Goal: Transaction & Acquisition: Purchase product/service

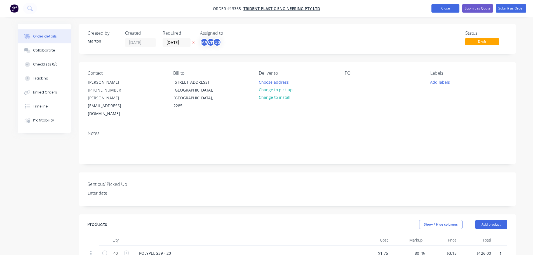
scroll to position [168, 0]
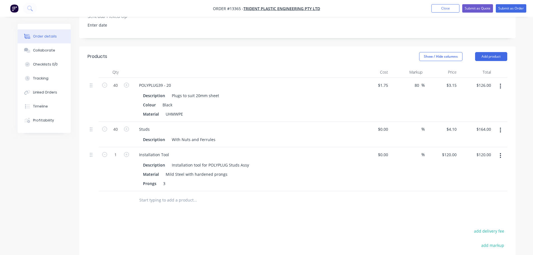
drag, startPoint x: 437, startPoint y: 8, endPoint x: 430, endPoint y: 9, distance: 6.8
click at [437, 8] on button "Close" at bounding box center [445, 8] width 28 height 8
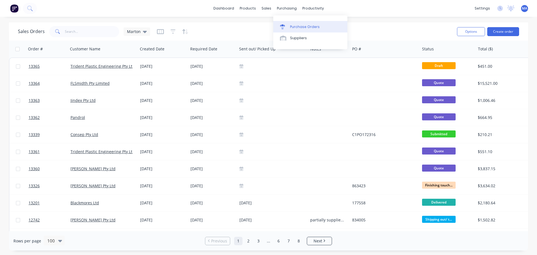
click at [300, 25] on div "Purchase Orders" at bounding box center [305, 26] width 30 height 5
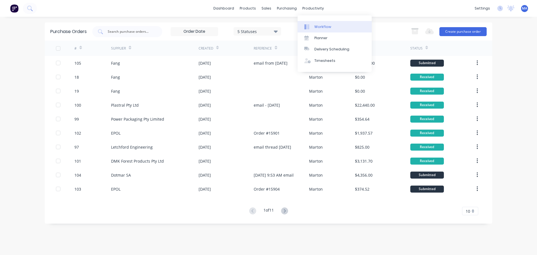
click at [313, 22] on link "Workflow" at bounding box center [334, 26] width 74 height 11
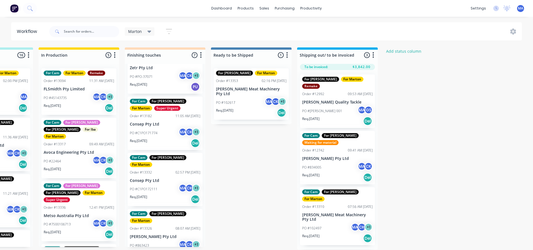
scroll to position [28, 0]
click at [158, 128] on div "PO #C1PO171774 MA CK + 1" at bounding box center [165, 133] width 70 height 11
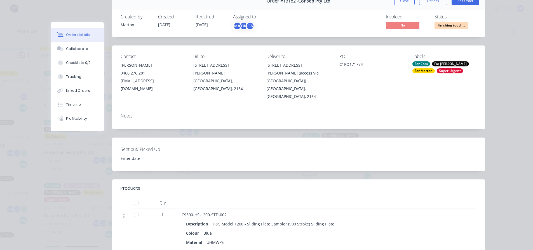
scroll to position [0, 0]
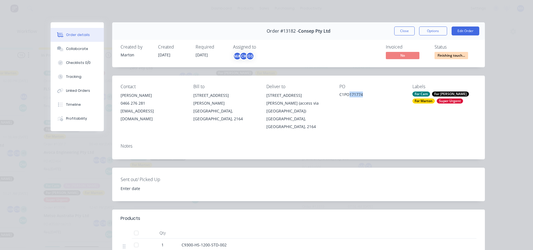
drag, startPoint x: 361, startPoint y: 93, endPoint x: 347, endPoint y: 95, distance: 14.1
click at [347, 95] on div "C1PO171774" at bounding box center [371, 96] width 64 height 8
copy div "171774"
click at [433, 32] on button "Options" at bounding box center [433, 31] width 28 height 9
click at [419, 65] on div "Delivery Docket" at bounding box center [417, 68] width 49 height 8
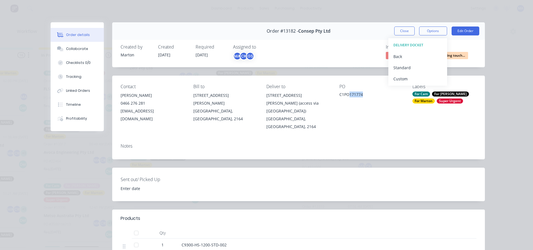
click at [419, 68] on div "Standard" at bounding box center [417, 68] width 49 height 8
click at [354, 44] on div "Created by [PERSON_NAME] Created [DATE] Required [DATE] Assigned to MA CK GS In…" at bounding box center [298, 53] width 372 height 30
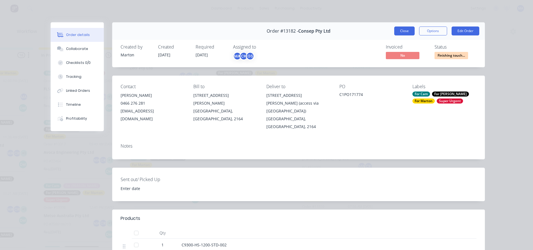
click at [397, 32] on button "Close" at bounding box center [404, 31] width 20 height 9
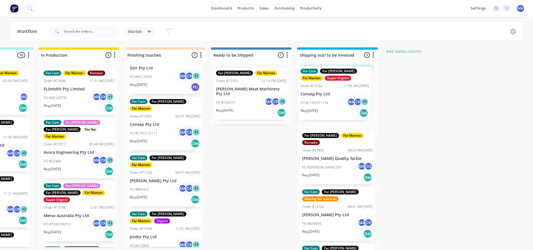
drag, startPoint x: 154, startPoint y: 123, endPoint x: 327, endPoint y: 100, distance: 174.9
click at [327, 100] on div "Submitted 2 Status colour #32CD32 hex #32CD32 Save Cancel Summaries Total order…" at bounding box center [149, 151] width 770 height 206
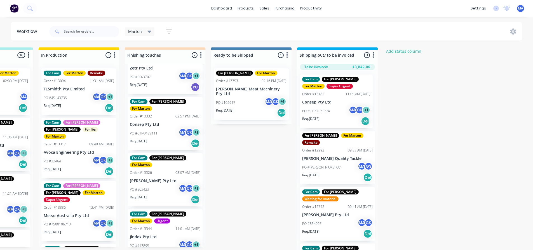
click at [275, 153] on div "Submitted 2 Status colour #32CD32 hex #32CD32 Save Cancel Summaries Total order…" at bounding box center [149, 151] width 770 height 206
click at [238, 165] on div "Submitted 2 Status colour #32CD32 hex #32CD32 Save Cancel Summaries Total order…" at bounding box center [149, 151] width 770 height 206
click at [230, 32] on div "Marton Save new view None edit Marton (Default) edit For Cam edit For [PERSON_N…" at bounding box center [285, 31] width 474 height 17
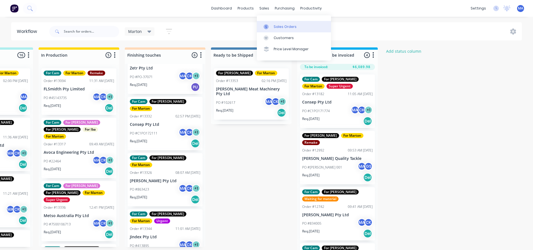
click at [271, 25] on div at bounding box center [267, 26] width 8 height 5
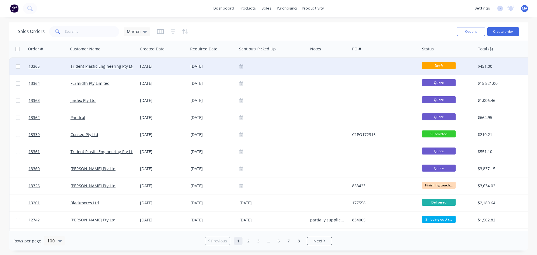
click at [181, 67] on div "[DATE]" at bounding box center [163, 66] width 46 height 6
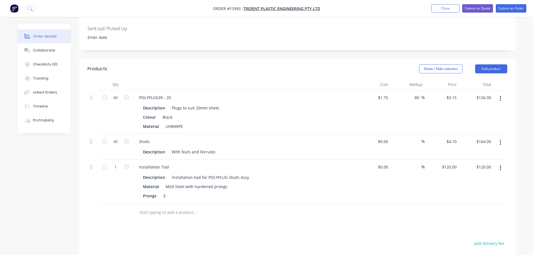
scroll to position [137, 0]
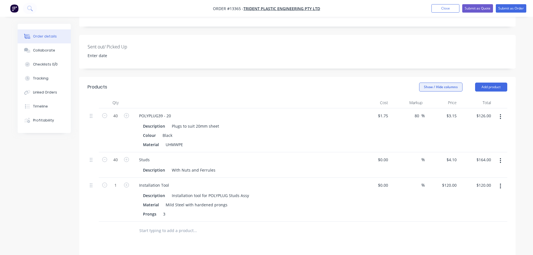
click at [442, 82] on button "Show / Hide columns" at bounding box center [440, 86] width 43 height 9
click at [424, 112] on span at bounding box center [423, 112] width 5 height 5
click at [421, 110] on input "Discount" at bounding box center [421, 110] width 0 height 0
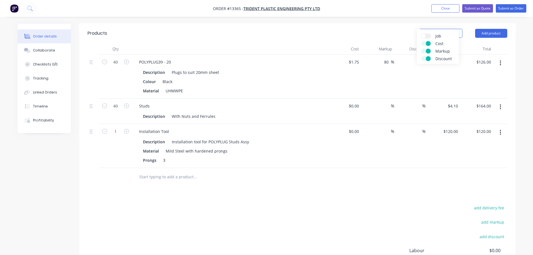
scroll to position [193, 0]
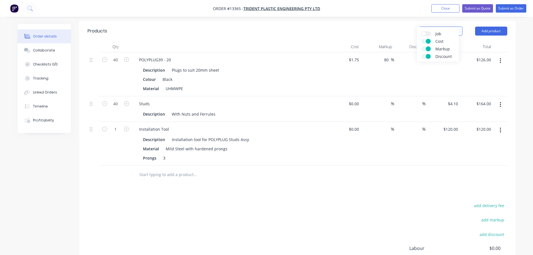
click at [416, 122] on div "%" at bounding box center [410, 144] width 33 height 44
click at [414, 125] on input at bounding box center [418, 129] width 8 height 8
type input "40"
type input "$72.00"
click at [419, 133] on div "40 40 %" at bounding box center [410, 144] width 33 height 44
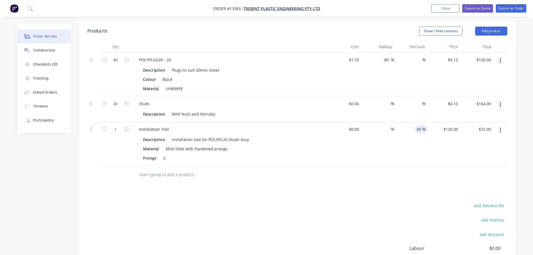
click at [419, 125] on input "40" at bounding box center [418, 129] width 8 height 8
type input "30"
type input "$84.00"
click at [418, 128] on div "30 30 %" at bounding box center [410, 144] width 33 height 44
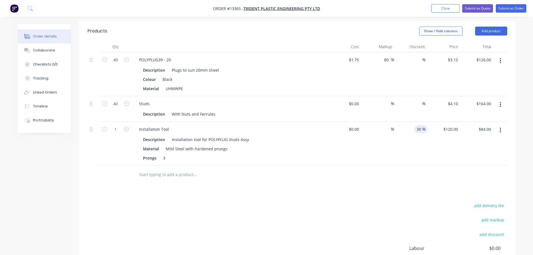
click at [420, 125] on input "30" at bounding box center [418, 129] width 8 height 8
type input "29"
type input "$85.20"
click at [421, 135] on div "29 29 %" at bounding box center [410, 144] width 33 height 44
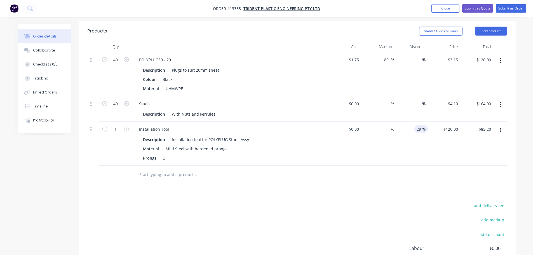
click at [419, 125] on input "29" at bounding box center [418, 129] width 8 height 8
type input "295"
type input "$120.00"
click at [420, 130] on div "%" at bounding box center [410, 144] width 33 height 44
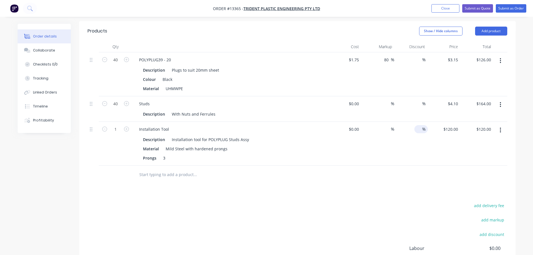
click at [419, 125] on input at bounding box center [418, 129] width 8 height 8
click at [479, 125] on input "120.00" at bounding box center [484, 129] width 17 height 8
click at [479, 125] on input "120.00" at bounding box center [485, 129] width 15 height 8
type input "85"
type input "$85.00"
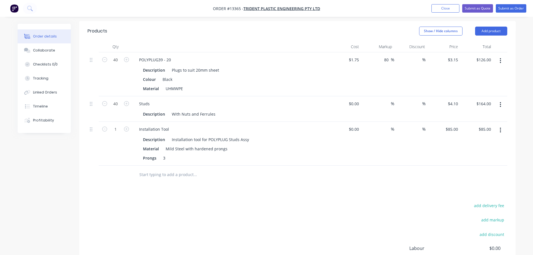
click at [465, 131] on div "$85.00 $85.00" at bounding box center [476, 144] width 33 height 44
type input "85.00"
click at [484, 125] on input "85.00" at bounding box center [485, 129] width 15 height 8
click at [484, 125] on input "85.00" at bounding box center [486, 129] width 13 height 8
type input "85"
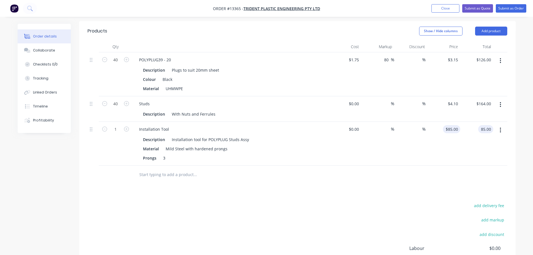
type input "$85.00"
click at [456, 125] on input "85" at bounding box center [452, 129] width 15 height 8
click at [456, 125] on input "85" at bounding box center [456, 129] width 7 height 8
type input "$120.00"
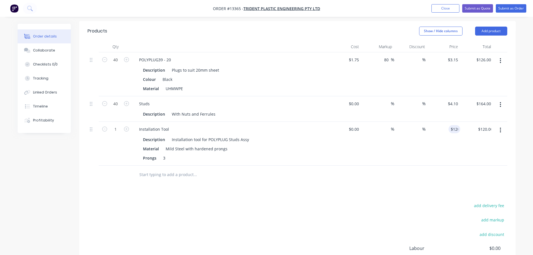
click at [450, 126] on div "$120.00 120" at bounding box center [443, 144] width 33 height 44
click at [422, 126] on span "%" at bounding box center [423, 129] width 3 height 6
type input "29"
type input "$85.20"
click at [428, 134] on div "$120.00 $120.00" at bounding box center [443, 144] width 33 height 44
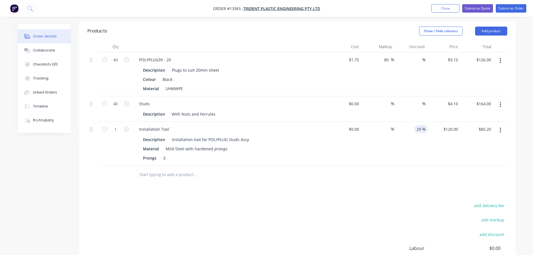
click at [418, 125] on input "29" at bounding box center [418, 129] width 8 height 8
type input "289"
type input "$120.00"
click at [420, 134] on div "%" at bounding box center [410, 144] width 33 height 44
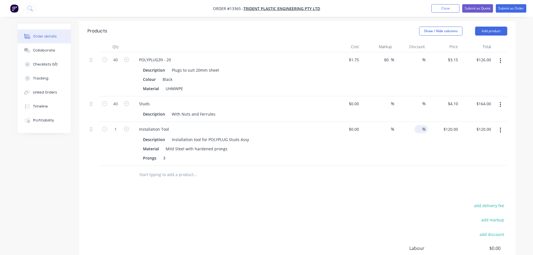
click at [418, 125] on input at bounding box center [418, 129] width 8 height 8
type input "29"
type input "$85.20"
click at [420, 129] on div "29 29 %" at bounding box center [410, 144] width 33 height 44
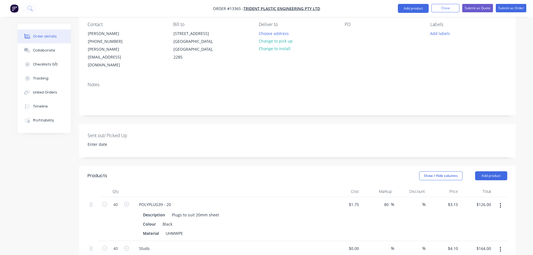
scroll to position [0, 0]
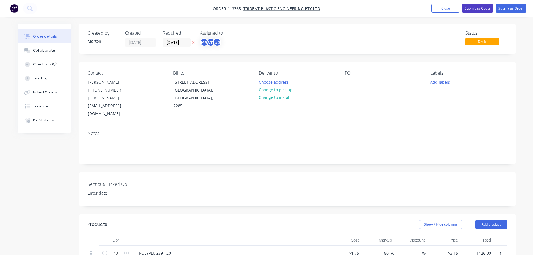
click at [481, 8] on button "Submit as Quote" at bounding box center [477, 8] width 31 height 8
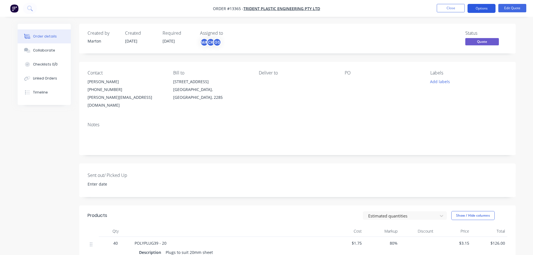
click at [479, 10] on button "Options" at bounding box center [481, 8] width 28 height 9
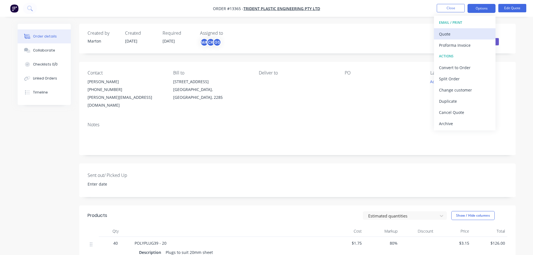
click at [465, 30] on div "Quote" at bounding box center [464, 34] width 51 height 8
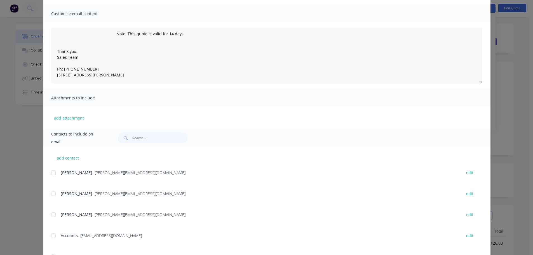
scroll to position [84, 0]
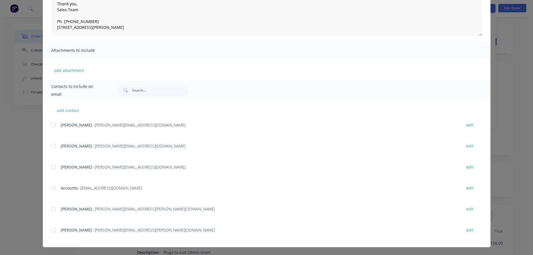
click at [53, 167] on div at bounding box center [53, 166] width 11 height 11
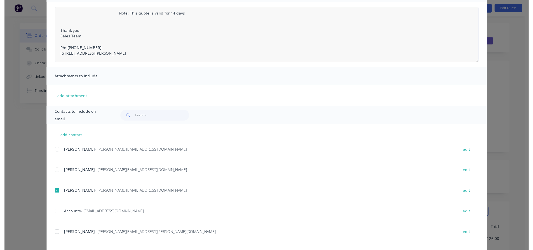
scroll to position [0, 0]
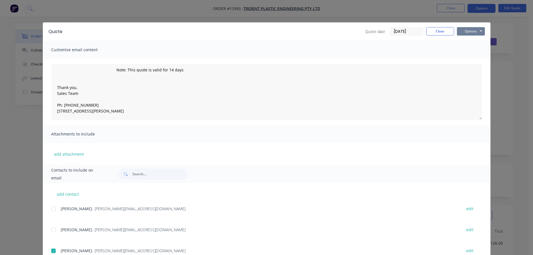
click at [469, 34] on div "Options Preview Print Email" at bounding box center [471, 31] width 28 height 9
click at [469, 33] on button "Options" at bounding box center [471, 31] width 28 height 8
click at [468, 57] on button "Email" at bounding box center [475, 59] width 36 height 9
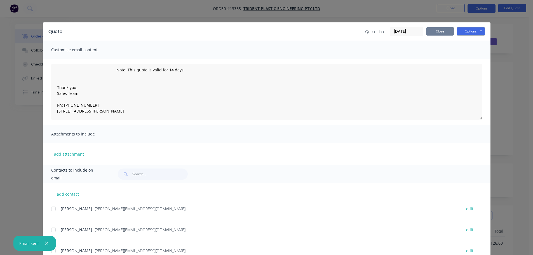
drag, startPoint x: 440, startPoint y: 31, endPoint x: 444, endPoint y: 19, distance: 13.2
click at [440, 31] on button "Close" at bounding box center [440, 31] width 28 height 8
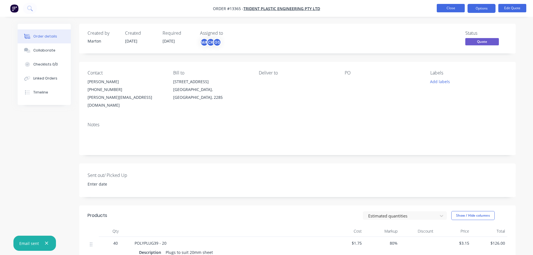
click at [446, 11] on button "Close" at bounding box center [450, 8] width 28 height 8
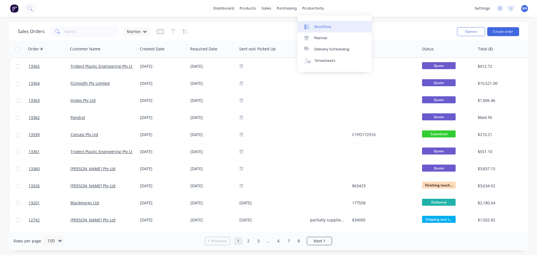
click at [319, 25] on div "Workflow" at bounding box center [322, 26] width 17 height 5
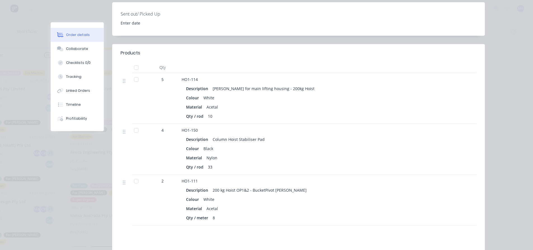
scroll to position [168, 0]
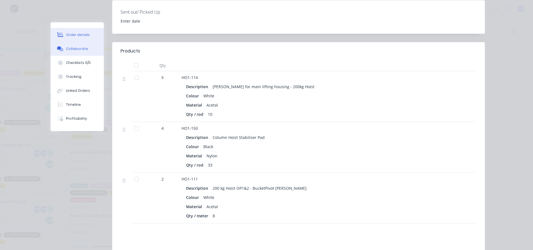
click at [83, 49] on div "Collaborate" at bounding box center [77, 48] width 22 height 5
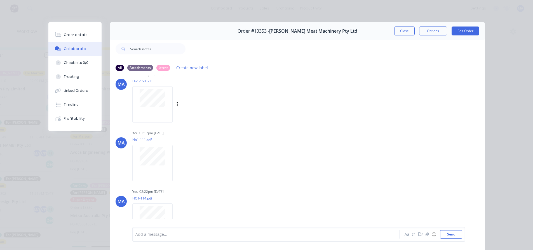
scroll to position [26, 0]
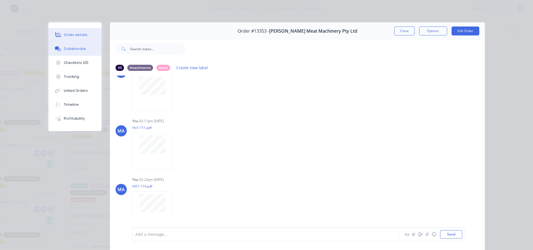
click at [81, 34] on div "Order details" at bounding box center [76, 34] width 24 height 5
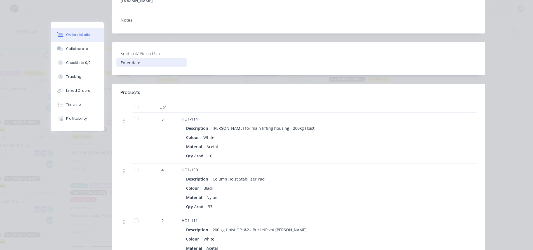
scroll to position [140, 0]
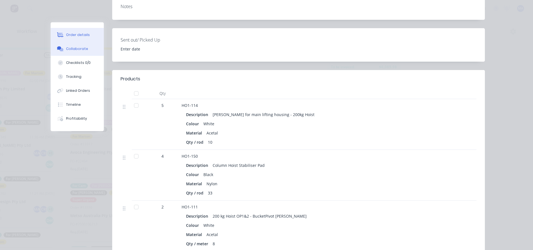
click at [79, 46] on button "Collaborate" at bounding box center [77, 49] width 53 height 14
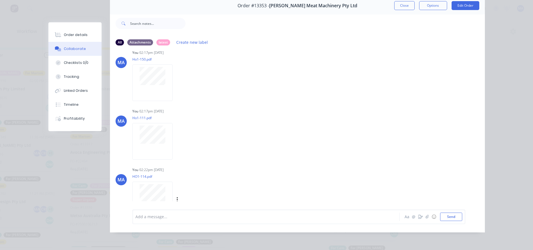
scroll to position [0, 0]
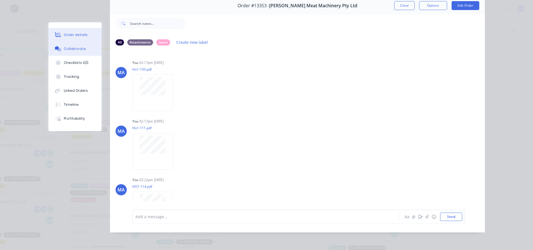
click at [80, 34] on div "Order details" at bounding box center [76, 34] width 24 height 5
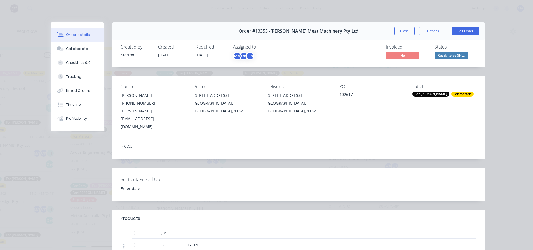
click at [445, 53] on span "Ready to be Shi..." at bounding box center [451, 55] width 34 height 7
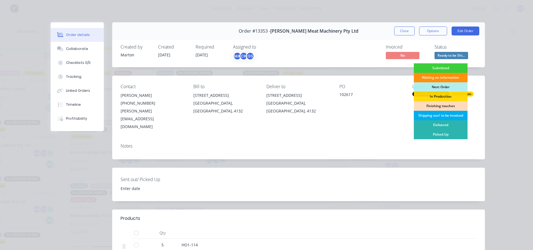
click at [435, 116] on div "Shipping out/ to be invoiced" at bounding box center [440, 116] width 54 height 10
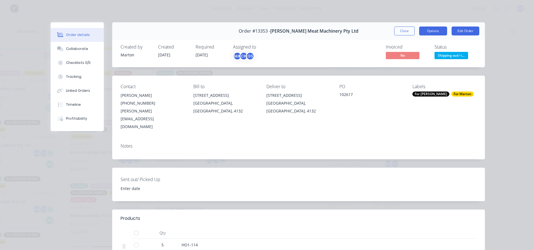
click at [432, 29] on button "Options" at bounding box center [433, 31] width 28 height 9
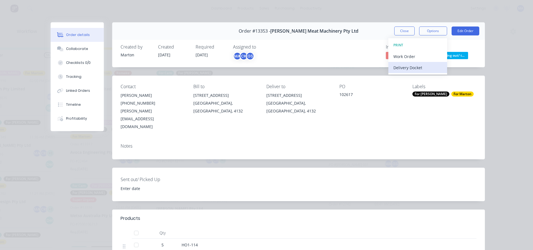
click at [421, 66] on div "Delivery Docket" at bounding box center [417, 68] width 49 height 8
click at [421, 65] on div "Standard" at bounding box center [417, 68] width 49 height 8
click at [408, 29] on button "Close" at bounding box center [404, 31] width 20 height 9
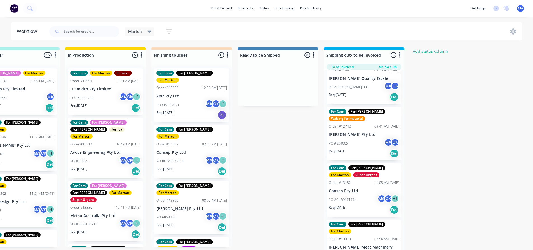
scroll to position [80, 0]
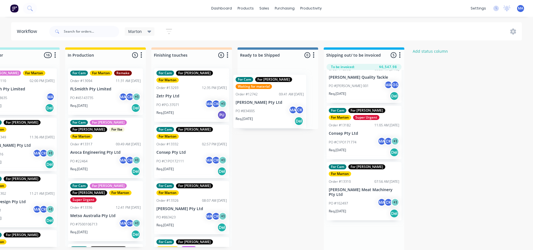
drag, startPoint x: 267, startPoint y: 116, endPoint x: 201, endPoint y: 92, distance: 70.1
click at [201, 92] on div "Submitted 2 Status colour #32CD32 hex #32CD32 Save Cancel Summaries Total order…" at bounding box center [176, 151] width 770 height 206
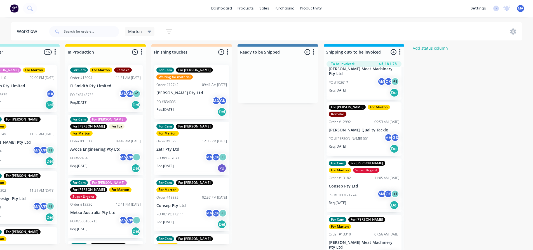
scroll to position [7, 205]
click at [356, 241] on p "[PERSON_NAME] Meat Machinery Pty Ltd" at bounding box center [363, 246] width 70 height 10
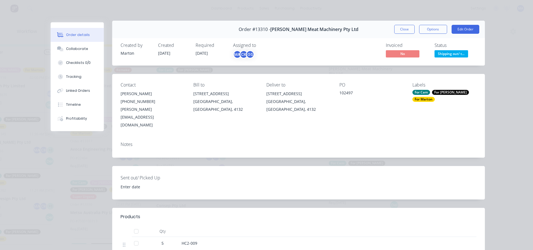
scroll to position [0, 0]
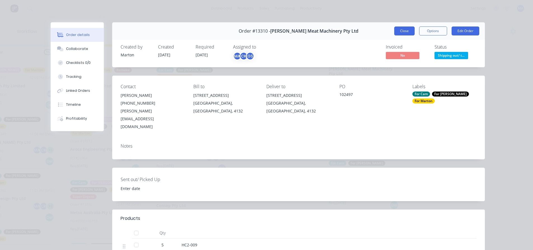
click at [406, 30] on button "Close" at bounding box center [404, 31] width 20 height 9
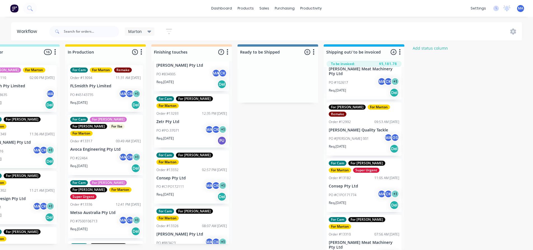
scroll to position [28, 0]
click at [186, 181] on div "PO #C1PO172111 MA CK + 1" at bounding box center [191, 186] width 70 height 11
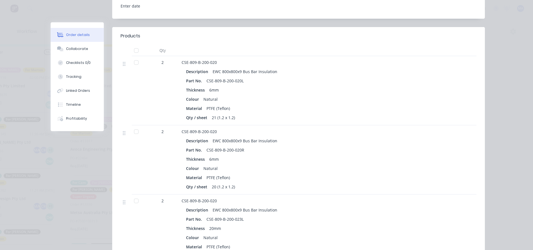
scroll to position [0, 0]
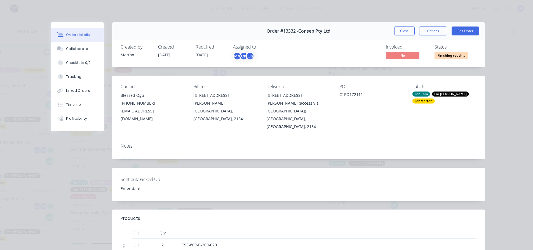
drag, startPoint x: 404, startPoint y: 33, endPoint x: 375, endPoint y: 48, distance: 32.1
click at [403, 33] on button "Close" at bounding box center [404, 31] width 20 height 9
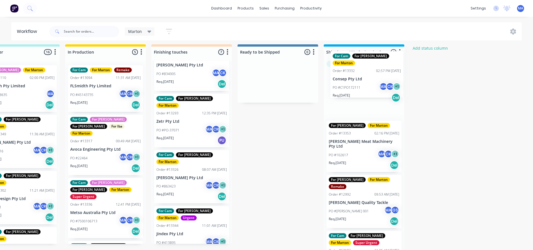
drag, startPoint x: 190, startPoint y: 169, endPoint x: 370, endPoint y: 80, distance: 200.8
click at [370, 80] on div "Submitted 2 Status colour #32CD32 hex #32CD32 Save Cancel Summaries Total order…" at bounding box center [176, 147] width 770 height 206
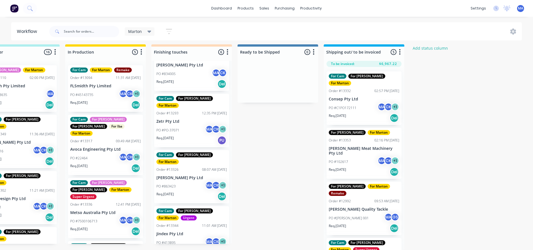
click at [365, 103] on div "PO #C1PO172111 MA CK + 1" at bounding box center [363, 108] width 70 height 11
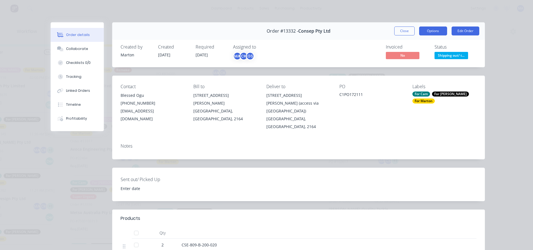
click at [422, 30] on button "Options" at bounding box center [433, 31] width 28 height 9
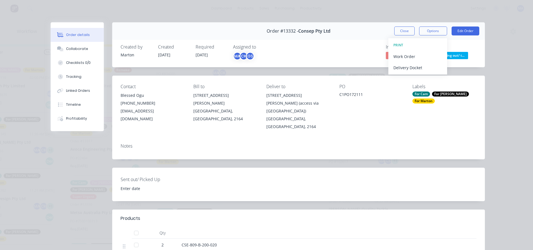
click at [398, 74] on div "PRINT Work Order Delivery Docket" at bounding box center [417, 56] width 59 height 36
click at [400, 71] on div "Delivery Docket" at bounding box center [417, 68] width 49 height 8
click at [400, 70] on div "Standard" at bounding box center [417, 68] width 49 height 8
click at [412, 31] on div "Close Options DELIVERY DOCKET Back Standard Custom Edit Order" at bounding box center [436, 31] width 85 height 9
click at [408, 30] on button "Close" at bounding box center [404, 31] width 20 height 9
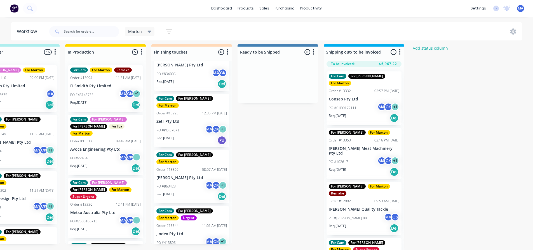
click at [193, 238] on div "PO #413895 MA CK + 1" at bounding box center [191, 243] width 70 height 11
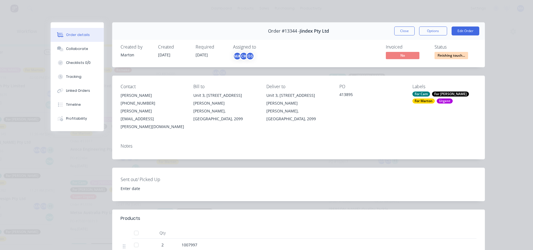
click at [405, 26] on div "Order #13344 - Jindex Pty Ltd Close Options Edit Order" at bounding box center [298, 31] width 372 height 18
click at [405, 27] on button "Close" at bounding box center [404, 31] width 20 height 9
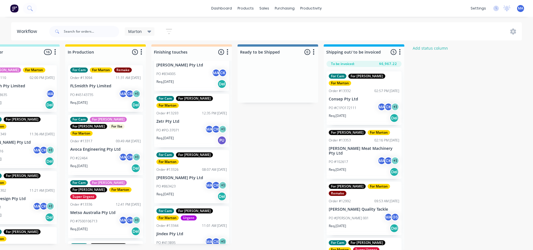
click at [188, 181] on div "PO #863423 MA CK + 1" at bounding box center [191, 186] width 70 height 11
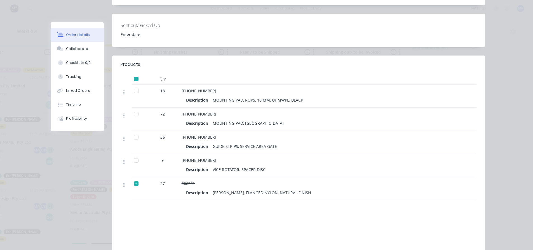
scroll to position [150, 0]
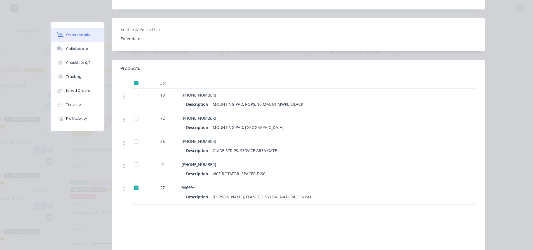
click at [133, 159] on div at bounding box center [136, 164] width 11 height 11
click at [134, 90] on div at bounding box center [136, 95] width 11 height 11
click at [133, 136] on div at bounding box center [136, 141] width 11 height 11
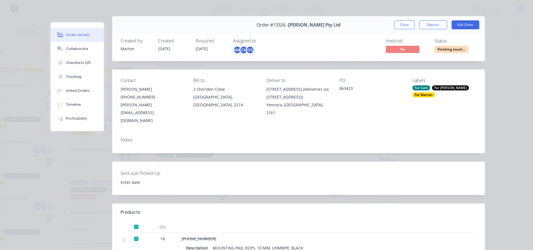
scroll to position [0, 0]
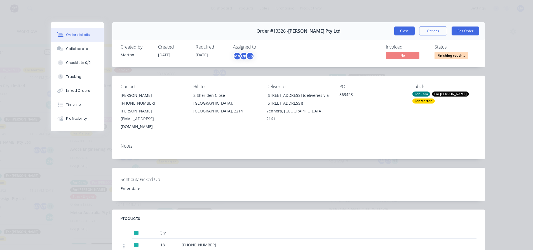
click at [402, 32] on button "Close" at bounding box center [404, 31] width 20 height 9
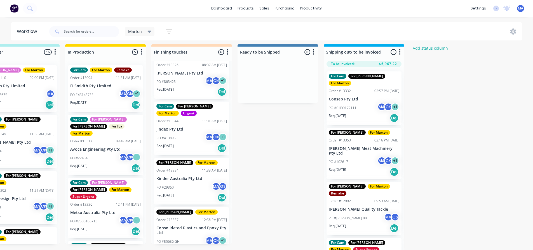
scroll to position [134, 0]
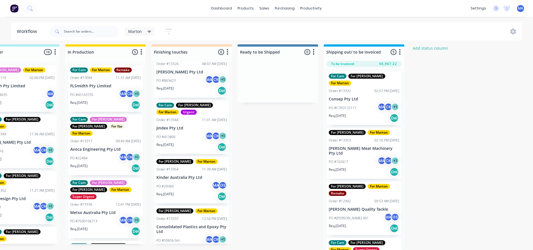
click at [185, 176] on p "Kinder Australia Pty Ltd" at bounding box center [191, 178] width 70 height 5
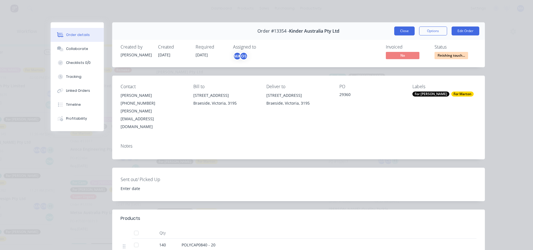
click at [399, 32] on button "Close" at bounding box center [404, 31] width 20 height 9
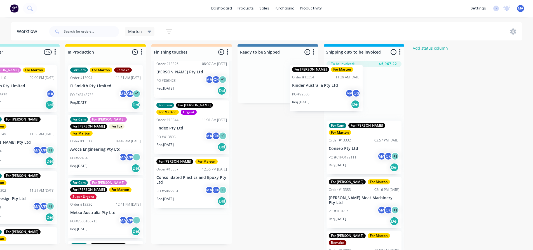
drag, startPoint x: 190, startPoint y: 164, endPoint x: 304, endPoint y: 86, distance: 138.6
click at [302, 81] on div "Submitted 2 Status colour #32CD32 hex #32CD32 Save Cancel Summaries Total order…" at bounding box center [176, 147] width 770 height 206
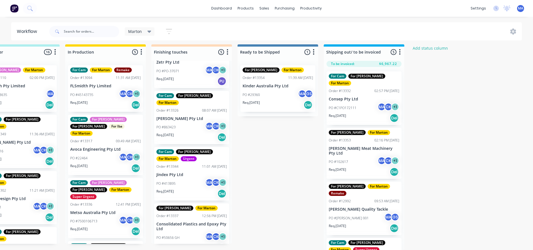
scroll to position [84, 0]
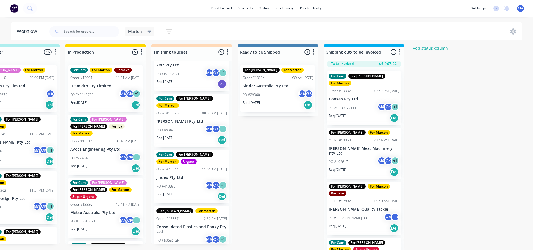
click at [281, 90] on div "PO #29360 MA GS" at bounding box center [277, 95] width 70 height 11
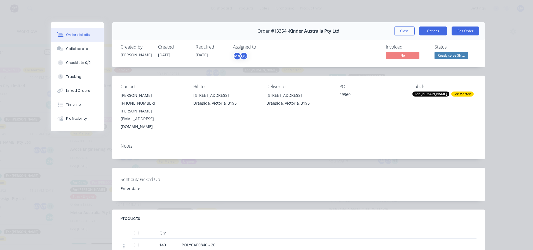
click at [429, 30] on button "Options" at bounding box center [433, 31] width 28 height 9
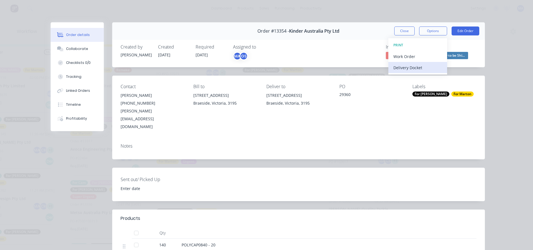
click at [412, 70] on div "Delivery Docket" at bounding box center [417, 68] width 49 height 8
click at [413, 69] on div "Standard" at bounding box center [417, 68] width 49 height 8
click at [404, 30] on button "Close" at bounding box center [404, 31] width 20 height 9
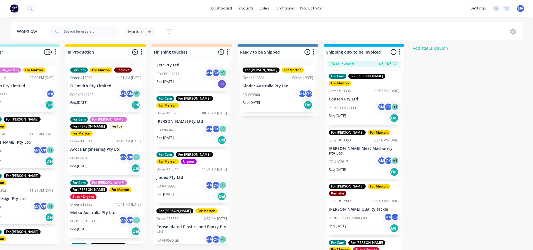
click at [185, 236] on div "PO #50656 GH MA CK + 1" at bounding box center [191, 241] width 70 height 11
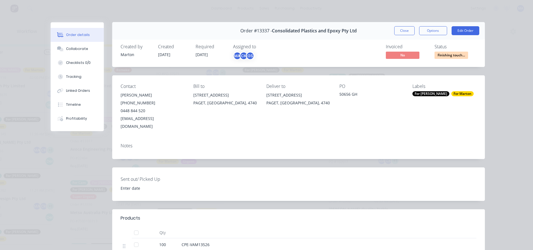
scroll to position [0, 0]
click at [403, 29] on button "Close" at bounding box center [404, 31] width 20 height 9
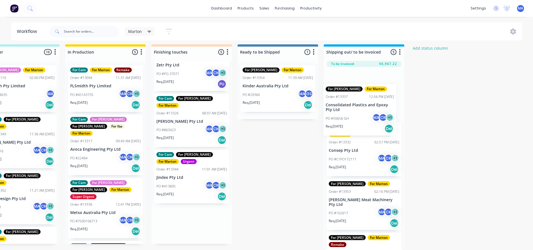
drag, startPoint x: 182, startPoint y: 222, endPoint x: 353, endPoint y: 115, distance: 201.9
click at [353, 115] on div "Submitted 2 Status colour #32CD32 hex #32CD32 Save Cancel Summaries Total order…" at bounding box center [176, 147] width 770 height 206
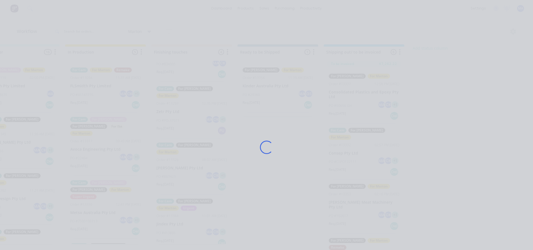
scroll to position [30, 0]
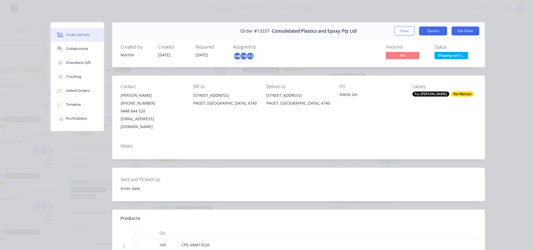
click at [427, 29] on button "Options" at bounding box center [433, 31] width 28 height 9
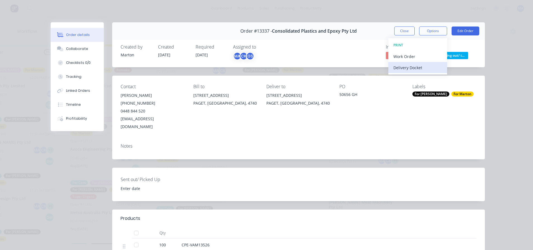
click at [417, 65] on div "Delivery Docket" at bounding box center [417, 68] width 49 height 8
click at [418, 67] on div "Standard" at bounding box center [417, 68] width 49 height 8
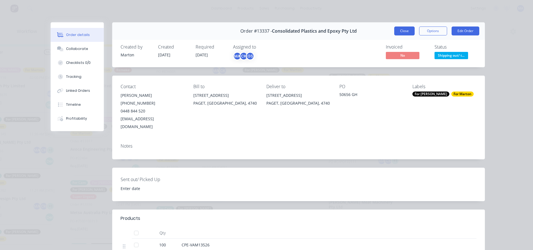
click at [398, 32] on button "Close" at bounding box center [404, 31] width 20 height 9
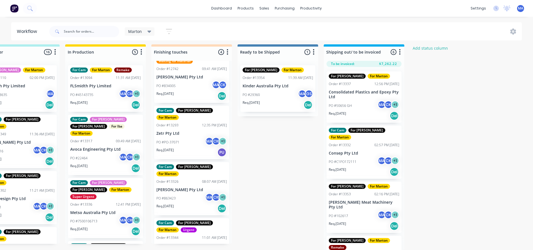
scroll to position [0, 0]
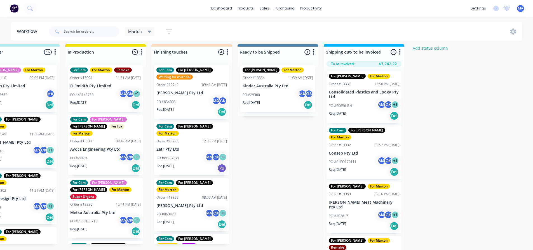
click at [356, 167] on div "Req. [DATE] Del" at bounding box center [363, 172] width 70 height 10
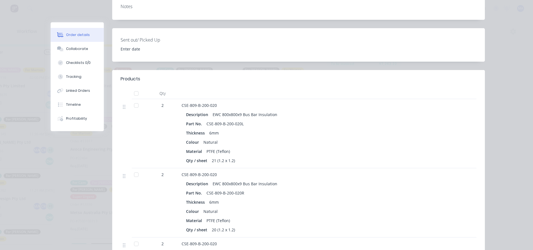
scroll to position [56, 0]
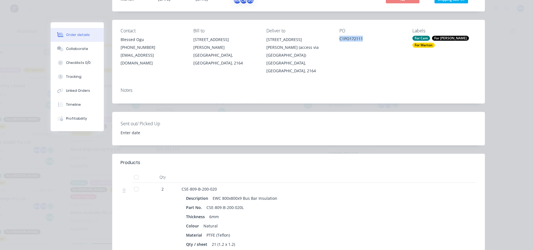
drag, startPoint x: 361, startPoint y: 38, endPoint x: 334, endPoint y: 41, distance: 27.8
click at [335, 41] on div "Contact Blessed Ogu [PHONE_NUMBER] [EMAIL_ADDRESS][DOMAIN_NAME] Bill to [STREET…" at bounding box center [298, 51] width 372 height 63
copy div "C1PO172111"
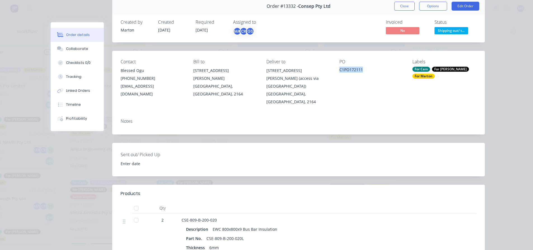
scroll to position [0, 0]
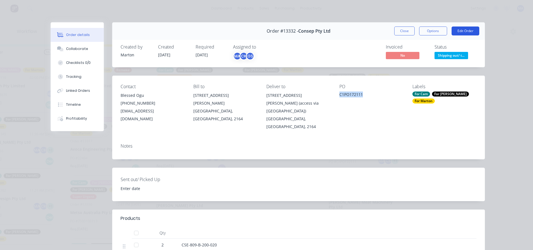
click at [466, 33] on button "Edit Order" at bounding box center [465, 31] width 28 height 9
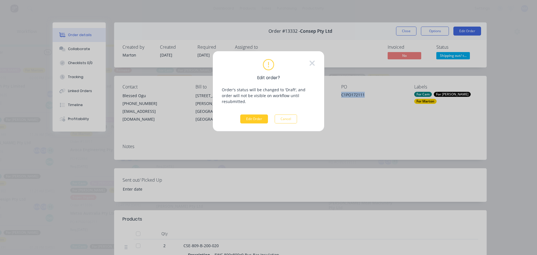
click at [256, 114] on button "Edit Order" at bounding box center [254, 118] width 28 height 9
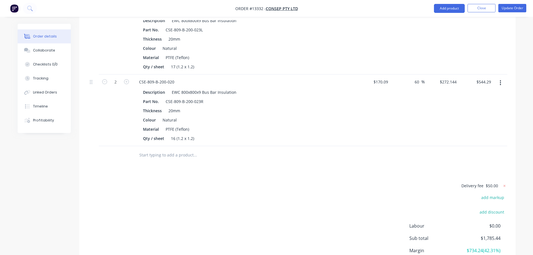
scroll to position [427, 0]
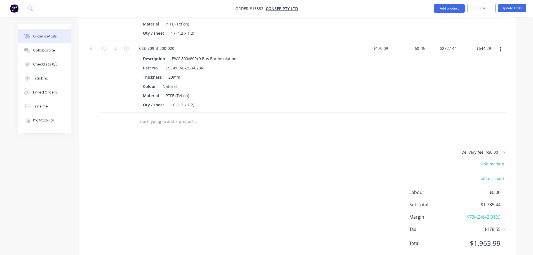
click at [503, 149] on icon at bounding box center [504, 152] width 6 height 6
click at [498, 148] on button "add delivery fee" at bounding box center [489, 152] width 36 height 8
type input "30"
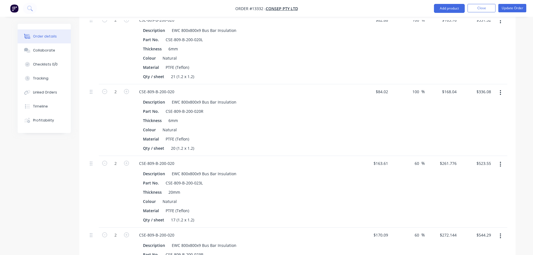
scroll to position [204, 0]
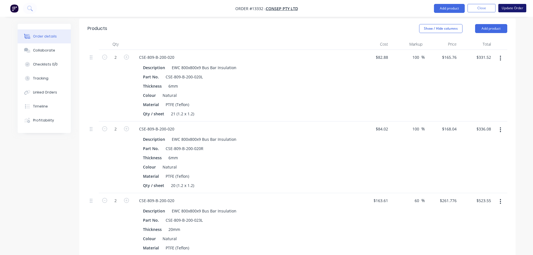
click at [507, 8] on button "Update Order" at bounding box center [512, 8] width 28 height 8
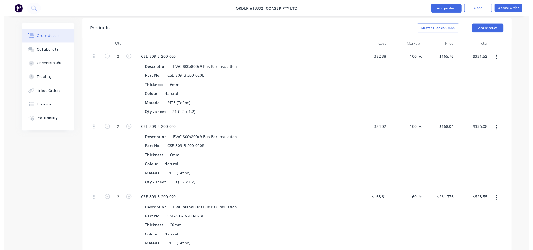
scroll to position [0, 0]
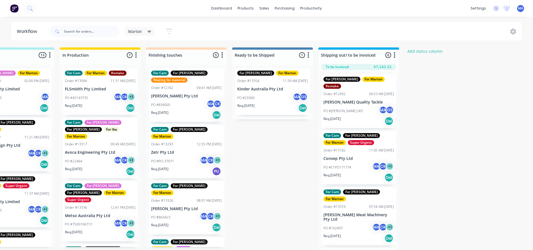
scroll to position [0, 220]
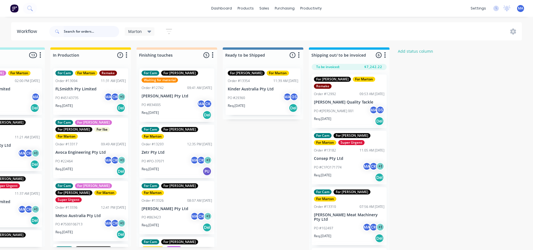
click at [91, 33] on input "text" at bounding box center [91, 31] width 55 height 11
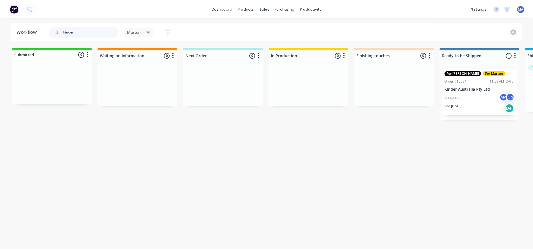
scroll to position [0, 178]
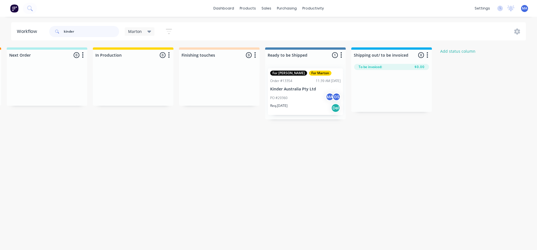
type input "kinder"
click at [316, 111] on div "Req. [DATE] Del" at bounding box center [305, 108] width 70 height 10
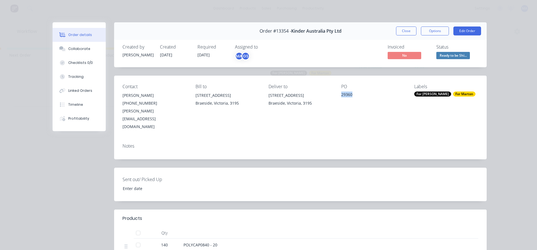
drag, startPoint x: 346, startPoint y: 95, endPoint x: 336, endPoint y: 97, distance: 10.0
click at [336, 97] on div "Contact [PERSON_NAME] [PHONE_NUMBER] [EMAIL_ADDRESS][DOMAIN_NAME] Bill to [STRE…" at bounding box center [300, 107] width 372 height 63
copy div "29360"
click at [400, 30] on button "Close" at bounding box center [406, 31] width 20 height 9
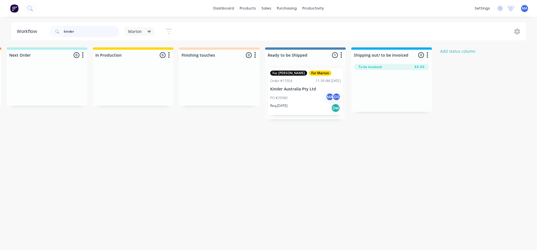
drag, startPoint x: 86, startPoint y: 32, endPoint x: 46, endPoint y: 34, distance: 39.2
click at [53, 33] on div "kinder" at bounding box center [84, 31] width 70 height 11
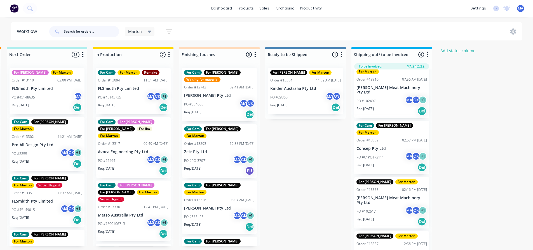
scroll to position [7, 178]
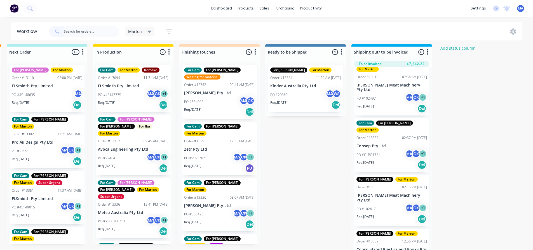
click at [382, 248] on p "Consolidated Plastics and Epoxy Pty Ltd" at bounding box center [391, 253] width 70 height 10
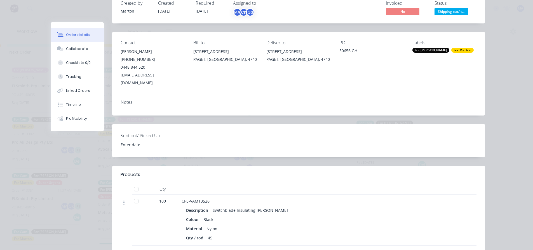
scroll to position [0, 0]
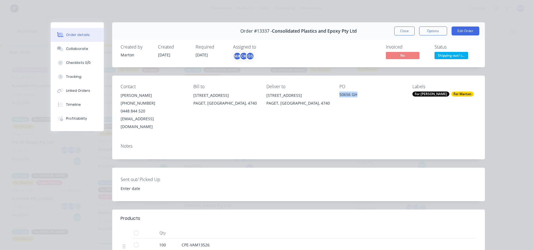
drag, startPoint x: 356, startPoint y: 94, endPoint x: 333, endPoint y: 97, distance: 23.4
click at [333, 97] on div "Contact [PERSON_NAME] [PHONE_NUMBER] [EMAIL_ADDRESS][DOMAIN_NAME] Bill to [STRE…" at bounding box center [298, 107] width 372 height 63
copy div "50656 GH"
click at [394, 30] on button "Close" at bounding box center [404, 31] width 20 height 9
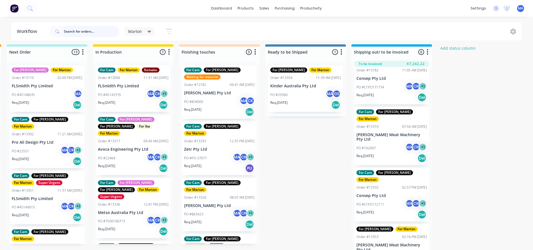
scroll to position [71, 0]
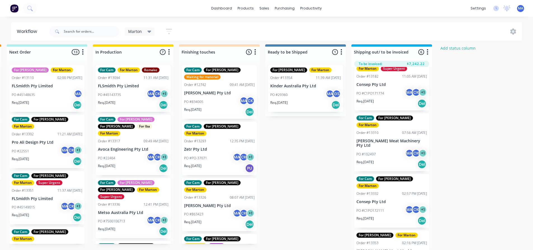
click at [384, 139] on p "[PERSON_NAME] Meat Machinery Pty Ltd" at bounding box center [391, 144] width 70 height 10
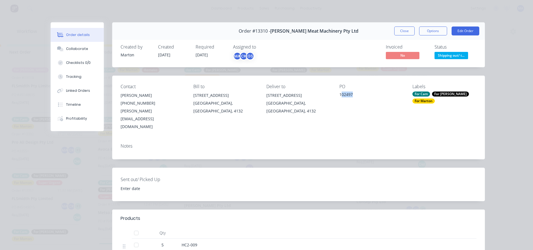
drag, startPoint x: 346, startPoint y: 96, endPoint x: 339, endPoint y: 96, distance: 7.0
click at [339, 96] on div "102497" at bounding box center [371, 96] width 64 height 8
click at [352, 95] on div "102497" at bounding box center [371, 96] width 64 height 8
click at [348, 96] on div "102497" at bounding box center [371, 96] width 64 height 8
drag, startPoint x: 353, startPoint y: 96, endPoint x: 336, endPoint y: 96, distance: 17.1
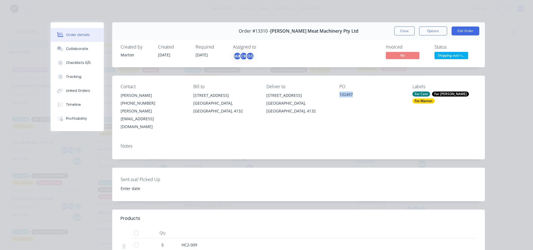
click at [336, 96] on div "Contact [PERSON_NAME] [PHONE_NUMBER] [PERSON_NAME][EMAIL_ADDRESS][DOMAIN_NAME] …" at bounding box center [298, 107] width 372 height 63
copy div "102497"
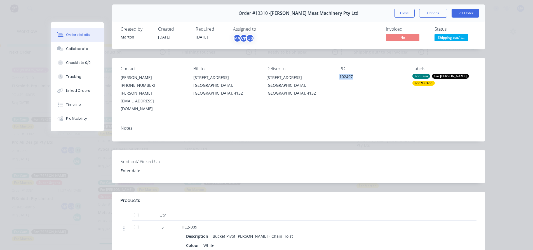
scroll to position [0, 0]
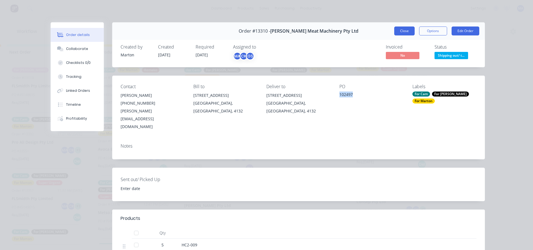
click at [406, 31] on button "Close" at bounding box center [404, 31] width 20 height 9
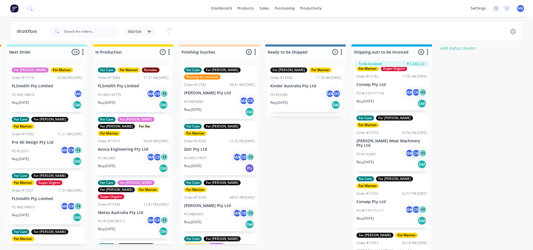
click at [386, 249] on p "[PERSON_NAME] Meat Machinery Pty Ltd" at bounding box center [391, 254] width 70 height 10
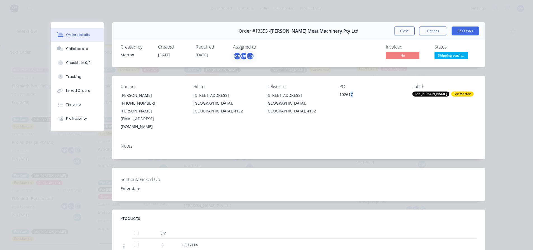
click at [351, 94] on div "102617" at bounding box center [371, 96] width 64 height 8
click at [352, 98] on div "102617" at bounding box center [371, 96] width 64 height 8
drag, startPoint x: 353, startPoint y: 94, endPoint x: 332, endPoint y: 95, distance: 20.7
click at [332, 95] on div "Contact [PERSON_NAME] [PHONE_NUMBER] [PERSON_NAME][EMAIL_ADDRESS][DOMAIN_NAME] …" at bounding box center [298, 107] width 372 height 63
click at [356, 97] on div "102617" at bounding box center [371, 96] width 64 height 8
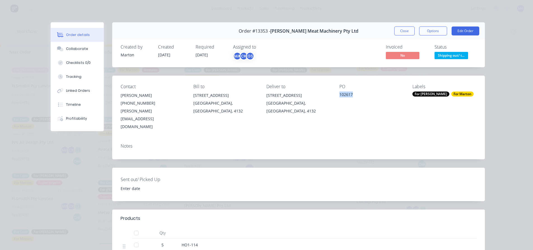
drag, startPoint x: 354, startPoint y: 95, endPoint x: 337, endPoint y: 95, distance: 17.1
click at [337, 95] on div "Contact [PERSON_NAME] [PHONE_NUMBER] [PERSON_NAME][EMAIL_ADDRESS][DOMAIN_NAME] …" at bounding box center [298, 107] width 372 height 63
copy div "102617"
click at [401, 32] on button "Close" at bounding box center [404, 31] width 20 height 9
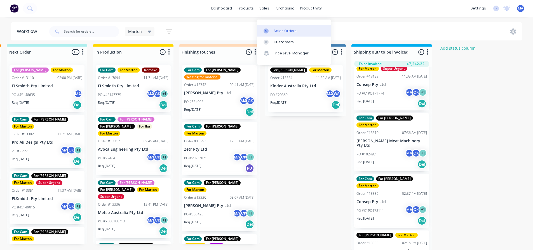
click at [272, 25] on link "Sales Orders" at bounding box center [294, 30] width 74 height 11
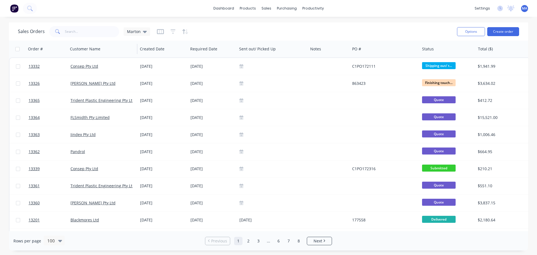
click at [134, 33] on span "Marton" at bounding box center [134, 32] width 14 height 6
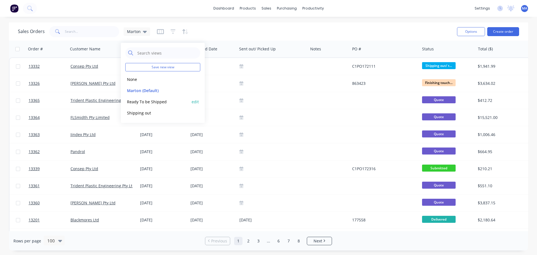
click at [146, 103] on button "Ready To be Shipped" at bounding box center [157, 101] width 64 height 6
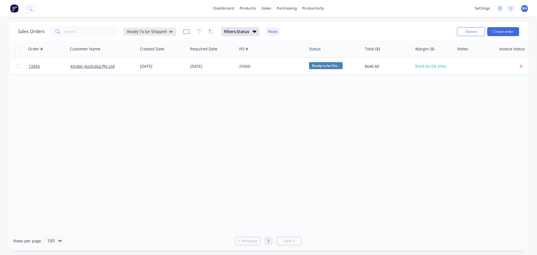
click at [148, 33] on span "Ready To be Shipped" at bounding box center [147, 32] width 40 height 6
click at [145, 113] on button "Shipping out" at bounding box center [157, 113] width 64 height 6
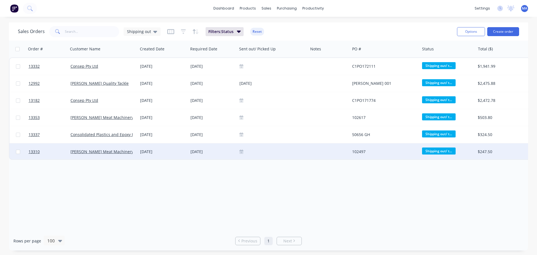
click at [354, 155] on div "102497" at bounding box center [385, 151] width 70 height 17
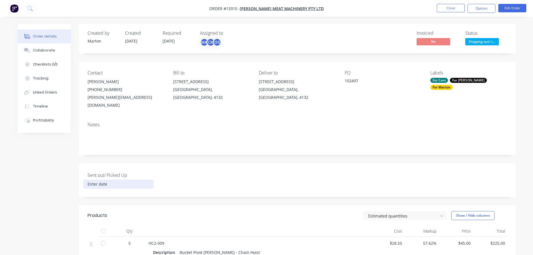
click at [106, 180] on input at bounding box center [119, 184] width 70 height 8
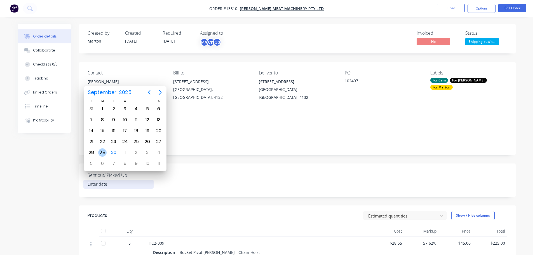
click at [106, 153] on div "29" at bounding box center [102, 152] width 8 height 8
type input "[DATE]"
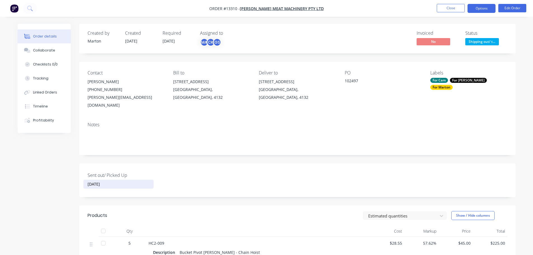
click at [472, 10] on button "Options" at bounding box center [481, 8] width 28 height 9
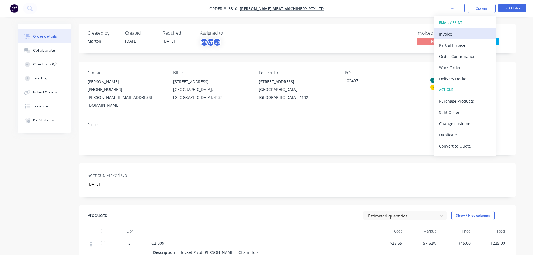
click at [463, 32] on div "Invoice" at bounding box center [464, 34] width 51 height 8
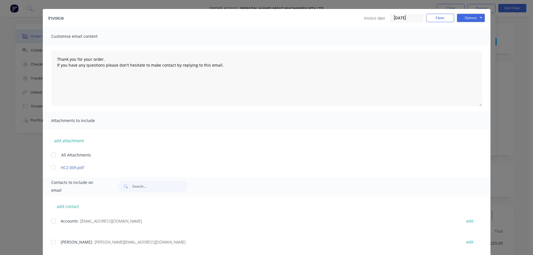
scroll to position [25, 0]
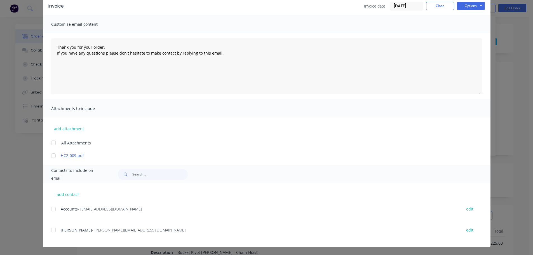
click at [52, 211] on div at bounding box center [53, 208] width 11 height 11
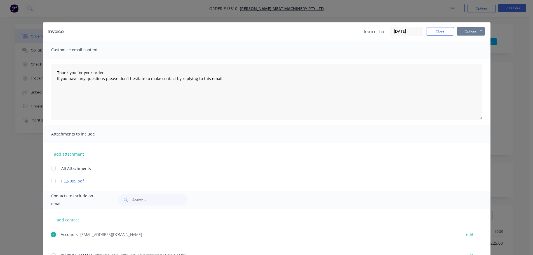
click at [467, 34] on button "Options" at bounding box center [471, 31] width 28 height 8
click at [468, 60] on button "Email" at bounding box center [475, 59] width 36 height 9
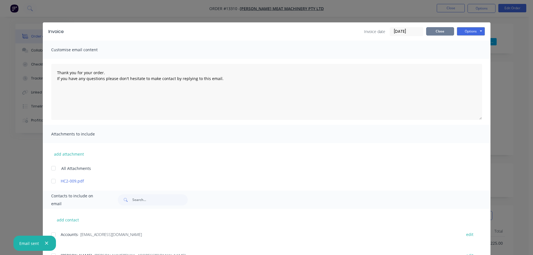
click at [434, 31] on button "Close" at bounding box center [440, 31] width 28 height 8
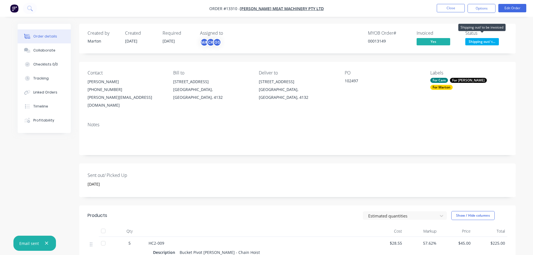
click at [475, 42] on span "Shipping out/ t..." at bounding box center [482, 41] width 34 height 7
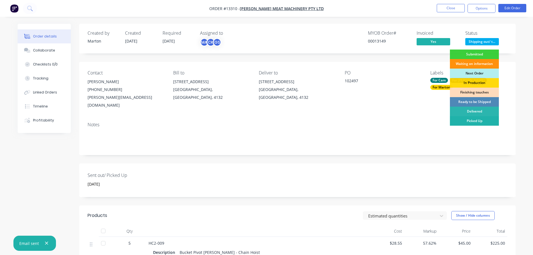
click at [470, 120] on div "Picked Up" at bounding box center [474, 121] width 49 height 10
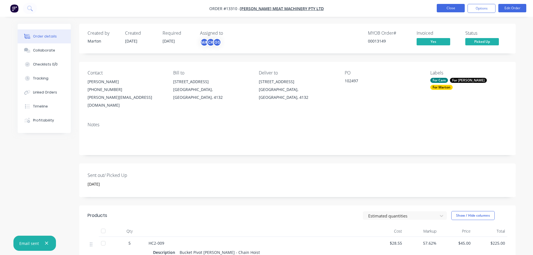
click at [449, 8] on button "Close" at bounding box center [450, 8] width 28 height 8
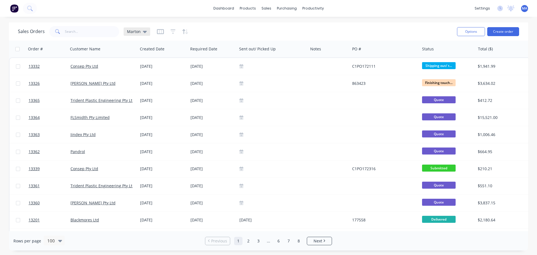
click at [133, 31] on span "Marton" at bounding box center [134, 32] width 14 height 6
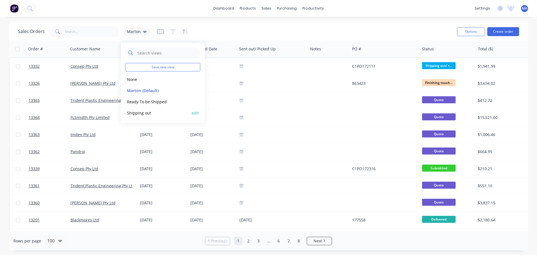
click at [140, 114] on button "Shipping out" at bounding box center [157, 113] width 64 height 6
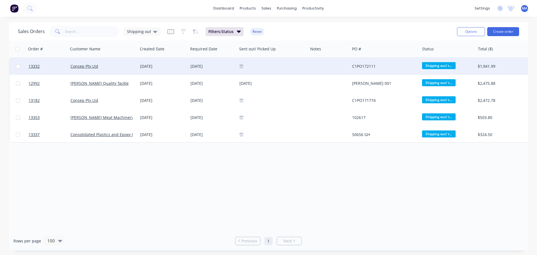
click at [243, 66] on icon at bounding box center [241, 67] width 4 height 3
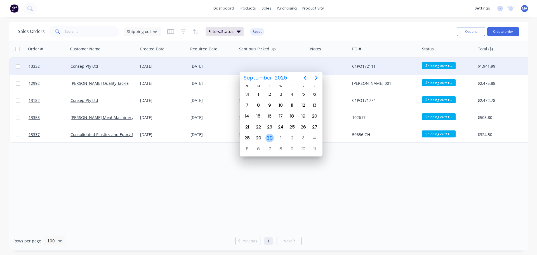
click at [270, 138] on div "30" at bounding box center [269, 138] width 8 height 8
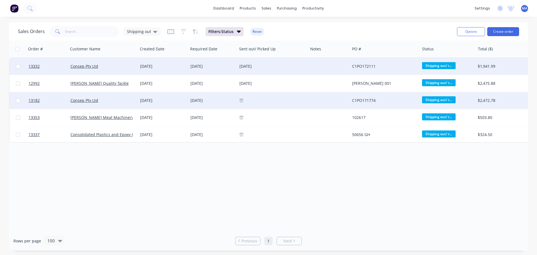
click at [242, 100] on icon at bounding box center [241, 100] width 4 height 4
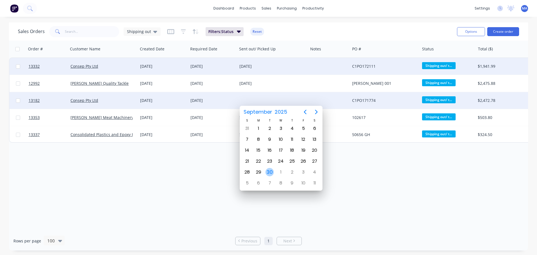
click at [266, 168] on div "30" at bounding box center [269, 172] width 11 height 11
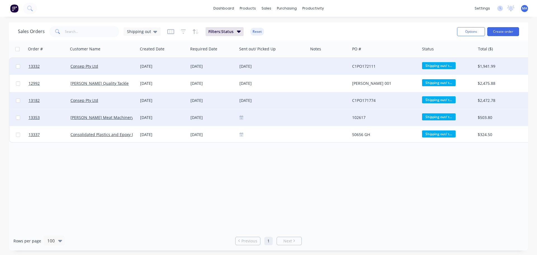
click at [239, 119] on icon at bounding box center [241, 117] width 4 height 4
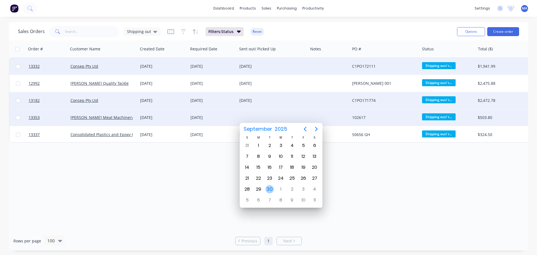
click at [270, 188] on div "30" at bounding box center [269, 189] width 8 height 8
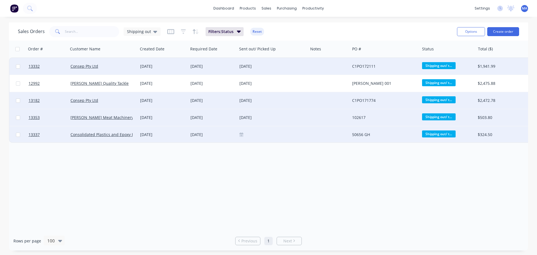
click at [238, 134] on div at bounding box center [272, 134] width 71 height 17
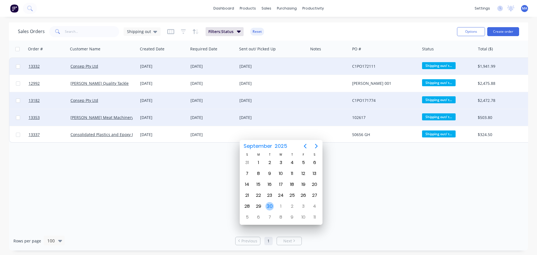
click at [268, 203] on div "30" at bounding box center [269, 206] width 8 height 8
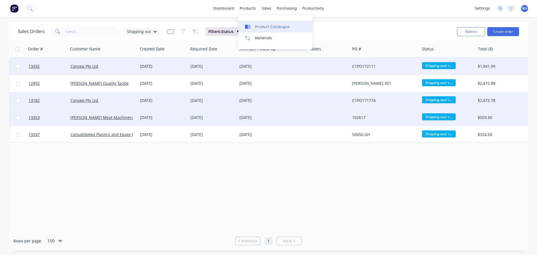
click at [269, 23] on link "Product Catalogue" at bounding box center [275, 26] width 74 height 11
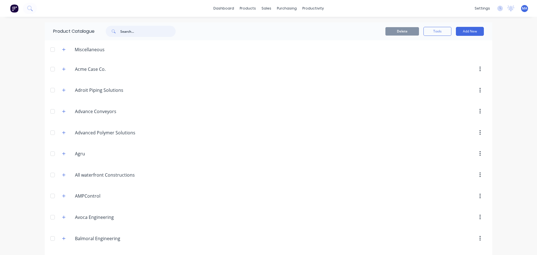
click at [136, 32] on input "text" at bounding box center [147, 31] width 55 height 11
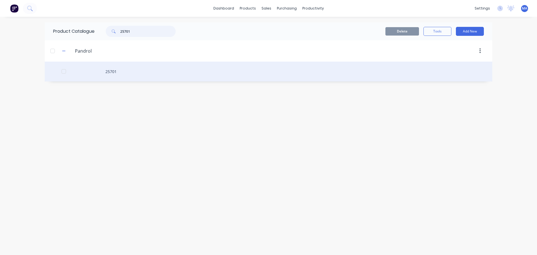
type input "25701"
click at [129, 71] on div "25701" at bounding box center [268, 72] width 447 height 20
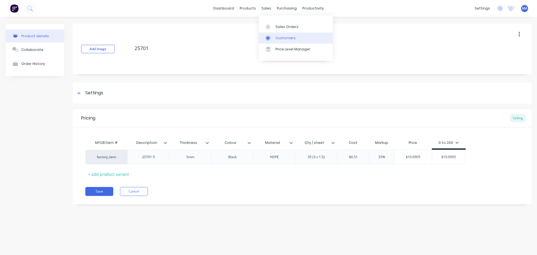
click at [295, 39] on link "Customers" at bounding box center [296, 37] width 74 height 11
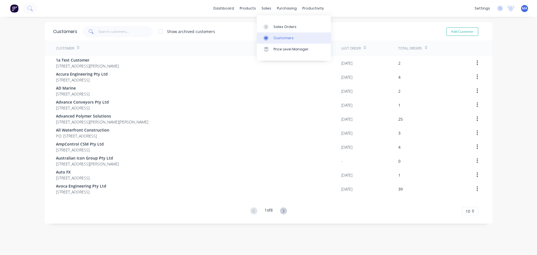
click at [282, 34] on link "Customers" at bounding box center [294, 37] width 74 height 11
click at [275, 24] on div "Sales Orders" at bounding box center [284, 26] width 23 height 5
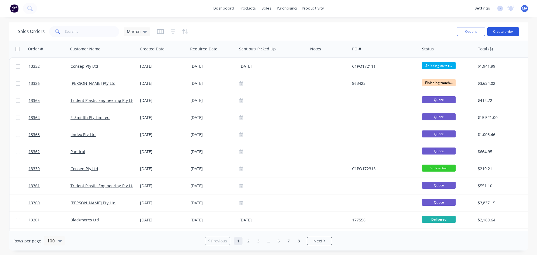
click at [500, 30] on button "Create order" at bounding box center [503, 31] width 32 height 9
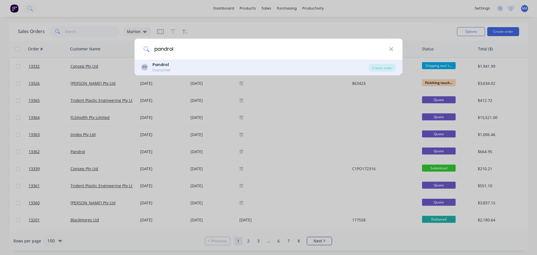
type input "pandrol"
click at [184, 67] on div "PP Pandrol Customer" at bounding box center [254, 67] width 227 height 11
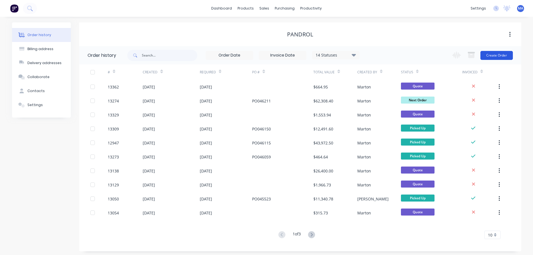
click at [502, 51] on button "Create Order" at bounding box center [496, 55] width 32 height 9
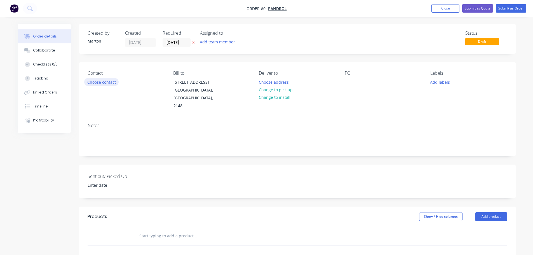
click at [106, 81] on button "Choose contact" at bounding box center [101, 82] width 34 height 8
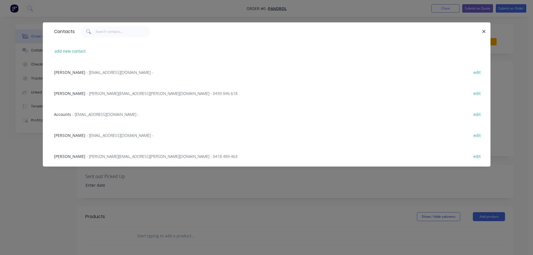
click at [93, 135] on span "- [EMAIL_ADDRESS][DOMAIN_NAME] -" at bounding box center [119, 135] width 67 height 5
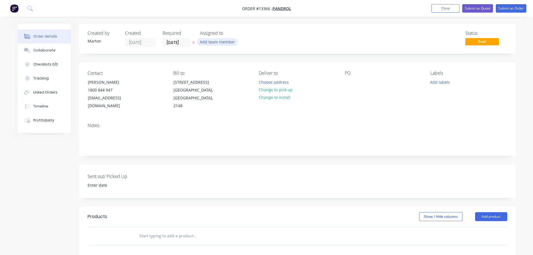
click at [210, 40] on button "Add team member" at bounding box center [217, 42] width 41 height 8
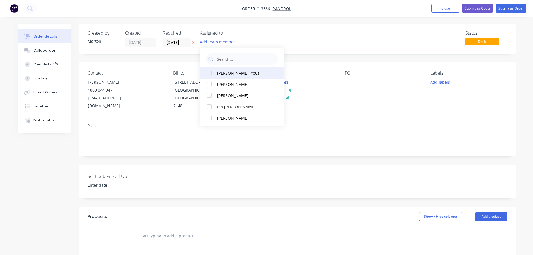
click at [209, 74] on div at bounding box center [209, 72] width 11 height 11
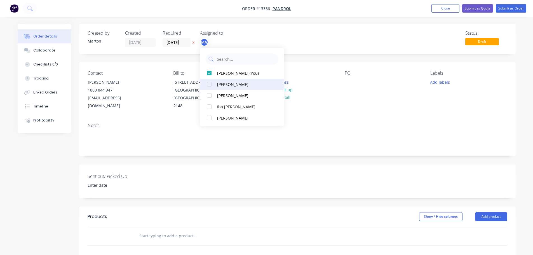
drag, startPoint x: 208, startPoint y: 82, endPoint x: 209, endPoint y: 89, distance: 6.8
click at [209, 84] on div at bounding box center [209, 84] width 11 height 11
click at [209, 92] on div at bounding box center [209, 95] width 11 height 11
drag, startPoint x: 318, startPoint y: 22, endPoint x: 207, endPoint y: 37, distance: 112.1
click at [318, 22] on div "Order details Collaborate Checklists 0/0 Tracking Linked Orders Timeline Profit…" at bounding box center [266, 194] width 533 height 388
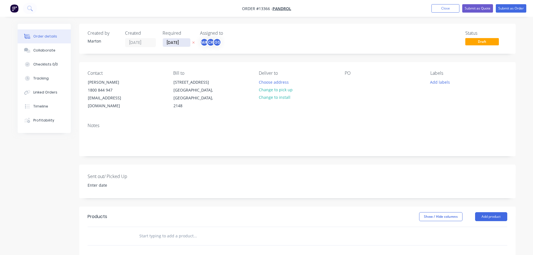
click at [181, 44] on input "[DATE]" at bounding box center [176, 42] width 27 height 8
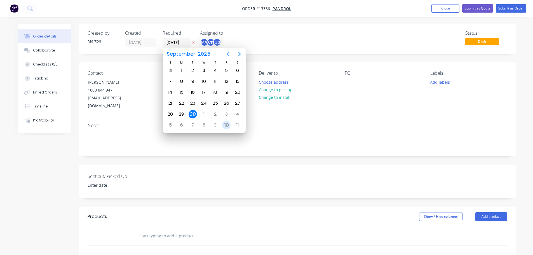
click at [222, 124] on div "10" at bounding box center [226, 125] width 11 height 11
type input "[DATE]"
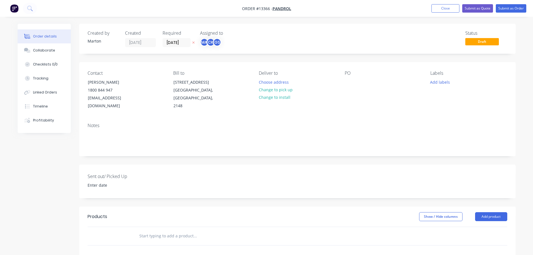
click at [151, 230] on input "text" at bounding box center [195, 235] width 112 height 11
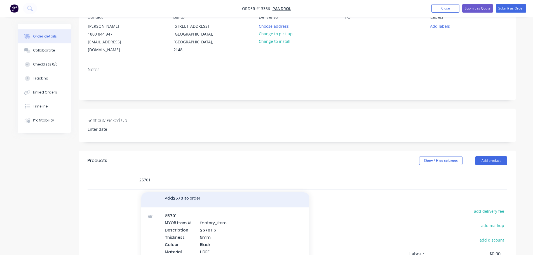
scroll to position [4, 0]
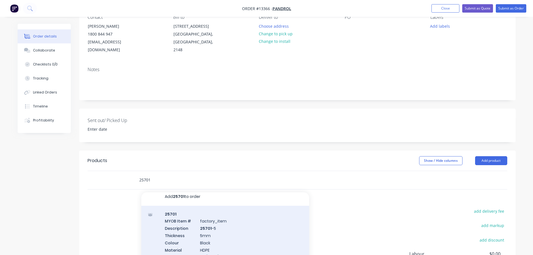
type input "25701"
click at [214, 210] on div "25701 MYOB Item # factory_item Description 25701 -5 Thickness 5mm Colour Black …" at bounding box center [225, 238] width 168 height 67
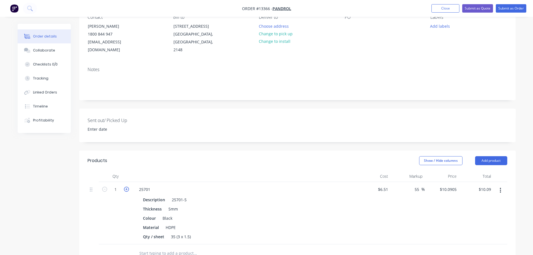
click at [128, 186] on icon "button" at bounding box center [126, 188] width 5 height 5
type input "2"
type input "$20.18"
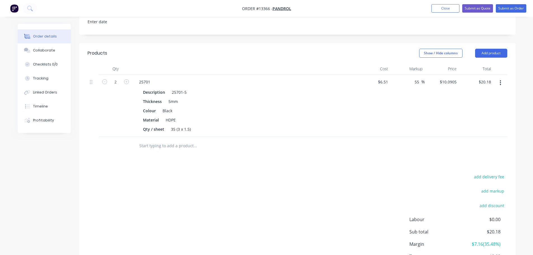
scroll to position [168, 0]
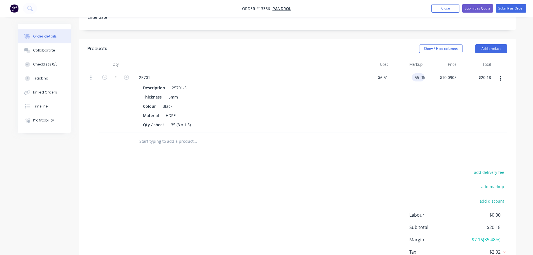
click at [416, 73] on input "55" at bounding box center [417, 77] width 7 height 8
type input "2000"
type input "$136.71"
type input "$273.42"
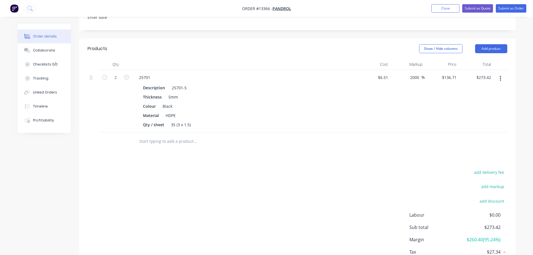
click at [413, 94] on div "2000 2000 %" at bounding box center [407, 101] width 34 height 62
click at [414, 73] on input "2000" at bounding box center [415, 77] width 12 height 8
type input "1500"
type input "$104.16"
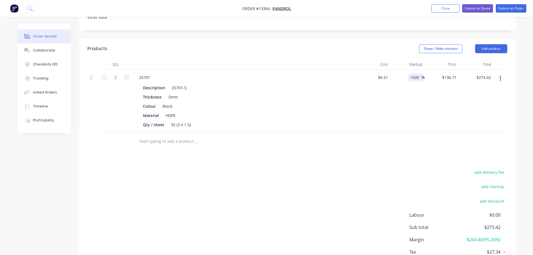
type input "$208.32"
click at [402, 107] on div "1500 1500 %" at bounding box center [407, 101] width 34 height 62
click at [418, 73] on input "1500" at bounding box center [415, 77] width 12 height 8
type input "1450"
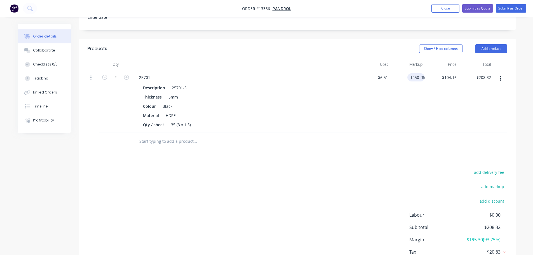
type input "$100.905"
type input "$201.81"
click at [406, 98] on div "1450 1450 %" at bounding box center [407, 101] width 34 height 62
click at [419, 73] on input "1450" at bounding box center [415, 77] width 12 height 8
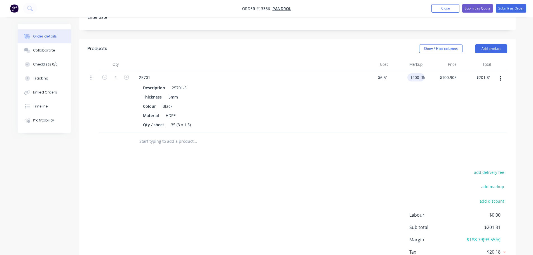
type input "1400"
type input "$97.65"
type input "$195.30"
click at [414, 93] on div "1400 1400 %" at bounding box center [407, 101] width 34 height 62
click at [417, 73] on input "1400" at bounding box center [415, 77] width 12 height 8
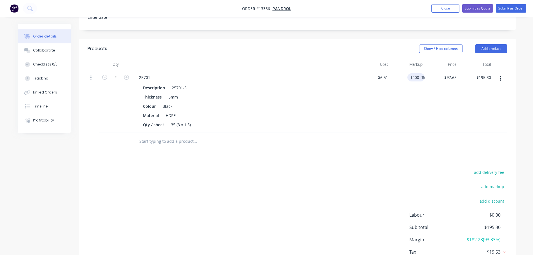
click at [417, 73] on input "1400" at bounding box center [415, 77] width 12 height 8
type input "1420"
type input "$98.952"
type input "$197.90"
click at [424, 91] on div "1420 1420 %" at bounding box center [407, 101] width 34 height 62
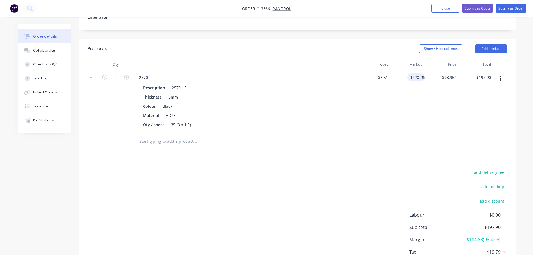
click at [420, 73] on input "1420" at bounding box center [415, 77] width 12 height 8
click at [419, 73] on input "1420" at bounding box center [415, 77] width 12 height 8
type input "1430"
type input "$99.603"
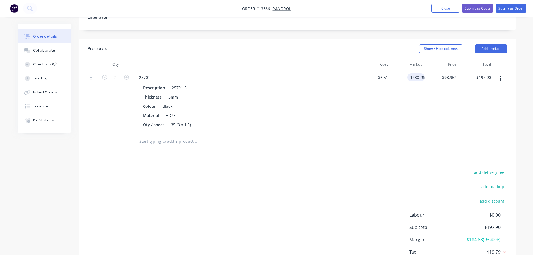
type input "$199.21"
click at [422, 99] on div "1430 1430 %" at bounding box center [407, 101] width 34 height 62
click at [416, 73] on input "1430" at bounding box center [415, 77] width 12 height 8
type input "1440"
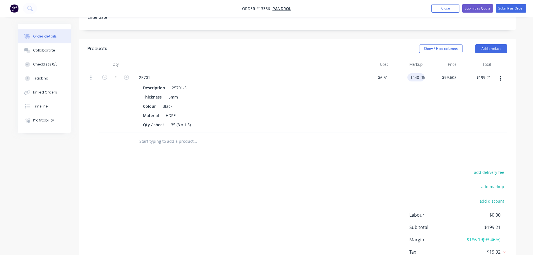
type input "$100.254"
type input "$200.51"
click at [420, 95] on div "1440 1440 %" at bounding box center [407, 101] width 34 height 62
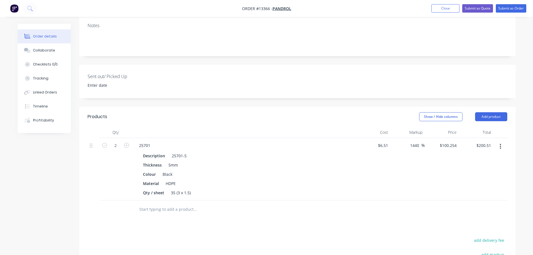
scroll to position [0, 0]
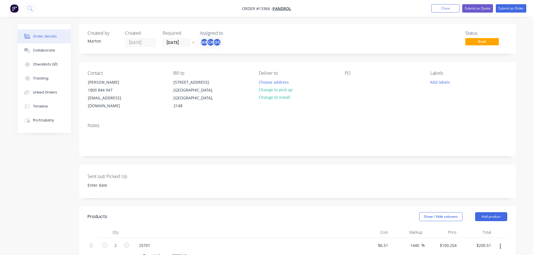
click at [494, 213] on header "Products Show / Hide columns Add product" at bounding box center [297, 216] width 436 height 20
click at [492, 212] on button "Add product" at bounding box center [491, 216] width 32 height 9
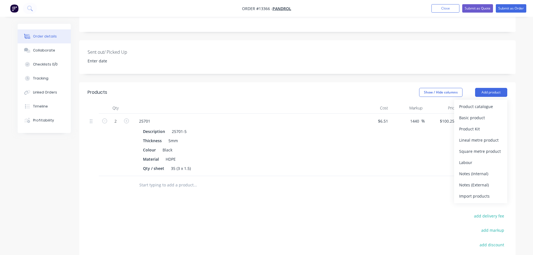
scroll to position [140, 0]
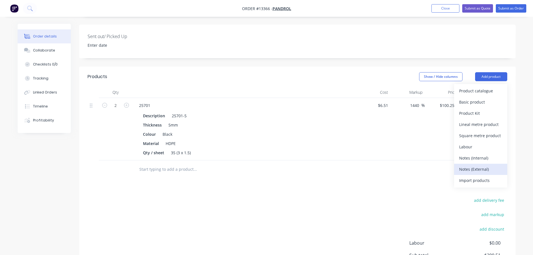
click at [478, 165] on div "Notes (External)" at bounding box center [480, 169] width 43 height 8
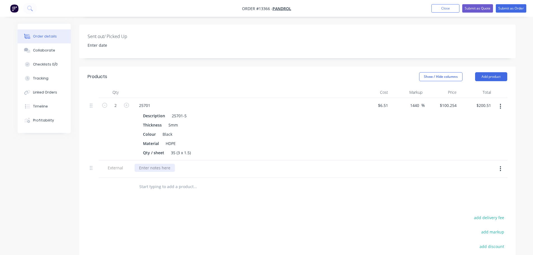
click at [164, 164] on div at bounding box center [154, 168] width 40 height 8
click at [190, 164] on div "Lead Time: 3-5 days from receving [PERSON_NAME]" at bounding box center [187, 168] width 106 height 8
click at [233, 181] on input "text" at bounding box center [195, 186] width 112 height 11
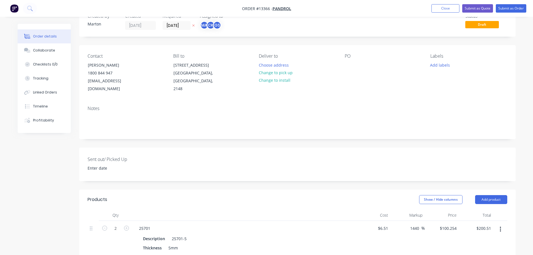
scroll to position [0, 0]
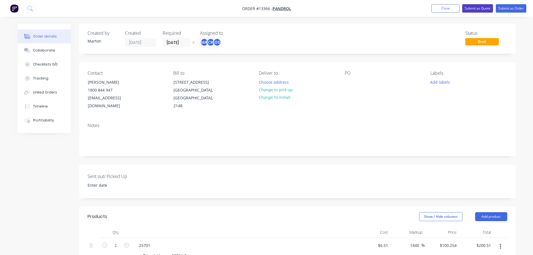
click at [473, 8] on button "Submit as Quote" at bounding box center [477, 8] width 31 height 8
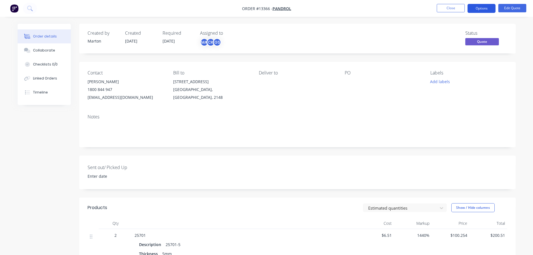
click at [480, 9] on button "Options" at bounding box center [481, 8] width 28 height 9
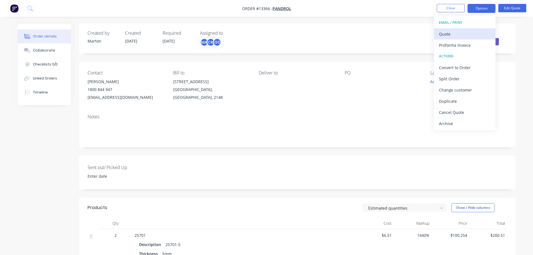
click at [446, 34] on div "Quote" at bounding box center [464, 34] width 51 height 8
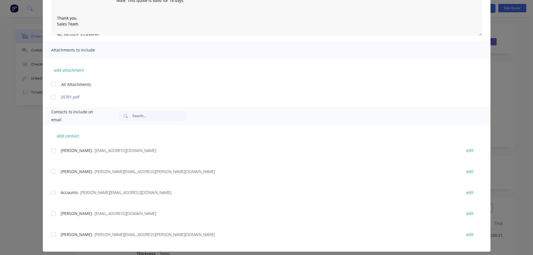
click at [49, 212] on div at bounding box center [53, 213] width 11 height 11
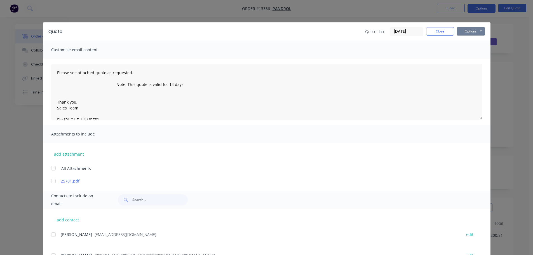
click at [474, 27] on button "Options" at bounding box center [471, 31] width 28 height 8
click at [471, 57] on button "Email" at bounding box center [475, 59] width 36 height 9
click at [428, 33] on button "Close" at bounding box center [440, 31] width 28 height 8
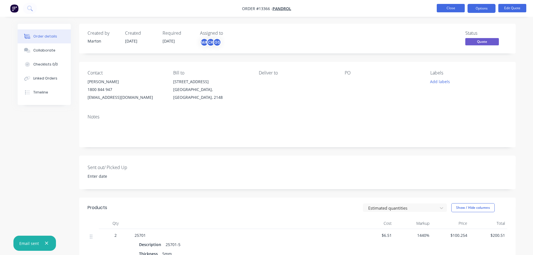
click at [446, 4] on button "Close" at bounding box center [450, 8] width 28 height 8
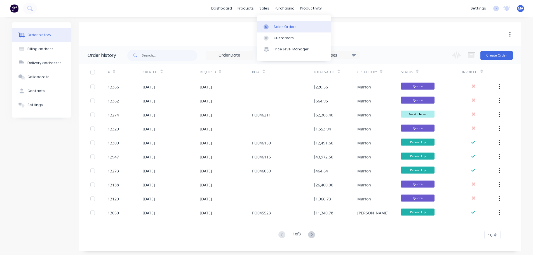
click at [275, 25] on div "Sales Orders" at bounding box center [284, 26] width 23 height 5
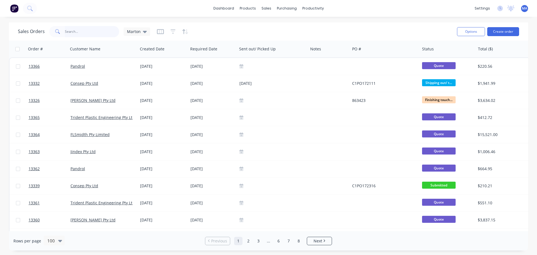
click at [86, 32] on input "text" at bounding box center [92, 31] width 55 height 11
type input "v"
type input "plywood"
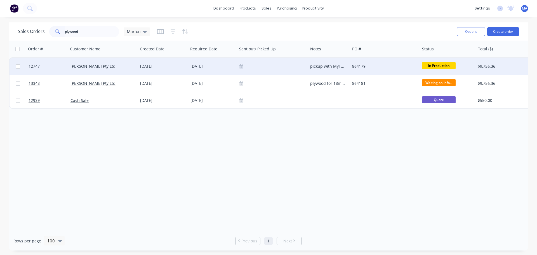
click at [254, 68] on div at bounding box center [272, 66] width 71 height 17
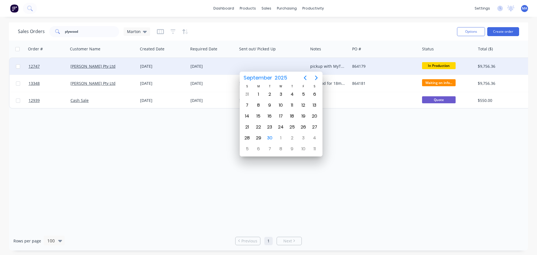
click at [222, 64] on div "[DATE]" at bounding box center [212, 66] width 44 height 6
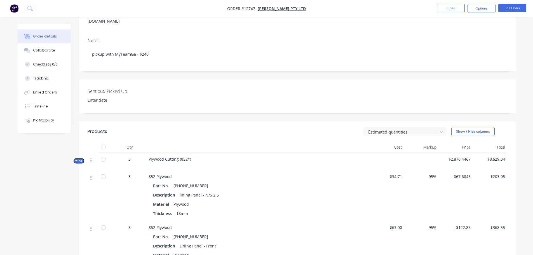
click at [79, 159] on span "Kit" at bounding box center [78, 161] width 7 height 4
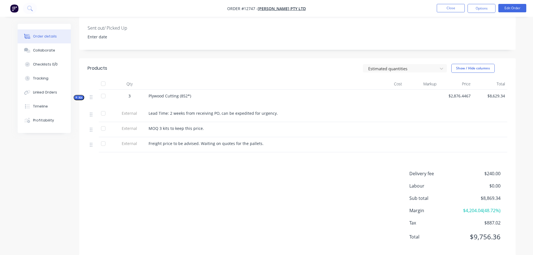
scroll to position [148, 0]
drag, startPoint x: 484, startPoint y: 164, endPoint x: 500, endPoint y: 164, distance: 16.5
click at [500, 169] on div "Delivery fee $240.00" at bounding box center [458, 172] width 98 height 7
click at [407, 156] on div "Products Estimated quantities Show / Hide columns Qty Cost Markup Price Total K…" at bounding box center [297, 155] width 436 height 197
drag, startPoint x: 474, startPoint y: 163, endPoint x: 498, endPoint y: 164, distance: 24.6
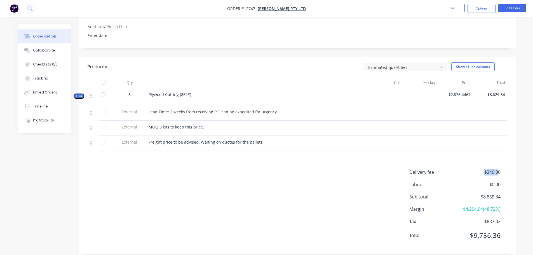
click at [498, 169] on span "$240.00" at bounding box center [478, 172] width 41 height 7
click at [500, 169] on div "Delivery fee $240.00" at bounding box center [458, 172] width 98 height 7
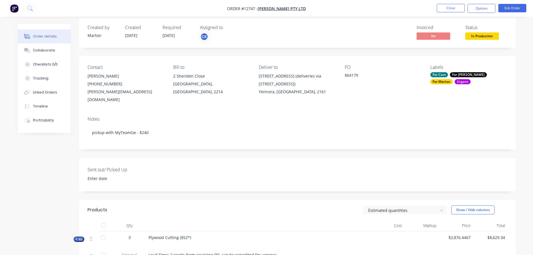
scroll to position [0, 0]
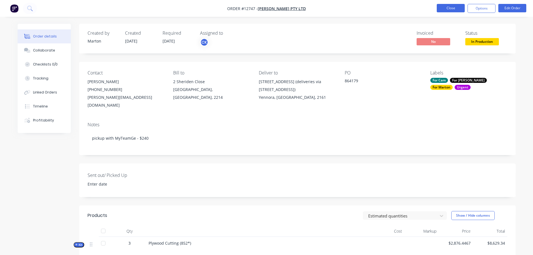
click at [452, 10] on button "Close" at bounding box center [450, 8] width 28 height 8
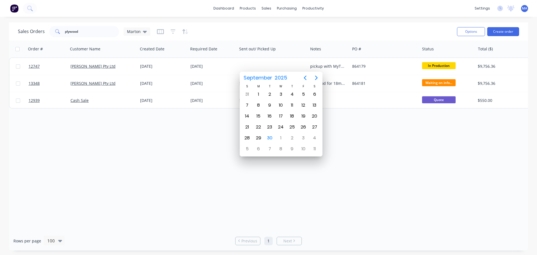
click at [400, 154] on div "Order # Customer Name Created Date Required Date Sent out/ Picked Up Notes PO #…" at bounding box center [268, 136] width 519 height 190
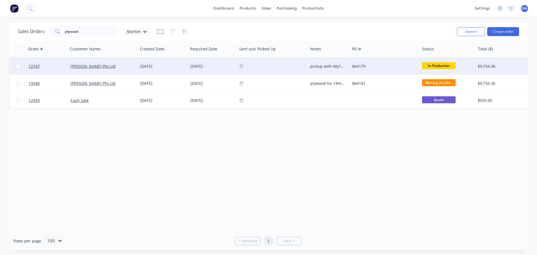
click at [283, 65] on div at bounding box center [272, 66] width 66 height 4
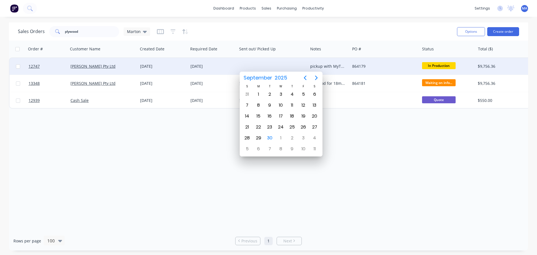
click at [304, 59] on div at bounding box center [272, 66] width 71 height 17
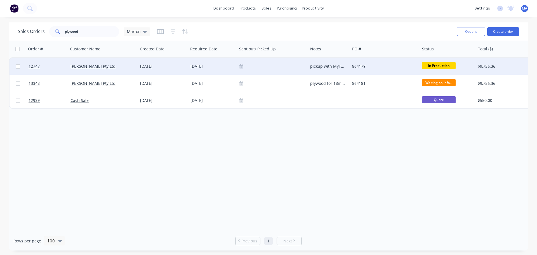
click at [166, 63] on div "[DATE]" at bounding box center [163, 66] width 50 height 17
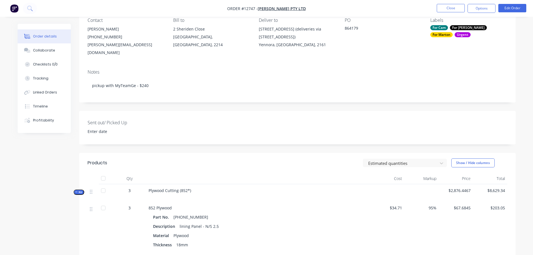
scroll to position [56, 0]
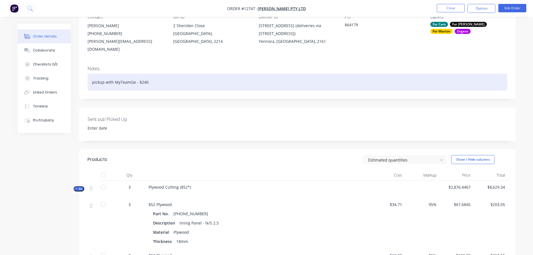
drag, startPoint x: 130, startPoint y: 72, endPoint x: 136, endPoint y: 77, distance: 7.9
click at [131, 74] on div "pickup with MyTeamGe - $240" at bounding box center [297, 82] width 419 height 17
click at [133, 75] on div "pickup with MyTeamGe - $240" at bounding box center [297, 82] width 419 height 17
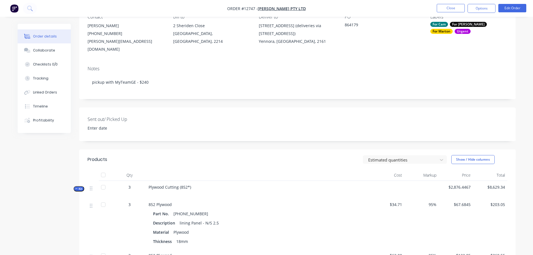
click at [79, 186] on span "Kit" at bounding box center [78, 188] width 7 height 4
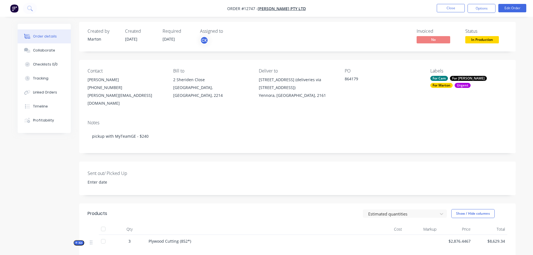
scroll to position [0, 0]
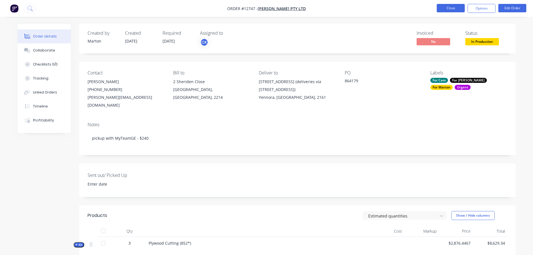
click at [454, 11] on button "Close" at bounding box center [450, 8] width 28 height 8
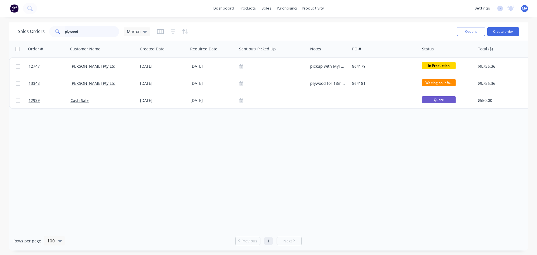
drag, startPoint x: 53, startPoint y: 35, endPoint x: 49, endPoint y: 35, distance: 3.1
click at [51, 35] on div "plywood" at bounding box center [84, 31] width 70 height 11
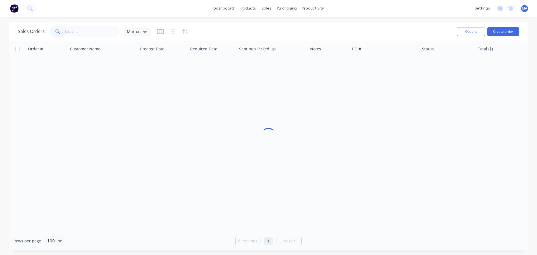
click at [237, 23] on div "Sales Orders Marton Options Create order" at bounding box center [268, 31] width 519 height 18
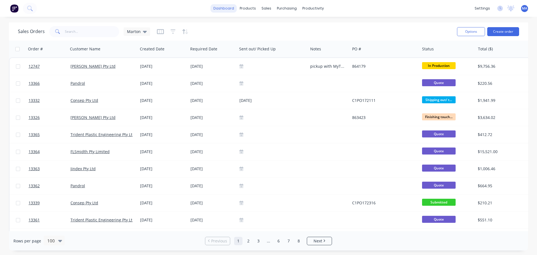
click at [229, 11] on link "dashboard" at bounding box center [224, 8] width 26 height 8
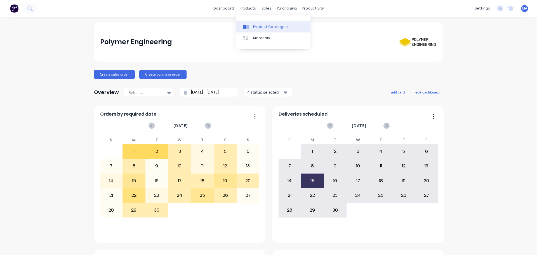
click at [248, 29] on icon at bounding box center [246, 26] width 6 height 5
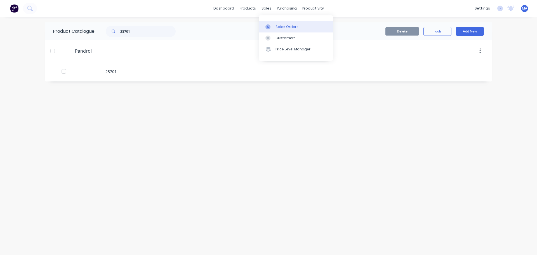
click at [277, 24] on div "Sales Orders" at bounding box center [286, 26] width 23 height 5
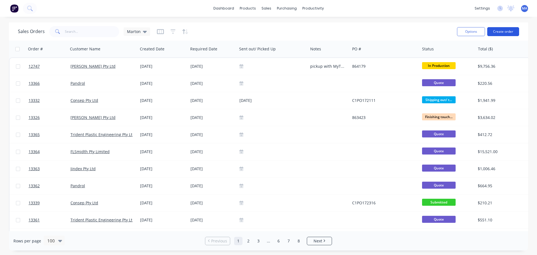
click at [502, 27] on button "Create order" at bounding box center [503, 31] width 32 height 9
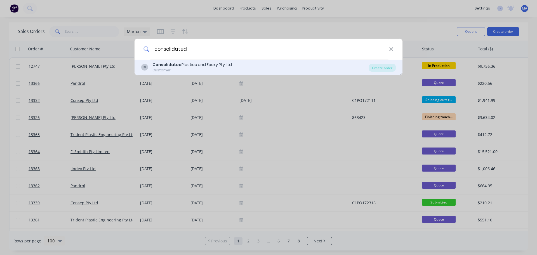
type input "consolidated"
click at [224, 74] on div "CL Consolidated Plastics and Epoxy Pty Ltd Customer Create order" at bounding box center [268, 68] width 268 height 16
click at [221, 65] on div "Consolidated Plastics and Epoxy Pty Ltd" at bounding box center [191, 65] width 79 height 6
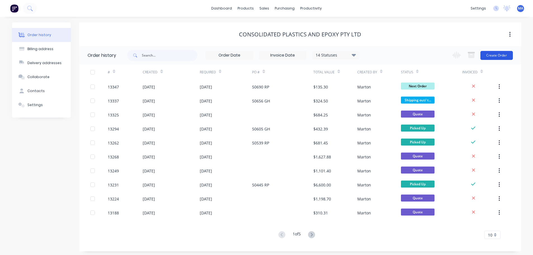
click at [488, 56] on button "Create Order" at bounding box center [496, 55] width 32 height 9
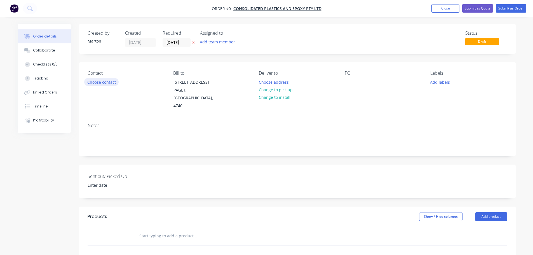
click at [108, 79] on button "Choose contact" at bounding box center [101, 82] width 34 height 8
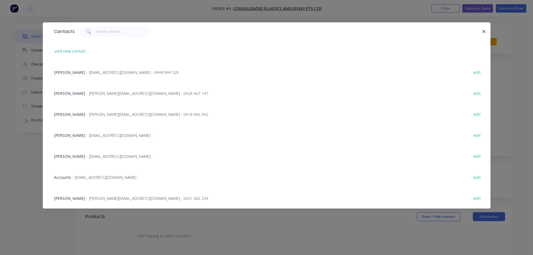
click at [81, 154] on span "[PERSON_NAME]" at bounding box center [69, 155] width 31 height 5
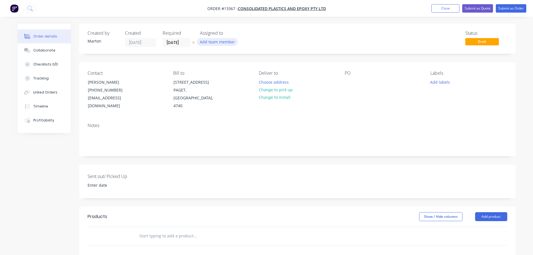
click at [220, 44] on button "Add team member" at bounding box center [217, 42] width 41 height 8
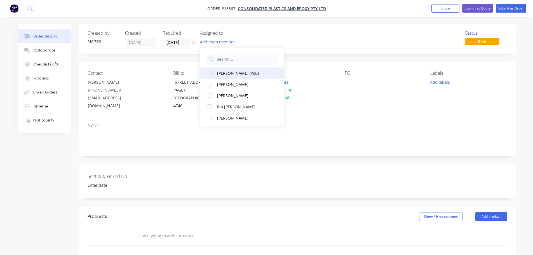
click at [211, 73] on div at bounding box center [209, 72] width 11 height 11
click at [210, 84] on div at bounding box center [209, 84] width 11 height 11
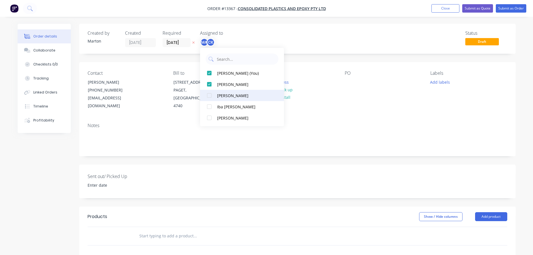
click at [208, 95] on div at bounding box center [209, 95] width 11 height 11
click at [280, 35] on div "Status Draft" at bounding box center [381, 38] width 251 height 16
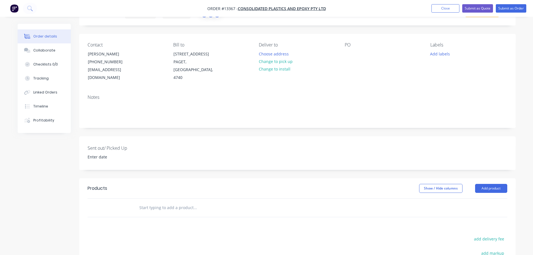
scroll to position [56, 0]
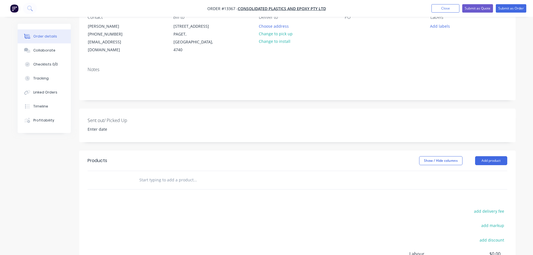
click at [171, 171] on div at bounding box center [232, 180] width 201 height 18
click at [171, 174] on input "text" at bounding box center [195, 179] width 112 height 11
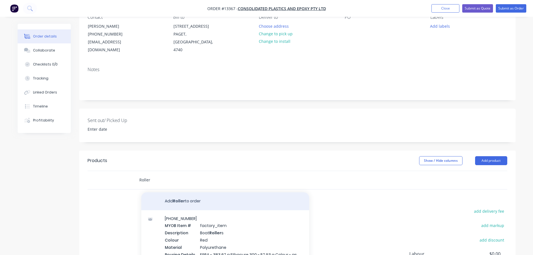
type input "Roller"
click at [201, 196] on button "Add Roller to order" at bounding box center [225, 201] width 168 height 18
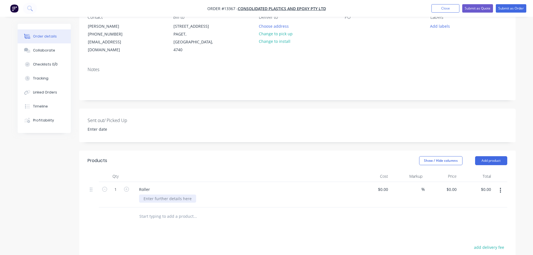
click at [160, 194] on div at bounding box center [167, 198] width 57 height 8
click at [151, 185] on div "Roller" at bounding box center [144, 189] width 20 height 8
click at [157, 194] on div at bounding box center [167, 198] width 57 height 8
click at [180, 194] on div "Black Ø150 x Ø40 x" at bounding box center [161, 198] width 44 height 8
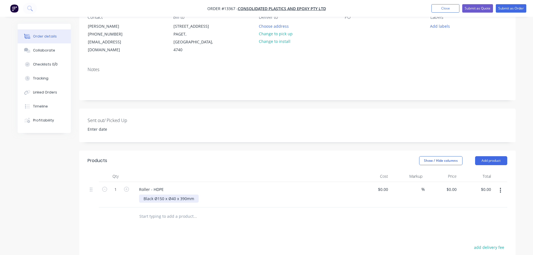
click at [153, 194] on div "Black Ø150 x Ø40 x 390mm" at bounding box center [169, 198] width 60 height 8
click at [128, 186] on icon "button" at bounding box center [126, 188] width 5 height 5
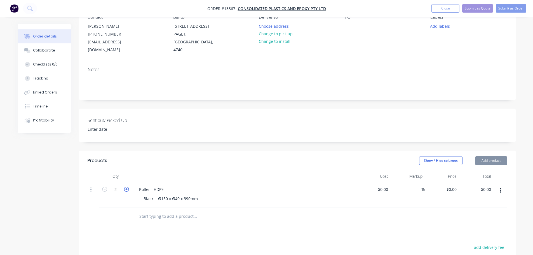
click at [128, 186] on icon "button" at bounding box center [126, 188] width 5 height 5
type input "4"
click at [287, 156] on div "Show / Hide columns Add product" at bounding box center [341, 160] width 330 height 9
click at [383, 185] on div "$0.00" at bounding box center [382, 189] width 15 height 8
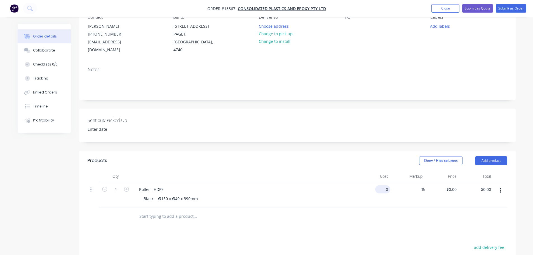
click at [383, 185] on div "0 $0.00" at bounding box center [382, 189] width 15 height 8
type input "$172.75"
type input "$691.00"
click at [415, 185] on input at bounding box center [418, 189] width 6 height 8
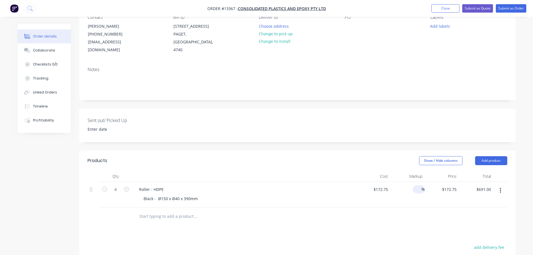
click at [415, 185] on input at bounding box center [418, 189] width 6 height 8
type input "55"
type input "$267.7625"
type input "$1,071.05"
click at [415, 225] on div "Products Show / Hide columns Add product Qty Cost Markup Price Total 4 Roller -…" at bounding box center [297, 254] width 436 height 209
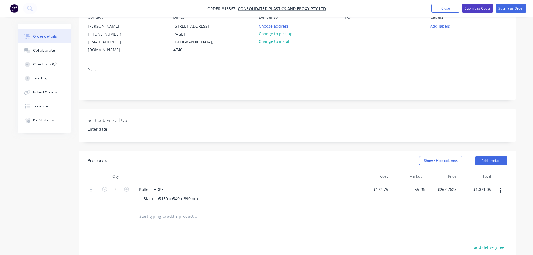
click at [478, 8] on button "Submit as Quote" at bounding box center [477, 8] width 31 height 8
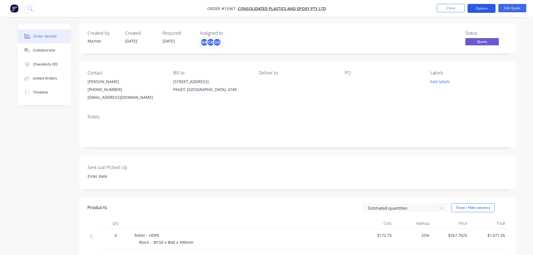
click at [480, 9] on button "Options" at bounding box center [481, 8] width 28 height 9
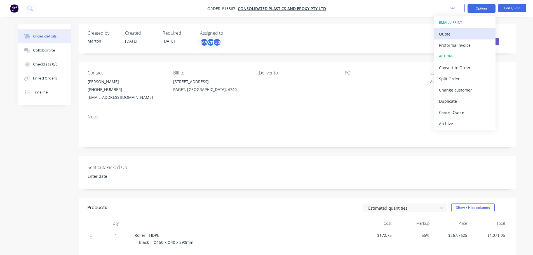
click at [466, 32] on div "Quote" at bounding box center [464, 34] width 51 height 8
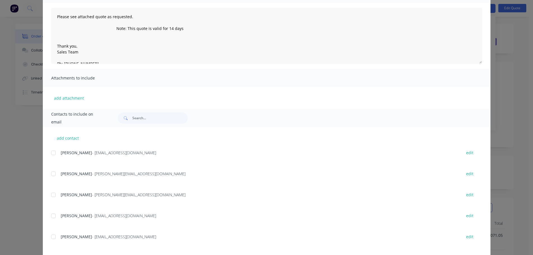
click at [52, 236] on div at bounding box center [53, 236] width 11 height 11
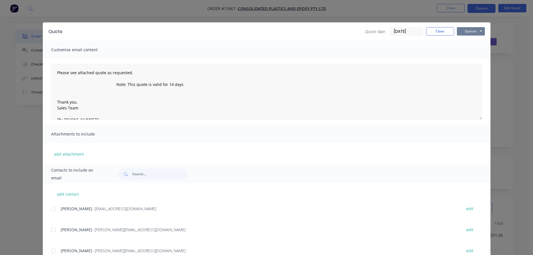
click at [465, 30] on button "Options" at bounding box center [471, 31] width 28 height 8
click at [467, 59] on button "Email" at bounding box center [475, 59] width 36 height 9
drag, startPoint x: 444, startPoint y: 33, endPoint x: 446, endPoint y: 12, distance: 21.3
click at [444, 33] on button "Close" at bounding box center [440, 31] width 28 height 8
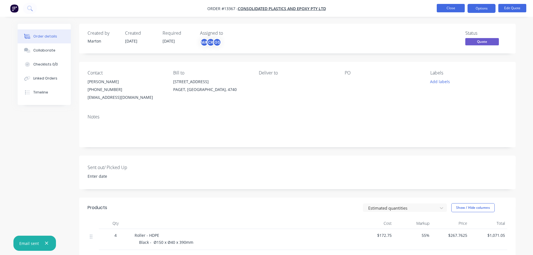
click at [446, 11] on button "Close" at bounding box center [450, 8] width 28 height 8
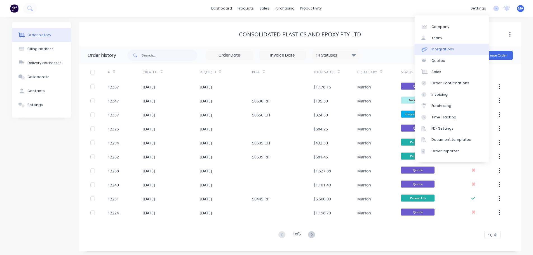
click at [441, 46] on link "Integrations" at bounding box center [451, 49] width 74 height 11
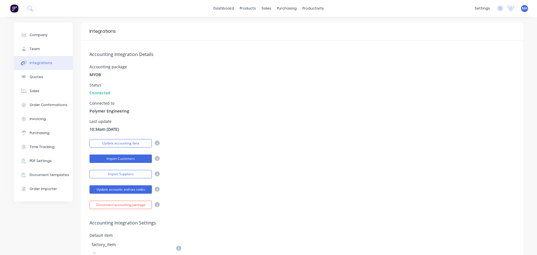
click at [117, 157] on button "Import Customers" at bounding box center [120, 158] width 62 height 8
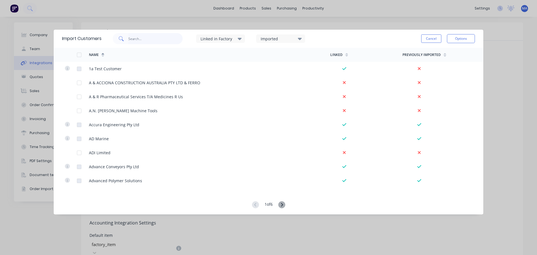
click at [160, 40] on input "text" at bounding box center [155, 38] width 55 height 11
type input "balmoral"
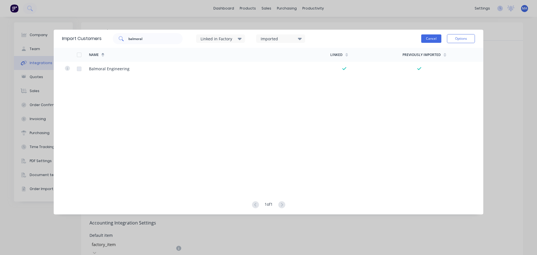
click at [434, 38] on button "Cancel" at bounding box center [431, 38] width 20 height 8
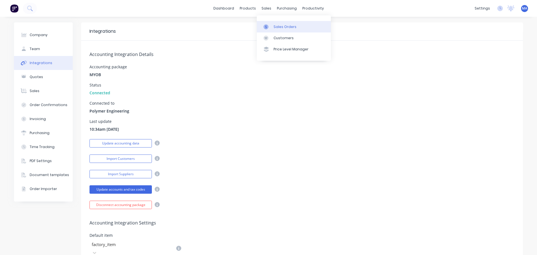
click at [274, 26] on div "Sales Orders" at bounding box center [284, 26] width 23 height 5
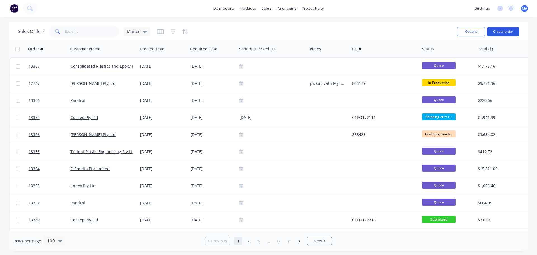
click at [496, 31] on button "Create order" at bounding box center [503, 31] width 32 height 9
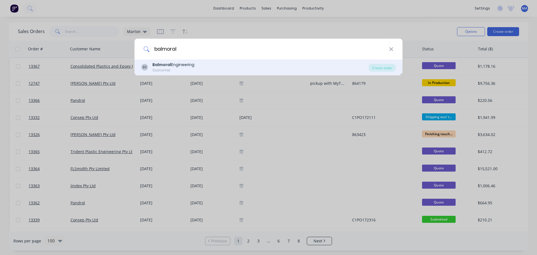
type input "balmoral"
click at [194, 68] on div "Customer" at bounding box center [173, 70] width 42 height 5
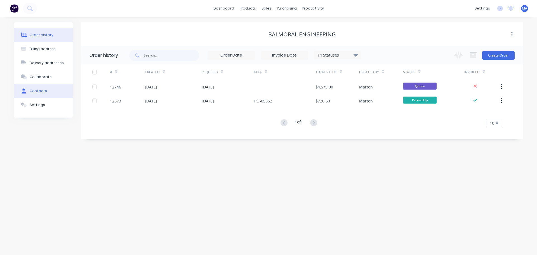
click at [46, 89] on button "Contacts" at bounding box center [43, 91] width 59 height 14
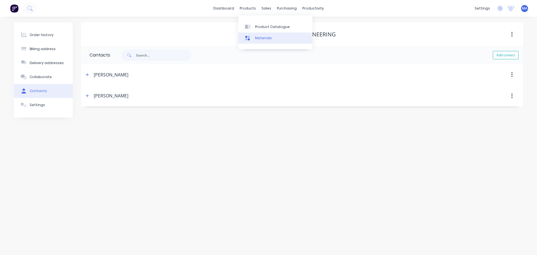
click at [266, 33] on link "Materials" at bounding box center [275, 37] width 74 height 11
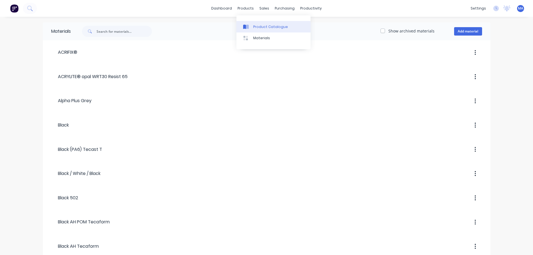
click at [252, 24] on link "Product Catalogue" at bounding box center [273, 26] width 74 height 11
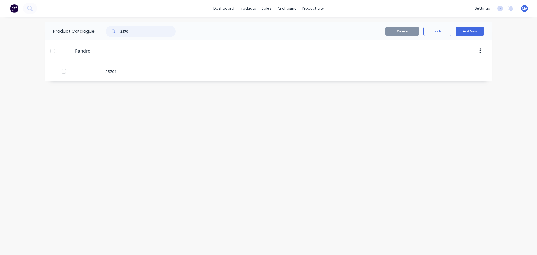
drag, startPoint x: 147, startPoint y: 32, endPoint x: 74, endPoint y: 33, distance: 73.0
click at [105, 31] on div "25701" at bounding box center [137, 31] width 75 height 11
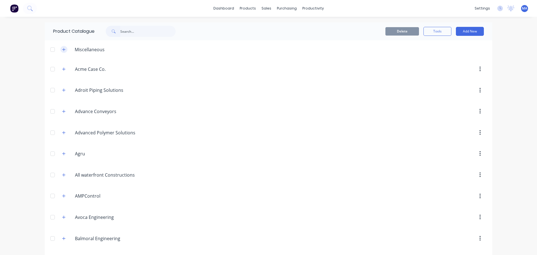
click at [62, 50] on icon "button" at bounding box center [63, 50] width 3 height 4
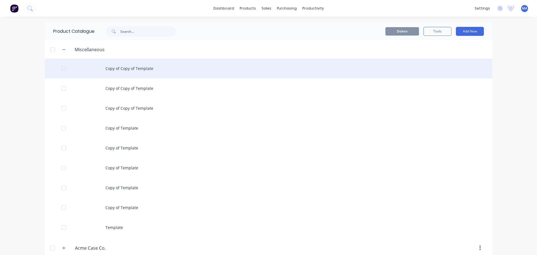
click at [129, 68] on div "Copy of Copy of Template" at bounding box center [268, 68] width 447 height 20
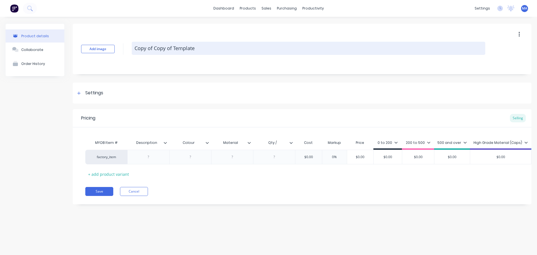
click at [164, 51] on textarea "Copy of Copy of Template" at bounding box center [308, 48] width 353 height 13
click at [172, 42] on textarea at bounding box center [308, 48] width 353 height 13
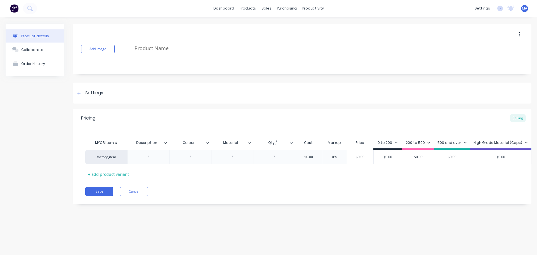
paste textarea "TPP15"
type textarea "TPP15"
click at [144, 155] on div at bounding box center [148, 156] width 28 height 7
click at [153, 155] on div at bounding box center [148, 156] width 28 height 7
paste div
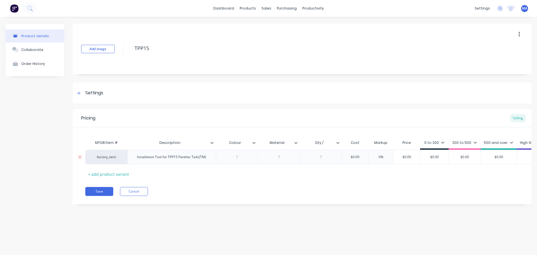
click at [241, 159] on div at bounding box center [237, 156] width 28 height 7
click at [213, 160] on div "Installation Tool for TPP15 Panther Tails(TM)" at bounding box center [176, 157] width 98 height 15
click at [210, 158] on div "Installation Tool for TPP15 Panther Tails(TM)" at bounding box center [176, 156] width 78 height 7
click at [208, 158] on div "Installation Tool for TPP15 Panther Tails" at bounding box center [172, 156] width 71 height 7
click at [246, 157] on div at bounding box center [239, 156] width 28 height 7
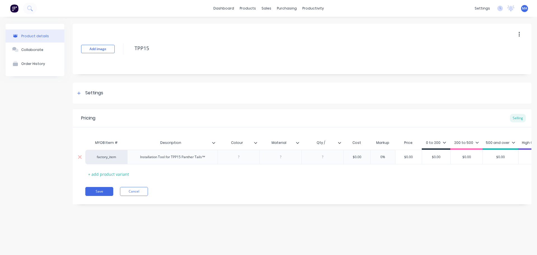
click at [238, 158] on div at bounding box center [239, 156] width 28 height 7
click at [237, 167] on div "MYOB Item # Description Colour Material Qty / Cost Markup Price 0 to 200 200 to…" at bounding box center [301, 157] width 433 height 41
click at [330, 145] on div "Qty /" at bounding box center [320, 143] width 39 height 14
type input "Qty / sheet"
click at [324, 158] on div at bounding box center [323, 156] width 28 height 7
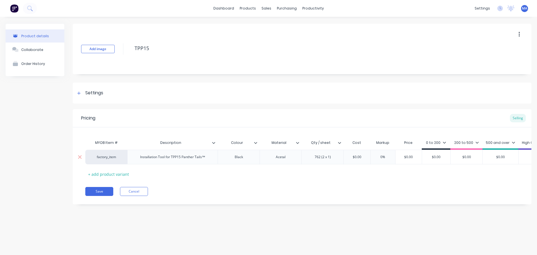
click at [360, 156] on input "$0.00" at bounding box center [357, 156] width 28 height 5
type input "$24.36"
click at [421, 156] on input "$24.36" at bounding box center [420, 156] width 34 height 5
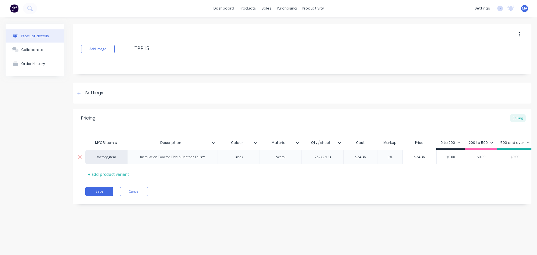
click at [421, 156] on input "$24.36" at bounding box center [420, 156] width 34 height 5
type input "$39"
click at [416, 171] on div "MYOB Item # Description Colour Material Qty / sheet Cost Markup Price 0 to 200 …" at bounding box center [301, 157] width 433 height 41
click at [452, 159] on input "$0.00" at bounding box center [449, 156] width 28 height 5
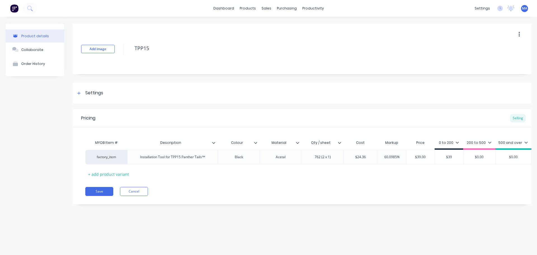
type input "$39"
click at [452, 171] on div "MYOB Item # Description Colour Material Qty / sheet Cost Markup Price 0 to 200 …" at bounding box center [301, 157] width 433 height 41
click at [479, 147] on div "200 to 500" at bounding box center [479, 143] width 32 height 11
click at [479, 142] on div "200 to 500" at bounding box center [479, 142] width 25 height 5
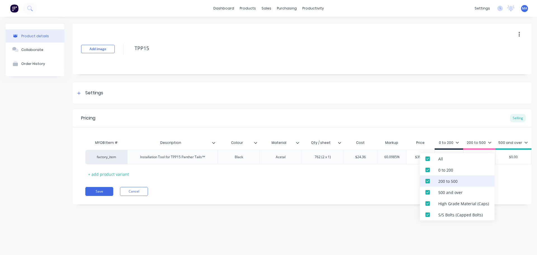
click at [433, 181] on div at bounding box center [427, 180] width 11 height 11
click at [435, 195] on div "500 and over" at bounding box center [457, 191] width 75 height 11
click at [436, 208] on div "High Grade Material (Caps)" at bounding box center [457, 203] width 75 height 11
click at [439, 221] on div "Product details Collaborate Order History Add image TPP15 Settings Product Opti…" at bounding box center [268, 130] width 537 height 227
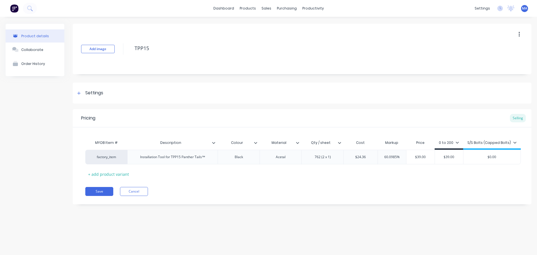
click at [485, 140] on div "S/S Bolts (Capped Bolts)" at bounding box center [491, 142] width 49 height 5
click at [460, 215] on div "S/S Bolts (Capped Bolts)" at bounding box center [481, 214] width 75 height 11
click at [402, 194] on div "Save Cancel" at bounding box center [308, 191] width 446 height 9
click at [35, 49] on div "Collaborate" at bounding box center [32, 50] width 22 height 4
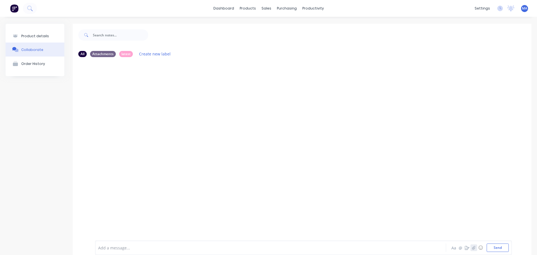
click at [472, 249] on icon "button" at bounding box center [473, 247] width 3 height 4
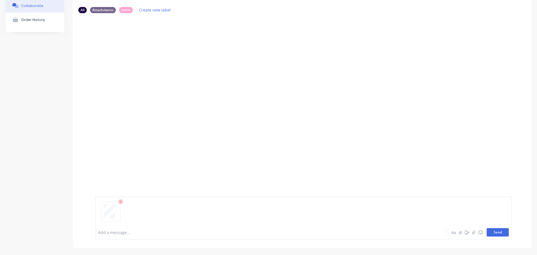
click at [488, 230] on button "Send" at bounding box center [497, 232] width 22 height 8
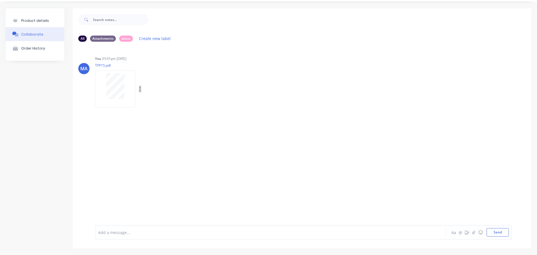
click at [139, 89] on button "button" at bounding box center [140, 89] width 2 height 8
click at [155, 103] on button "Auto-attach to new orders" at bounding box center [176, 104] width 63 height 13
drag, startPoint x: 218, startPoint y: 101, endPoint x: 223, endPoint y: 102, distance: 5.4
click at [220, 102] on div at bounding box center [224, 104] width 13 height 6
click at [231, 101] on label at bounding box center [231, 101] width 0 height 0
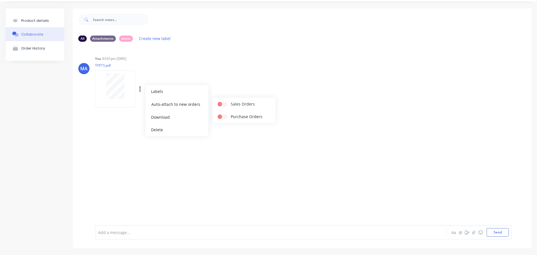
click at [222, 103] on input "checkbox" at bounding box center [220, 103] width 4 height 5
checkbox input "true"
click at [235, 90] on div "You 03:01pm [DATE] TPP15.pdf Labels Auto-attach to new orders Sales Orders Purc…" at bounding box center [182, 80] width 175 height 50
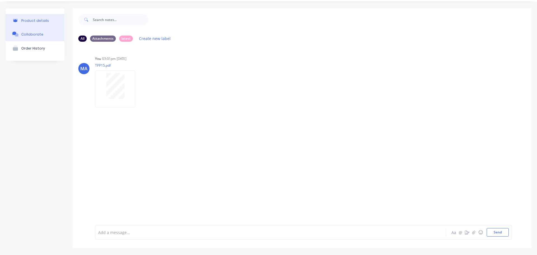
click at [59, 19] on button "Product details" at bounding box center [35, 20] width 59 height 13
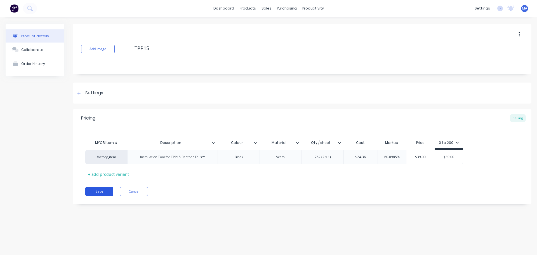
click at [110, 192] on button "Save" at bounding box center [99, 191] width 28 height 9
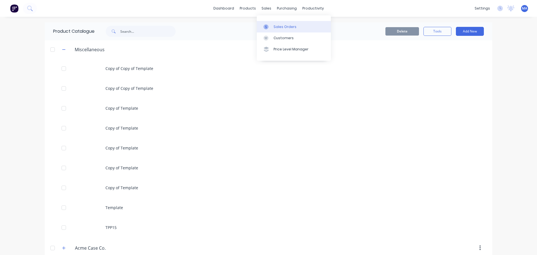
click at [271, 27] on div at bounding box center [267, 26] width 8 height 5
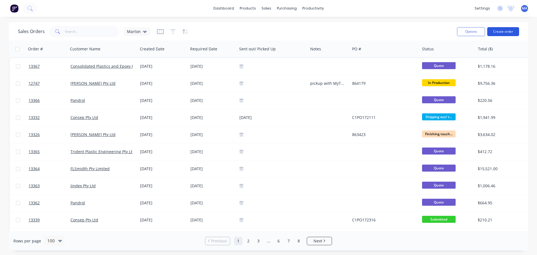
click at [513, 32] on button "Create order" at bounding box center [503, 31] width 32 height 9
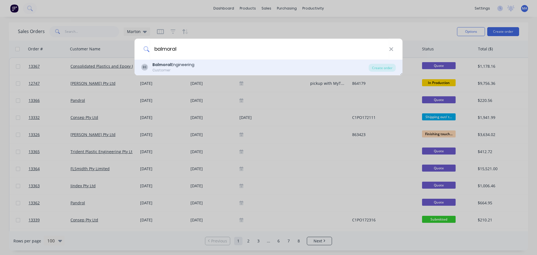
type input "balmoral"
click at [198, 60] on div "BE Balmoral Engineering Customer Create order" at bounding box center [268, 68] width 268 height 16
click at [210, 68] on div "BE Balmoral Engineering Customer" at bounding box center [254, 67] width 227 height 11
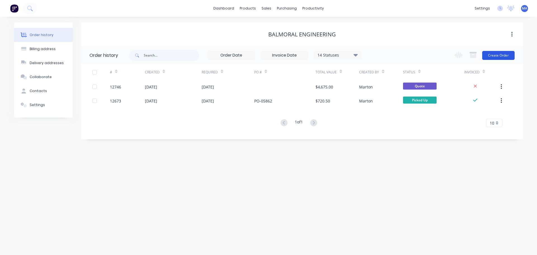
click at [497, 56] on button "Create Order" at bounding box center [498, 55] width 32 height 9
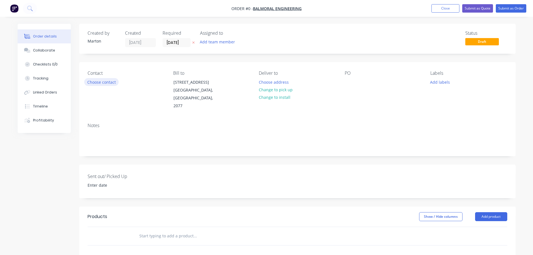
click at [104, 83] on button "Choose contact" at bounding box center [101, 82] width 34 height 8
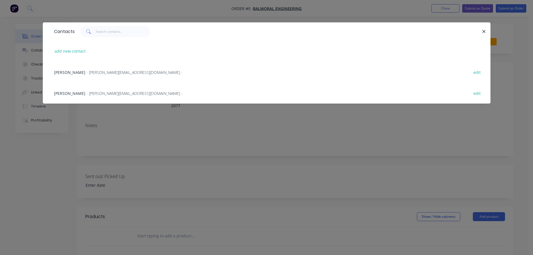
click at [120, 90] on div "[PERSON_NAME] - [PERSON_NAME][EMAIL_ADDRESS][DOMAIN_NAME] -" at bounding box center [118, 93] width 128 height 6
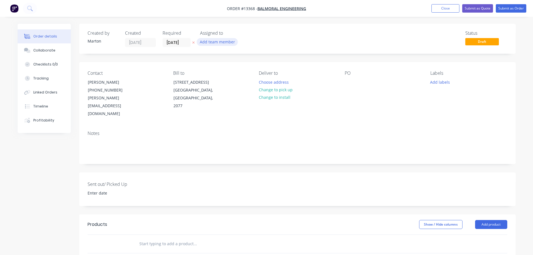
click at [220, 41] on button "Add team member" at bounding box center [217, 42] width 41 height 8
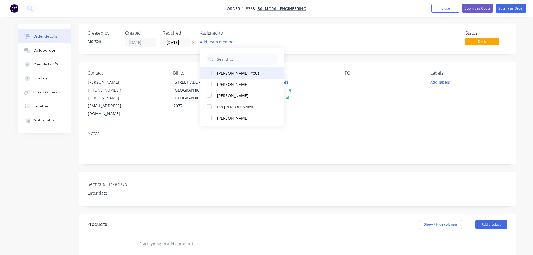
click at [208, 77] on div at bounding box center [209, 72] width 11 height 11
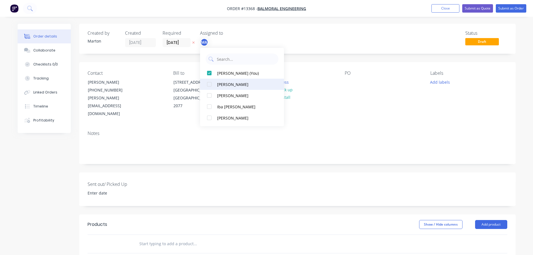
click at [207, 83] on div at bounding box center [209, 84] width 11 height 11
click at [209, 95] on div at bounding box center [209, 95] width 11 height 11
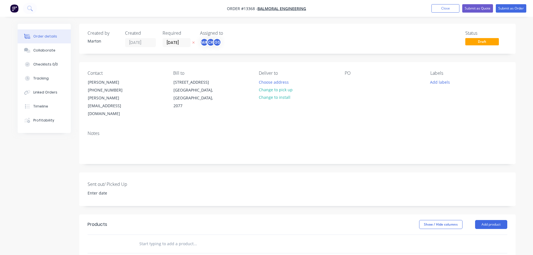
click at [297, 38] on div "Status Draft" at bounding box center [381, 38] width 251 height 16
click at [276, 82] on button "Choose address" at bounding box center [274, 82] width 36 height 8
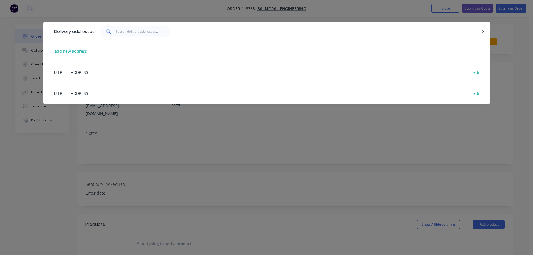
click at [249, 148] on div "Delivery addresses add new address [STREET_ADDRESS][PERSON_NAME] edit [STREET_A…" at bounding box center [266, 127] width 533 height 255
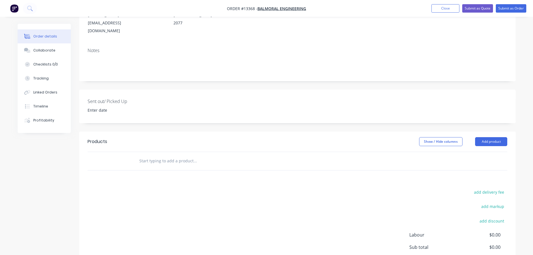
scroll to position [84, 0]
click at [175, 154] on input "text" at bounding box center [195, 159] width 112 height 11
click at [500, 136] on button "Add product" at bounding box center [491, 140] width 32 height 9
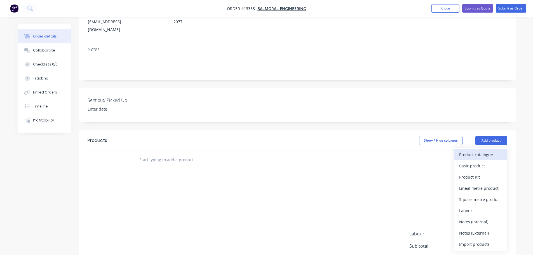
click at [464, 150] on div "Product catalogue" at bounding box center [480, 154] width 43 height 8
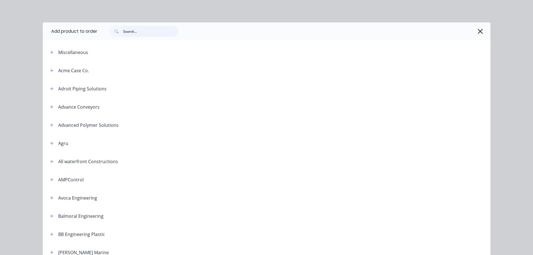
click at [128, 34] on input "text" at bounding box center [150, 31] width 55 height 11
click at [50, 52] on icon "button" at bounding box center [51, 52] width 3 height 4
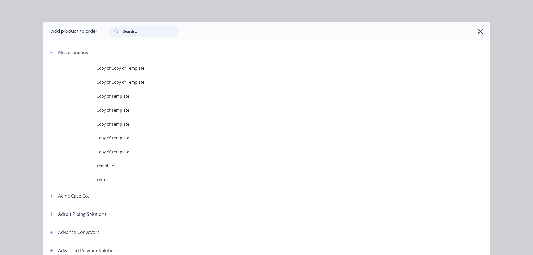
click at [133, 35] on input "text" at bounding box center [150, 31] width 55 height 11
click at [51, 52] on icon "button" at bounding box center [51, 52] width 3 height 0
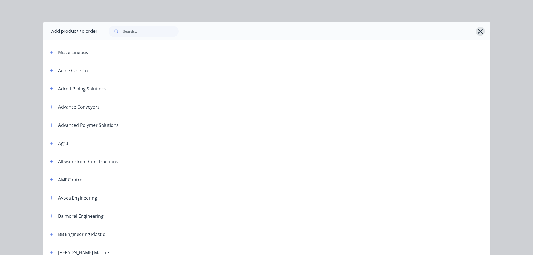
click at [477, 32] on icon "button" at bounding box center [480, 31] width 6 height 8
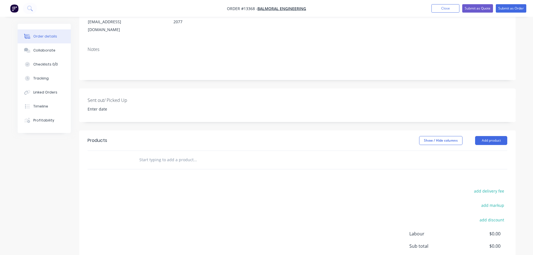
click at [241, 67] on div "Created by [PERSON_NAME] Created [DATE] Required [DATE] Assigned to MA CK GS St…" at bounding box center [297, 121] width 436 height 363
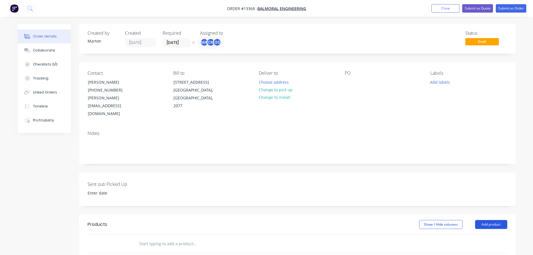
click at [501, 220] on button "Add product" at bounding box center [491, 224] width 32 height 9
click at [475, 234] on div "Product catalogue" at bounding box center [480, 238] width 43 height 8
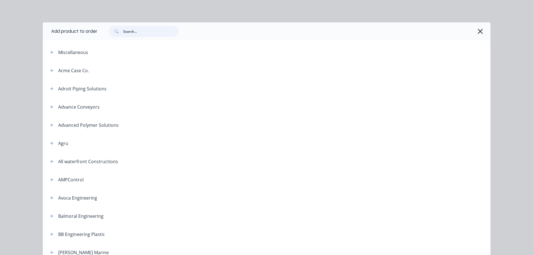
click at [133, 32] on input "text" at bounding box center [150, 31] width 55 height 11
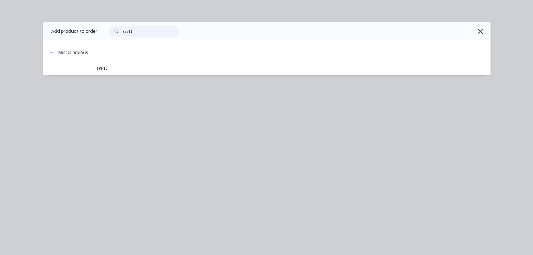
type input "tpp15"
click at [104, 67] on span "TPP15" at bounding box center [253, 68] width 315 height 6
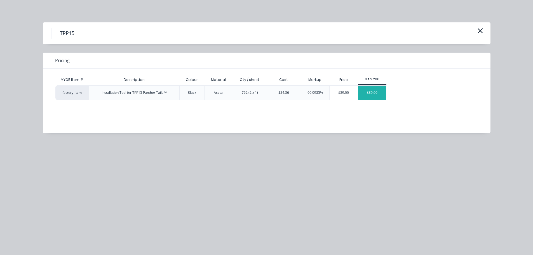
click at [380, 94] on div "$39.00" at bounding box center [372, 93] width 28 height 14
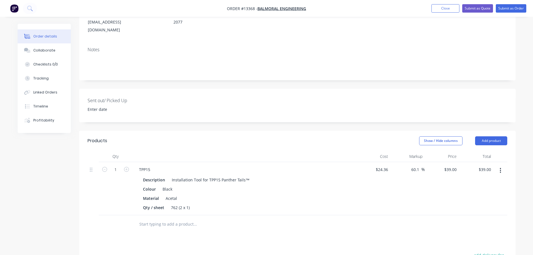
scroll to position [84, 0]
click at [499, 165] on button "button" at bounding box center [499, 170] width 13 height 10
click at [483, 192] on div "Duplicate" at bounding box center [480, 196] width 43 height 8
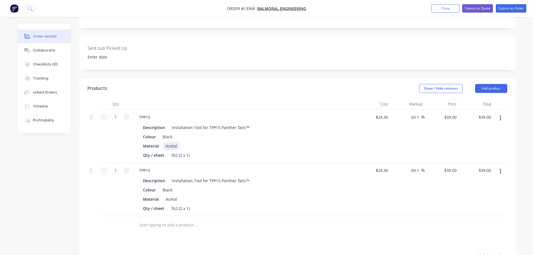
scroll to position [140, 0]
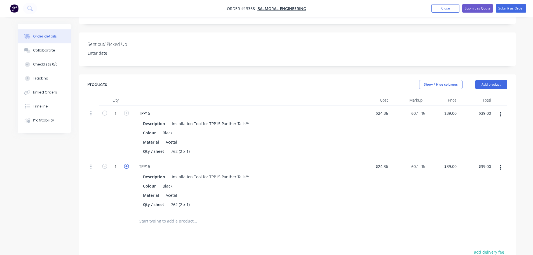
click at [128, 164] on icon "button" at bounding box center [126, 166] width 5 height 5
type input "2"
type input "$78.00"
click at [128, 164] on icon "button" at bounding box center [126, 166] width 5 height 5
type input "3"
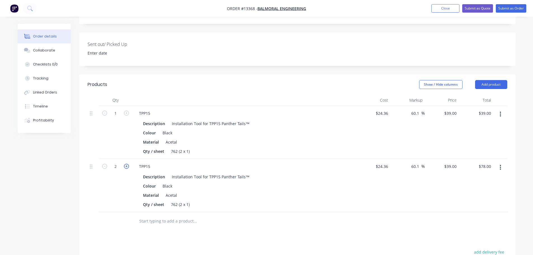
type input "$117.00"
click at [128, 164] on icon "button" at bounding box center [126, 166] width 5 height 5
type input "4"
type input "$156.00"
click at [128, 164] on icon "button" at bounding box center [126, 166] width 5 height 5
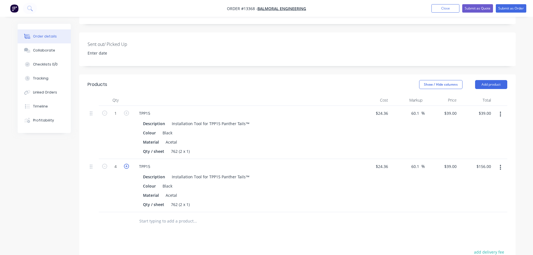
type input "5"
type input "$195.00"
click at [128, 164] on icon "button" at bounding box center [126, 166] width 5 height 5
type input "6"
type input "$234.00"
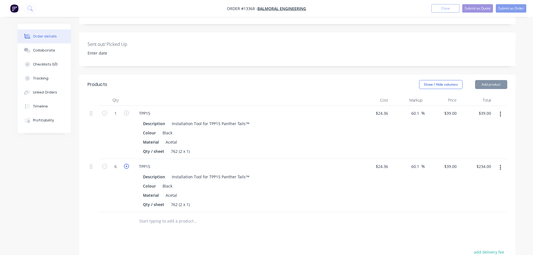
click at [128, 164] on icon "button" at bounding box center [126, 166] width 5 height 5
type input "7"
type input "$273.00"
click at [128, 164] on icon "button" at bounding box center [126, 166] width 5 height 5
type input "8"
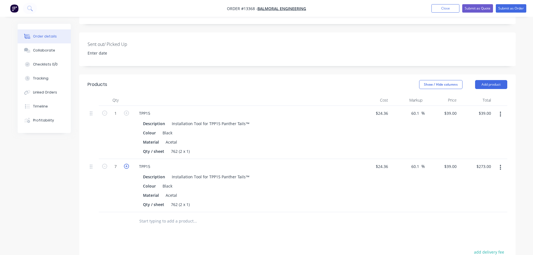
type input "$312.00"
click at [128, 164] on icon "button" at bounding box center [126, 166] width 5 height 5
type input "9"
type input "$351.00"
click at [128, 164] on icon "button" at bounding box center [126, 166] width 5 height 5
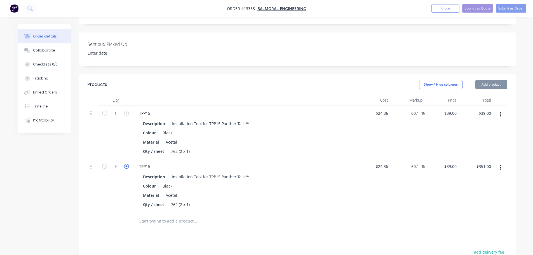
type input "10"
type input "$390.00"
click at [455, 109] on input "39" at bounding box center [450, 113] width 15 height 8
type input "85"
type input "248.93"
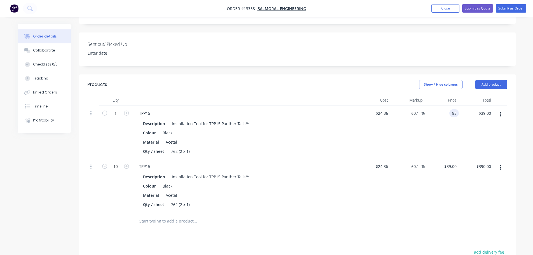
type input "$85.00"
click at [441, 119] on div "$85.00 85" at bounding box center [441, 132] width 34 height 53
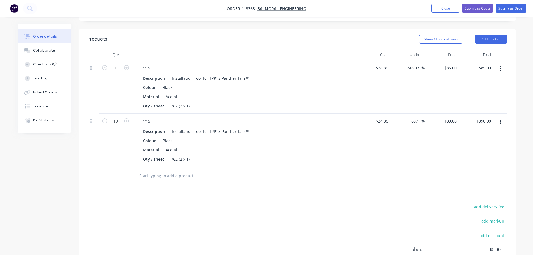
scroll to position [196, 0]
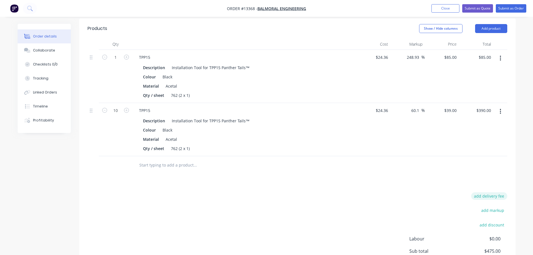
click at [482, 192] on button "add delivery fee" at bounding box center [489, 196] width 36 height 8
type input "25"
click at [303, 192] on div "Delivery fee Delivery fee Delivery fee name (Optional) 25 25 $0 add markup add …" at bounding box center [297, 245] width 419 height 107
click at [476, 6] on button "Submit as Quote" at bounding box center [477, 8] width 31 height 8
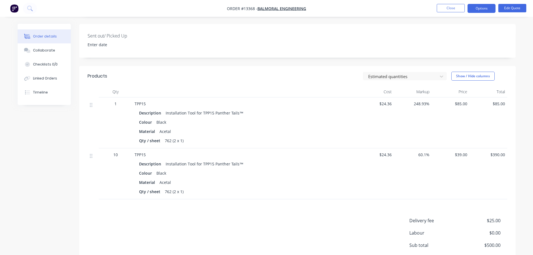
scroll to position [140, 0]
click at [504, 10] on button "Edit Quote" at bounding box center [512, 8] width 28 height 8
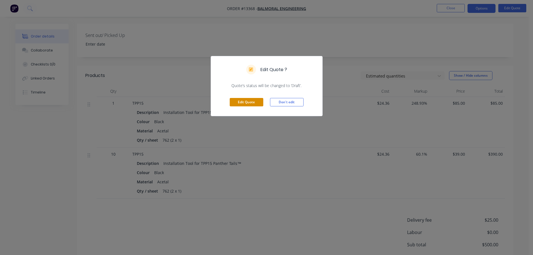
click at [255, 105] on button "Edit Quote" at bounding box center [247, 102] width 34 height 8
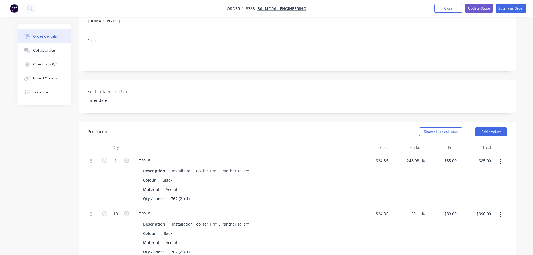
scroll to position [112, 0]
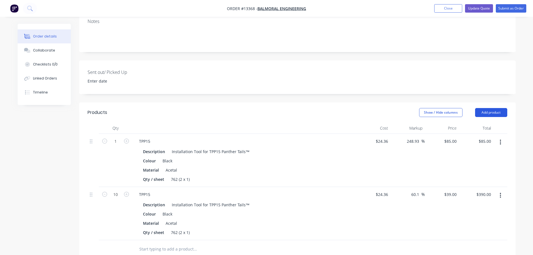
click at [489, 108] on button "Add product" at bounding box center [491, 112] width 32 height 9
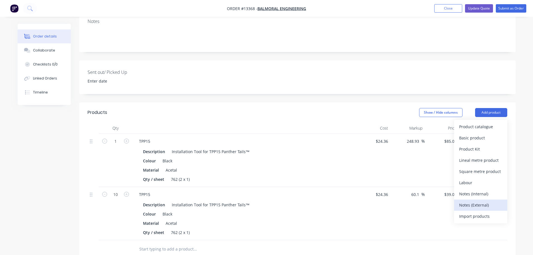
click at [474, 201] on div "Notes (External)" at bounding box center [480, 205] width 43 height 8
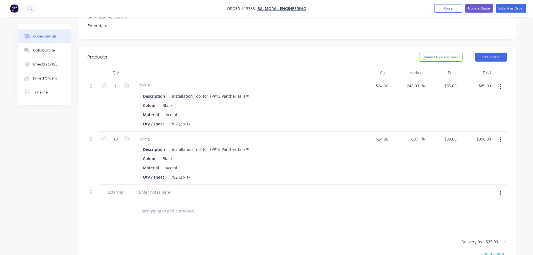
scroll to position [168, 0]
click at [162, 187] on div at bounding box center [154, 191] width 40 height 8
click at [210, 187] on div "Lead Time: 3-5 days for the 1 off from receving [PERSON_NAME]." at bounding box center [199, 191] width 130 height 8
click at [233, 187] on div "Lead Time: 3-5 days for the 1 off from receiving PO." at bounding box center [186, 191] width 105 height 8
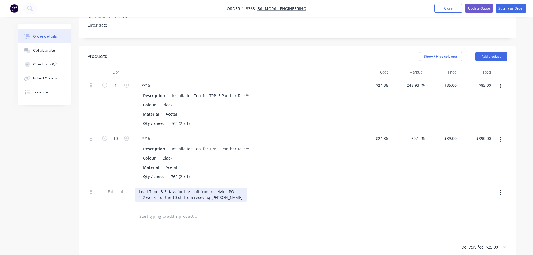
click at [198, 187] on div "Lead Time: 3-5 days for the 1 off from receiving PO. 1-2 weeks for the 10 off f…" at bounding box center [190, 194] width 112 height 14
click at [220, 211] on input "text" at bounding box center [195, 216] width 112 height 11
click at [362, 225] on div "Products Show / Hide columns Add product Qty Cost Markup Price Total 1 TPP15 De…" at bounding box center [297, 201] width 436 height 310
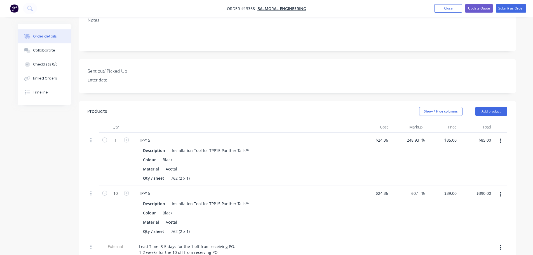
scroll to position [112, 0]
click at [478, 12] on button "Update Quote" at bounding box center [479, 8] width 28 height 8
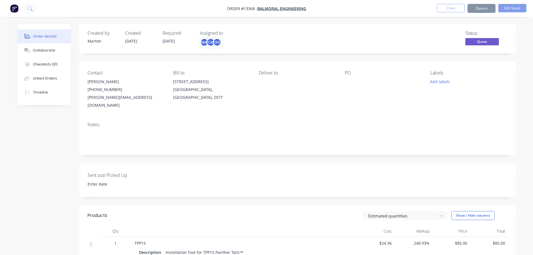
click at [483, 9] on button "Options" at bounding box center [481, 8] width 28 height 9
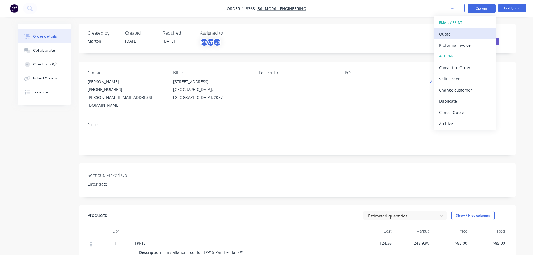
click at [474, 30] on div "Quote" at bounding box center [464, 34] width 51 height 8
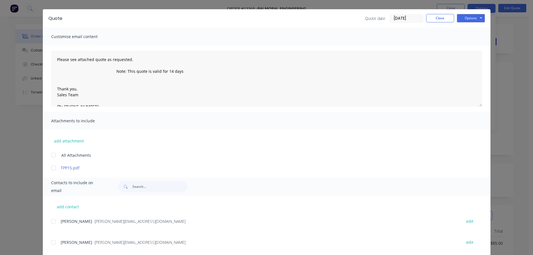
scroll to position [25, 0]
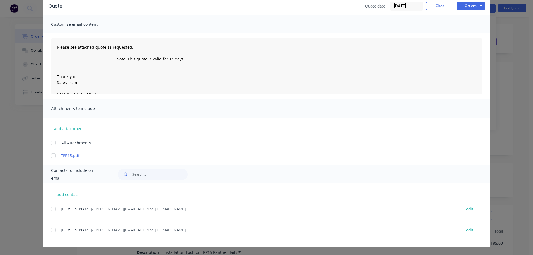
click at [55, 228] on div at bounding box center [53, 229] width 11 height 11
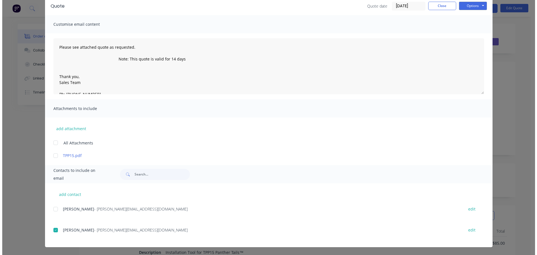
scroll to position [0, 0]
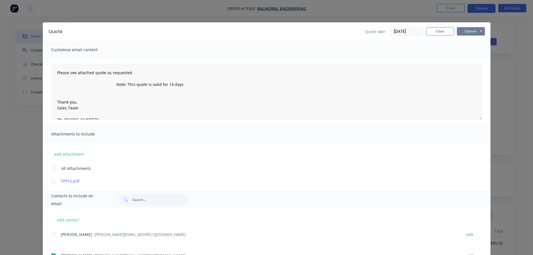
click at [473, 28] on button "Options" at bounding box center [471, 31] width 28 height 8
click at [473, 59] on button "Email" at bounding box center [475, 59] width 36 height 9
drag, startPoint x: 528, startPoint y: 0, endPoint x: 395, endPoint y: 10, distance: 133.7
click at [395, 8] on div "Quote Quote date [DATE] Close Options Preview Print Email Customise email conte…" at bounding box center [266, 127] width 533 height 255
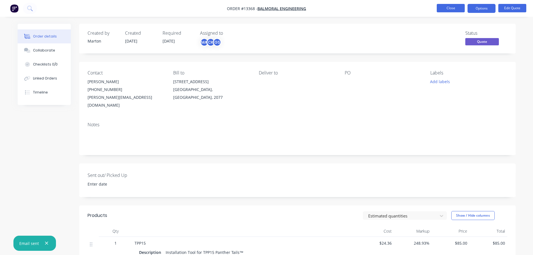
click at [446, 6] on button "Close" at bounding box center [450, 8] width 28 height 8
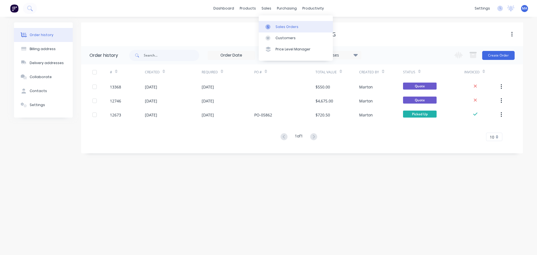
click at [279, 28] on div "Sales Orders" at bounding box center [286, 26] width 23 height 5
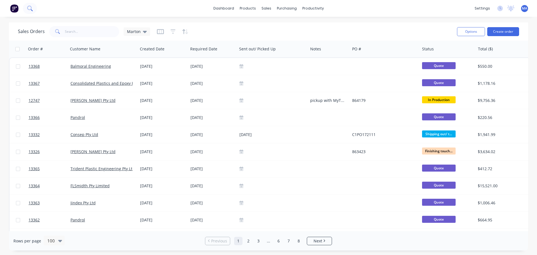
click at [32, 10] on icon at bounding box center [32, 10] width 2 height 2
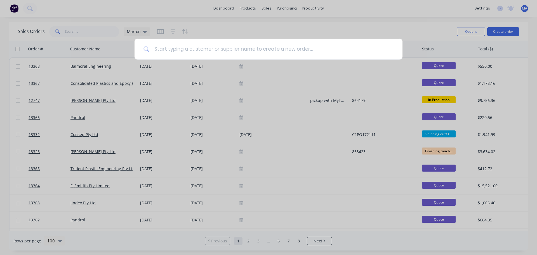
click at [183, 51] on input at bounding box center [272, 49] width 244 height 21
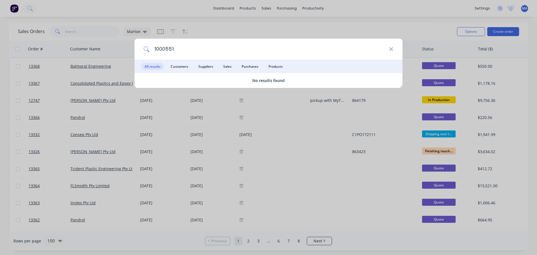
click at [164, 49] on input "1000551" at bounding box center [269, 49] width 239 height 21
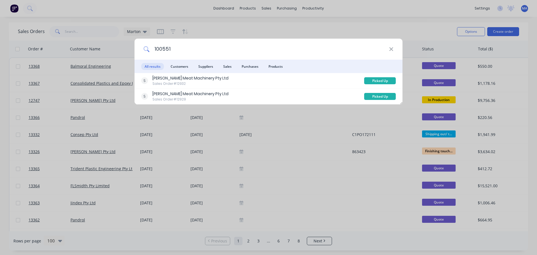
type input "100551"
click at [393, 48] on icon at bounding box center [391, 49] width 4 height 6
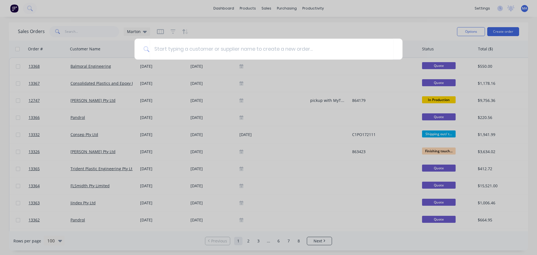
click at [359, 30] on div at bounding box center [268, 127] width 537 height 255
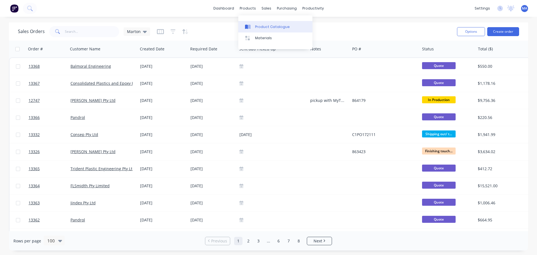
click at [263, 29] on link "Product Catalogue" at bounding box center [275, 26] width 74 height 11
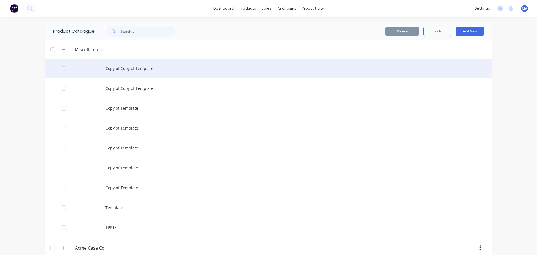
click at [120, 72] on div "Copy of Copy of Template" at bounding box center [268, 68] width 447 height 20
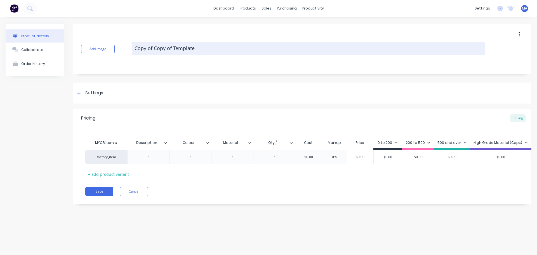
click at [160, 52] on textarea "Copy of Copy of Template" at bounding box center [308, 48] width 353 height 13
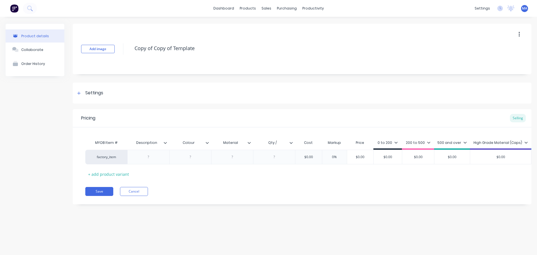
drag, startPoint x: 223, startPoint y: 53, endPoint x: 122, endPoint y: 49, distance: 101.6
click at [122, 49] on div "Add image Copy of Copy of Template" at bounding box center [302, 49] width 458 height 50
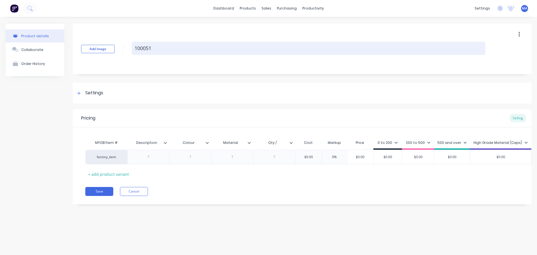
click at [151, 47] on textarea "100051" at bounding box center [308, 48] width 353 height 13
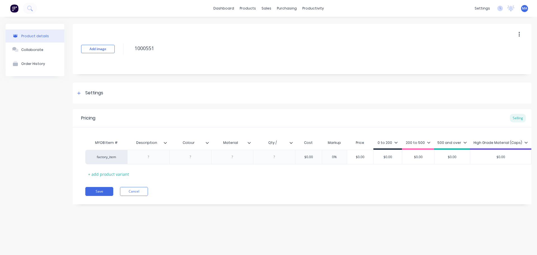
type textarea "1000551"
click at [189, 78] on div "Add image 1000551 Settings Product Options I buy this item I sell this item I t…" at bounding box center [302, 118] width 458 height 189
click at [149, 160] on div at bounding box center [148, 157] width 42 height 15
drag, startPoint x: 159, startPoint y: 160, endPoint x: 177, endPoint y: 161, distance: 17.9
click at [158, 159] on div at bounding box center [148, 156] width 28 height 7
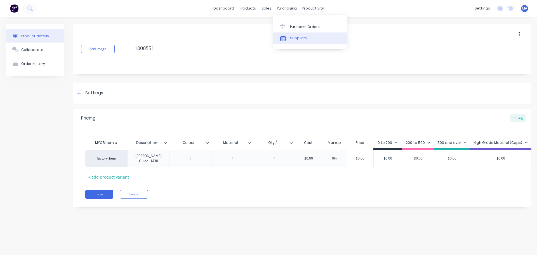
click at [299, 36] on div "Suppliers" at bounding box center [298, 38] width 17 height 5
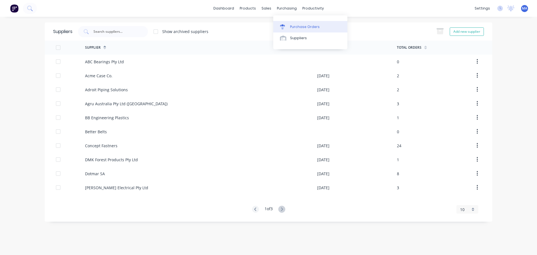
click at [294, 25] on div "Purchase Orders" at bounding box center [305, 26] width 30 height 5
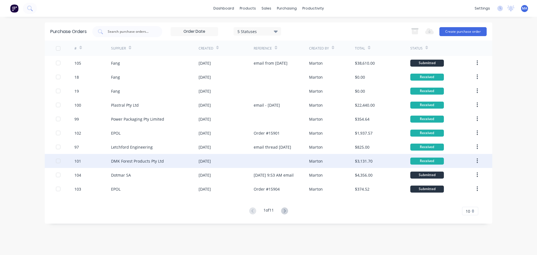
click at [146, 160] on div "DMK Forest Products Pty Ltd" at bounding box center [137, 161] width 53 height 6
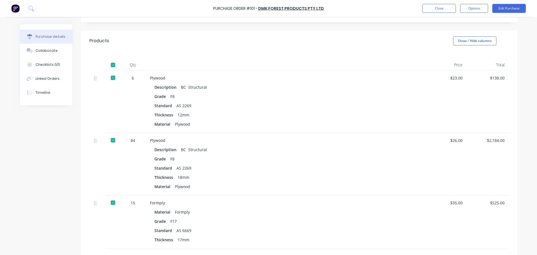
scroll to position [84, 0]
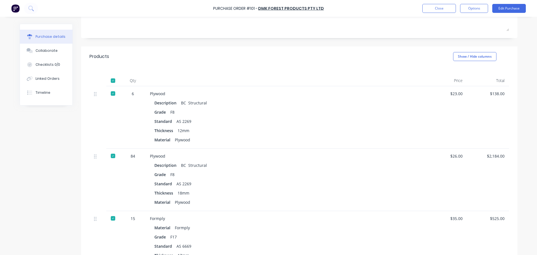
click at [111, 81] on div at bounding box center [112, 80] width 11 height 11
click at [435, 10] on button "Close" at bounding box center [439, 8] width 34 height 9
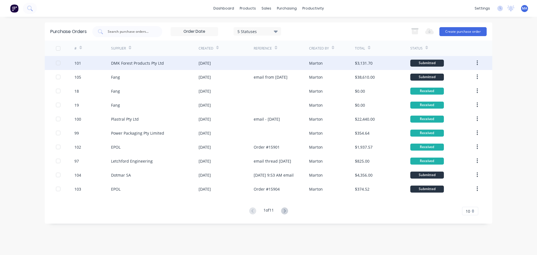
click at [149, 67] on div "DMK Forest Products Pty Ltd" at bounding box center [155, 63] width 88 height 14
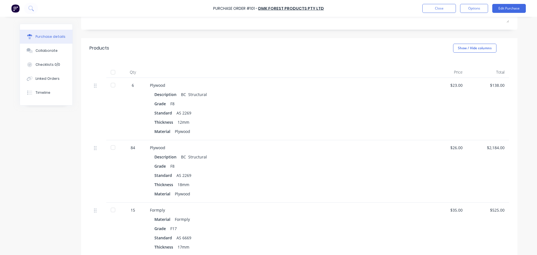
scroll to position [84, 0]
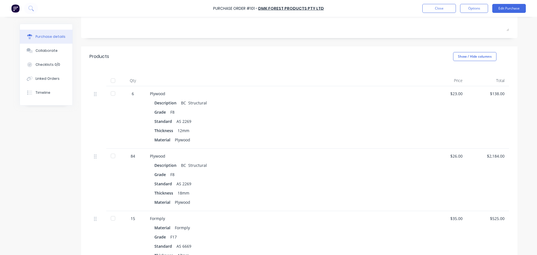
click at [110, 80] on div at bounding box center [112, 80] width 11 height 11
click at [440, 8] on button "Close" at bounding box center [439, 8] width 34 height 9
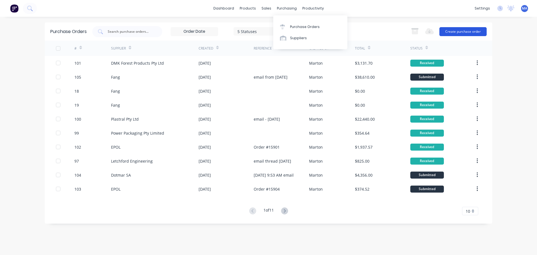
click at [452, 31] on button "Create purchase order" at bounding box center [462, 31] width 47 height 9
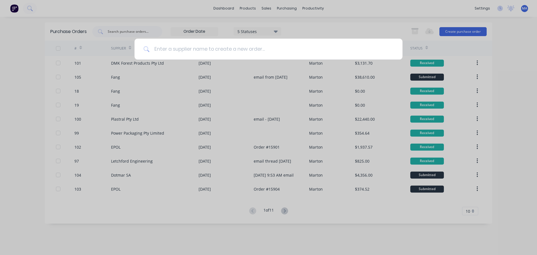
click at [194, 44] on input at bounding box center [272, 49] width 244 height 21
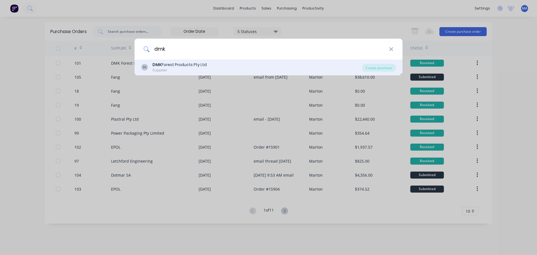
type input "dmk"
click at [181, 62] on div "DMK Forest Products Pty Ltd" at bounding box center [179, 65] width 54 height 6
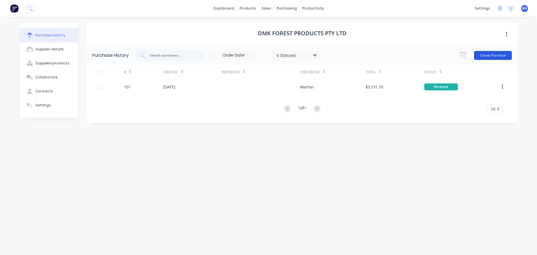
click at [484, 58] on button "Create Purchase" at bounding box center [493, 55] width 38 height 9
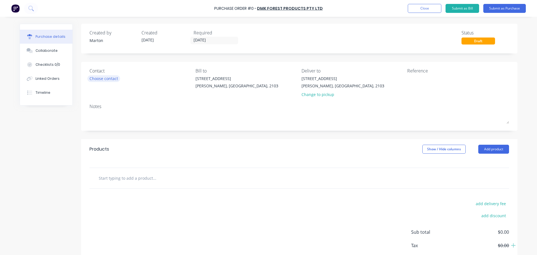
click at [98, 79] on div "Choose contact" at bounding box center [103, 78] width 29 height 6
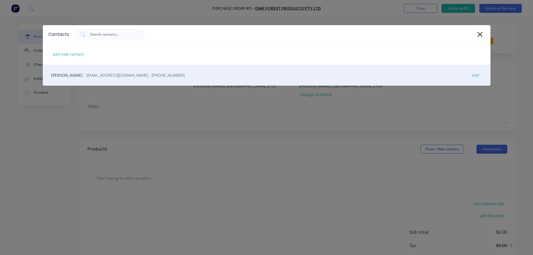
click at [111, 84] on div "Garry - [EMAIL_ADDRESS][DOMAIN_NAME] - [PHONE_NUMBER] edit" at bounding box center [266, 75] width 447 height 21
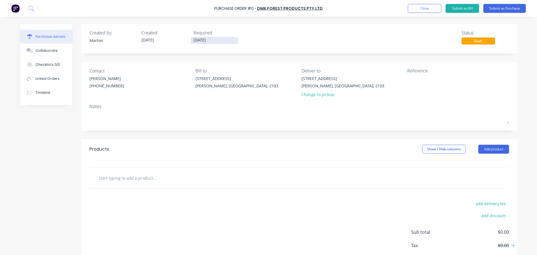
click at [209, 39] on input "[DATE]" at bounding box center [214, 40] width 47 height 7
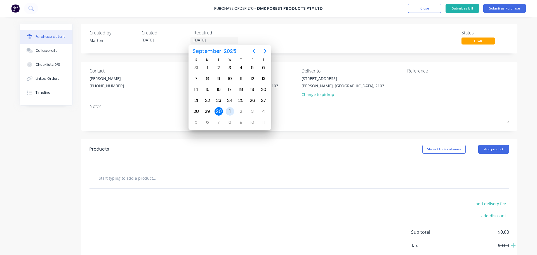
click at [231, 112] on div "1" at bounding box center [230, 111] width 8 height 8
type input "[DATE]"
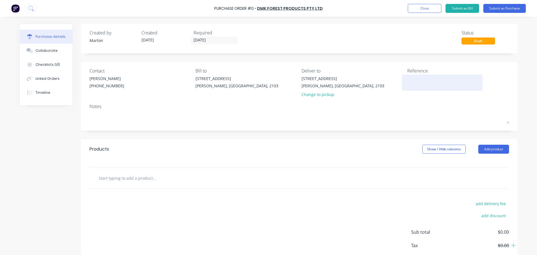
click at [415, 81] on textarea at bounding box center [442, 81] width 70 height 13
drag, startPoint x: 488, startPoint y: 149, endPoint x: 483, endPoint y: 155, distance: 7.3
click at [489, 149] on button "Add product" at bounding box center [493, 149] width 31 height 9
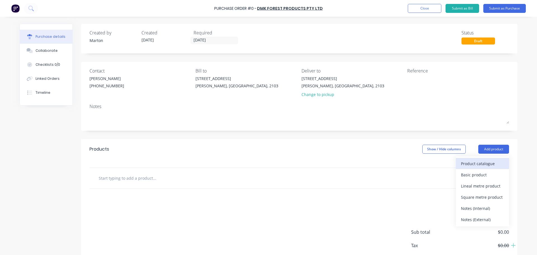
click at [476, 162] on div "Product catalogue" at bounding box center [482, 163] width 43 height 8
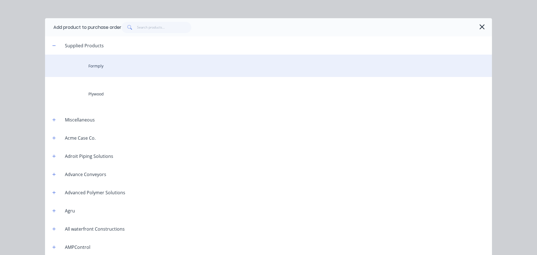
click at [125, 71] on div "Formply" at bounding box center [268, 66] width 447 height 22
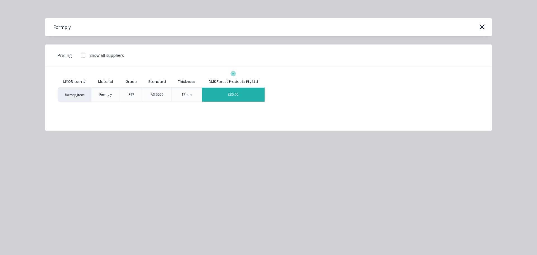
click at [223, 94] on div "$35.00" at bounding box center [233, 95] width 63 height 14
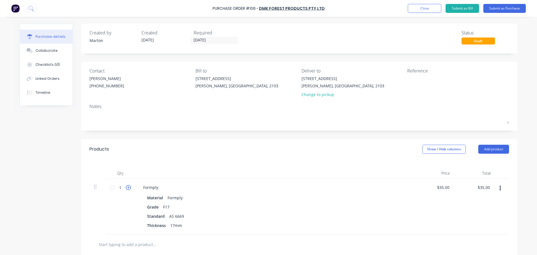
click at [126, 189] on icon at bounding box center [128, 187] width 5 height 5
type input "2"
type input "$70.00"
click at [127, 188] on icon at bounding box center [128, 187] width 5 height 5
type input "3"
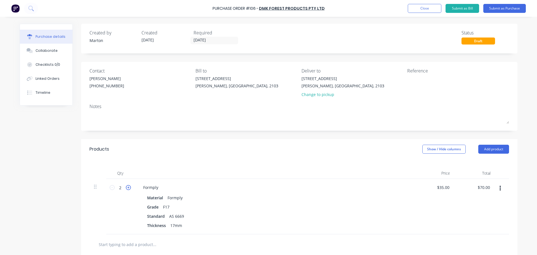
type input "$105.00"
click at [490, 8] on button "Submit as Purchase" at bounding box center [504, 8] width 42 height 9
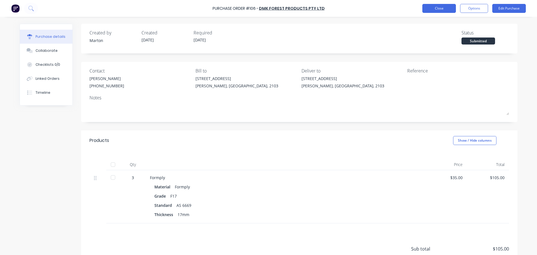
click at [449, 10] on button "Close" at bounding box center [439, 8] width 34 height 9
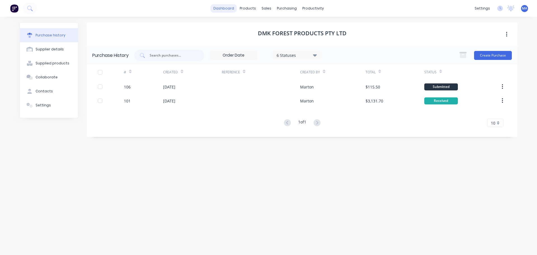
click at [227, 9] on link "dashboard" at bounding box center [224, 8] width 26 height 8
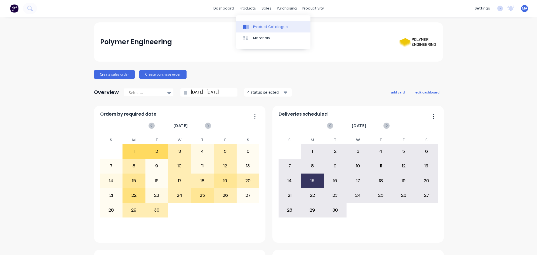
click at [255, 22] on link "Product Catalogue" at bounding box center [273, 26] width 74 height 11
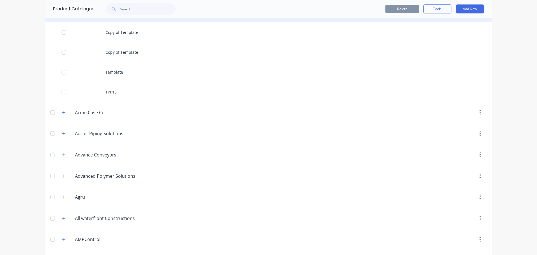
scroll to position [140, 0]
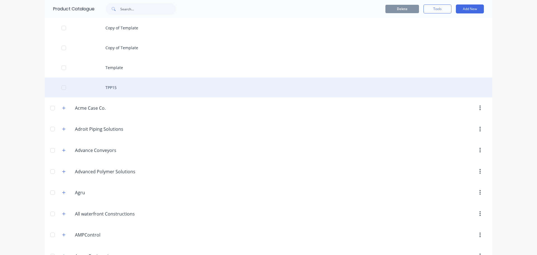
click at [133, 89] on div "TPP15" at bounding box center [268, 87] width 447 height 20
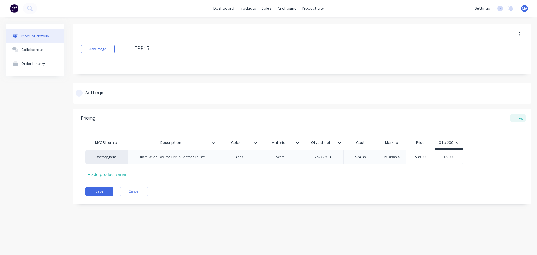
click at [126, 97] on div "Settings" at bounding box center [302, 92] width 458 height 21
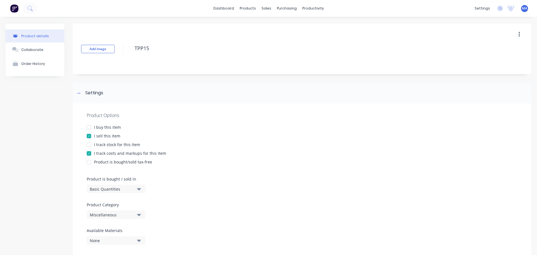
click at [119, 215] on div "Miscellaneous" at bounding box center [112, 215] width 45 height 6
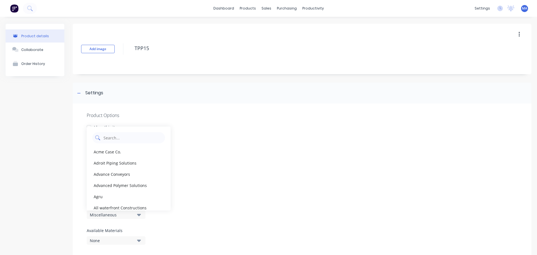
click at [120, 134] on Category "text" at bounding box center [132, 137] width 59 height 11
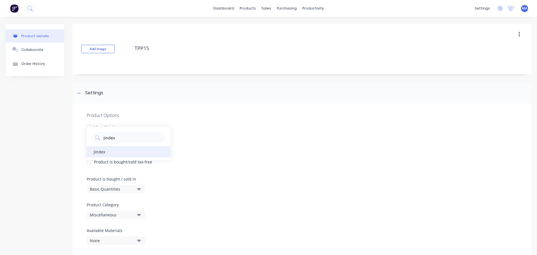
type Category "jindex"
click at [105, 150] on div "Jindex" at bounding box center [129, 151] width 84 height 11
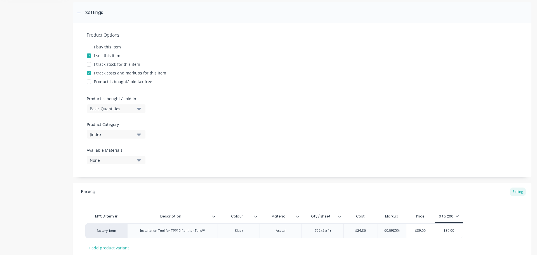
scroll to position [7, 0]
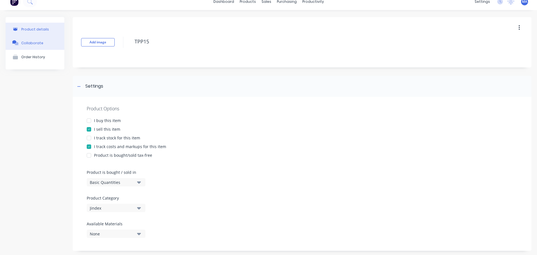
click at [34, 40] on button "Collaborate" at bounding box center [35, 43] width 59 height 14
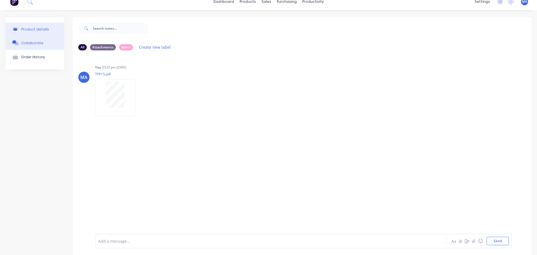
click at [48, 30] on button "Product details" at bounding box center [35, 29] width 59 height 13
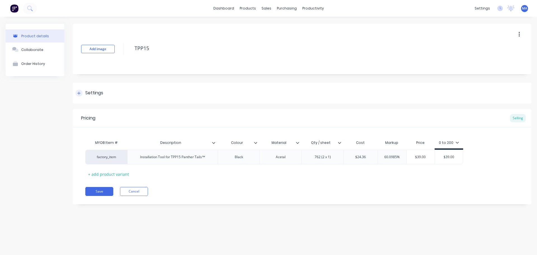
click at [111, 96] on div "Settings" at bounding box center [302, 92] width 458 height 21
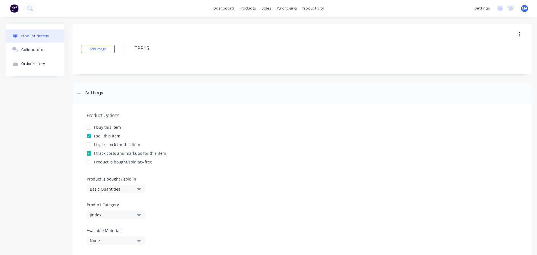
click at [121, 211] on button "Jindex" at bounding box center [116, 214] width 59 height 8
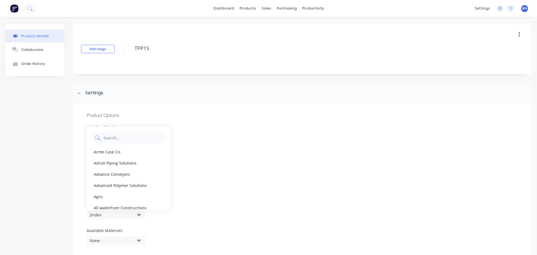
click at [118, 140] on Category "text" at bounding box center [132, 137] width 59 height 11
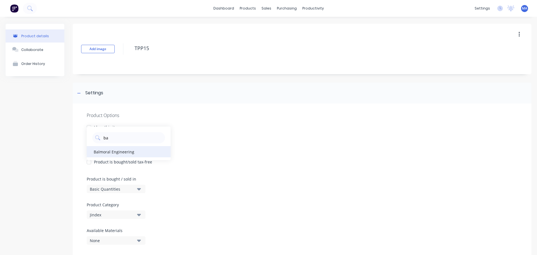
type Category "ba"
click at [119, 152] on div "Balmoral Engineering" at bounding box center [129, 151] width 84 height 11
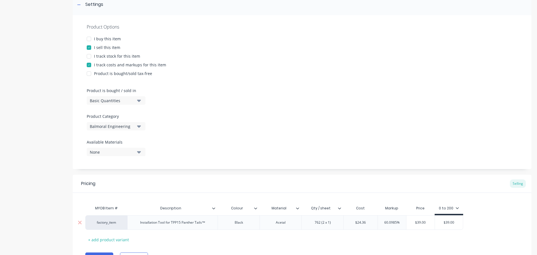
scroll to position [112, 0]
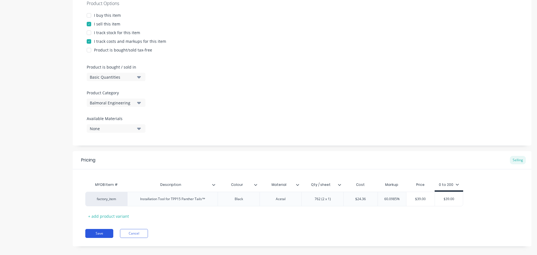
click at [102, 237] on button "Save" at bounding box center [99, 233] width 28 height 9
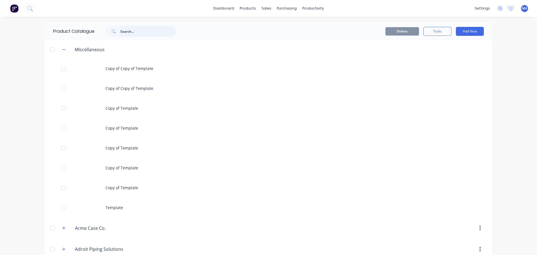
click at [140, 32] on input "text" at bounding box center [147, 31] width 55 height 11
type input "1000551"
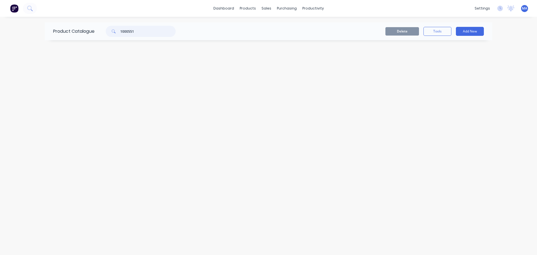
click at [143, 32] on input "1000551" at bounding box center [147, 31] width 55 height 11
click at [226, 35] on div "Delete Tools Add New" at bounding box center [337, 31] width 294 height 9
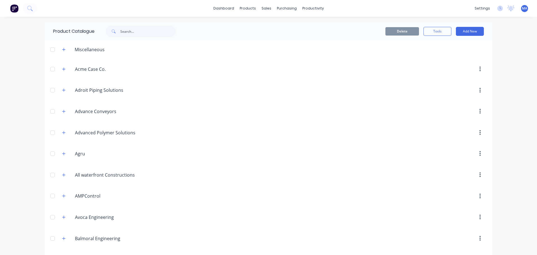
click at [67, 48] on div "Miscellaneous" at bounding box center [83, 49] width 51 height 7
click at [64, 48] on button "button" at bounding box center [63, 49] width 7 height 7
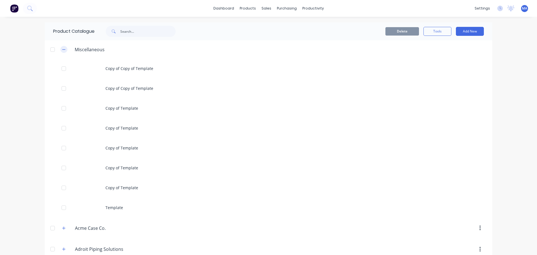
click at [64, 48] on button "button" at bounding box center [63, 49] width 7 height 7
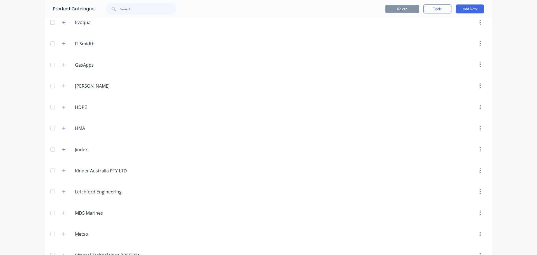
scroll to position [637, 0]
click at [92, 144] on header "Jindex Jindex" at bounding box center [268, 150] width 447 height 21
click at [87, 149] on input "Jindex" at bounding box center [108, 150] width 66 height 7
click at [65, 150] on button "button" at bounding box center [63, 149] width 7 height 7
click at [64, 150] on button "button" at bounding box center [63, 149] width 7 height 7
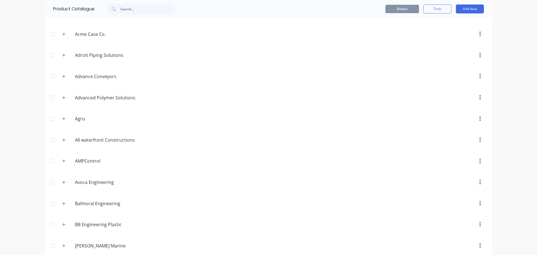
scroll to position [0, 0]
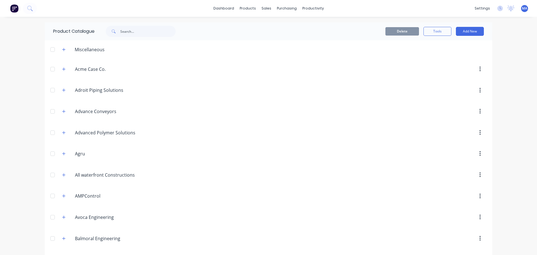
click at [66, 48] on div "Miscellaneous" at bounding box center [83, 49] width 51 height 7
click at [64, 48] on button "button" at bounding box center [63, 49] width 7 height 7
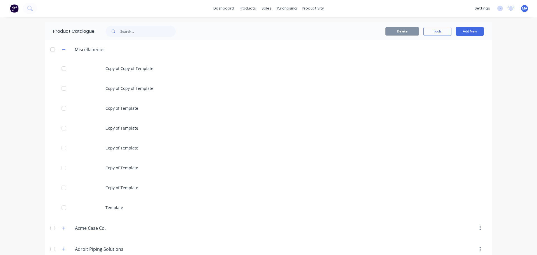
click at [141, 68] on div "Copy of Copy of Template" at bounding box center [268, 68] width 447 height 20
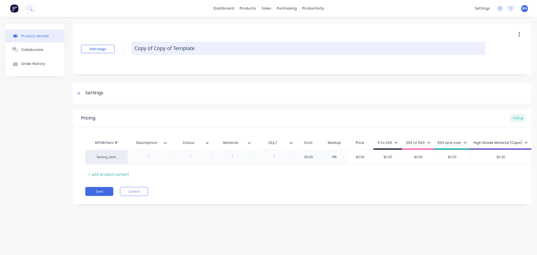
click at [171, 46] on textarea "Copy of Copy of Template" at bounding box center [308, 48] width 353 height 13
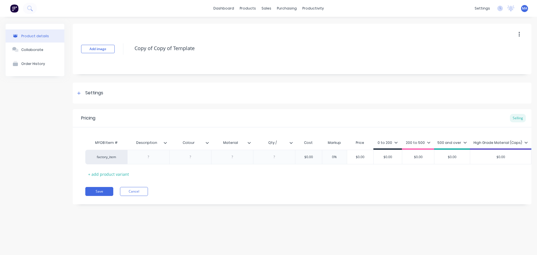
drag, startPoint x: 192, startPoint y: 46, endPoint x: 127, endPoint y: 49, distance: 65.8
click at [127, 49] on div "Add image Copy of Copy of Template" at bounding box center [302, 49] width 458 height 50
type textarea "1000551"
click at [125, 94] on div "Settings" at bounding box center [302, 92] width 458 height 21
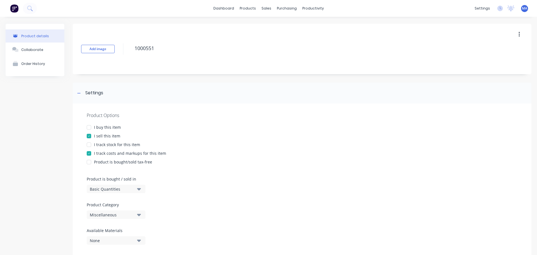
click at [127, 212] on div "Miscellaneous" at bounding box center [112, 215] width 45 height 6
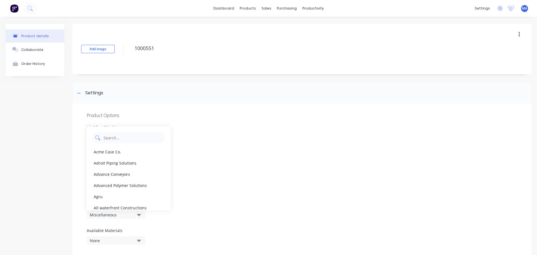
click at [122, 138] on Category "text" at bounding box center [132, 137] width 59 height 11
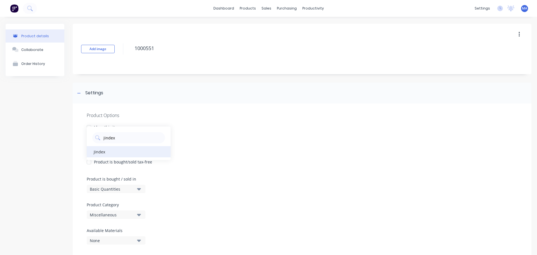
type Category "jindex"
click at [117, 150] on div "Jindex" at bounding box center [129, 151] width 84 height 11
click at [105, 93] on div "Settings" at bounding box center [302, 92] width 458 height 21
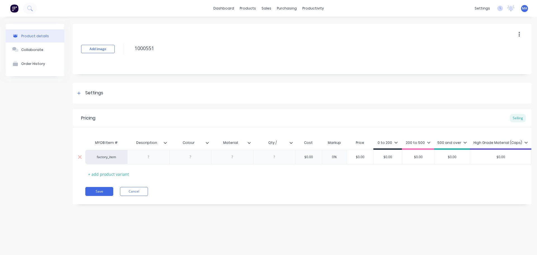
click at [154, 157] on div at bounding box center [148, 156] width 28 height 7
click at [197, 153] on div at bounding box center [190, 158] width 42 height 17
click at [204, 160] on div at bounding box center [190, 158] width 42 height 17
click at [196, 158] on div at bounding box center [190, 158] width 28 height 7
click at [283, 146] on div "Qty /" at bounding box center [273, 143] width 39 height 14
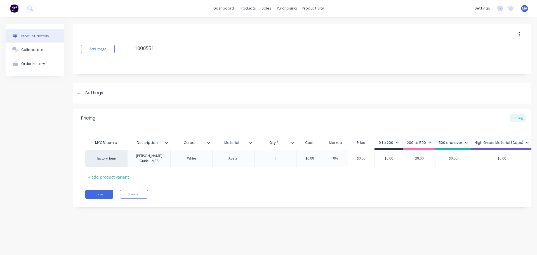
click at [285, 143] on input "Qty /" at bounding box center [273, 142] width 39 height 5
type input "Qty / rod"
click at [270, 174] on div "MYOB Item # Description Colour Material Qty / rod Cost Markup Price 0 to 200 20…" at bounding box center [301, 159] width 433 height 44
click at [275, 155] on div at bounding box center [275, 158] width 28 height 7
click at [280, 155] on div at bounding box center [275, 158] width 28 height 7
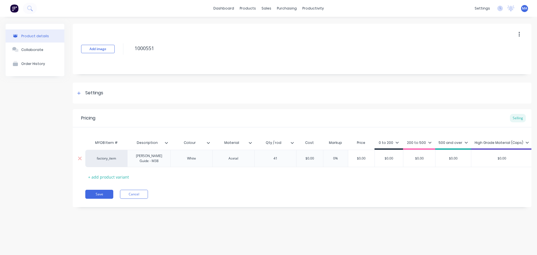
click at [325, 163] on div "0%" at bounding box center [336, 158] width 28 height 14
type input "0%"
click at [309, 156] on input "$0.00" at bounding box center [310, 158] width 28 height 5
type input "$6.32"
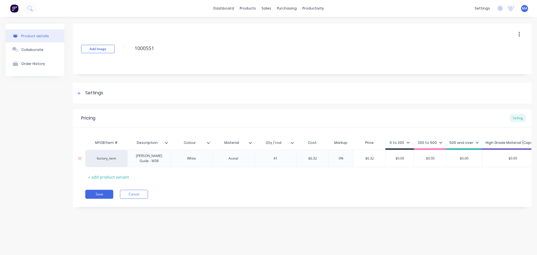
click at [352, 158] on input "0%" at bounding box center [341, 158] width 28 height 5
click at [339, 156] on input "0%" at bounding box center [341, 158] width 28 height 5
type input "55%"
type input "$9.796"
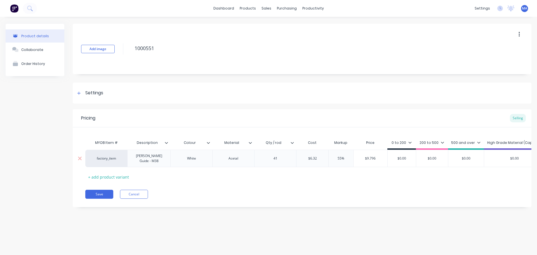
click at [376, 156] on input "$9.796" at bounding box center [370, 158] width 34 height 5
click at [439, 140] on div "200 to 500" at bounding box center [431, 142] width 25 height 5
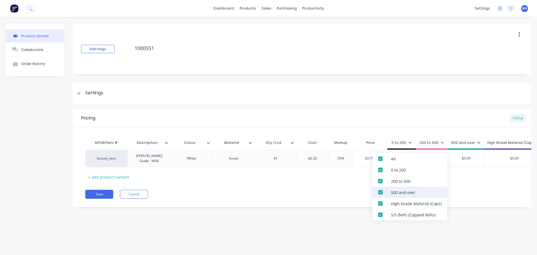
click at [398, 188] on div "500 and over" at bounding box center [409, 191] width 75 height 11
drag, startPoint x: 397, startPoint y: 200, endPoint x: 397, endPoint y: 211, distance: 10.9
click at [397, 200] on div "High Grade Material (Caps)" at bounding box center [416, 203] width 51 height 6
click at [397, 212] on div "S/S Bolts (Capped Bolts)" at bounding box center [413, 215] width 44 height 6
click at [397, 179] on div "200 to 500" at bounding box center [400, 181] width 19 height 6
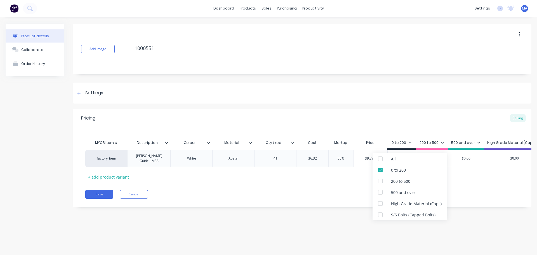
click at [475, 198] on div "Pricing Selling MYOB Item # Description Colour Material Qty / rod Cost Markup P…" at bounding box center [302, 158] width 458 height 98
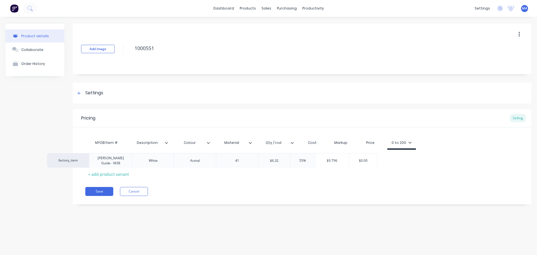
drag, startPoint x: 284, startPoint y: 157, endPoint x: 274, endPoint y: 160, distance: 10.2
click at [280, 158] on div "factory_item [PERSON_NAME] Guide - M38 White Acetal 41 $6.32 $6.32 55% 55% $9.7…" at bounding box center [301, 157] width 433 height 15
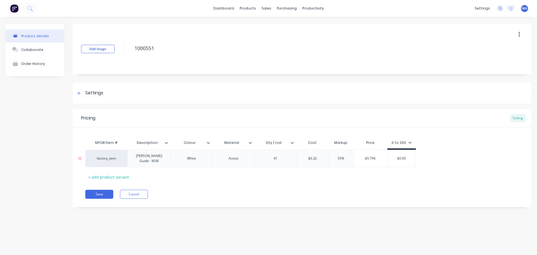
drag, startPoint x: 316, startPoint y: 157, endPoint x: 283, endPoint y: 157, distance: 33.3
click at [285, 157] on div "factory_item [PERSON_NAME] Guide - M38 White Acetal 41 $6.32 $6.32 55% 55% $9.7…" at bounding box center [250, 158] width 330 height 17
type input "8.72"
click at [344, 166] on div "MYOB Item # Description Colour Material Qty / rod Cost Markup Price 0 to 200 fa…" at bounding box center [301, 159] width 433 height 44
type input "$13.516"
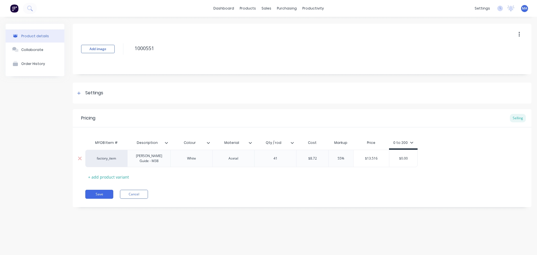
drag, startPoint x: 372, startPoint y: 157, endPoint x: 352, endPoint y: 157, distance: 20.7
click at [351, 156] on div "factory_item [PERSON_NAME] Guide - M38 White Acetal 41 $8.72 8.72 55% 55% $13.5…" at bounding box center [251, 158] width 332 height 17
click at [337, 156] on input "55%" at bounding box center [341, 158] width 28 height 5
click at [339, 156] on input "80%" at bounding box center [341, 158] width 28 height 5
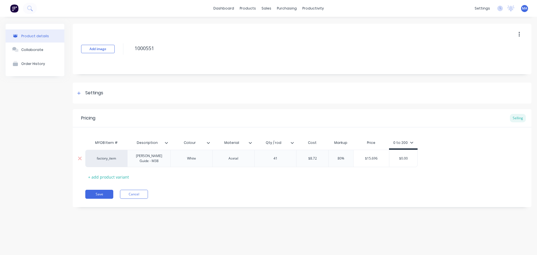
click at [339, 156] on input "80%" at bounding box center [341, 158] width 28 height 5
click at [338, 157] on input "100%" at bounding box center [341, 158] width 28 height 5
type input "120%"
type input "$19.184"
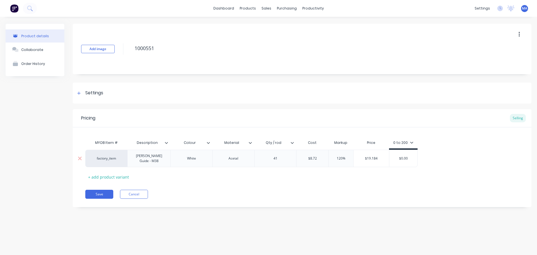
drag, startPoint x: 379, startPoint y: 156, endPoint x: 361, endPoint y: 157, distance: 17.9
click at [362, 157] on input "$19.184" at bounding box center [371, 158] width 36 height 5
drag, startPoint x: 408, startPoint y: 157, endPoint x: 387, endPoint y: 159, distance: 21.4
click at [392, 156] on input "$0.00" at bounding box center [403, 158] width 28 height 5
paste input "19.184"
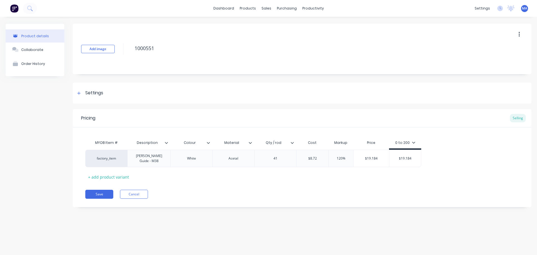
type input "$19.184"
drag, startPoint x: 377, startPoint y: 188, endPoint x: 342, endPoint y: 182, distance: 35.4
click at [377, 190] on div "Save Cancel" at bounding box center [308, 194] width 446 height 9
click at [26, 48] on div "Collaborate" at bounding box center [32, 50] width 22 height 4
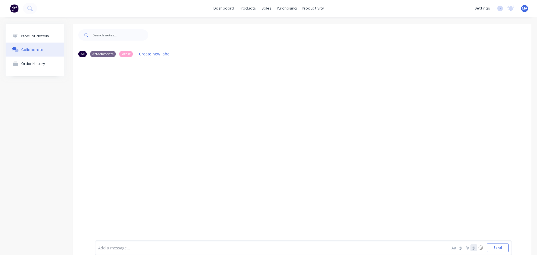
click at [470, 247] on button "button" at bounding box center [473, 247] width 7 height 7
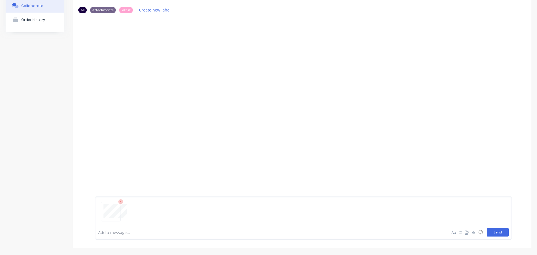
click at [492, 229] on button "Send" at bounding box center [497, 232] width 22 height 8
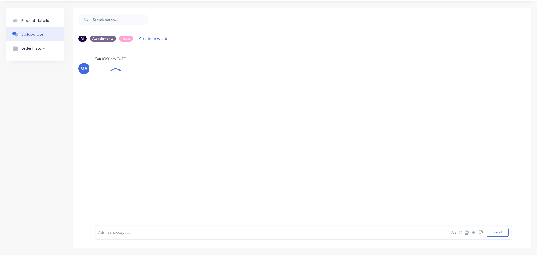
scroll to position [15, 0]
click at [143, 89] on div "Labels Auto-attach to new orders Sales Orders Purchase Orders Download Delete" at bounding box center [170, 89] width 63 height 8
click at [142, 89] on icon "button" at bounding box center [141, 89] width 2 height 6
click at [158, 104] on button "Auto-attach to new orders" at bounding box center [177, 104] width 63 height 13
click at [232, 101] on label at bounding box center [232, 101] width 0 height 0
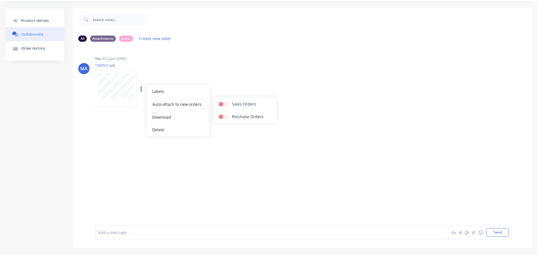
click at [223, 104] on input "checkbox" at bounding box center [221, 103] width 4 height 5
checkbox input "true"
click at [233, 90] on div "You 03:22pm [DATE] 1000551.pdf Labels Auto-attach to new orders Sales Orders Pu…" at bounding box center [182, 80] width 175 height 50
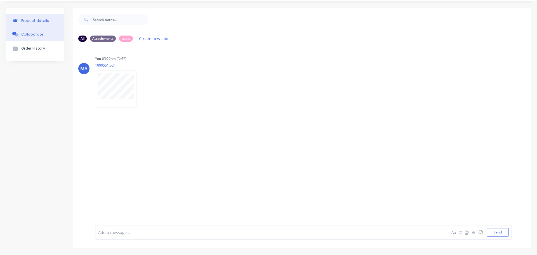
click at [45, 25] on button "Product details" at bounding box center [35, 20] width 59 height 13
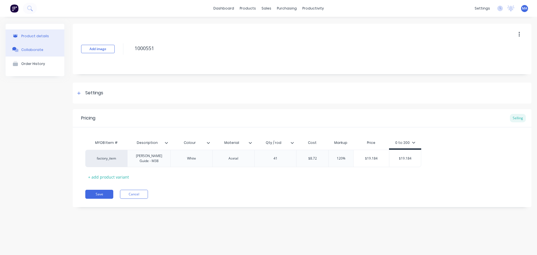
click at [42, 55] on button "Collaborate" at bounding box center [35, 49] width 59 height 14
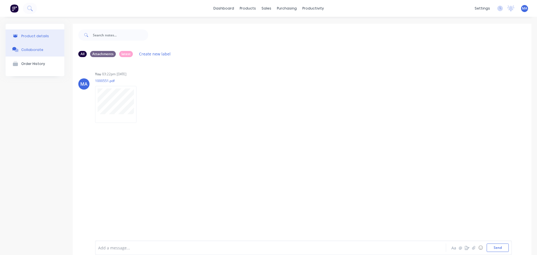
click at [44, 38] on button "Product details" at bounding box center [35, 35] width 59 height 13
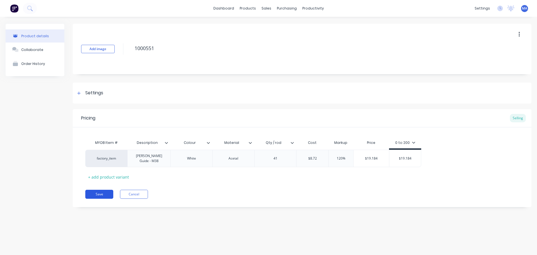
click at [107, 193] on button "Save" at bounding box center [99, 194] width 28 height 9
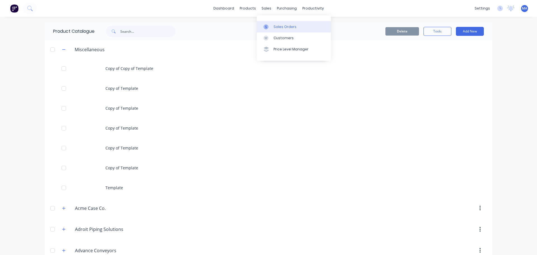
click at [275, 29] on link "Sales Orders" at bounding box center [294, 26] width 74 height 11
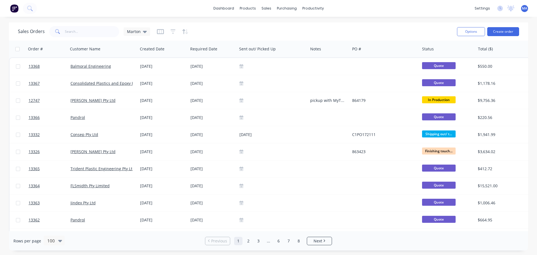
click at [285, 27] on div "Sales Orders Marton" at bounding box center [235, 32] width 434 height 14
click at [212, 35] on div "Sales Orders Marton" at bounding box center [235, 32] width 434 height 14
click at [214, 30] on div "Sales Orders Marton" at bounding box center [235, 32] width 434 height 14
click at [504, 28] on button "Create order" at bounding box center [503, 31] width 32 height 9
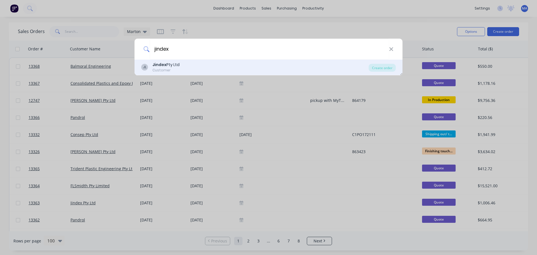
type input "jindex"
click at [173, 63] on div "Jindex Pty Ltd" at bounding box center [165, 65] width 27 height 6
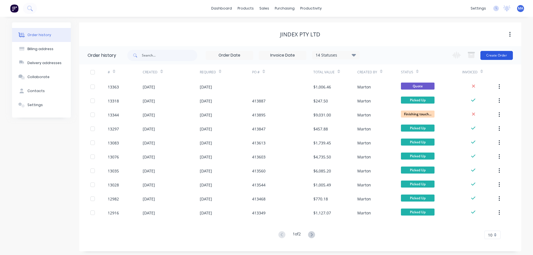
click at [495, 53] on button "Create Order" at bounding box center [496, 55] width 32 height 9
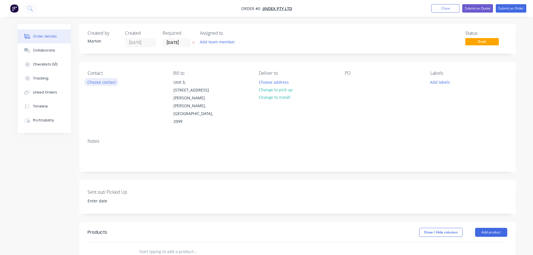
click at [96, 81] on button "Choose contact" at bounding box center [101, 82] width 34 height 8
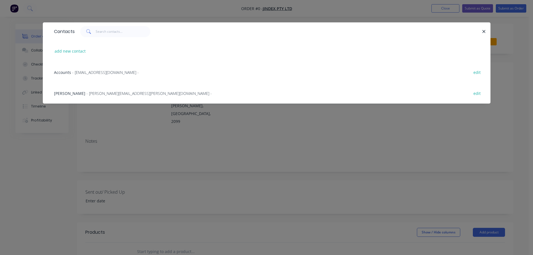
click at [93, 91] on span "- [PERSON_NAME][EMAIL_ADDRESS][PERSON_NAME][DOMAIN_NAME] -" at bounding box center [148, 93] width 125 height 5
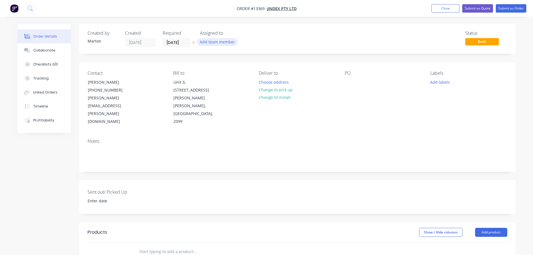
click at [206, 42] on button "Add team member" at bounding box center [217, 42] width 41 height 8
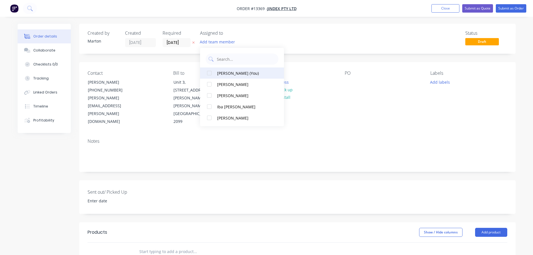
click at [210, 74] on div at bounding box center [209, 72] width 11 height 11
click at [208, 86] on div at bounding box center [209, 84] width 11 height 11
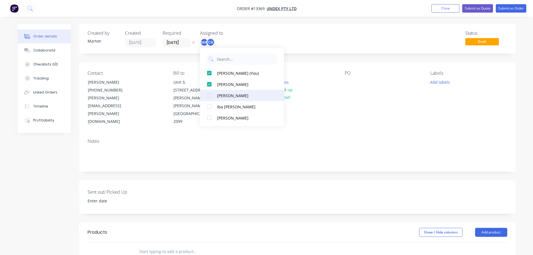
click at [209, 94] on div at bounding box center [209, 95] width 11 height 11
click at [296, 40] on div "Status Draft" at bounding box center [381, 38] width 251 height 16
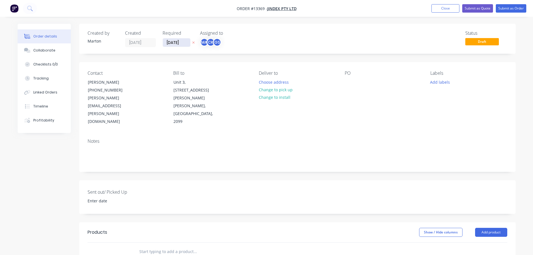
click at [180, 42] on input "[DATE]" at bounding box center [176, 42] width 27 height 8
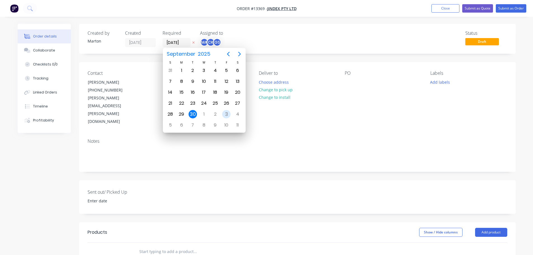
click at [224, 114] on div "3" at bounding box center [226, 114] width 8 height 8
type input "[DATE]"
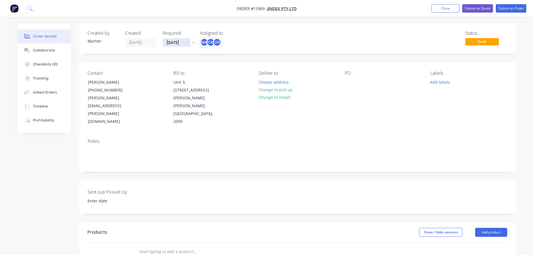
click at [176, 42] on input "[DATE]" at bounding box center [176, 42] width 27 height 8
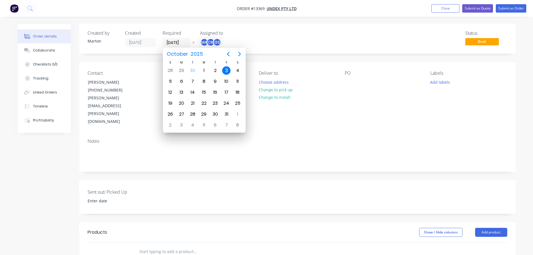
click at [367, 36] on div "Status Draft" at bounding box center [381, 38] width 251 height 16
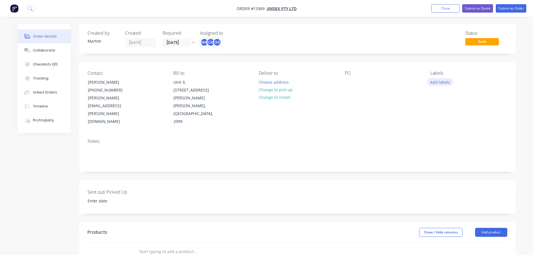
click at [441, 78] on button "Add labels" at bounding box center [440, 82] width 26 height 8
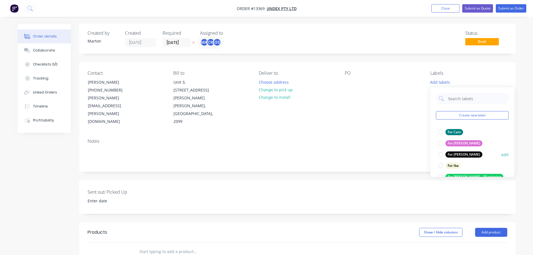
click at [440, 155] on div at bounding box center [439, 154] width 11 height 11
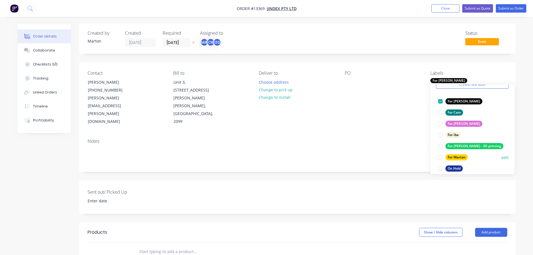
click at [438, 156] on div at bounding box center [439, 157] width 11 height 11
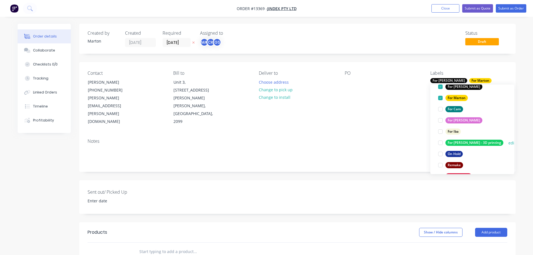
scroll to position [56, 0]
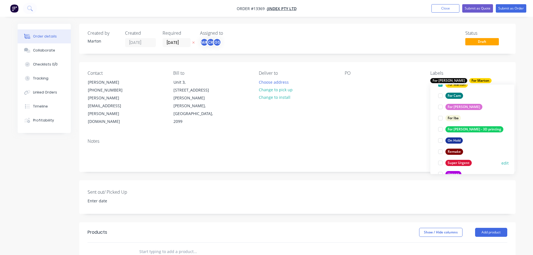
click at [439, 162] on div at bounding box center [439, 162] width 11 height 11
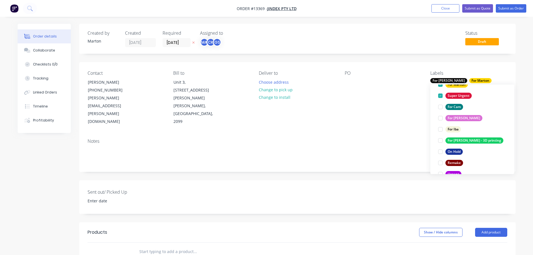
click at [157, 246] on input "text" at bounding box center [195, 251] width 112 height 11
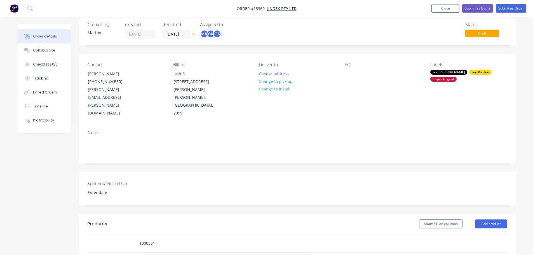
scroll to position [84, 0]
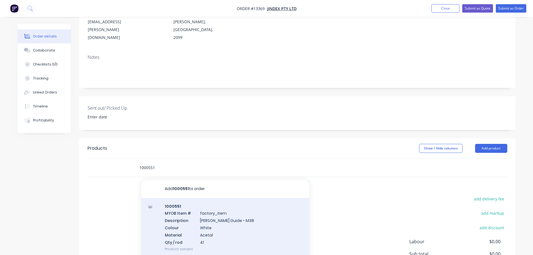
type input "1000551"
click at [202, 198] on div "1000551 MYOB Item # factory_item Description [PERSON_NAME] Guide - M38 Colour W…" at bounding box center [225, 228] width 168 height 60
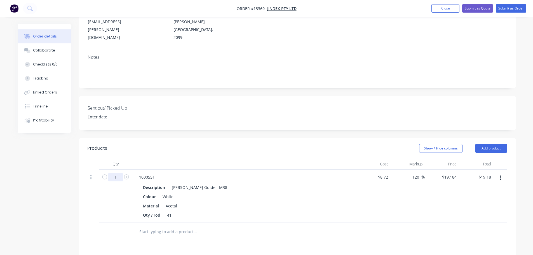
click at [118, 173] on input "1" at bounding box center [115, 177] width 15 height 8
type input "50"
type input "$959.20"
click at [176, 138] on header "Products Show / Hide columns Add product" at bounding box center [297, 148] width 436 height 20
click at [45, 49] on div "Collaborate" at bounding box center [44, 50] width 22 height 5
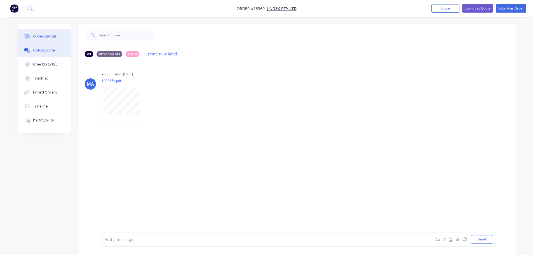
click at [48, 38] on div "Order details" at bounding box center [45, 36] width 24 height 5
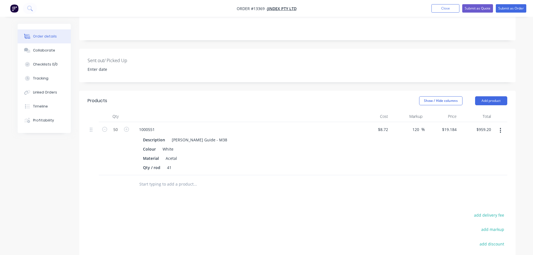
scroll to position [140, 0]
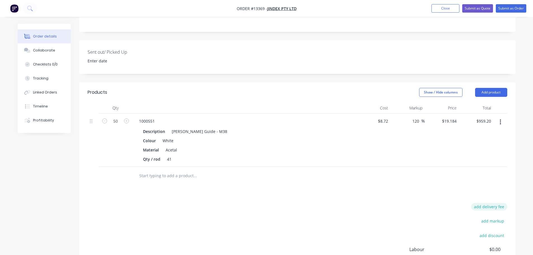
click at [494, 203] on button "add delivery fee" at bounding box center [489, 207] width 36 height 8
type input "25"
click at [330, 172] on div "Products Show / Hide columns Add product Qty Cost Markup Price Total 50 1000551…" at bounding box center [297, 199] width 436 height 235
click at [469, 9] on button "Submit as Quote" at bounding box center [477, 8] width 31 height 8
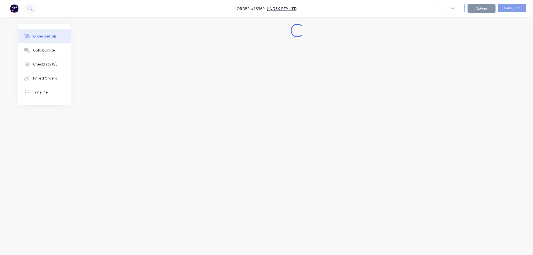
scroll to position [0, 0]
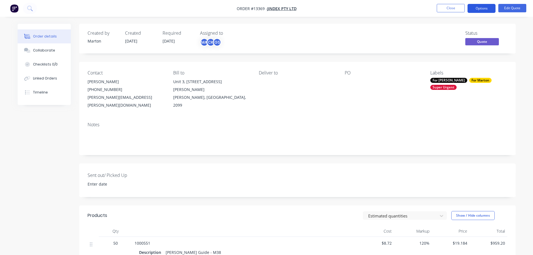
click at [479, 9] on button "Options" at bounding box center [481, 8] width 28 height 9
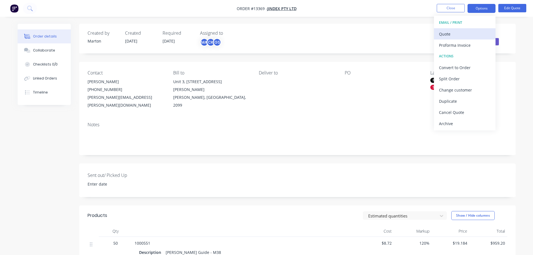
click at [462, 31] on div "Quote" at bounding box center [464, 34] width 51 height 8
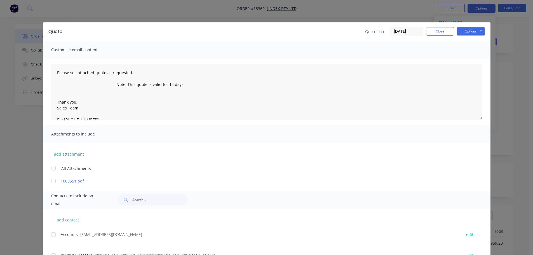
scroll to position [25, 0]
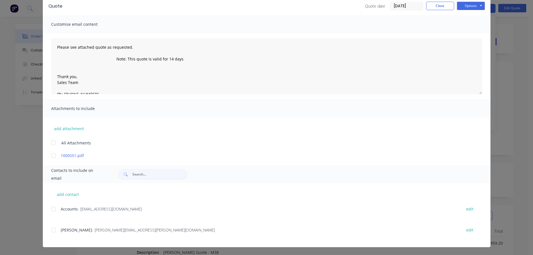
click at [51, 229] on div at bounding box center [53, 229] width 11 height 11
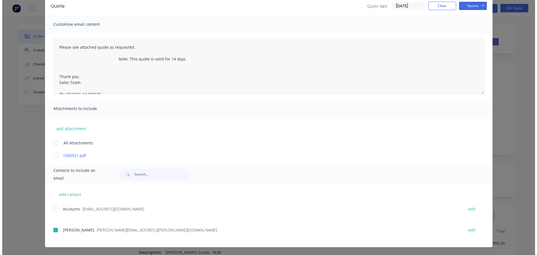
scroll to position [0, 0]
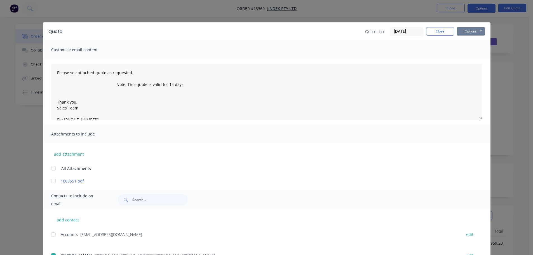
click at [471, 27] on button "Options" at bounding box center [471, 31] width 28 height 8
click at [474, 56] on button "Email" at bounding box center [475, 59] width 36 height 9
click at [439, 35] on button "Close" at bounding box center [440, 31] width 28 height 8
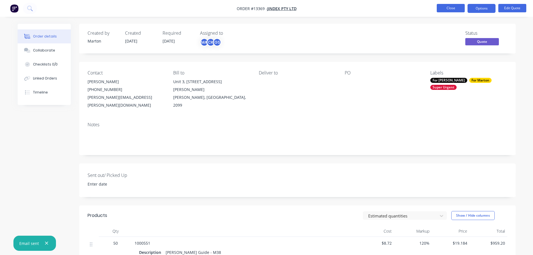
click at [453, 11] on button "Close" at bounding box center [450, 8] width 28 height 8
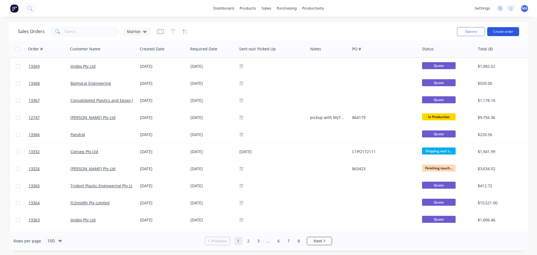
click at [519, 30] on button "Create order" at bounding box center [503, 31] width 32 height 9
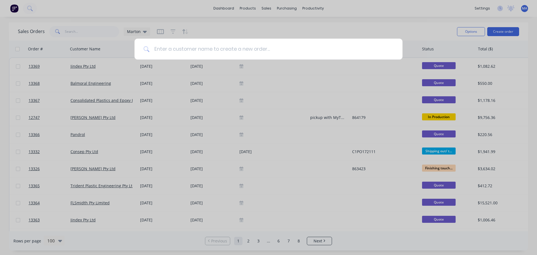
click at [289, 48] on input at bounding box center [272, 49] width 244 height 21
click at [205, 50] on input at bounding box center [272, 49] width 244 height 21
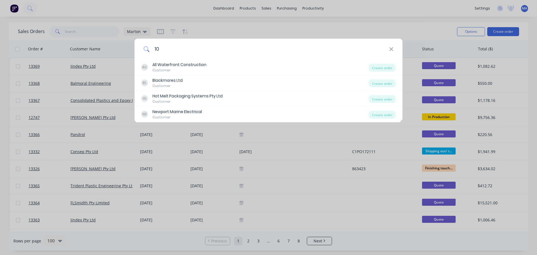
type input "1"
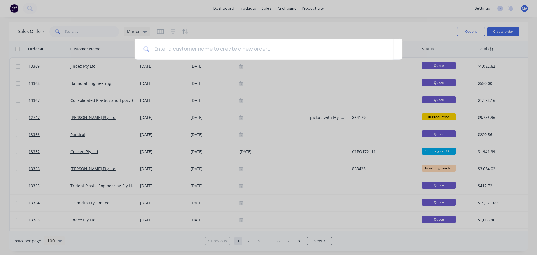
click at [231, 22] on div at bounding box center [268, 127] width 537 height 255
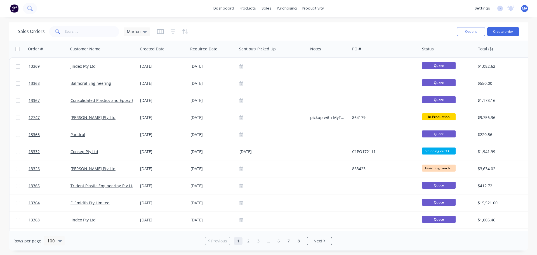
click at [32, 9] on button at bounding box center [30, 8] width 14 height 11
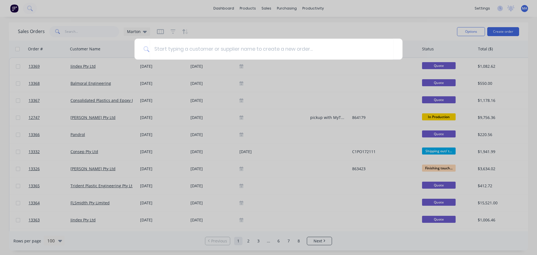
click at [233, 31] on div at bounding box center [268, 127] width 537 height 255
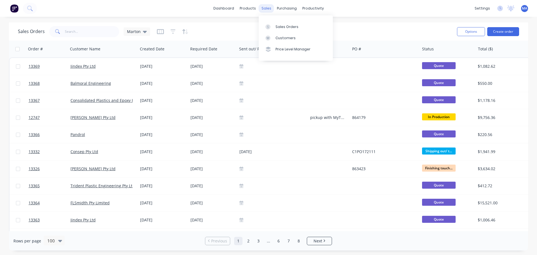
click at [269, 6] on div "sales" at bounding box center [266, 8] width 15 height 8
click at [245, 11] on div "products" at bounding box center [248, 8] width 22 height 8
click at [215, 10] on link "dashboard" at bounding box center [224, 8] width 26 height 8
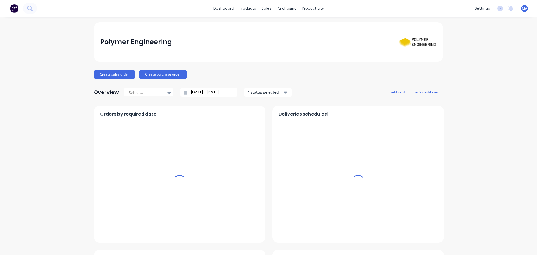
click at [29, 5] on button at bounding box center [30, 8] width 14 height 11
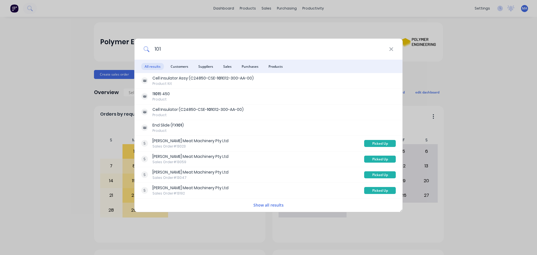
type input "1017"
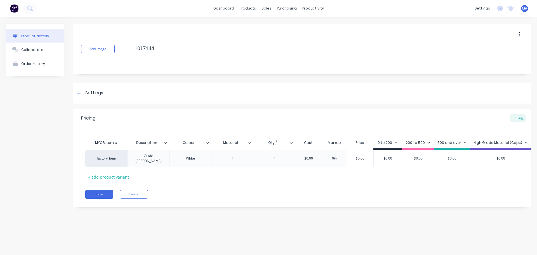
type textarea "x"
click at [283, 142] on input "Qty /" at bounding box center [272, 142] width 39 height 5
type input "Qty /sheet"
click at [278, 153] on div at bounding box center [274, 158] width 42 height 17
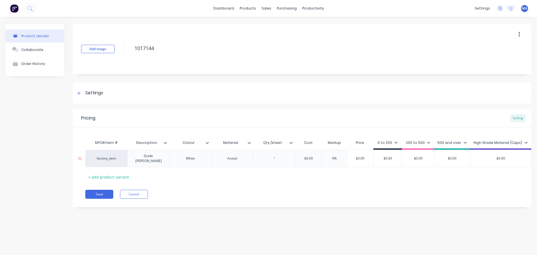
click at [280, 158] on div at bounding box center [274, 158] width 28 height 7
type textarea "x"
click at [281, 157] on div at bounding box center [274, 158] width 28 height 7
type input "$0.00"
type textarea "x"
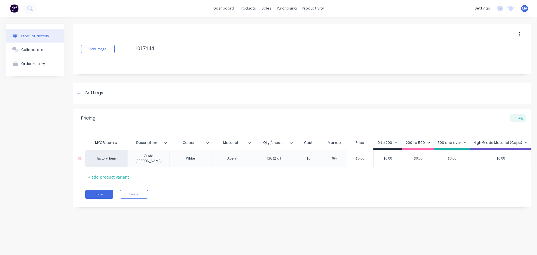
type input "$"
type input "1"
type textarea "x"
type input "18"
type textarea "x"
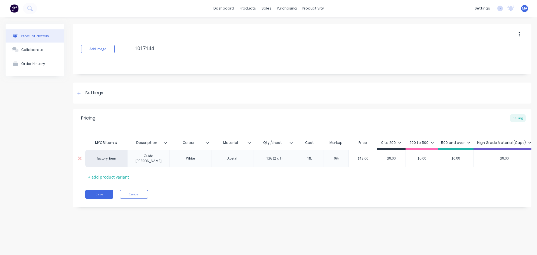
type input "18.4"
type textarea "x"
type input "18.49"
type textarea "x"
click at [334, 160] on div "0%" at bounding box center [342, 158] width 28 height 14
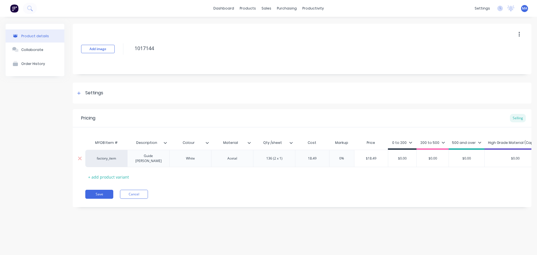
type input "18.49"
click at [334, 160] on div "0%" at bounding box center [342, 158] width 28 height 14
click at [337, 156] on input "0%" at bounding box center [342, 158] width 28 height 5
drag, startPoint x: 337, startPoint y: 156, endPoint x: 361, endPoint y: 156, distance: 23.5
click at [357, 156] on div "factory_item Guide Bush White Acetal 136 (2 x 1) $18.49 18.49 0% 0% $18.49 $0.0…" at bounding box center [344, 158] width 518 height 17
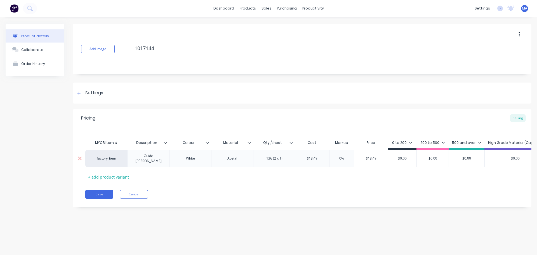
type input "5"
type textarea "x"
type input "55"
type textarea "x"
type input "55"
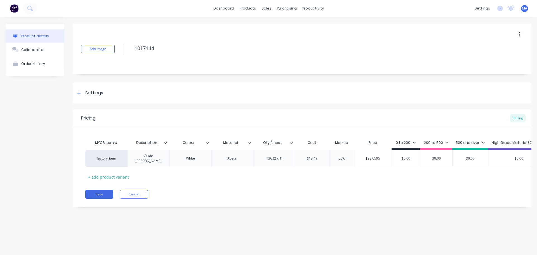
click at [405, 145] on div "0 to 200" at bounding box center [406, 142] width 20 height 5
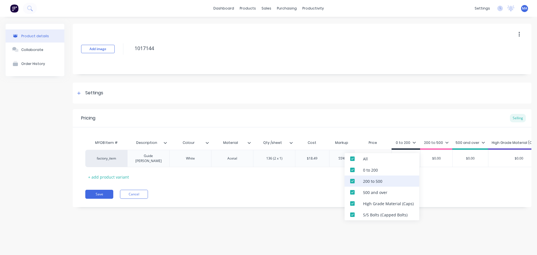
click at [391, 185] on div "200 to 500" at bounding box center [381, 180] width 75 height 11
click at [390, 192] on div "500 and over" at bounding box center [381, 191] width 75 height 11
click at [386, 205] on div "High Grade Material (Caps)" at bounding box center [388, 203] width 51 height 6
click at [384, 213] on div "S/S Bolts (Capped Bolts)" at bounding box center [385, 215] width 44 height 6
type textarea "x"
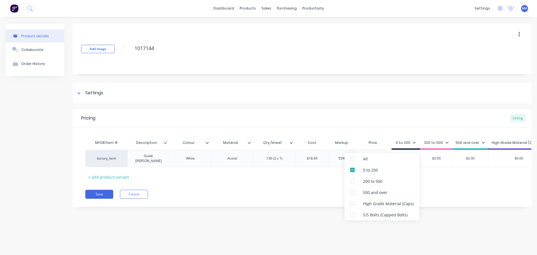
click at [450, 193] on div "Save Cancel" at bounding box center [308, 194] width 446 height 9
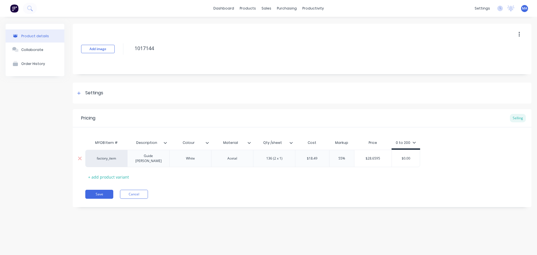
type input "$28.6595"
drag, startPoint x: 379, startPoint y: 157, endPoint x: 349, endPoint y: 160, distance: 30.0
click at [351, 158] on div "factory_item Guide Bush White Acetal 136 (2 x 1) $18.49 18.49 55% 55 $28.6595 $…" at bounding box center [252, 158] width 335 height 17
drag, startPoint x: 411, startPoint y: 157, endPoint x: 382, endPoint y: 158, distance: 29.1
click at [387, 152] on div "factory_item Guide Bush White Acetal 136 (2 x 1) $18.49 18.49 55% 55 $28.6595 $…" at bounding box center [252, 158] width 335 height 17
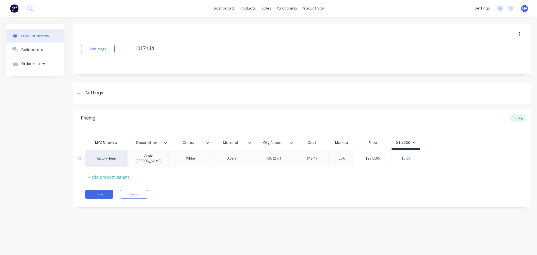
paste input "28.6595"
type input "$28.6595"
type textarea "x"
type input "$28.6595"
click at [384, 177] on div "MYOB Item # Description Colour Material Qty /sheet Cost Markup Price 0 to 200 f…" at bounding box center [301, 159] width 433 height 44
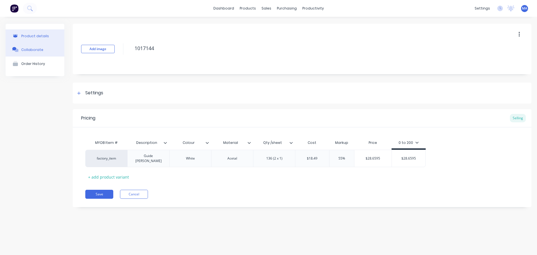
click at [41, 52] on div "Collaborate" at bounding box center [32, 50] width 22 height 4
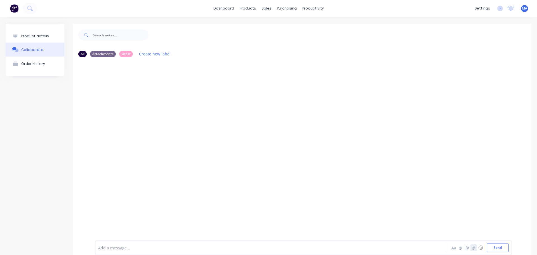
click at [472, 247] on icon "button" at bounding box center [473, 247] width 3 height 4
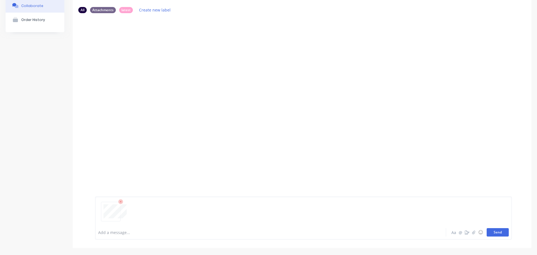
click at [501, 234] on button "Send" at bounding box center [497, 232] width 22 height 8
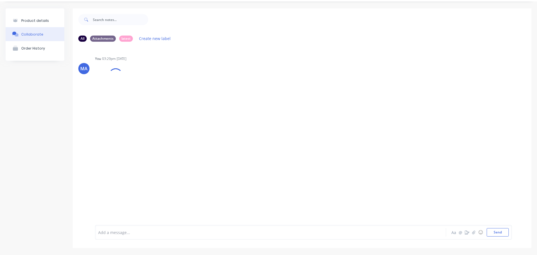
scroll to position [15, 0]
click at [142, 87] on button "button" at bounding box center [141, 89] width 2 height 8
click at [159, 105] on button "Auto-attach to new orders" at bounding box center [177, 104] width 63 height 13
click at [232, 101] on label at bounding box center [232, 101] width 0 height 0
click at [223, 102] on input "checkbox" at bounding box center [221, 103] width 4 height 5
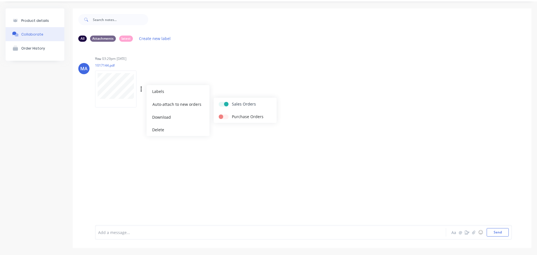
checkbox input "true"
drag, startPoint x: 262, startPoint y: 99, endPoint x: 229, endPoint y: 89, distance: 34.5
click at [262, 99] on button "Sales Orders" at bounding box center [245, 104] width 63 height 13
click at [48, 22] on button "Product details" at bounding box center [35, 20] width 59 height 13
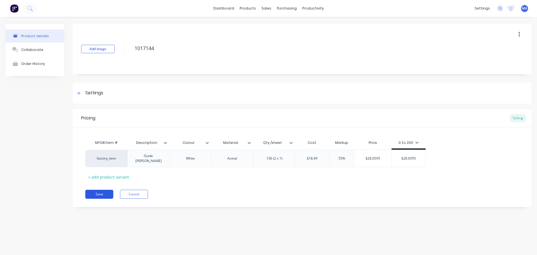
click at [100, 193] on button "Save" at bounding box center [99, 194] width 28 height 9
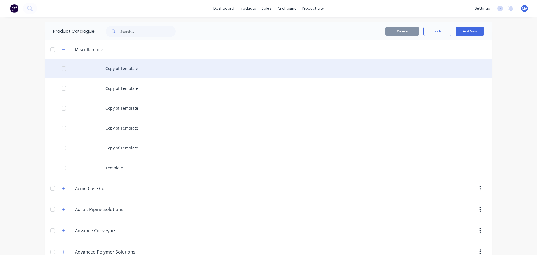
click at [169, 75] on div "Copy of Template" at bounding box center [268, 68] width 447 height 20
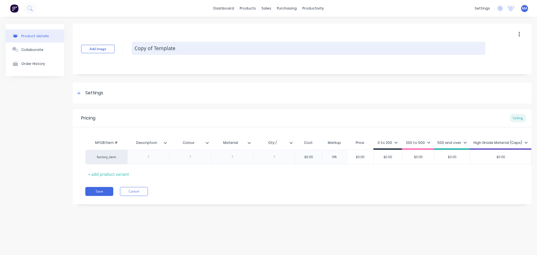
click at [189, 48] on textarea "Copy of Template" at bounding box center [308, 48] width 353 height 13
type textarea "x"
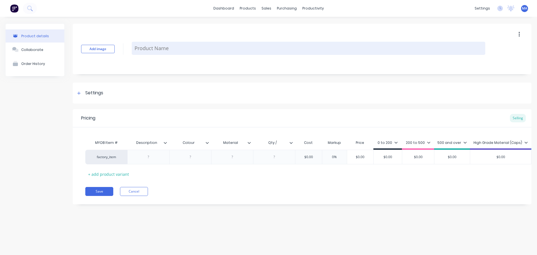
type textarea "1"
type textarea "x"
type textarea "10"
type textarea "x"
type textarea "101"
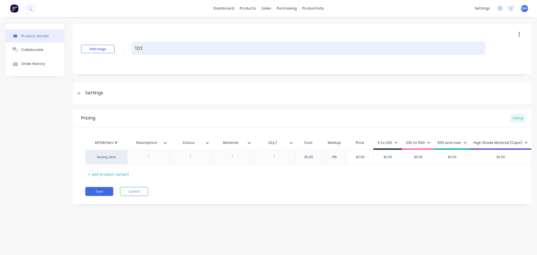
type textarea "x"
type textarea "1017"
type textarea "x"
type textarea "10171"
type textarea "x"
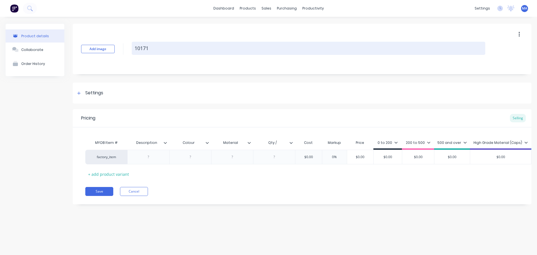
type textarea "101714"
type textarea "x"
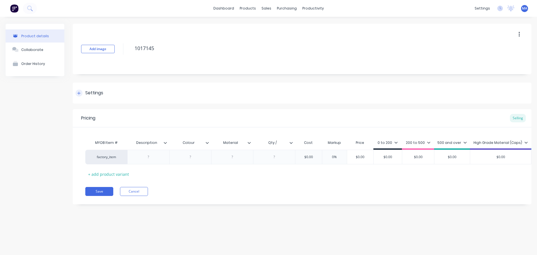
type textarea "1017145"
type textarea "x"
type textarea "1017145"
click at [124, 89] on div "Settings" at bounding box center [302, 92] width 458 height 21
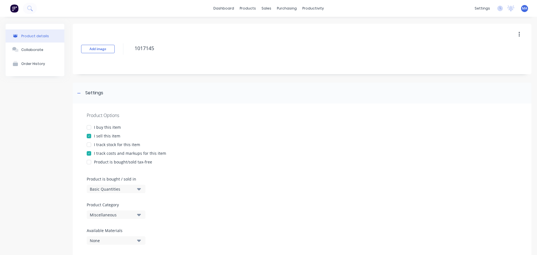
click at [111, 216] on div "Miscellaneous" at bounding box center [112, 215] width 45 height 6
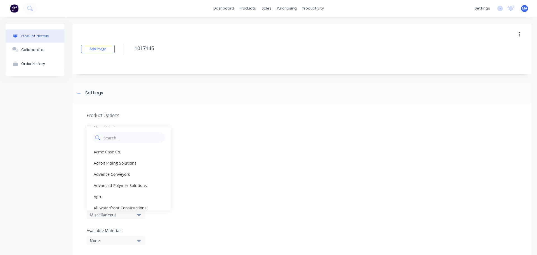
click at [124, 138] on Category "text" at bounding box center [132, 137] width 59 height 11
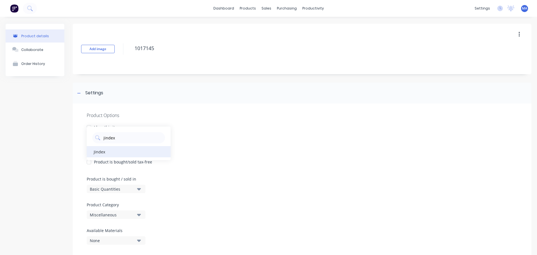
type Category "jindex"
click at [110, 154] on div "Jindex" at bounding box center [129, 151] width 84 height 11
type textarea "x"
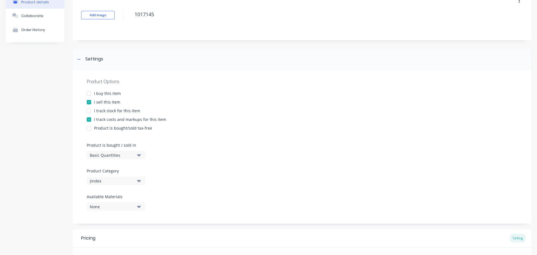
scroll to position [28, 0]
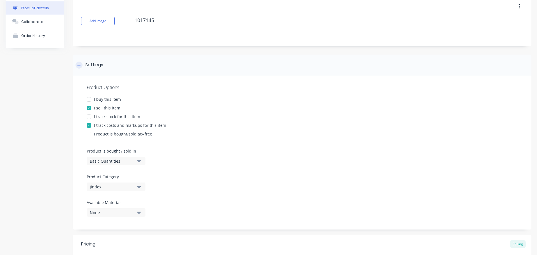
click at [111, 68] on div "Settings" at bounding box center [302, 65] width 458 height 21
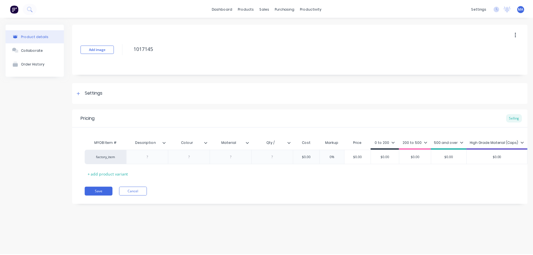
scroll to position [0, 0]
click at [155, 155] on div at bounding box center [148, 156] width 28 height 7
click at [195, 152] on div at bounding box center [190, 158] width 42 height 17
type textarea "x"
click at [193, 157] on div at bounding box center [190, 158] width 28 height 7
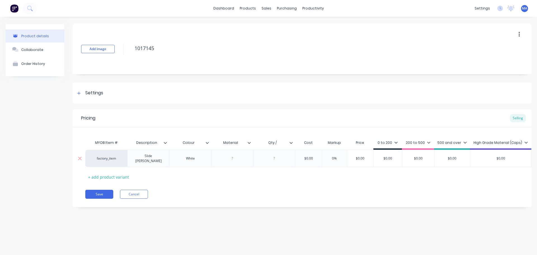
type textarea "x"
click at [279, 143] on input "Qty /" at bounding box center [272, 142] width 39 height 5
type input "Qty / sheet"
type textarea "x"
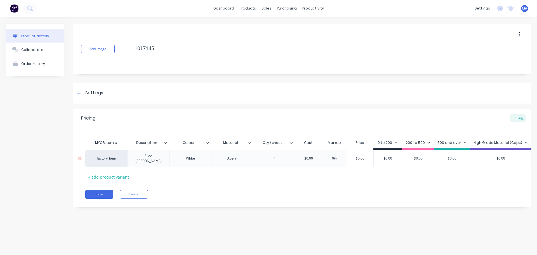
click at [277, 162] on div at bounding box center [274, 158] width 42 height 17
drag, startPoint x: 276, startPoint y: 158, endPoint x: 284, endPoint y: 160, distance: 8.9
click at [276, 157] on div at bounding box center [274, 158] width 28 height 7
click at [272, 171] on div "MYOB Item # Description Colour Material Qty / sheet Cost Markup Price 0 to 200 …" at bounding box center [301, 159] width 433 height 44
click at [281, 155] on div "792" at bounding box center [274, 158] width 28 height 7
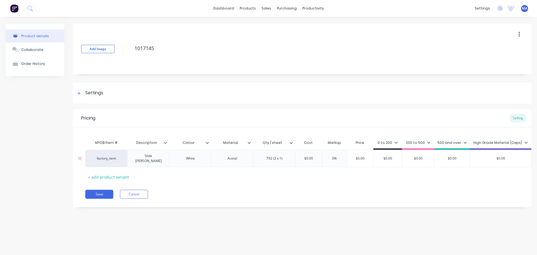
type textarea "x"
type input "$0.00"
click at [312, 156] on input "$0.00" at bounding box center [308, 158] width 28 height 5
click at [310, 158] on input "$0.00" at bounding box center [308, 158] width 28 height 5
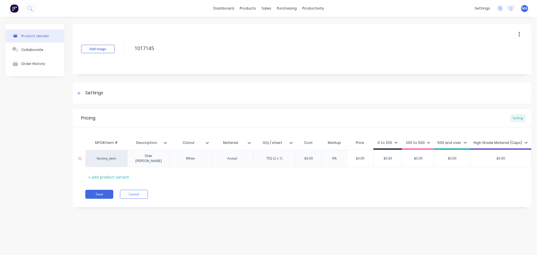
click at [310, 158] on input "$0.00" at bounding box center [308, 158] width 28 height 5
type textarea "x"
type input "$1"
type textarea "x"
type input "$14."
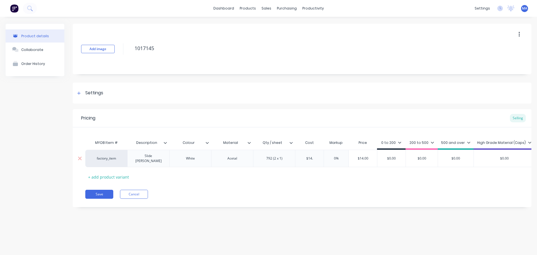
type textarea "x"
type input "$14.2"
type textarea "x"
type input "$14.23"
type input "0%"
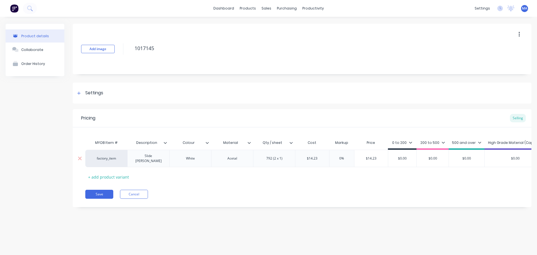
click at [334, 156] on input "0%" at bounding box center [342, 158] width 28 height 5
type textarea "x"
type input "5%"
type textarea "x"
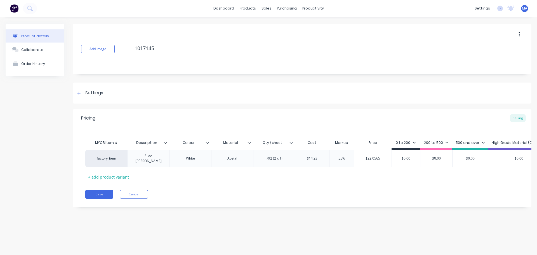
type input "55%"
click at [401, 144] on div "0 to 200" at bounding box center [406, 142] width 20 height 5
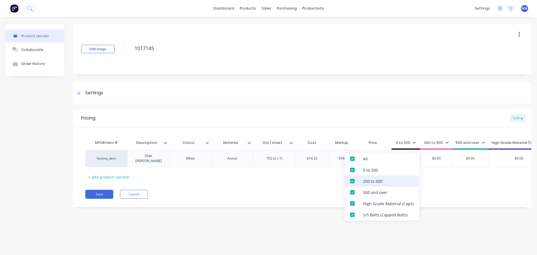
click at [382, 185] on div "200 to 500" at bounding box center [381, 180] width 75 height 11
drag, startPoint x: 380, startPoint y: 190, endPoint x: 379, endPoint y: 200, distance: 11.1
click at [380, 190] on div "500 and over" at bounding box center [375, 192] width 24 height 6
click at [379, 202] on div "High Grade Material (Caps)" at bounding box center [388, 203] width 51 height 6
click at [378, 212] on div "S/S Bolts (Capped Bolts)" at bounding box center [385, 215] width 44 height 6
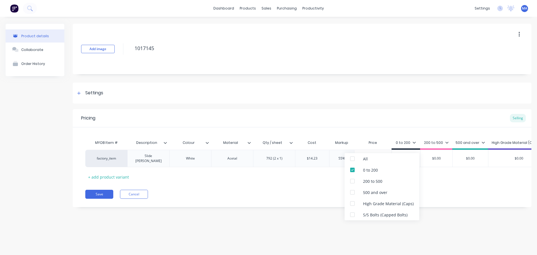
type textarea "x"
click at [450, 197] on div "Pricing Selling MYOB Item # Description Colour Material Qty / sheet Cost Markup…" at bounding box center [302, 158] width 458 height 98
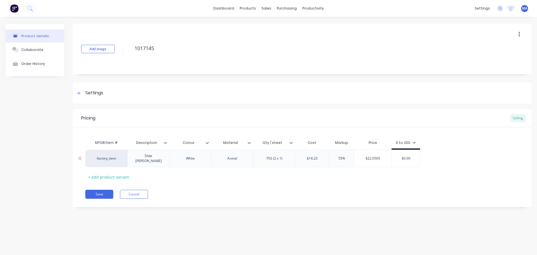
type input "$22.0565"
drag, startPoint x: 379, startPoint y: 157, endPoint x: 352, endPoint y: 160, distance: 27.3
click at [353, 160] on div "factory_item Slide Bush White Acetal 792 (2 x 1) $14.23 $14.23 55% 55% $22.0565…" at bounding box center [252, 158] width 335 height 17
type input "$0.00"
drag, startPoint x: 409, startPoint y: 158, endPoint x: 376, endPoint y: 165, distance: 34.4
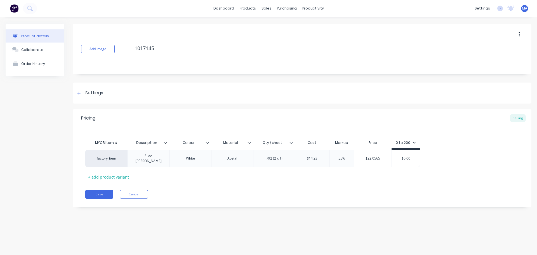
click at [389, 158] on div "factory_item Slide Bush White Acetal 792 (2 x 1) $14.23 $14.23 55% 55% $22.0565…" at bounding box center [252, 158] width 335 height 17
paste input "22.0565"
type textarea "x"
type input "$22.0565"
click at [355, 182] on div "Pricing Selling MYOB Item # Description Colour Material Qty / sheet Cost Markup…" at bounding box center [302, 158] width 458 height 98
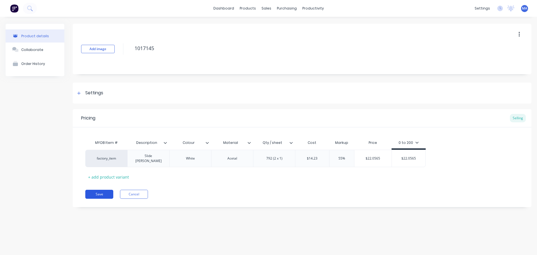
click at [101, 190] on button "Save" at bounding box center [99, 194] width 28 height 9
type textarea "x"
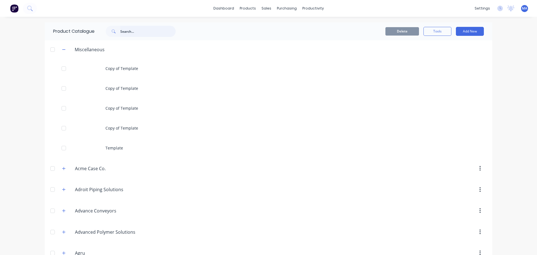
click at [138, 28] on input "text" at bounding box center [147, 31] width 55 height 11
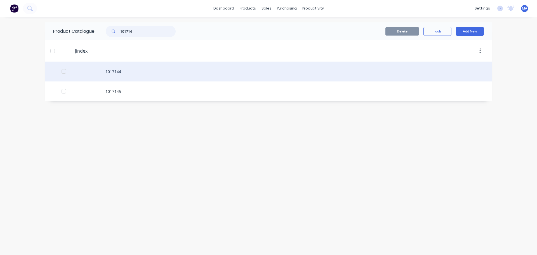
type input "101714"
click at [151, 71] on div "1017144" at bounding box center [268, 72] width 447 height 20
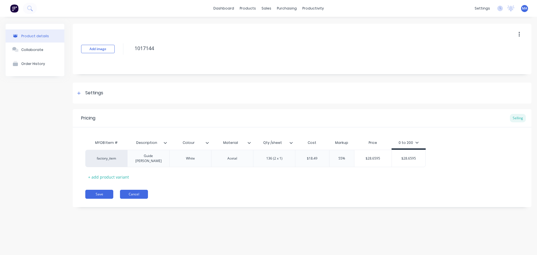
click at [145, 190] on button "Cancel" at bounding box center [134, 194] width 28 height 9
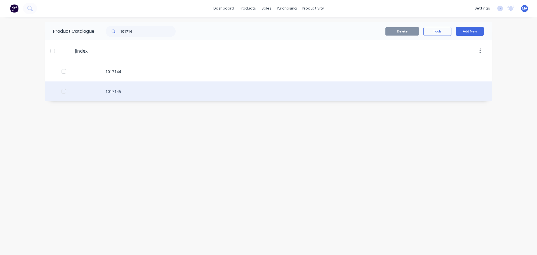
click at [123, 87] on div "1017145" at bounding box center [268, 91] width 447 height 20
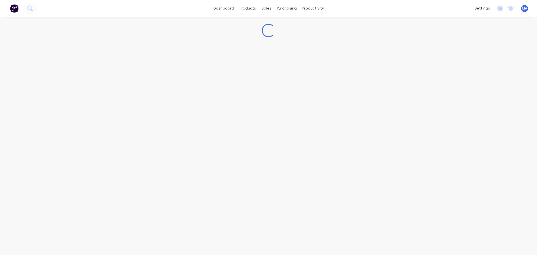
type textarea "x"
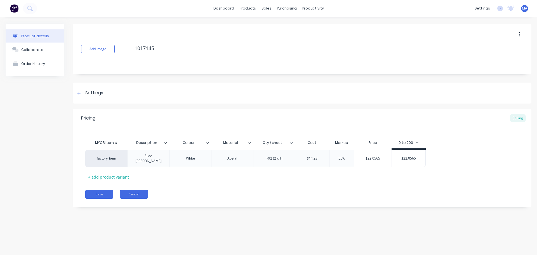
click at [139, 191] on button "Cancel" at bounding box center [134, 194] width 28 height 9
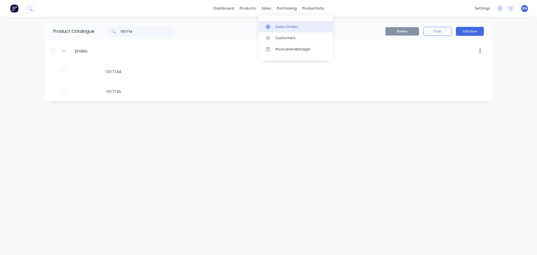
click at [271, 26] on div at bounding box center [269, 26] width 8 height 5
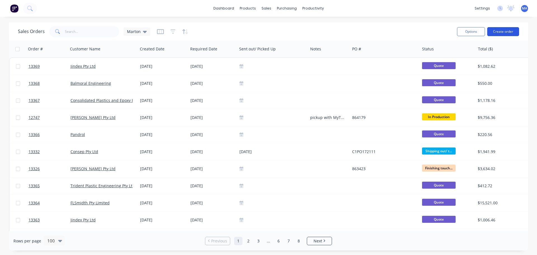
click at [498, 32] on button "Create order" at bounding box center [503, 31] width 32 height 9
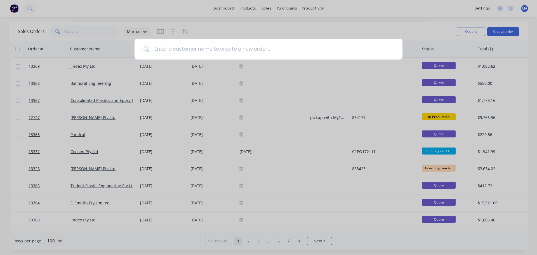
click at [157, 48] on input at bounding box center [272, 49] width 244 height 21
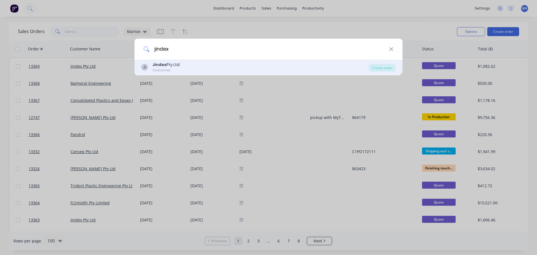
type input "jindex"
click at [163, 66] on b "Jindex" at bounding box center [159, 65] width 14 height 6
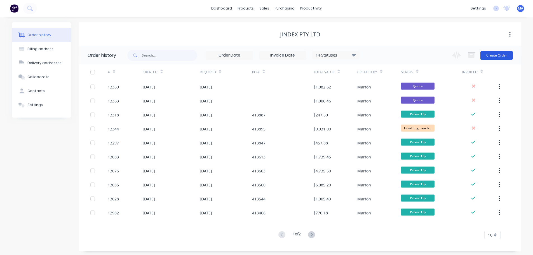
click at [499, 55] on button "Create Order" at bounding box center [496, 55] width 32 height 9
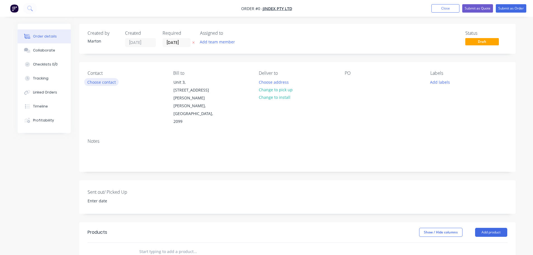
click at [93, 81] on button "Choose contact" at bounding box center [101, 82] width 34 height 8
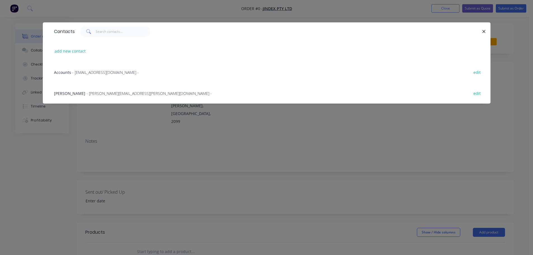
click at [86, 94] on span "- [PERSON_NAME][EMAIL_ADDRESS][PERSON_NAME][DOMAIN_NAME] -" at bounding box center [148, 93] width 125 height 5
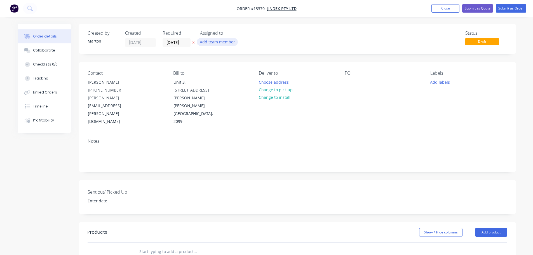
click at [218, 42] on button "Add team member" at bounding box center [217, 42] width 41 height 8
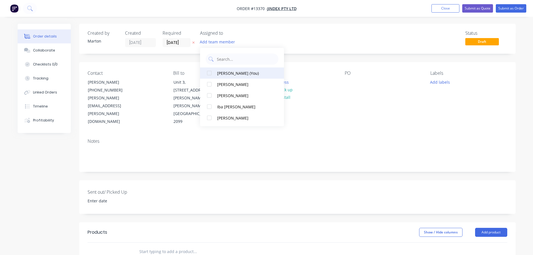
click at [207, 77] on div at bounding box center [209, 72] width 11 height 11
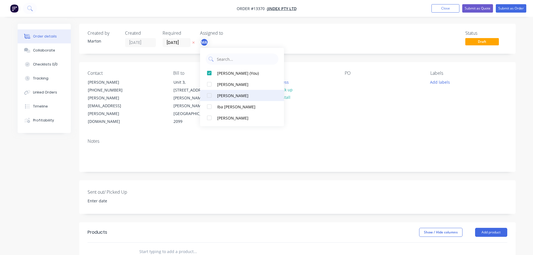
drag, startPoint x: 207, startPoint y: 86, endPoint x: 207, endPoint y: 96, distance: 10.3
click at [207, 87] on div at bounding box center [209, 84] width 11 height 11
click at [207, 96] on div at bounding box center [209, 95] width 11 height 11
click at [311, 30] on div "Created by Marton Created 30/09/25 Required 30/09/25 Assigned to MA CK GS Statu…" at bounding box center [297, 39] width 436 height 30
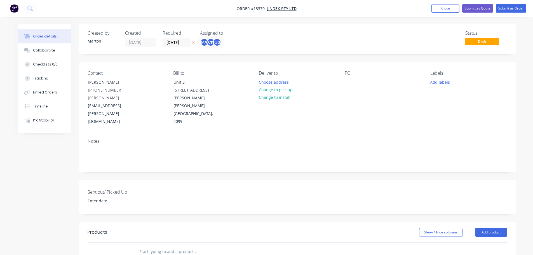
click at [188, 246] on input "text" at bounding box center [195, 251] width 112 height 11
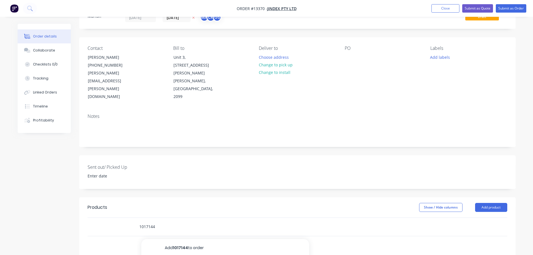
scroll to position [112, 0]
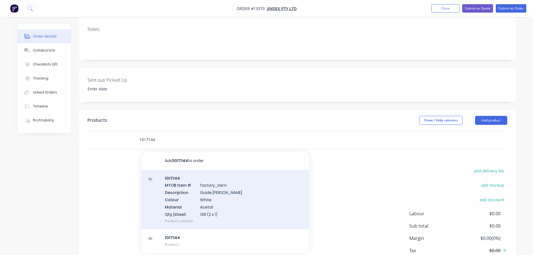
type input "1017144"
click at [222, 181] on div "1017144 MYOB Item # factory_item Description Guide Bush Colour White Material A…" at bounding box center [225, 200] width 168 height 60
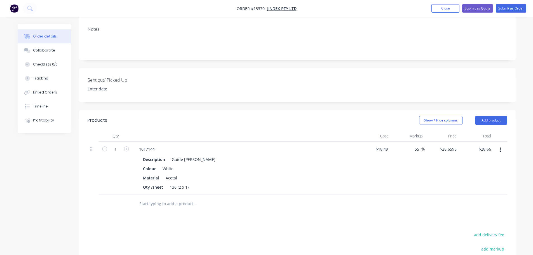
click at [159, 198] on input "text" at bounding box center [195, 203] width 112 height 11
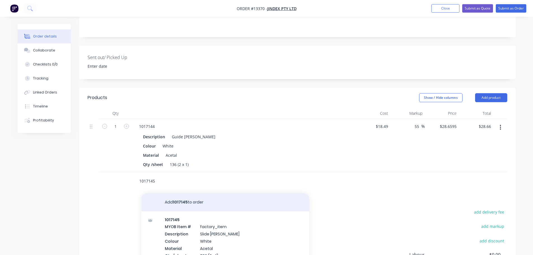
scroll to position [189, 0]
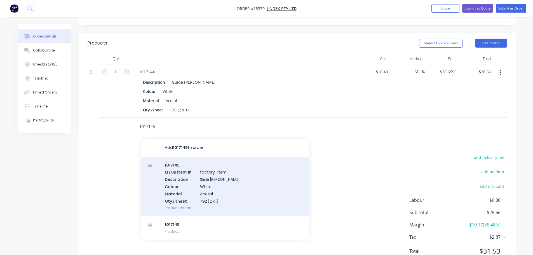
type input "1017145"
click at [192, 174] on div "1017145 MYOB Item # factory_item Description Slide Bush Colour White Material A…" at bounding box center [225, 187] width 168 height 60
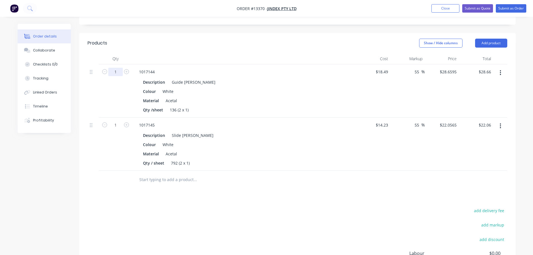
click at [121, 68] on input "1" at bounding box center [115, 72] width 15 height 8
type input "10"
type input "$286.60"
click at [108, 137] on div "1" at bounding box center [116, 143] width 34 height 53
click at [119, 121] on input "1" at bounding box center [115, 125] width 15 height 8
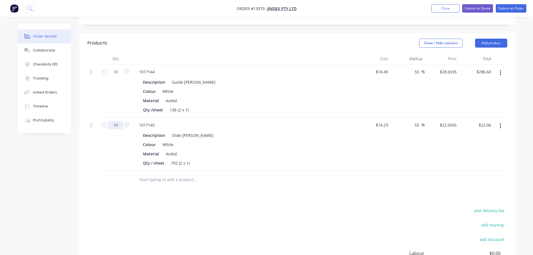
type input "10"
type input "$220.57"
click at [103, 131] on div "10" at bounding box center [116, 143] width 34 height 53
click at [417, 121] on input "55" at bounding box center [417, 125] width 7 height 8
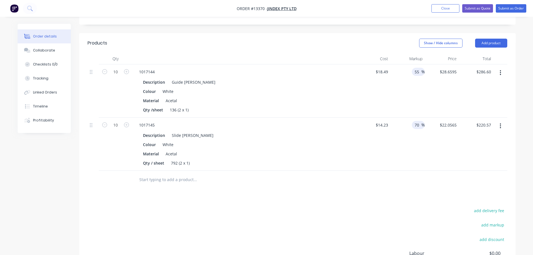
type input "70"
type input "$24.191"
type input "$241.91"
click at [416, 68] on input "55" at bounding box center [417, 72] width 7 height 8
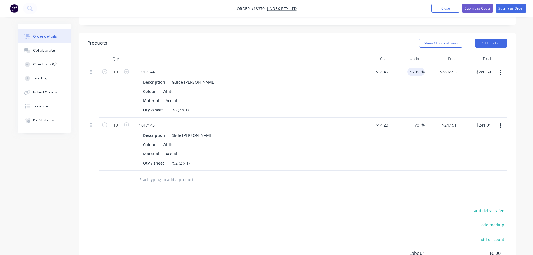
click at [413, 68] on input "5705" at bounding box center [415, 72] width 12 height 8
drag, startPoint x: 419, startPoint y: 49, endPoint x: 390, endPoint y: 53, distance: 28.9
click at [392, 64] on div "57005 57005 %" at bounding box center [407, 90] width 34 height 53
type input "70"
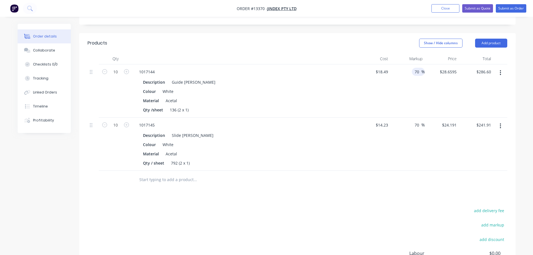
type input "$31.433"
type input "$314.33"
click at [400, 79] on div "70 70 %" at bounding box center [407, 90] width 34 height 53
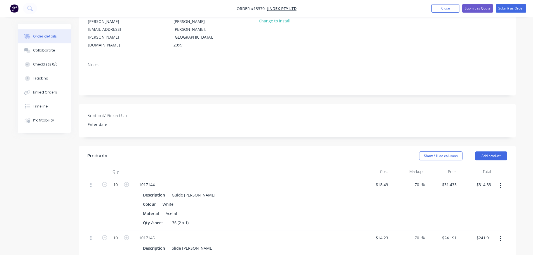
scroll to position [74, 0]
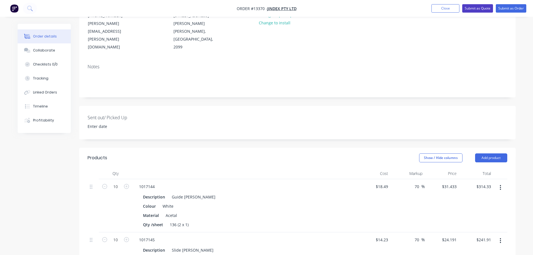
click at [478, 8] on button "Submit as Quote" at bounding box center [477, 8] width 31 height 8
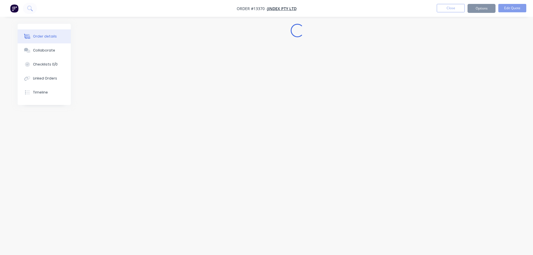
scroll to position [0, 0]
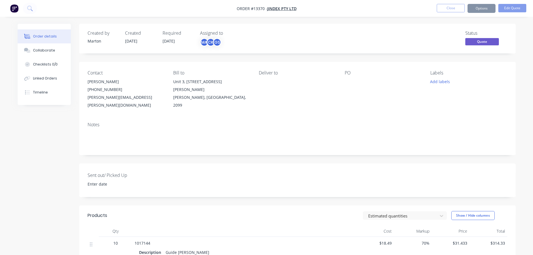
click at [481, 8] on button "Options" at bounding box center [481, 8] width 28 height 9
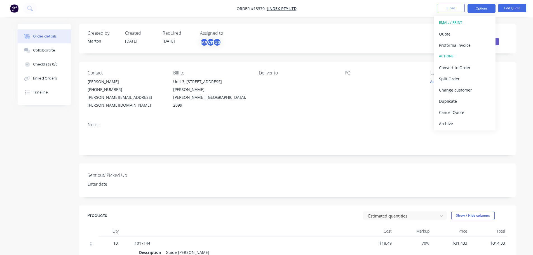
click at [468, 28] on button "EMAIL / PRINT" at bounding box center [465, 22] width 62 height 11
click at [443, 35] on div "Quote" at bounding box center [464, 34] width 51 height 8
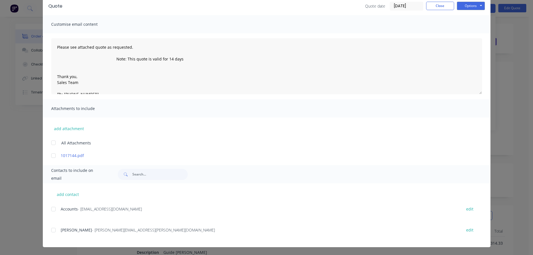
click at [50, 226] on div at bounding box center [53, 229] width 11 height 11
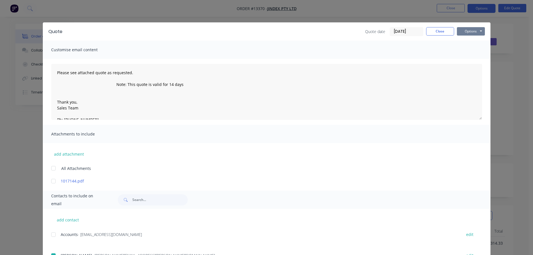
click at [460, 31] on button "Options" at bounding box center [471, 31] width 28 height 8
click at [470, 63] on button "Email" at bounding box center [475, 59] width 36 height 9
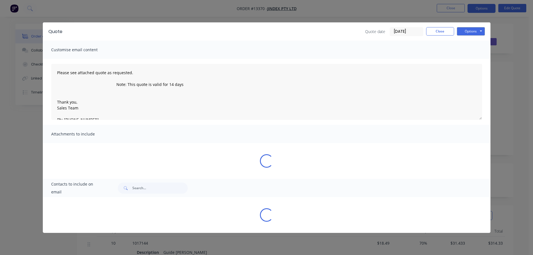
type textarea "Please see attached quote as requested. Note: This quote is valid for 14 days T…"
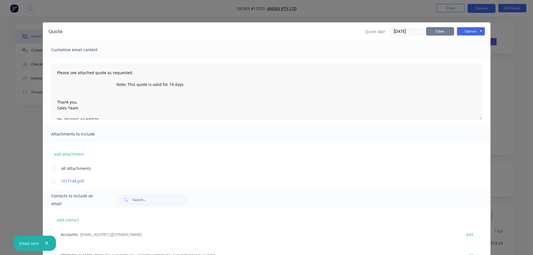
drag, startPoint x: 429, startPoint y: 31, endPoint x: 430, endPoint y: 38, distance: 7.4
click at [429, 31] on button "Close" at bounding box center [440, 31] width 28 height 8
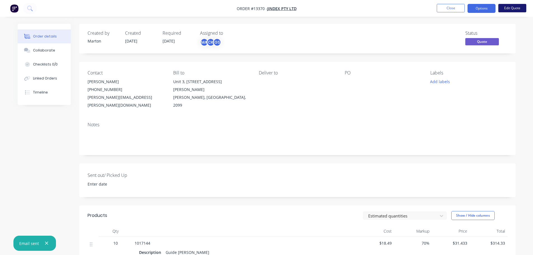
click at [507, 11] on button "Edit Quote" at bounding box center [512, 8] width 28 height 8
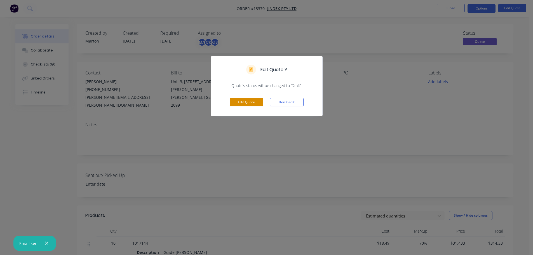
click at [247, 102] on button "Edit Quote" at bounding box center [247, 102] width 34 height 8
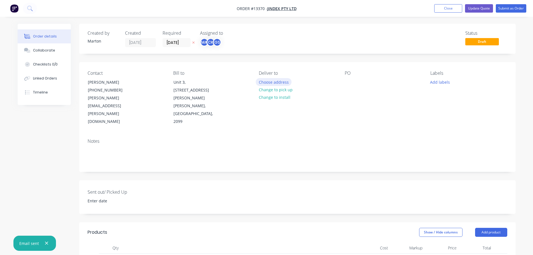
click at [263, 82] on button "Choose address" at bounding box center [274, 82] width 36 height 8
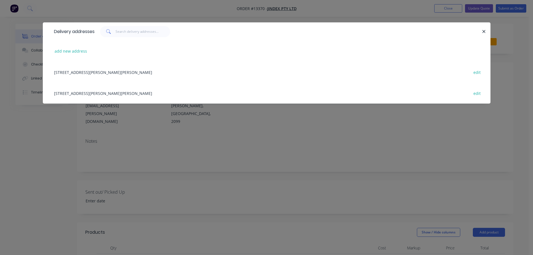
click at [161, 91] on div "Unit 3, 4-8 Inman Road, Cromer, New South Wales, Australia, 2099 edit" at bounding box center [266, 92] width 431 height 21
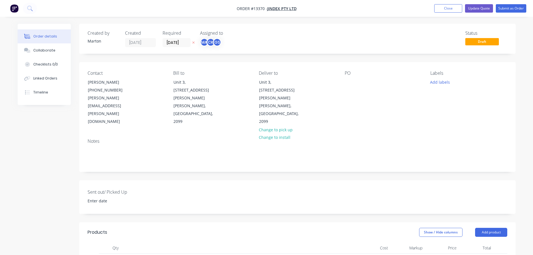
click at [354, 82] on div "PO" at bounding box center [382, 97] width 77 height 55
click at [351, 82] on div at bounding box center [348, 82] width 9 height 8
click at [435, 84] on button "Add labels" at bounding box center [440, 82] width 26 height 8
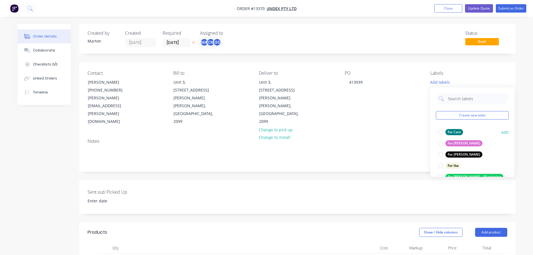
click at [437, 131] on div at bounding box center [439, 131] width 11 height 11
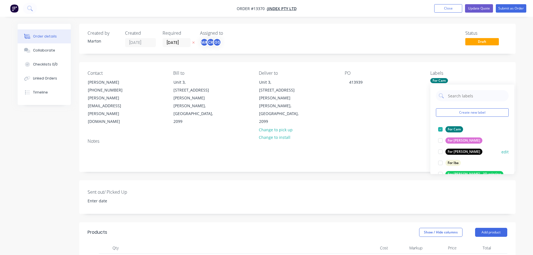
click at [440, 152] on div at bounding box center [439, 151] width 11 height 11
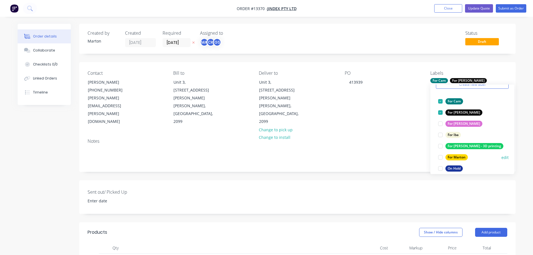
click at [441, 158] on div at bounding box center [439, 157] width 11 height 11
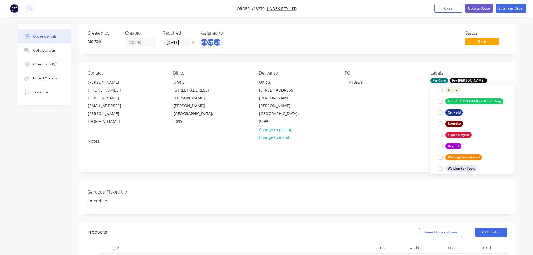
click at [442, 146] on div at bounding box center [439, 145] width 11 height 11
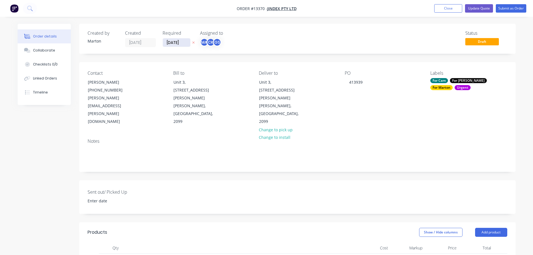
click at [179, 45] on input "[DATE]" at bounding box center [176, 42] width 27 height 8
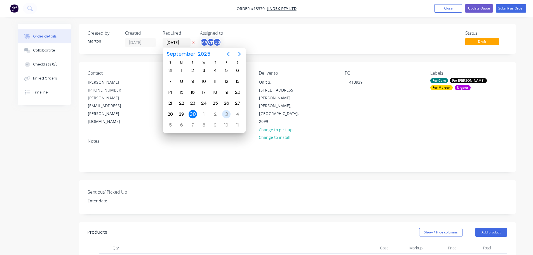
click at [229, 115] on div "3" at bounding box center [226, 114] width 8 height 8
type input "[DATE]"
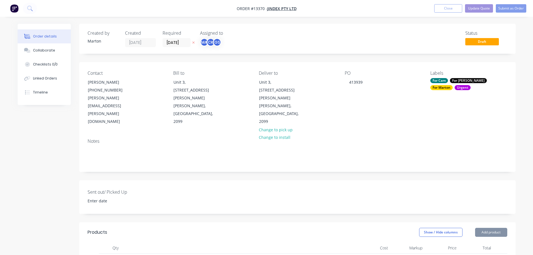
scroll to position [0, 0]
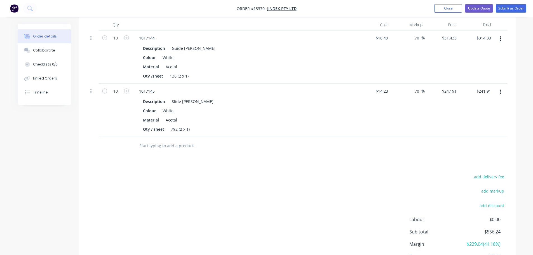
scroll to position [224, 0]
click at [491, 172] on button "add delivery fee" at bounding box center [489, 176] width 36 height 8
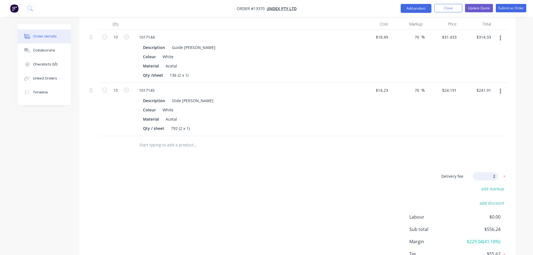
type input "25"
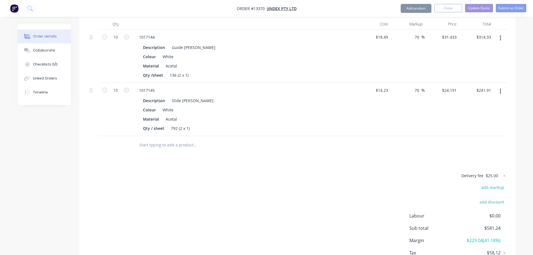
drag, startPoint x: 383, startPoint y: 156, endPoint x: 401, endPoint y: 142, distance: 22.4
click at [383, 172] on div "Delivery fee $25.00 add markup add discount Labour $0.00 Sub total $581.24 Marg…" at bounding box center [297, 224] width 419 height 105
click at [504, 8] on button "Submit as Order" at bounding box center [510, 8] width 30 height 8
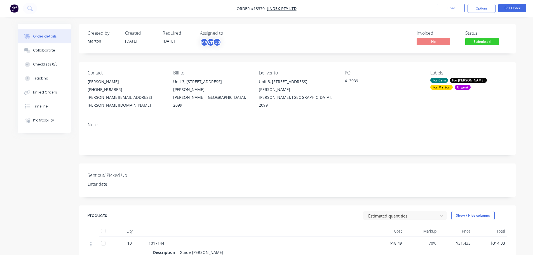
click at [475, 43] on span "Submitted" at bounding box center [482, 41] width 34 height 7
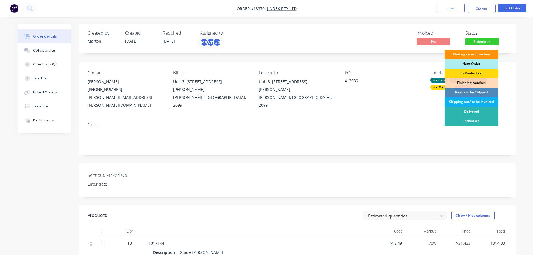
click at [471, 59] on div "Next Order" at bounding box center [471, 64] width 54 height 10
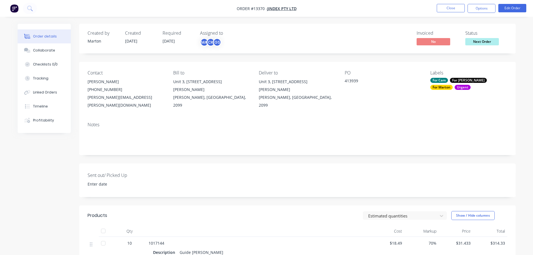
click at [445, 81] on div "For Cam" at bounding box center [439, 80] width 18 height 5
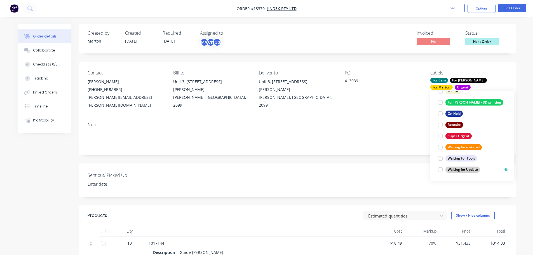
drag, startPoint x: 439, startPoint y: 171, endPoint x: 440, endPoint y: 168, distance: 2.9
click at [439, 171] on div at bounding box center [439, 169] width 11 height 11
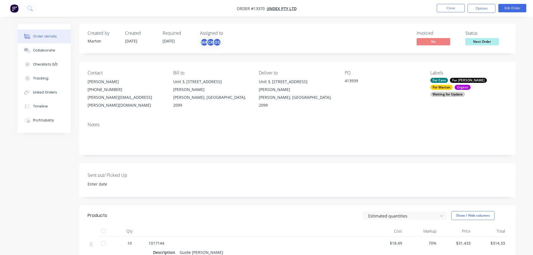
click at [414, 122] on div "Notes" at bounding box center [297, 124] width 419 height 5
click at [453, 9] on button "Close" at bounding box center [450, 8] width 28 height 8
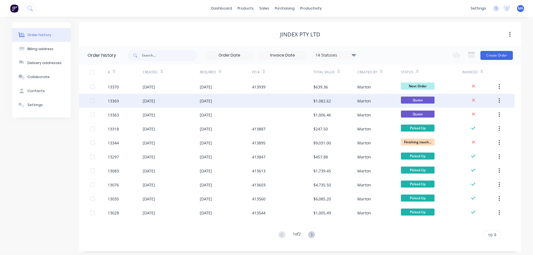
click at [248, 101] on div "[DATE]" at bounding box center [226, 101] width 53 height 14
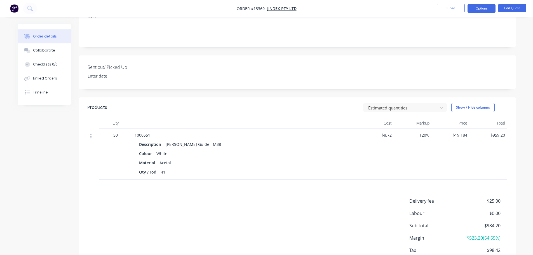
scroll to position [25, 0]
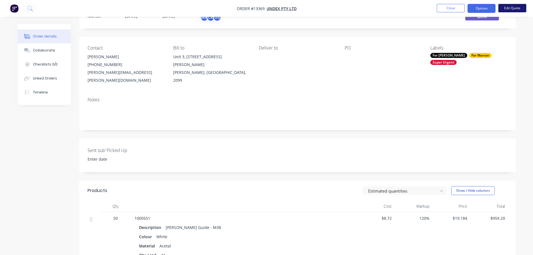
click at [502, 8] on button "Edit Quote" at bounding box center [512, 8] width 28 height 8
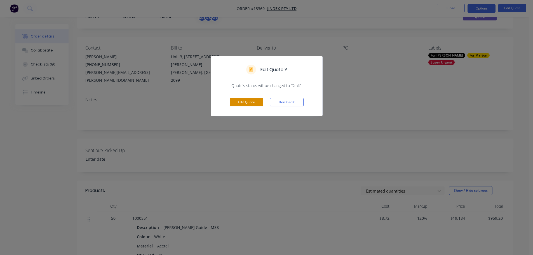
click at [250, 103] on button "Edit Quote" at bounding box center [247, 102] width 34 height 8
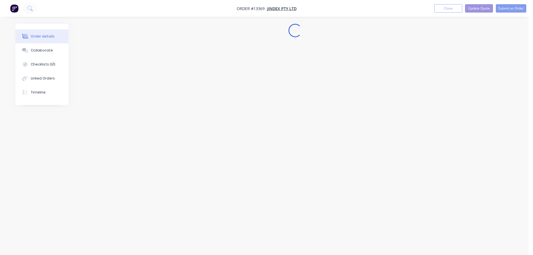
scroll to position [0, 0]
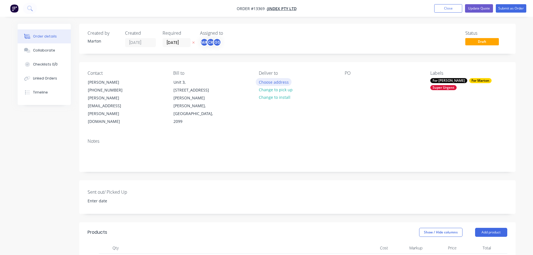
click at [283, 84] on button "Choose address" at bounding box center [274, 82] width 36 height 8
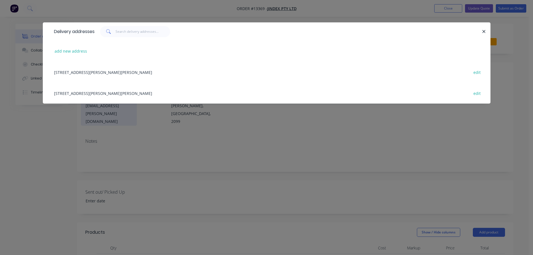
click at [102, 95] on div "Unit 3, 4-8 Inman Road, Cromer, New South Wales, Australia, 2099 edit" at bounding box center [266, 92] width 431 height 21
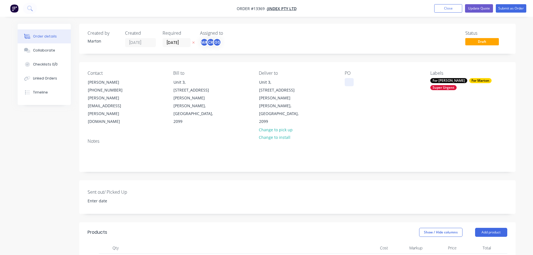
drag, startPoint x: 339, startPoint y: 82, endPoint x: 344, endPoint y: 83, distance: 5.0
click at [341, 82] on div "Contact Stephen Wu (02) 9984 2253 stephen.wu@metso.com Bill to Unit 3, 4-8 Inma…" at bounding box center [297, 98] width 436 height 72
click at [351, 87] on div "PO" at bounding box center [382, 97] width 77 height 55
click at [351, 84] on div at bounding box center [348, 82] width 9 height 8
click at [399, 148] on div "Notes" at bounding box center [297, 152] width 436 height 37
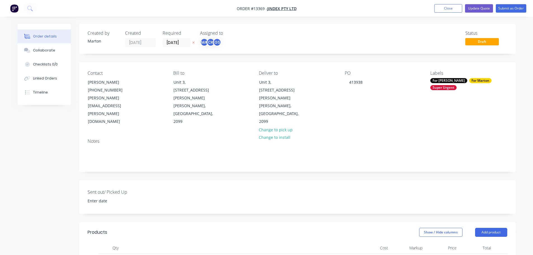
click at [456, 85] on div "Super Urgent" at bounding box center [443, 87] width 26 height 5
click at [401, 151] on div "Created by Marton Created 30/09/25 Required 03/10/25 Assigned to MA CK GS Statu…" at bounding box center [297, 240] width 436 height 432
click at [505, 10] on button "Submit as Order" at bounding box center [510, 8] width 30 height 8
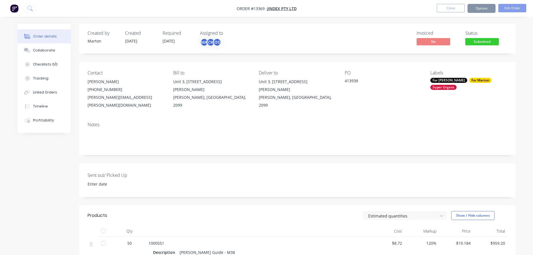
click at [488, 42] on span "Submitted" at bounding box center [482, 41] width 34 height 7
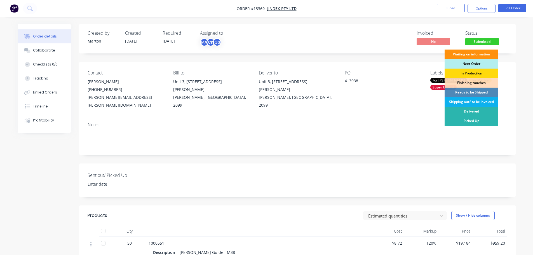
click at [478, 65] on div "Next Order" at bounding box center [471, 64] width 54 height 10
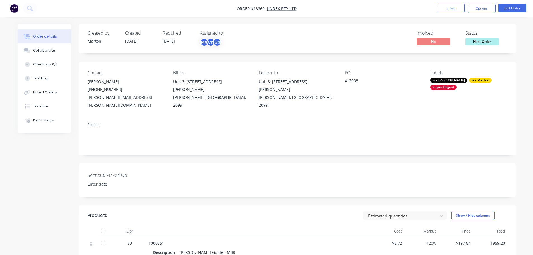
click at [462, 83] on div "Labels For Gary For Marton Super Urgent" at bounding box center [468, 89] width 77 height 39
click at [469, 82] on div "For Marton" at bounding box center [480, 80] width 22 height 5
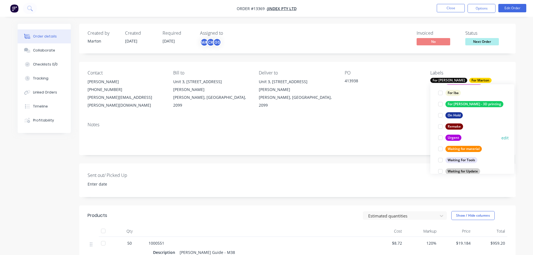
scroll to position [101, 0]
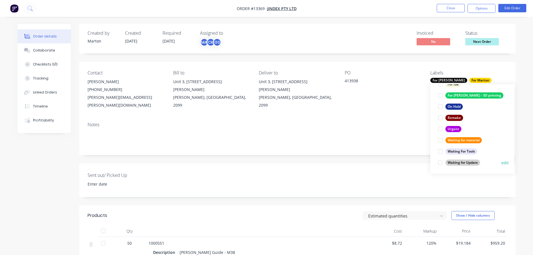
click at [440, 162] on div at bounding box center [439, 162] width 11 height 11
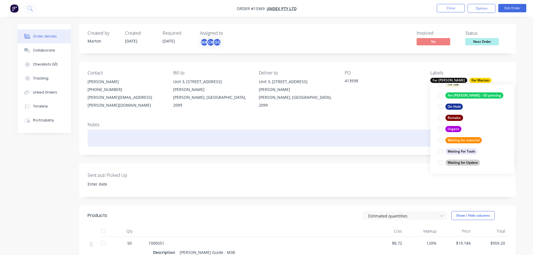
scroll to position [0, 0]
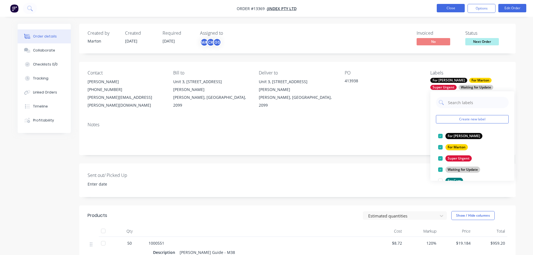
click at [459, 11] on button "Close" at bounding box center [450, 8] width 28 height 8
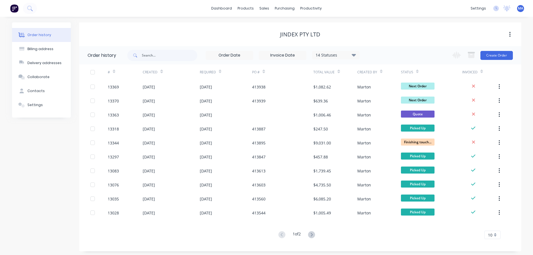
drag, startPoint x: 459, startPoint y: 11, endPoint x: 431, endPoint y: 38, distance: 38.9
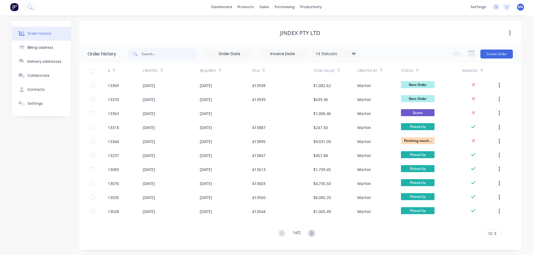
scroll to position [2, 0]
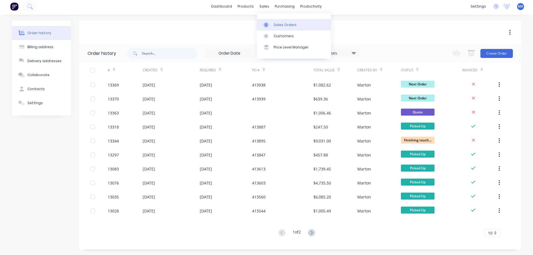
click at [271, 26] on div at bounding box center [267, 24] width 8 height 5
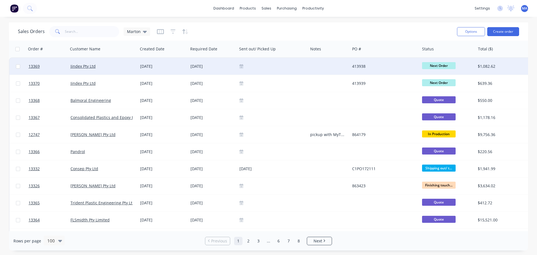
click at [186, 68] on div "[DATE]" at bounding box center [163, 66] width 46 height 6
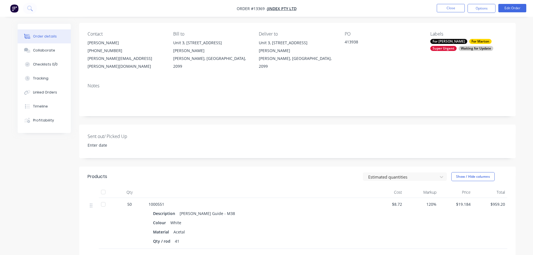
scroll to position [25, 0]
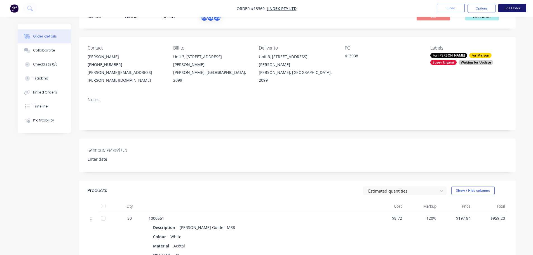
click at [513, 5] on button "Edit Order" at bounding box center [512, 8] width 28 height 8
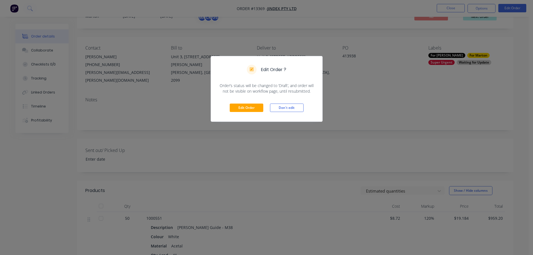
click at [390, 75] on div "Edit Order ? Order’s status will be changed to ‘Draft’, and order will not be v…" at bounding box center [266, 127] width 533 height 255
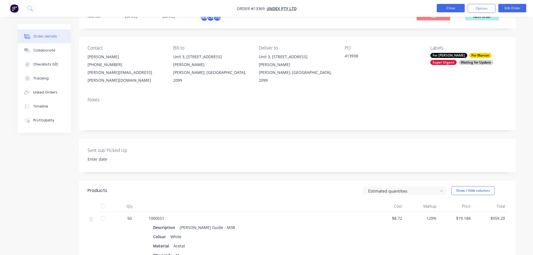
click at [448, 8] on button "Close" at bounding box center [450, 8] width 28 height 8
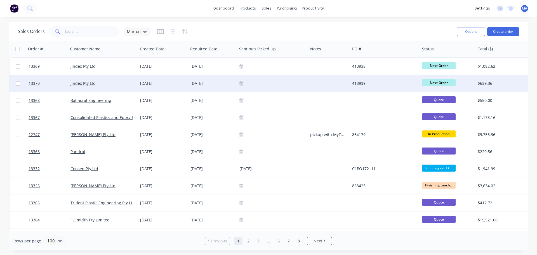
click at [307, 85] on div at bounding box center [272, 83] width 71 height 17
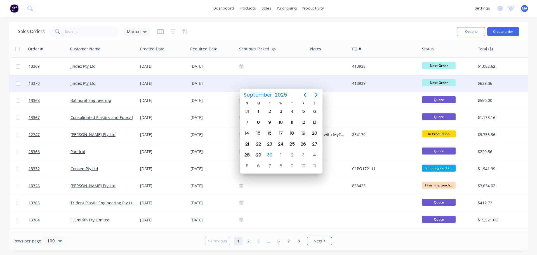
click at [77, 79] on div "Jindex Pty Ltd" at bounding box center [103, 83] width 70 height 17
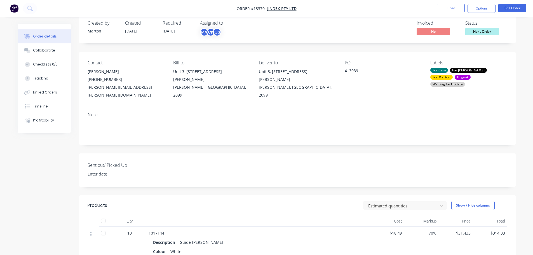
scroll to position [112, 0]
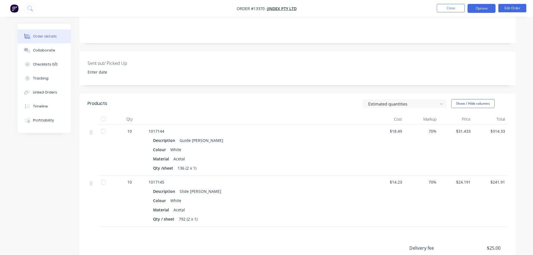
click at [483, 12] on button "Options" at bounding box center [481, 8] width 28 height 9
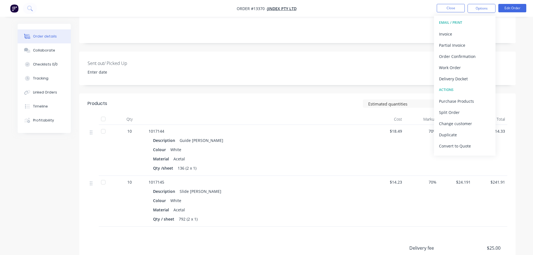
drag, startPoint x: 522, startPoint y: 42, endPoint x: 519, endPoint y: 26, distance: 16.5
click at [522, 42] on div "Order details Collaborate Checklists 0/0 Tracking Linked Orders Timeline Profit…" at bounding box center [266, 113] width 533 height 450
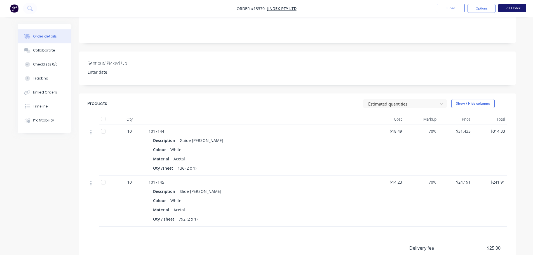
click at [516, 10] on button "Edit Order" at bounding box center [512, 8] width 28 height 8
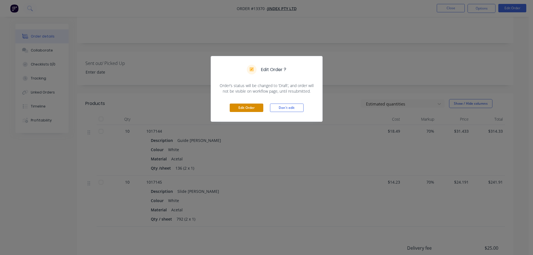
click at [245, 109] on button "Edit Order" at bounding box center [247, 107] width 34 height 8
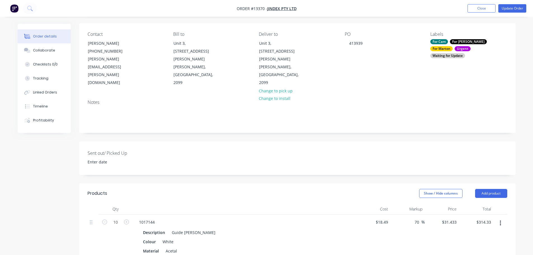
scroll to position [140, 0]
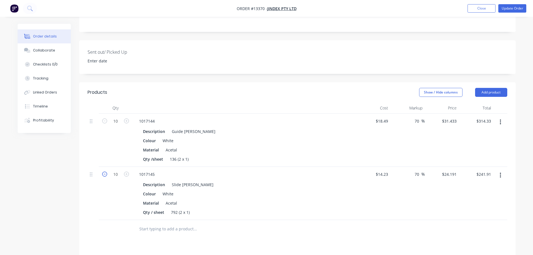
click at [103, 171] on icon "button" at bounding box center [104, 173] width 5 height 5
type input "9"
type input "$217.72"
click at [103, 171] on icon "button" at bounding box center [104, 173] width 5 height 5
type input "8"
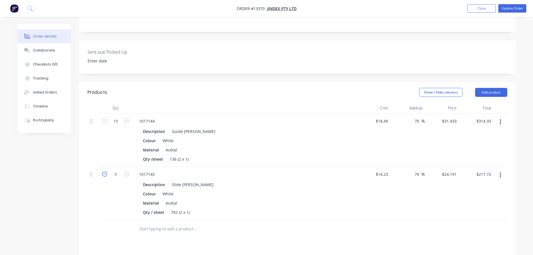
type input "$193.53"
click at [103, 171] on icon "button" at bounding box center [104, 173] width 5 height 5
type input "7"
type input "$169.34"
click at [103, 171] on icon "button" at bounding box center [104, 173] width 5 height 5
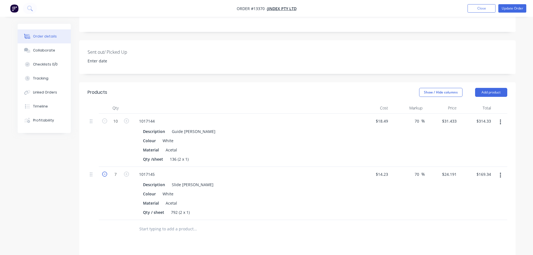
type input "6"
type input "$145.15"
click at [102, 171] on icon "button" at bounding box center [104, 173] width 5 height 5
type input "5"
type input "$120.96"
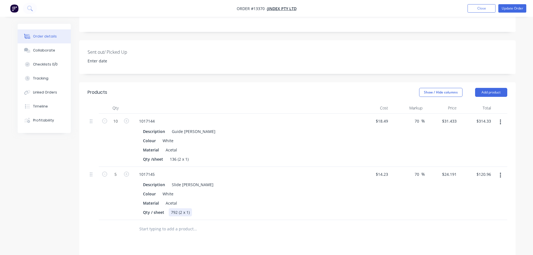
click at [282, 208] on div "Qty / sheet 792 (2 x 1)" at bounding box center [243, 212] width 205 height 8
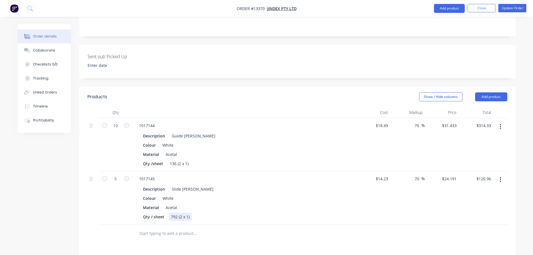
scroll to position [100, 0]
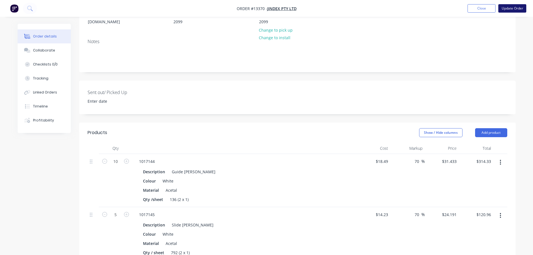
click at [511, 8] on button "Update Order" at bounding box center [512, 8] width 28 height 8
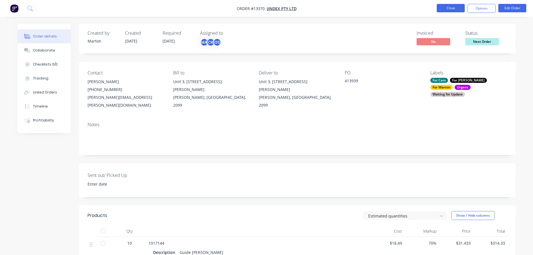
drag, startPoint x: 445, startPoint y: 3, endPoint x: 440, endPoint y: 5, distance: 6.1
click at [445, 3] on nav "Order #13370 - Jindex Pty Ltd Close Options Edit Order" at bounding box center [266, 8] width 533 height 17
click at [440, 5] on button "Close" at bounding box center [450, 8] width 28 height 8
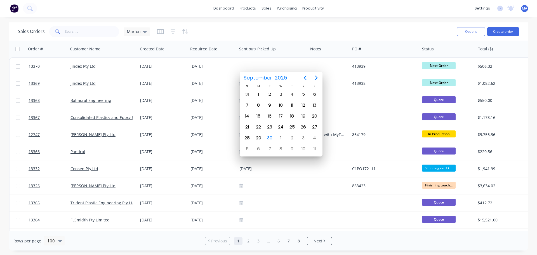
click at [278, 35] on div "Sales Orders Marton" at bounding box center [235, 32] width 434 height 14
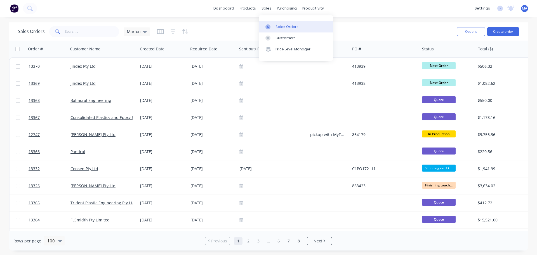
click at [275, 24] on div "Sales Orders" at bounding box center [286, 26] width 23 height 5
click at [95, 29] on input "text" at bounding box center [92, 31] width 55 height 11
type input "413949"
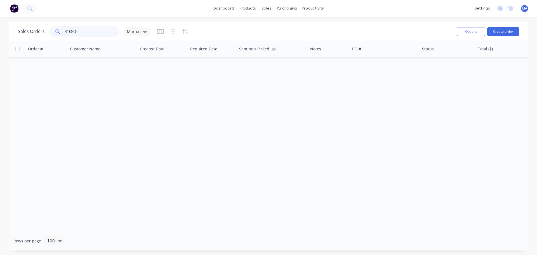
click at [92, 36] on input "413949" at bounding box center [92, 31] width 55 height 11
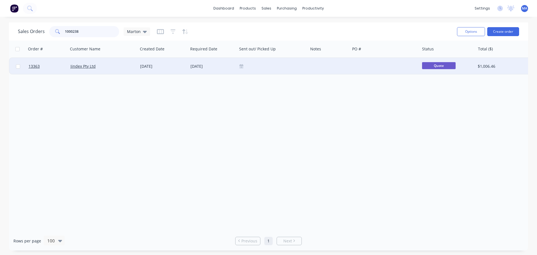
type input "1000238"
click at [135, 65] on div "Jindex Pty Ltd" at bounding box center [102, 66] width 65 height 6
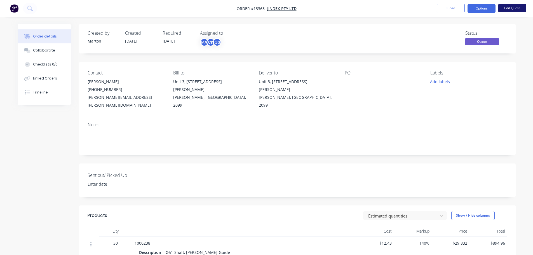
click at [505, 6] on button "Edit Quote" at bounding box center [512, 8] width 28 height 8
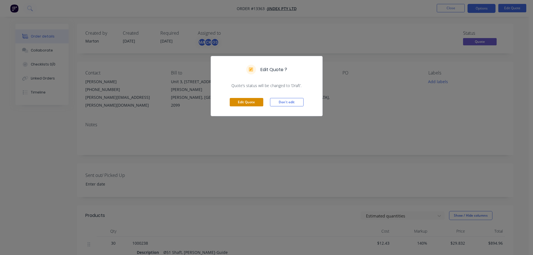
click at [239, 101] on button "Edit Quote" at bounding box center [247, 102] width 34 height 8
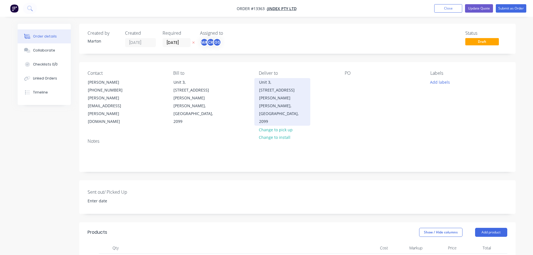
click at [285, 102] on div "[PERSON_NAME], [GEOGRAPHIC_DATA], 2099" at bounding box center [282, 113] width 46 height 23
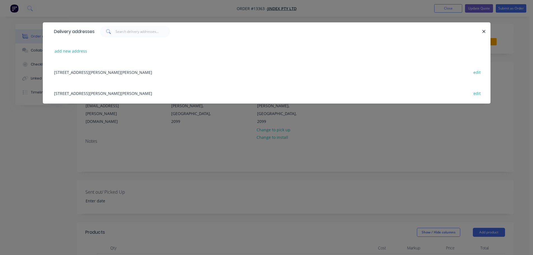
click at [350, 122] on div "Delivery addresses add new address Unit 3, 4-8 Inman Road, Cromer, New South Wa…" at bounding box center [266, 127] width 533 height 255
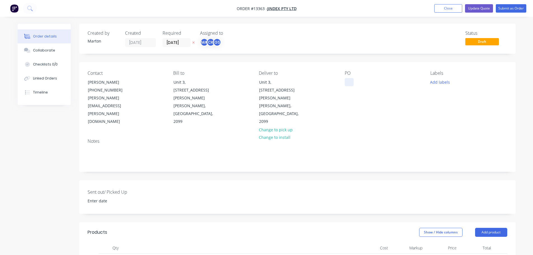
click at [347, 79] on div at bounding box center [348, 82] width 9 height 8
click at [439, 76] on div "Labels Add labels" at bounding box center [468, 97] width 77 height 55
click at [439, 82] on button "Add labels" at bounding box center [440, 82] width 26 height 8
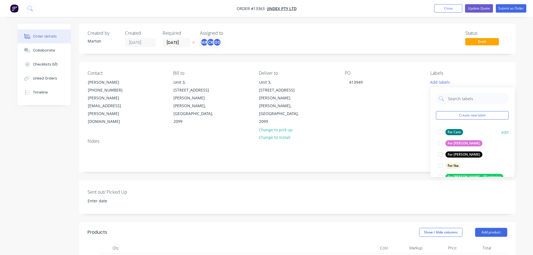
click at [436, 131] on div at bounding box center [439, 131] width 11 height 11
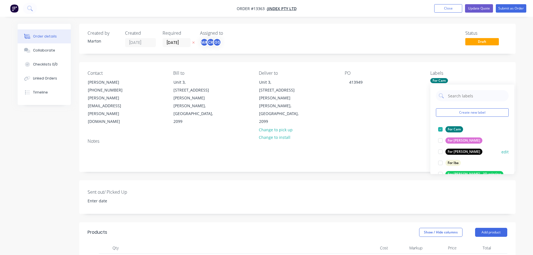
click at [440, 148] on div at bounding box center [439, 151] width 11 height 11
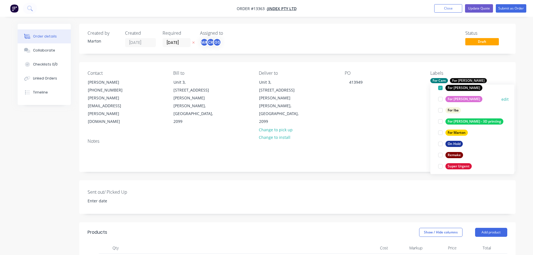
scroll to position [56, 0]
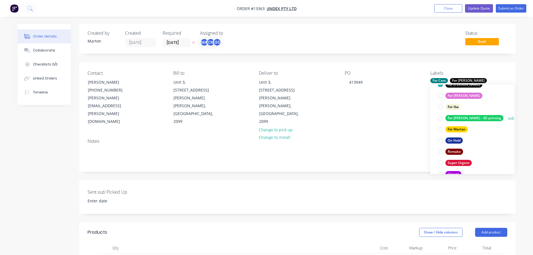
click at [441, 129] on div at bounding box center [439, 129] width 11 height 11
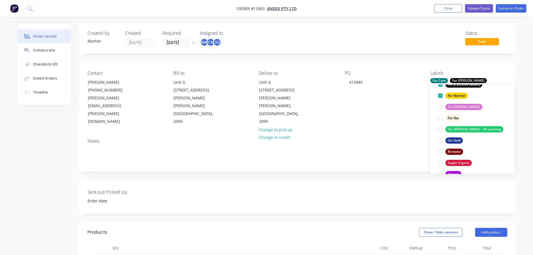
click at [315, 180] on div "Sent out/ Picked Up" at bounding box center [297, 197] width 436 height 34
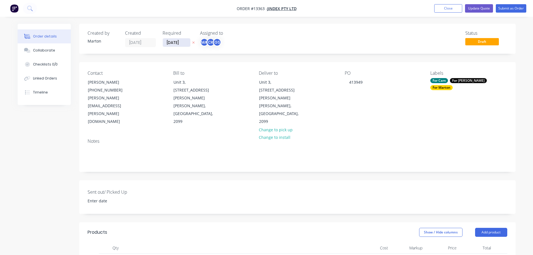
click at [186, 41] on input "[DATE]" at bounding box center [176, 42] width 27 height 8
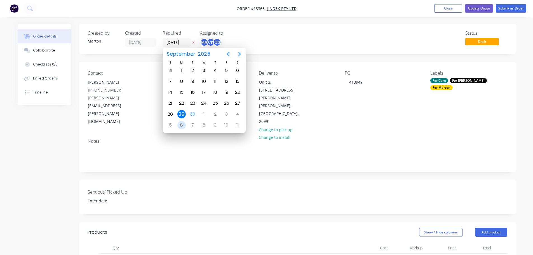
click at [183, 122] on div "6" at bounding box center [181, 125] width 8 height 8
type input "[DATE]"
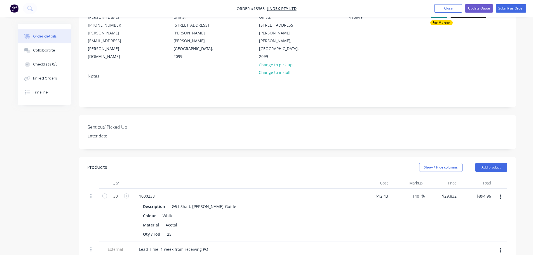
scroll to position [0, 0]
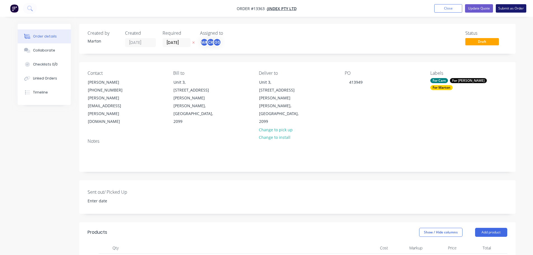
click at [509, 9] on button "Submit as Order" at bounding box center [510, 8] width 30 height 8
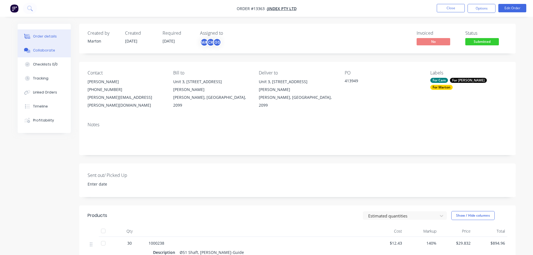
click at [43, 56] on button "Collaborate" at bounding box center [44, 50] width 53 height 14
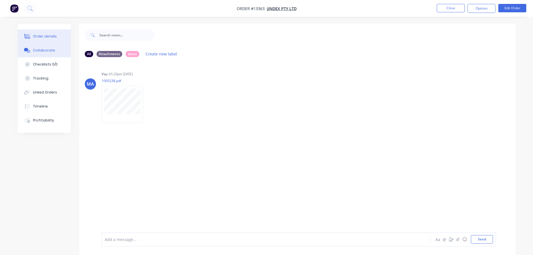
click at [56, 39] on button "Order details" at bounding box center [44, 36] width 53 height 14
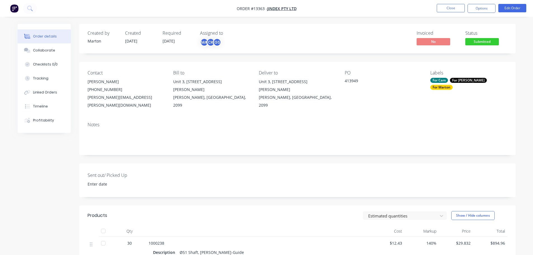
click at [475, 40] on span "Submitted" at bounding box center [482, 41] width 34 height 7
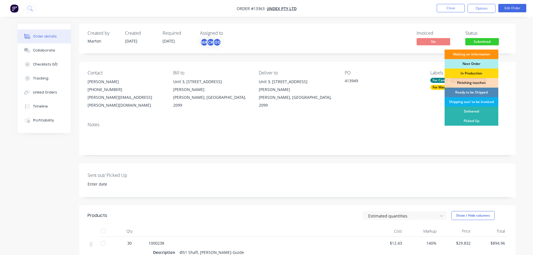
click at [472, 63] on div "Next Order" at bounding box center [471, 64] width 54 height 10
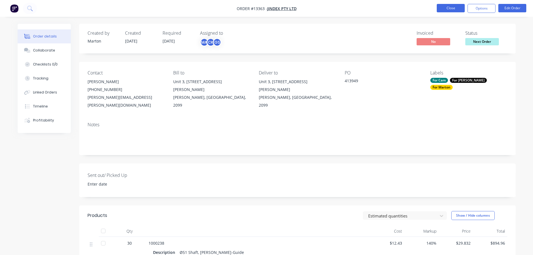
click at [454, 10] on button "Close" at bounding box center [450, 8] width 28 height 8
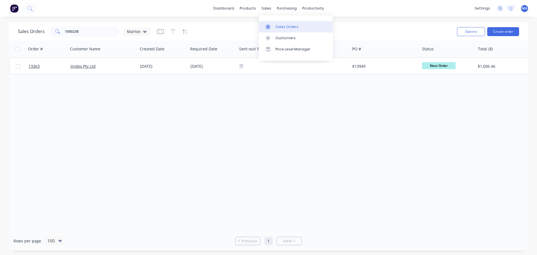
click at [285, 31] on link "Sales Orders" at bounding box center [296, 26] width 74 height 11
click at [94, 28] on input "1000238" at bounding box center [92, 31] width 55 height 11
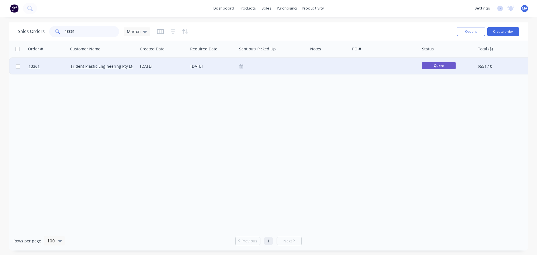
type input "13361"
click at [183, 72] on div "[DATE]" at bounding box center [163, 66] width 50 height 17
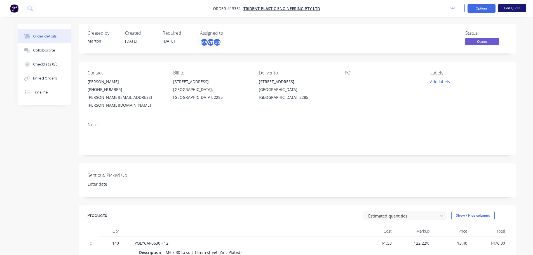
click at [516, 10] on button "Edit Quote" at bounding box center [512, 8] width 28 height 8
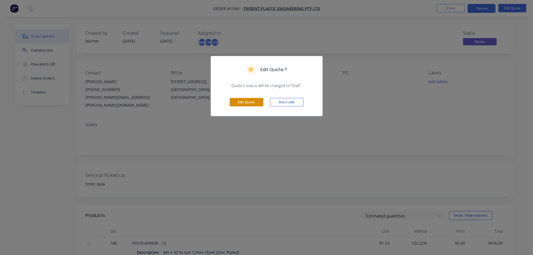
click at [249, 100] on button "Edit Quote" at bounding box center [247, 102] width 34 height 8
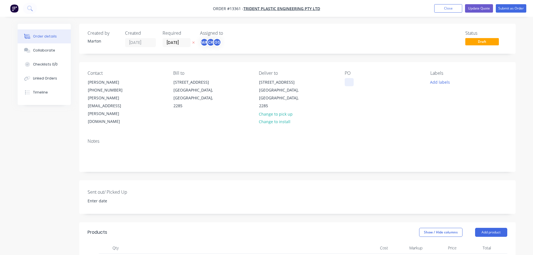
click at [348, 79] on div at bounding box center [348, 82] width 9 height 8
click at [439, 84] on button "Add labels" at bounding box center [440, 82] width 26 height 8
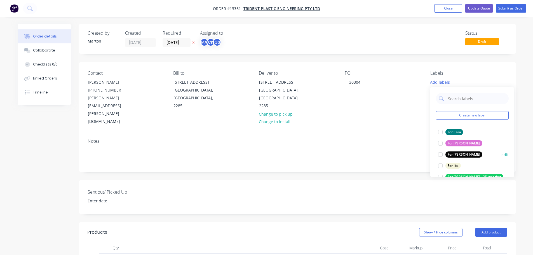
drag, startPoint x: 437, startPoint y: 132, endPoint x: 440, endPoint y: 149, distance: 17.3
click at [437, 132] on div at bounding box center [439, 131] width 11 height 11
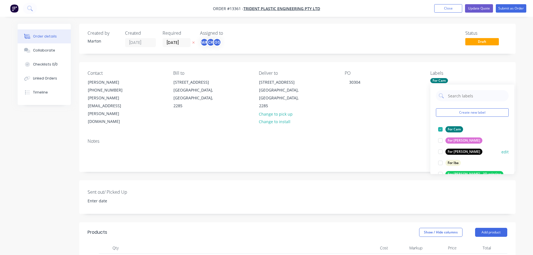
click at [440, 155] on div at bounding box center [439, 151] width 11 height 11
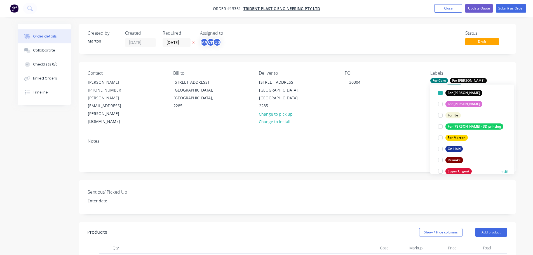
scroll to position [56, 0]
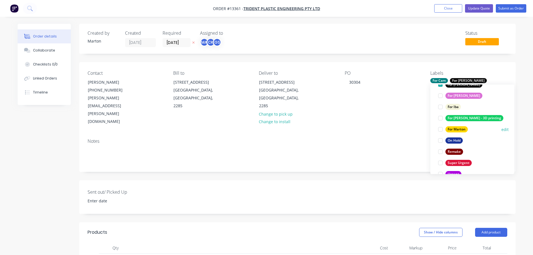
click at [441, 127] on div at bounding box center [439, 129] width 11 height 11
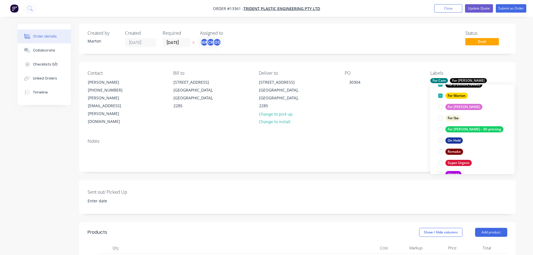
click at [258, 155] on div "Created by Marton Created 29/09/25 Required 10/10/25 Assigned to MA CK GS Statu…" at bounding box center [297, 240] width 436 height 432
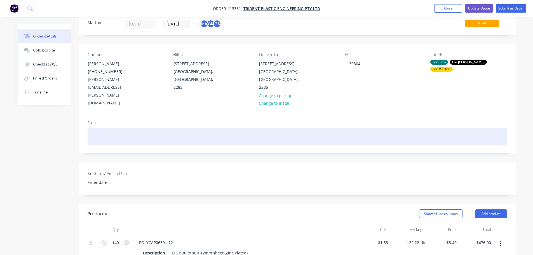
scroll to position [0, 0]
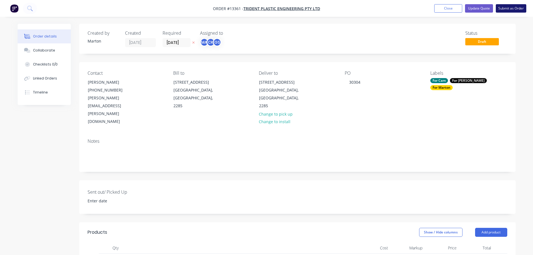
click at [508, 8] on button "Submit as Order" at bounding box center [510, 8] width 30 height 8
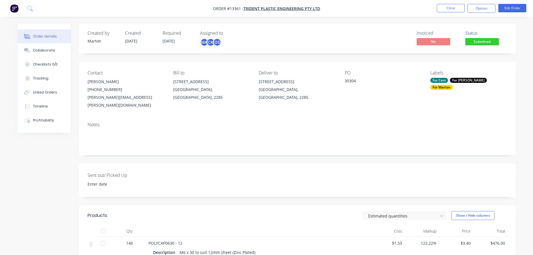
click at [481, 36] on div "Status" at bounding box center [486, 32] width 42 height 5
drag, startPoint x: 481, startPoint y: 39, endPoint x: 481, endPoint y: 45, distance: 5.9
click at [481, 39] on span "Submitted" at bounding box center [482, 41] width 34 height 7
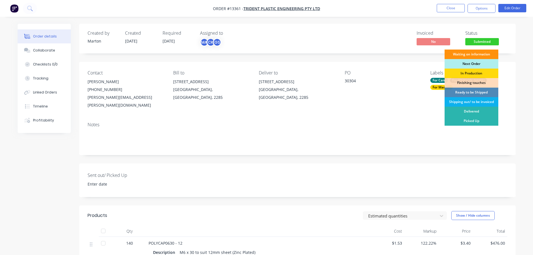
click at [467, 63] on div "Next Order" at bounding box center [471, 64] width 54 height 10
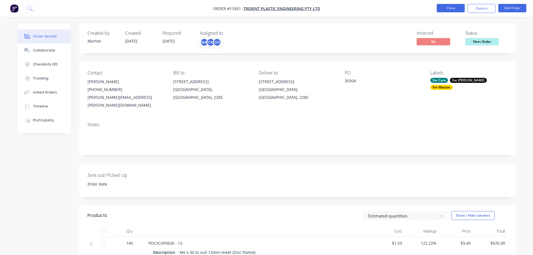
click at [444, 11] on button "Close" at bounding box center [450, 8] width 28 height 8
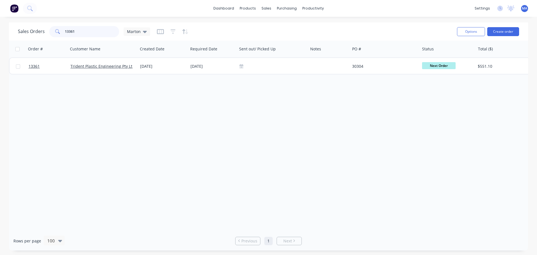
drag, startPoint x: 108, startPoint y: 28, endPoint x: 49, endPoint y: 30, distance: 58.8
click at [53, 30] on div "13361" at bounding box center [84, 31] width 70 height 11
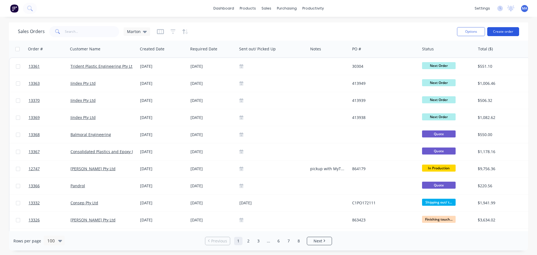
click at [494, 32] on button "Create order" at bounding box center [503, 31] width 32 height 9
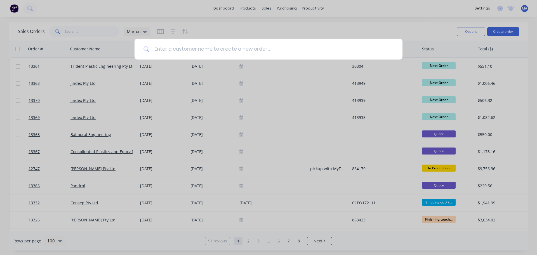
click at [168, 53] on input at bounding box center [272, 49] width 244 height 21
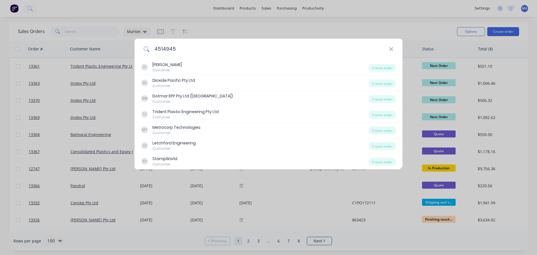
type input "45149452"
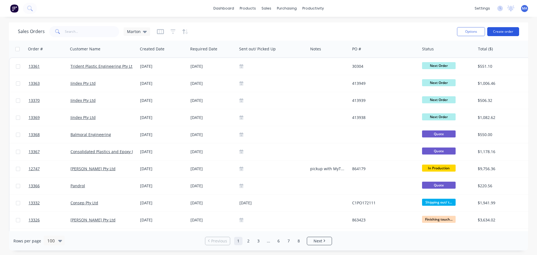
click at [502, 35] on button "Create order" at bounding box center [503, 31] width 32 height 9
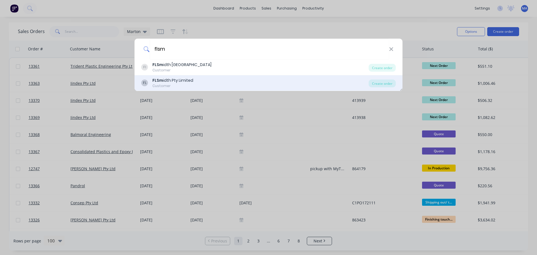
type input "flsm"
click at [212, 82] on div "FL FLSm idth Pty Limited Customer" at bounding box center [254, 82] width 227 height 11
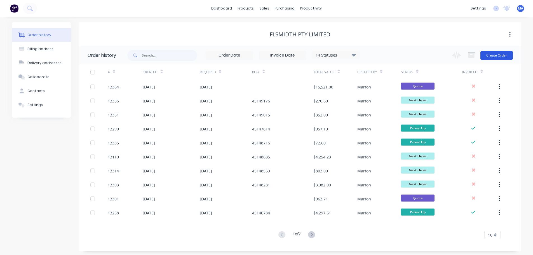
click at [498, 54] on button "Create Order" at bounding box center [496, 55] width 32 height 9
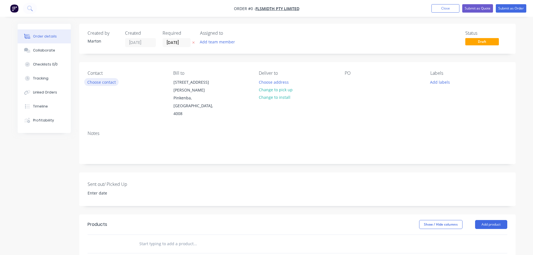
click at [101, 84] on button "Choose contact" at bounding box center [101, 82] width 34 height 8
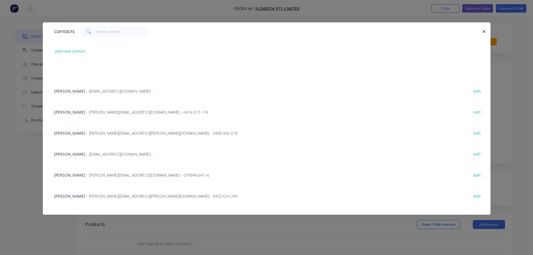
scroll to position [112, 0]
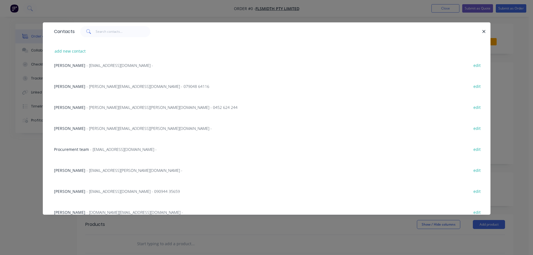
click at [70, 149] on span "Procurement team" at bounding box center [71, 148] width 35 height 5
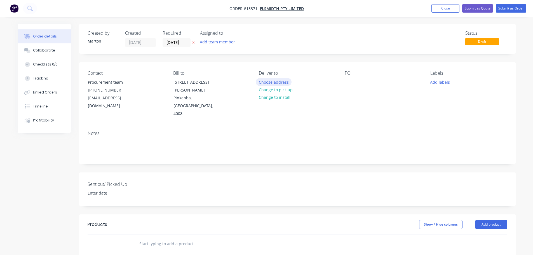
click at [273, 82] on button "Choose address" at bounding box center [274, 82] width 36 height 8
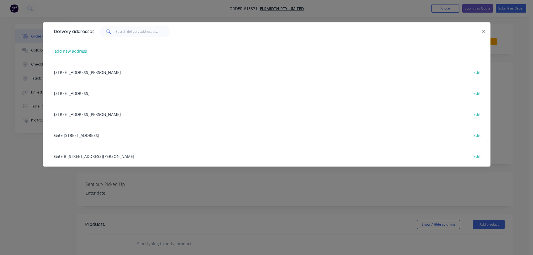
click at [95, 74] on div "67 Randle Road, Pinkenba, Queensland, Australia, 4008 edit" at bounding box center [266, 72] width 431 height 21
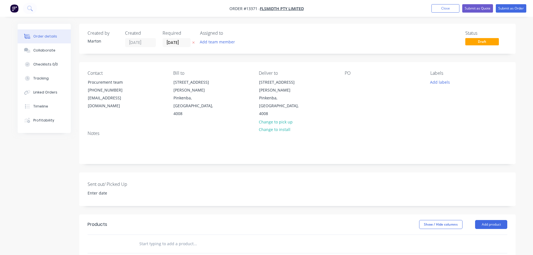
click at [343, 83] on div "Contact Procurement team (07) 3121 2999 AU-ProcureAM@FLSMIDTH.COM Bill to 67 Ra…" at bounding box center [297, 94] width 436 height 64
click at [351, 84] on div at bounding box center [348, 82] width 9 height 8
click at [221, 42] on button "Add team member" at bounding box center [217, 42] width 41 height 8
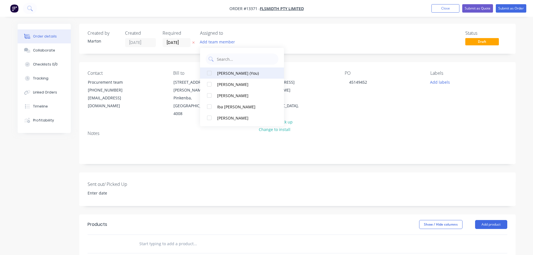
click at [217, 76] on button "[PERSON_NAME] (You)" at bounding box center [242, 72] width 84 height 11
click at [217, 87] on div "[PERSON_NAME]" at bounding box center [245, 84] width 56 height 6
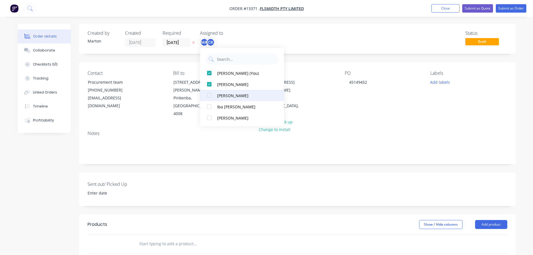
click at [219, 96] on div "[PERSON_NAME]" at bounding box center [245, 96] width 56 height 6
click at [365, 32] on div "Status Draft" at bounding box center [381, 38] width 251 height 16
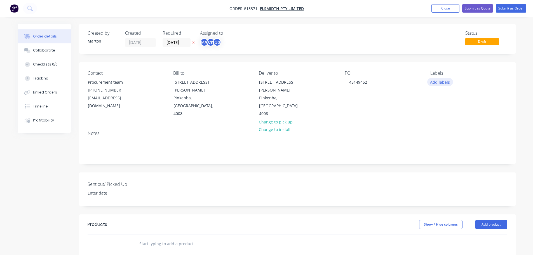
click at [433, 79] on div "Labels Add labels" at bounding box center [468, 93] width 77 height 47
click at [436, 81] on button "Add labels" at bounding box center [440, 82] width 26 height 8
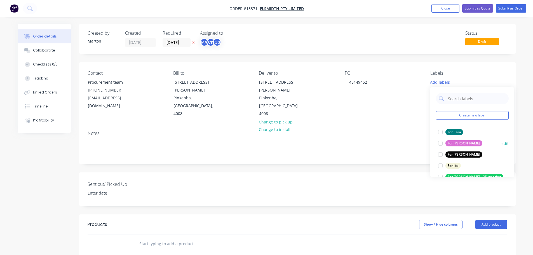
click at [442, 134] on div at bounding box center [439, 131] width 11 height 11
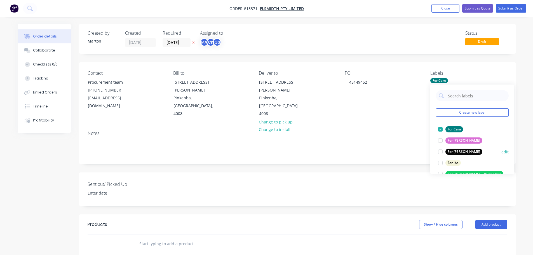
click at [443, 150] on div at bounding box center [439, 151] width 11 height 11
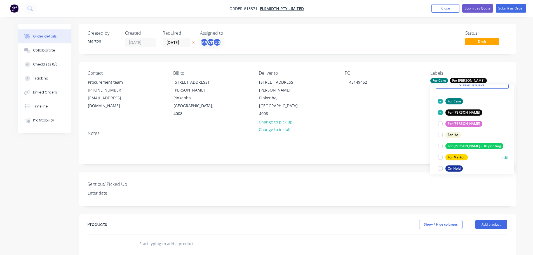
click at [439, 155] on div at bounding box center [439, 157] width 11 height 11
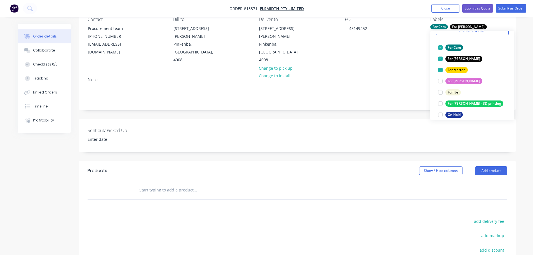
scroll to position [56, 0]
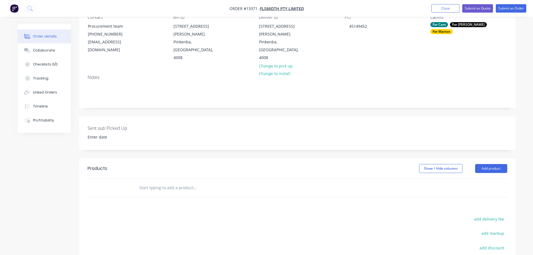
drag, startPoint x: 146, startPoint y: 170, endPoint x: 152, endPoint y: 174, distance: 6.8
click at [146, 170] on header "Products Show / Hide columns Add product" at bounding box center [297, 168] width 436 height 20
click at [153, 182] on input "text" at bounding box center [195, 187] width 112 height 11
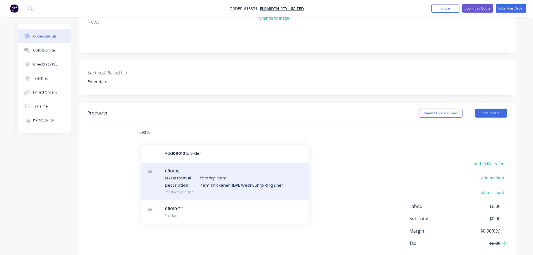
scroll to position [112, 0]
type input "09010"
click at [212, 182] on div "09010 211 1 MYOB Item # factory_item Description 48m Thickener HDPE Wear Bump R…" at bounding box center [225, 181] width 168 height 38
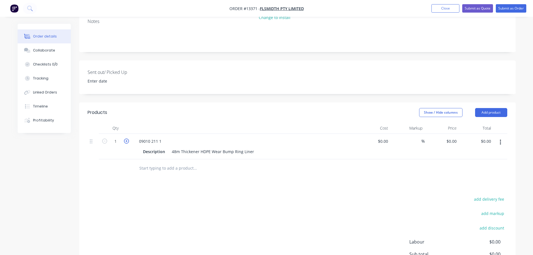
click at [127, 138] on icon "button" at bounding box center [126, 140] width 5 height 5
type input "2"
click at [47, 53] on button "Collaborate" at bounding box center [44, 50] width 53 height 14
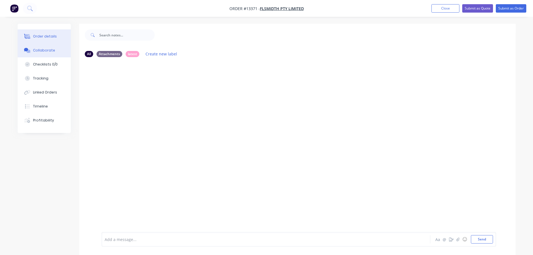
click at [49, 36] on div "Order details" at bounding box center [45, 36] width 24 height 5
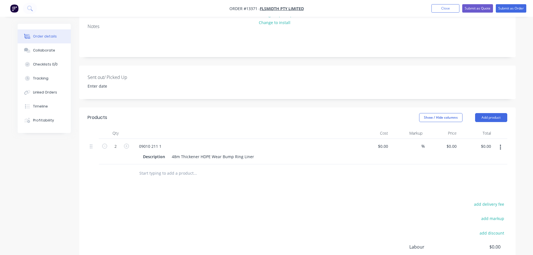
scroll to position [112, 0]
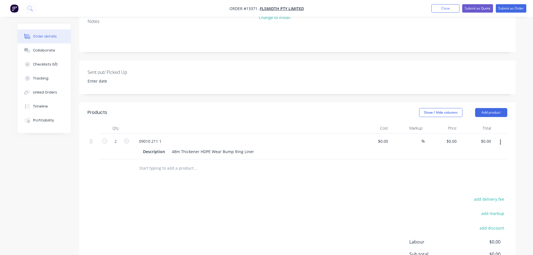
click at [159, 195] on div "add delivery fee add markup add discount Labour $0.00 Sub total $0.00 Margin $0…" at bounding box center [297, 249] width 419 height 108
drag, startPoint x: 51, startPoint y: 49, endPoint x: 64, endPoint y: 55, distance: 14.3
click at [51, 49] on div "Collaborate" at bounding box center [44, 50] width 22 height 5
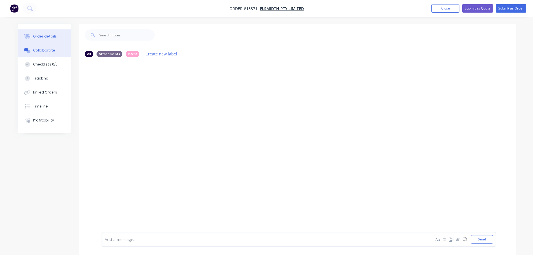
click at [55, 37] on div "Order details" at bounding box center [45, 36] width 24 height 5
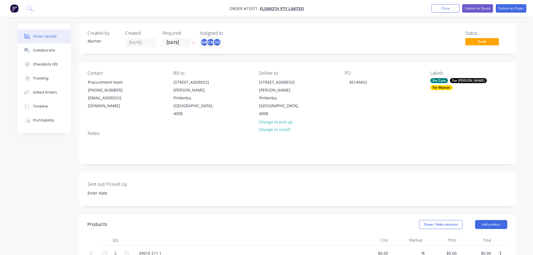
click at [54, 49] on button "Collaborate" at bounding box center [44, 50] width 53 height 14
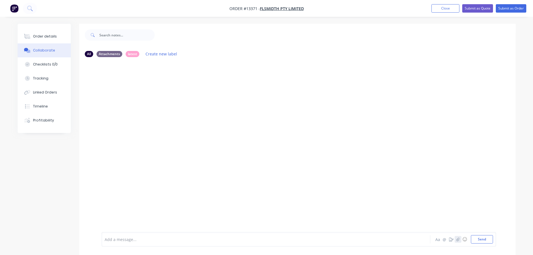
click at [460, 240] on button "button" at bounding box center [457, 239] width 7 height 7
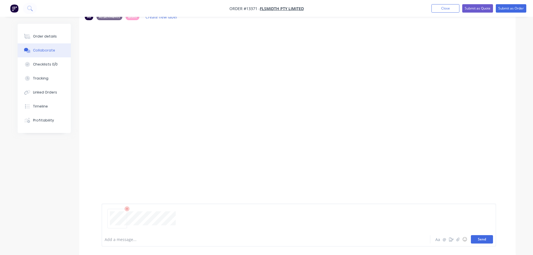
click at [474, 239] on button "Send" at bounding box center [482, 239] width 22 height 8
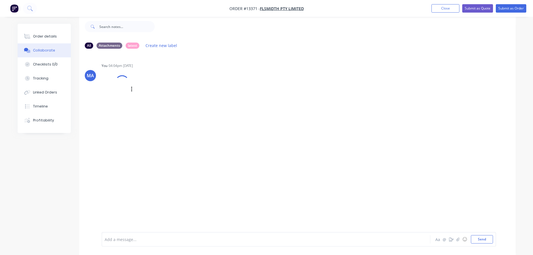
scroll to position [8, 0]
click at [61, 32] on button "Order details" at bounding box center [44, 36] width 53 height 14
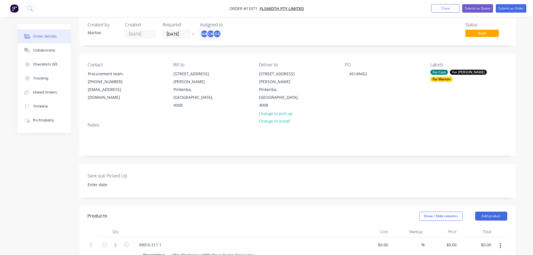
scroll to position [120, 0]
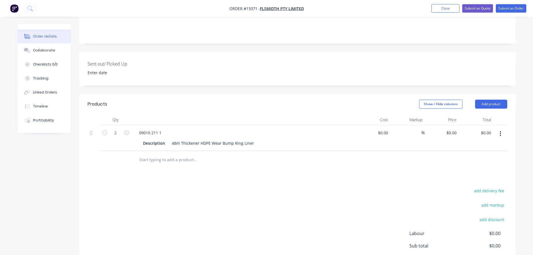
click at [444, 15] on nav "Order #13371 - FLSmidth Pty Limited Add product Close Submit as Quote Submit as…" at bounding box center [266, 8] width 533 height 17
click at [438, 13] on nav "Order #13371 - FLSmidth Pty Limited Add product Close Submit as Quote Submit as…" at bounding box center [266, 8] width 533 height 17
click at [437, 9] on button "Close" at bounding box center [445, 8] width 28 height 8
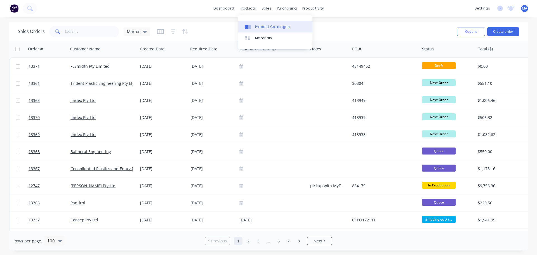
click at [268, 26] on div "Product Catalogue" at bounding box center [272, 26] width 35 height 5
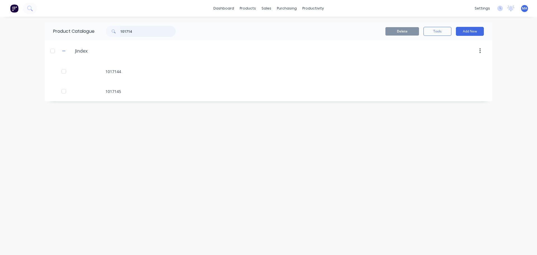
drag, startPoint x: 140, startPoint y: 36, endPoint x: 104, endPoint y: 31, distance: 36.2
click at [105, 31] on div "101714" at bounding box center [137, 31] width 75 height 11
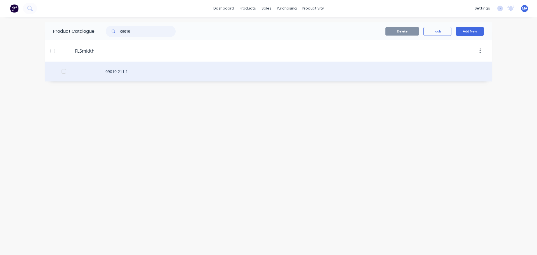
type input "09010"
click at [134, 75] on div "09010 211 1" at bounding box center [268, 72] width 447 height 20
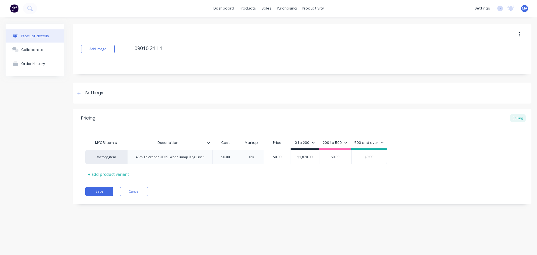
click at [209, 141] on icon at bounding box center [208, 142] width 3 height 3
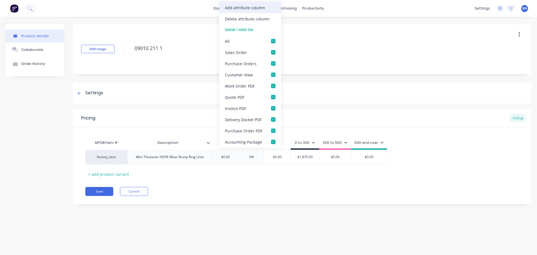
click at [247, 7] on div "Add attribute column" at bounding box center [245, 8] width 40 height 6
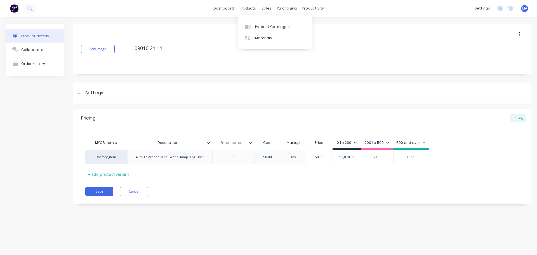
click at [207, 142] on icon at bounding box center [208, 143] width 3 height 2
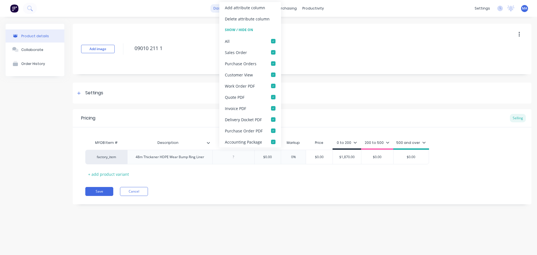
click at [230, 4] on div "Add attribute column" at bounding box center [250, 7] width 62 height 11
type textarea "x"
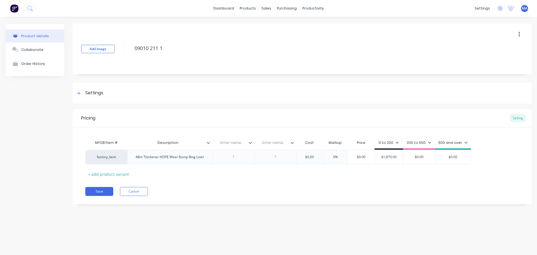
click at [233, 140] on input "text" at bounding box center [231, 142] width 39 height 5
type input "Colour"
type textarea "x"
type input "Material"
type textarea "x"
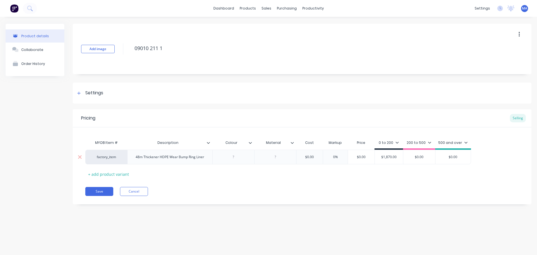
click at [234, 157] on div at bounding box center [233, 156] width 28 height 7
click at [238, 159] on div at bounding box center [233, 156] width 28 height 7
type textarea "x"
click at [192, 160] on div "48m Thickener HDPE Wear Bump Ring Liner" at bounding box center [169, 157] width 85 height 15
type textarea "x"
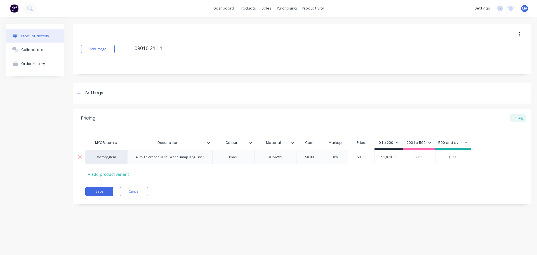
type input "$0.00"
click at [307, 155] on input "$0.00" at bounding box center [310, 156] width 28 height 5
click at [411, 145] on div "200 to 500" at bounding box center [418, 143] width 25 height 5
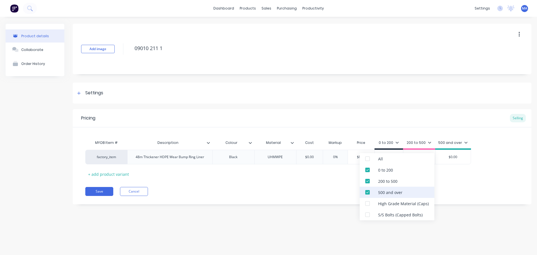
click at [400, 189] on div "500 and over" at bounding box center [390, 192] width 24 height 6
click at [398, 180] on div "200 to 500" at bounding box center [397, 180] width 75 height 11
type textarea "x"
click at [314, 182] on div "Pricing Selling MYOB Item # Description Colour Material Cost Markup Price 0 to …" at bounding box center [302, 156] width 458 height 95
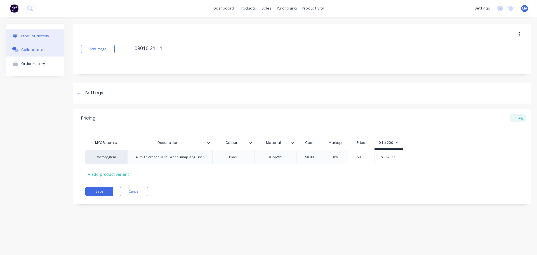
click at [42, 50] on button "Collaborate" at bounding box center [35, 49] width 59 height 14
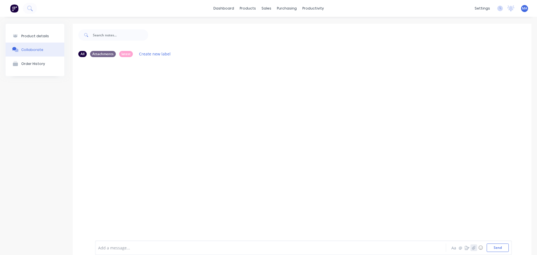
click at [471, 245] on button "button" at bounding box center [473, 247] width 7 height 7
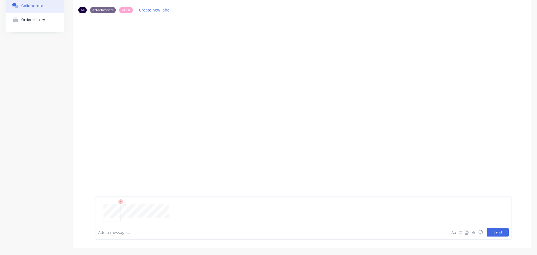
click at [491, 230] on button "Send" at bounding box center [497, 232] width 22 height 8
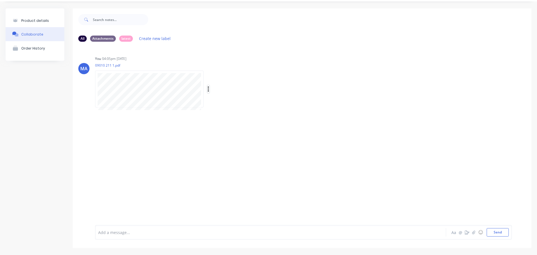
click at [208, 89] on icon "button" at bounding box center [208, 89] width 2 height 6
click at [221, 100] on button "Auto-attach to new orders" at bounding box center [245, 104] width 63 height 13
click at [299, 101] on label at bounding box center [299, 101] width 0 height 0
click at [288, 105] on input "checkbox" at bounding box center [288, 103] width 4 height 5
checkbox input "true"
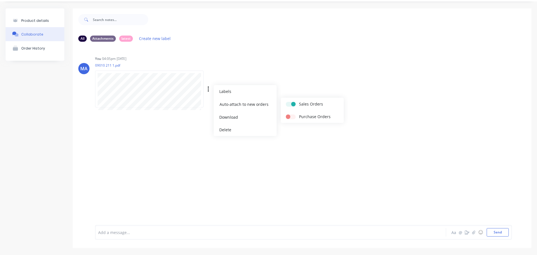
click at [290, 80] on div "MA You 04:05pm 30/09/25 09010 211 1.pdf Labels Auto-attach to new orders Sales …" at bounding box center [302, 80] width 458 height 50
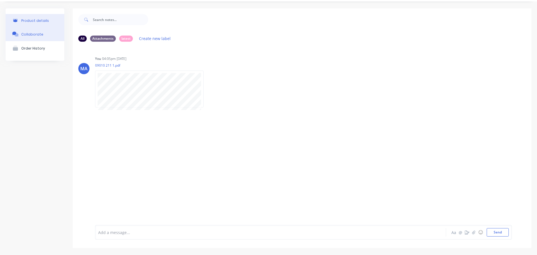
click at [42, 18] on div "Product details" at bounding box center [35, 20] width 28 height 4
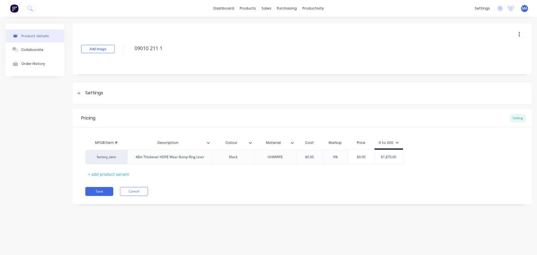
click at [293, 143] on icon at bounding box center [291, 142] width 3 height 3
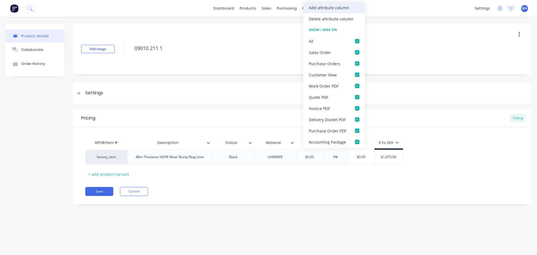
click at [321, 8] on div "Add attribute column" at bounding box center [329, 8] width 40 height 6
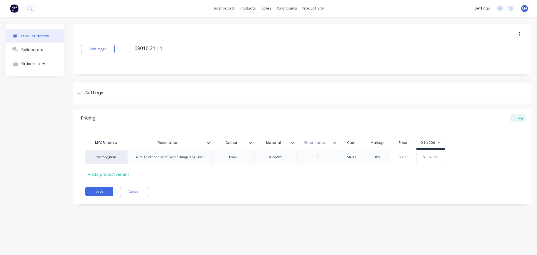
click at [333, 143] on icon at bounding box center [333, 143] width 3 height 2
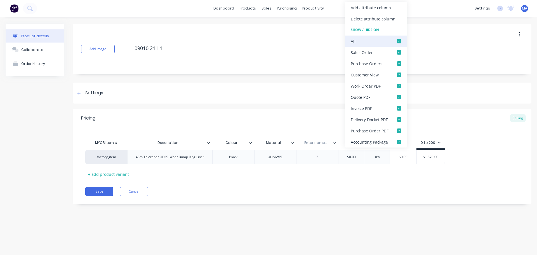
click at [395, 42] on div at bounding box center [398, 41] width 11 height 11
click at [399, 51] on div at bounding box center [398, 52] width 11 height 11
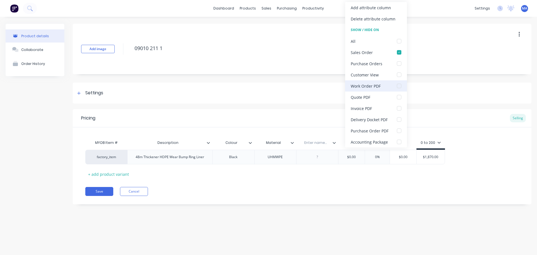
click at [400, 87] on div at bounding box center [398, 85] width 11 height 11
type textarea "x"
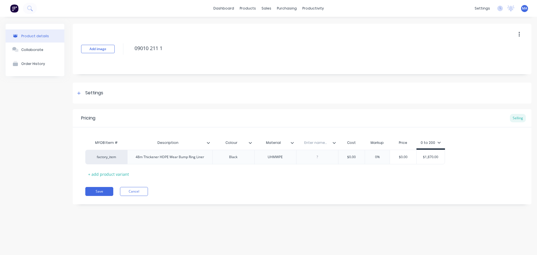
click at [315, 144] on input "text" at bounding box center [315, 142] width 39 height 5
type input "Qty / sheet"
type textarea "x"
click at [324, 157] on div at bounding box center [317, 156] width 28 height 7
type textarea "x"
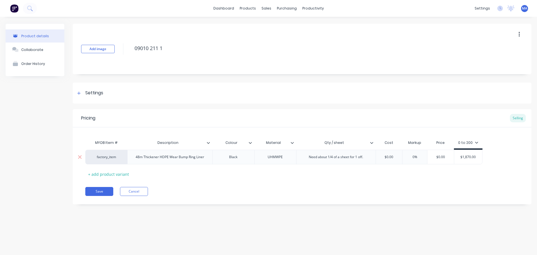
click at [289, 197] on div "Pricing Selling MYOB Item # Description Colour Material Qty / sheet Cost Markup…" at bounding box center [302, 156] width 458 height 95
click at [204, 94] on div "Settings" at bounding box center [302, 92] width 458 height 21
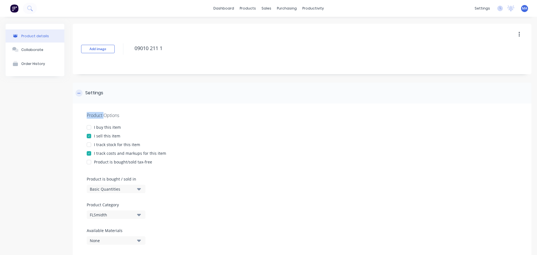
click at [204, 94] on div "Settings" at bounding box center [302, 92] width 458 height 21
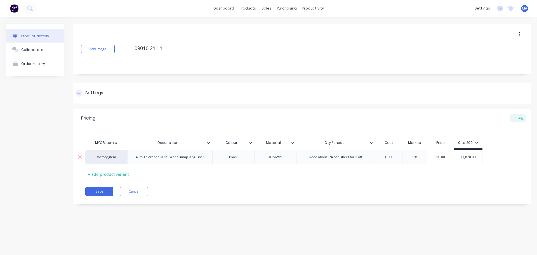
click at [204, 94] on div "Settings" at bounding box center [302, 92] width 458 height 21
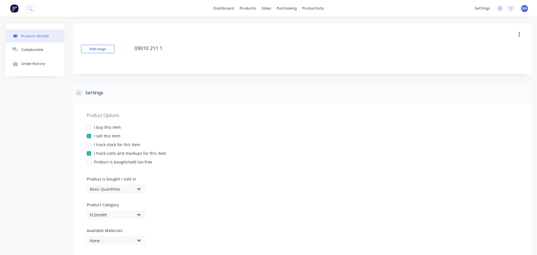
click at [204, 94] on div "Settings" at bounding box center [302, 92] width 458 height 21
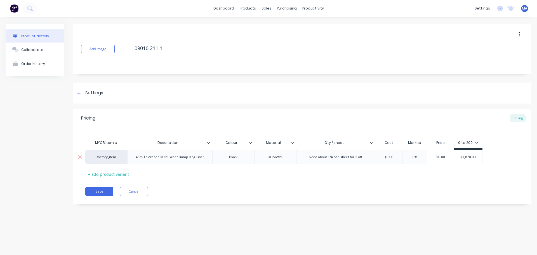
type input "$0.00"
click at [375, 156] on input "$0.00" at bounding box center [389, 156] width 28 height 5
click at [367, 156] on div "Need about 1/4 of a sheet for 1 off." at bounding box center [335, 156] width 63 height 7
click at [395, 162] on div "$0.00" at bounding box center [389, 158] width 28 height 14
click at [409, 157] on input "$0.00" at bounding box center [409, 156] width 28 height 5
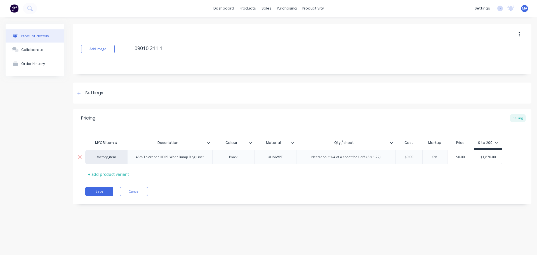
click at [409, 157] on input "$0.00" at bounding box center [409, 156] width 28 height 5
type textarea "x"
type input "$1"
type textarea "x"
type input "$10"
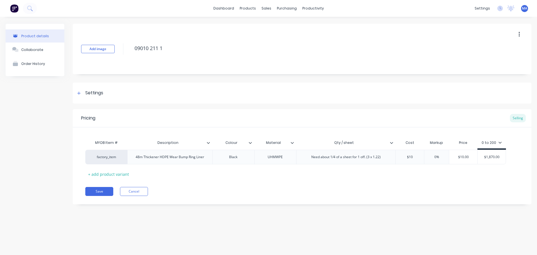
type textarea "x"
type input "$102"
type textarea "x"
type input "$1022."
type textarea "x"
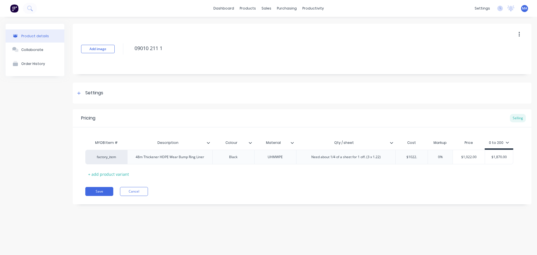
type input "$1022.1"
type textarea "x"
type input "$1022.17"
type input "0%"
click at [447, 157] on input "0%" at bounding box center [446, 156] width 28 height 5
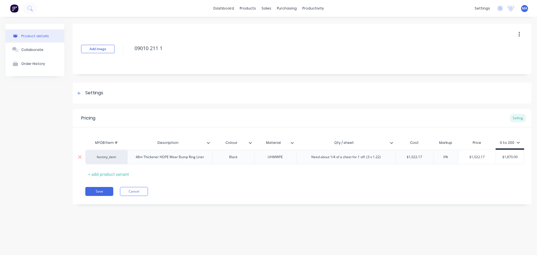
type input "$1,022.17"
click at [481, 156] on input "$1,022.17" at bounding box center [476, 156] width 37 height 5
type textarea "x"
type input "$1"
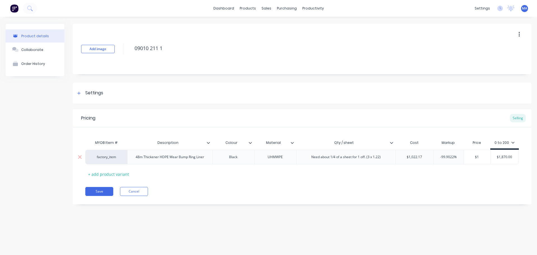
type textarea "x"
type input "$18"
type textarea "x"
type input "$187"
type textarea "x"
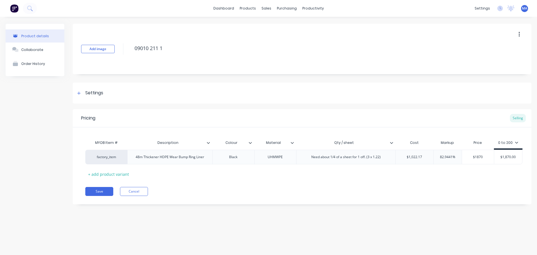
type input "$1870"
click at [475, 178] on div "MYOB Item # Description Colour Material Qty / sheet Cost Markup Price 0 to 200 …" at bounding box center [301, 157] width 433 height 41
click at [106, 191] on button "Save" at bounding box center [99, 191] width 28 height 9
type textarea "x"
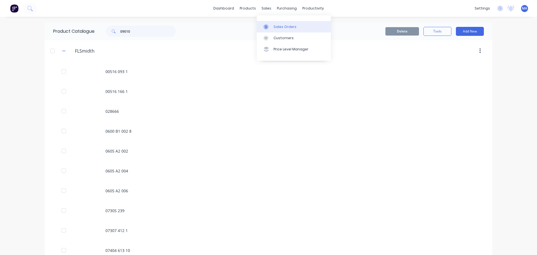
click at [272, 21] on link "Sales Orders" at bounding box center [294, 26] width 74 height 11
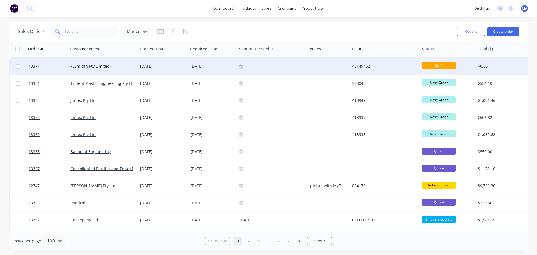
click at [134, 65] on div "FLSmidth Pty Limited" at bounding box center [102, 66] width 65 height 6
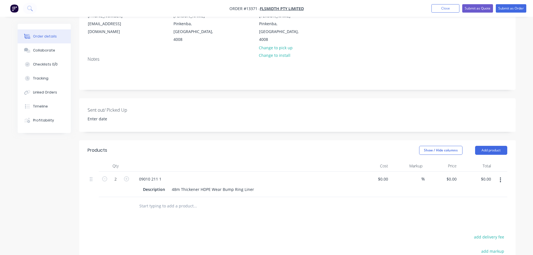
scroll to position [84, 0]
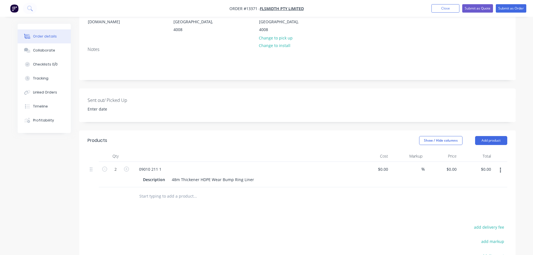
click at [499, 167] on icon "button" at bounding box center [499, 170] width 1 height 6
click at [482, 181] on div "Edit" at bounding box center [480, 185] width 43 height 8
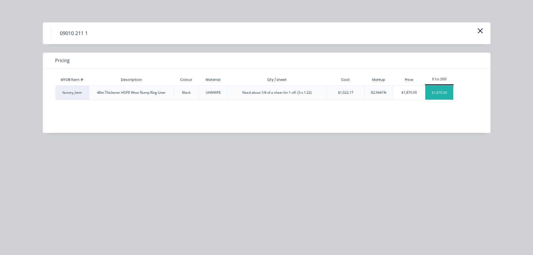
click at [431, 87] on div "$1,870.00" at bounding box center [439, 93] width 28 height 14
type input "$1,870.00"
type input "$3,740.00"
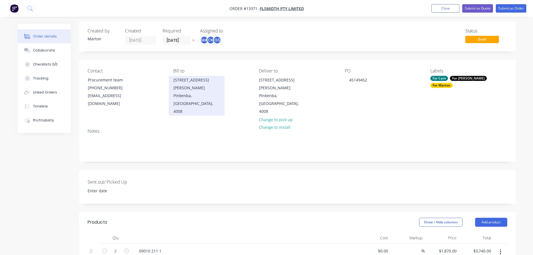
scroll to position [0, 0]
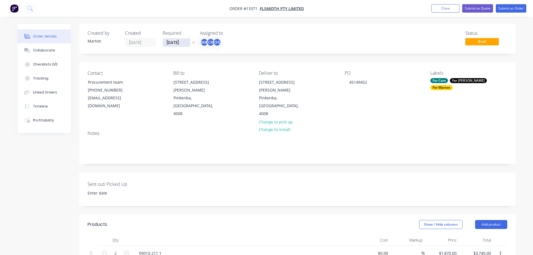
click at [180, 41] on input "[DATE]" at bounding box center [176, 42] width 27 height 8
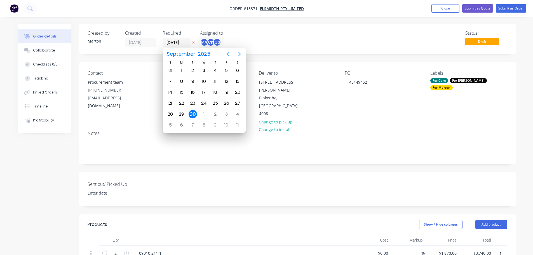
click at [240, 53] on icon "Next page" at bounding box center [239, 54] width 7 height 7
click at [216, 112] on div "30" at bounding box center [215, 114] width 8 height 8
type input "30/10/25"
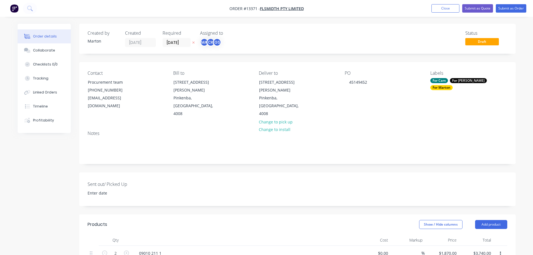
click at [275, 155] on div "Created by Marton Created 30/09/25 Required 30/10/25 Assigned to MA CK GS Statu…" at bounding box center [297, 237] width 436 height 427
click at [502, 7] on button "Submit as Order" at bounding box center [510, 8] width 30 height 8
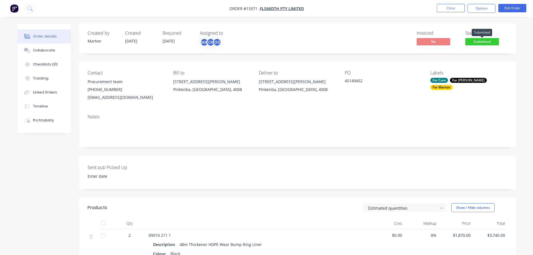
click at [473, 43] on span "Submitted" at bounding box center [482, 41] width 34 height 7
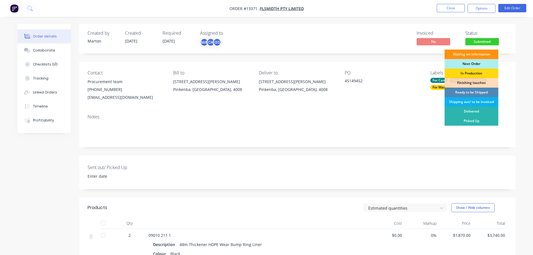
click at [476, 63] on div "Next Order" at bounding box center [471, 64] width 54 height 10
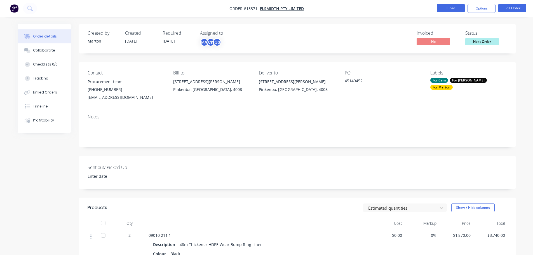
click at [449, 11] on button "Close" at bounding box center [450, 8] width 28 height 8
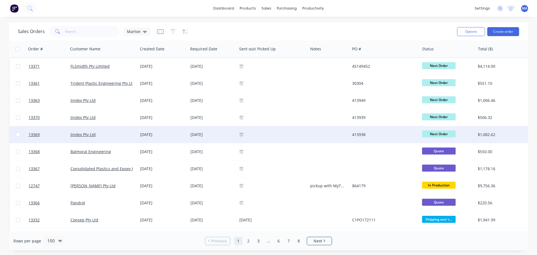
click at [264, 129] on div at bounding box center [272, 134] width 71 height 17
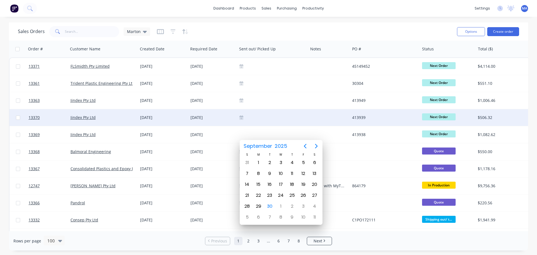
click at [123, 113] on div "Jindex Pty Ltd" at bounding box center [103, 117] width 70 height 17
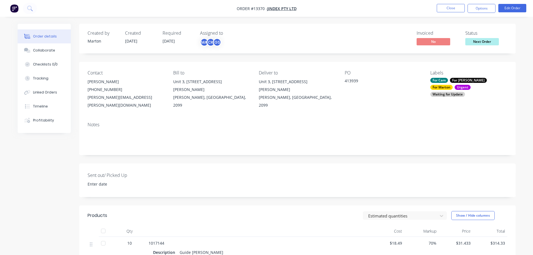
click at [462, 92] on div "Waiting for Update" at bounding box center [447, 94] width 35 height 5
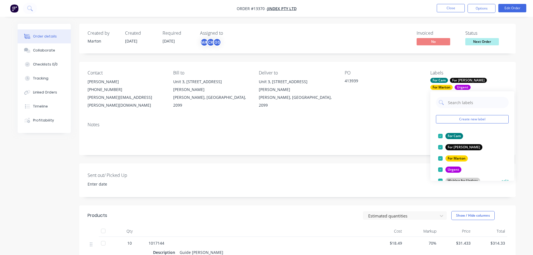
click at [441, 179] on div at bounding box center [439, 180] width 11 height 11
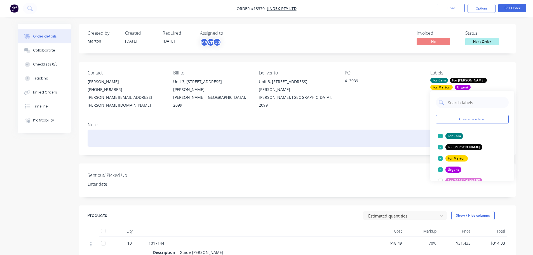
click at [422, 129] on div at bounding box center [297, 137] width 419 height 17
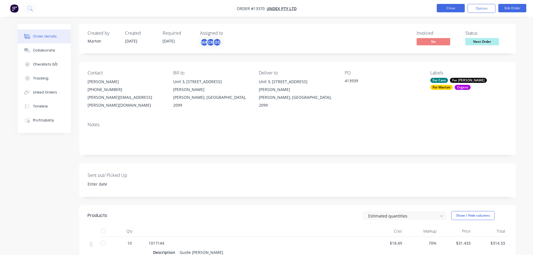
click at [452, 7] on button "Close" at bounding box center [450, 8] width 28 height 8
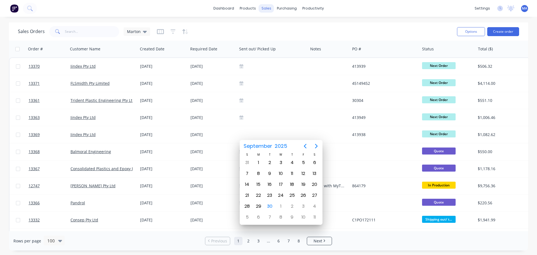
click at [268, 11] on div "sales" at bounding box center [266, 8] width 15 height 8
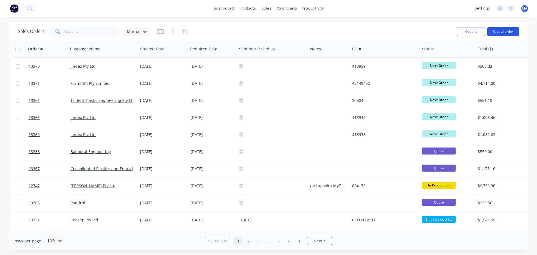
click at [498, 34] on button "Create order" at bounding box center [503, 31] width 32 height 9
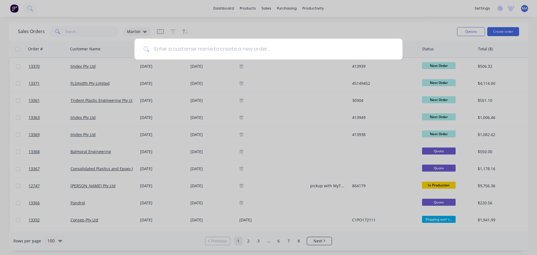
click at [200, 50] on input at bounding box center [272, 49] width 244 height 21
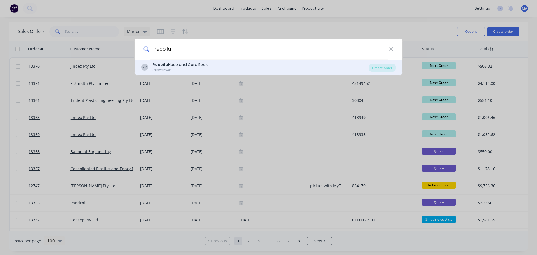
type input "recoila"
click at [198, 65] on div "Recoila Hose and Cord Reels" at bounding box center [180, 65] width 56 height 6
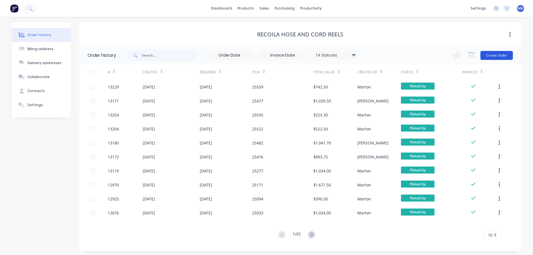
click at [491, 58] on button "Create Order" at bounding box center [496, 55] width 32 height 9
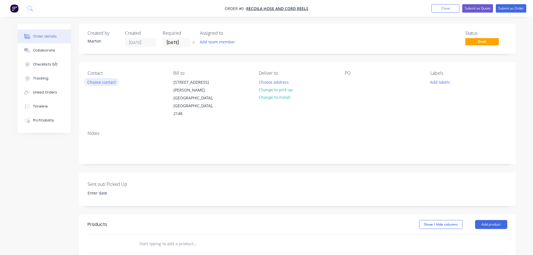
click at [107, 80] on button "Choose contact" at bounding box center [101, 82] width 34 height 8
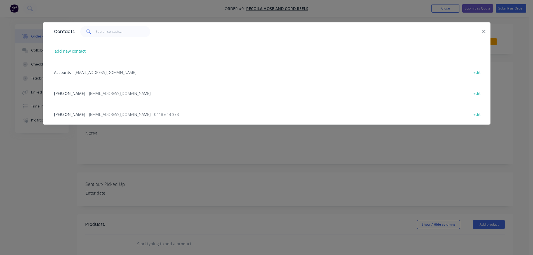
click at [85, 94] on span "Christopher Lyons" at bounding box center [69, 93] width 31 height 5
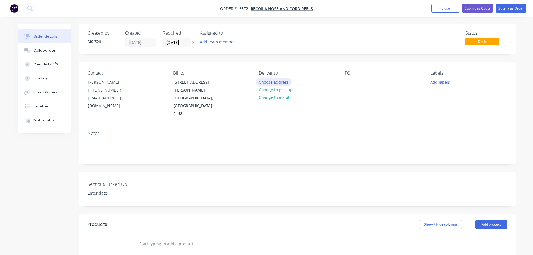
click at [281, 81] on button "Choose address" at bounding box center [274, 82] width 36 height 8
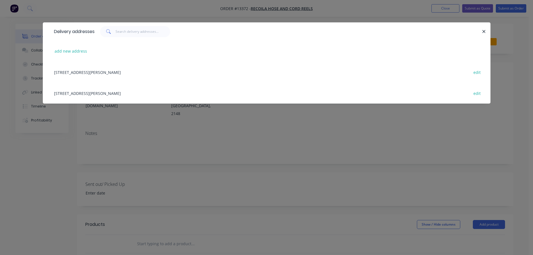
click at [109, 92] on div "Unit 1, 10 Melissa Place, Kings Park, New South Wales, Australia, 2148 edit" at bounding box center [266, 92] width 431 height 21
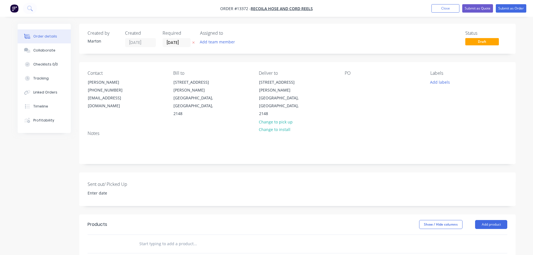
click at [354, 84] on div "PO" at bounding box center [382, 93] width 77 height 47
click at [348, 81] on div at bounding box center [348, 82] width 9 height 8
click at [224, 41] on button "Add team member" at bounding box center [217, 42] width 41 height 8
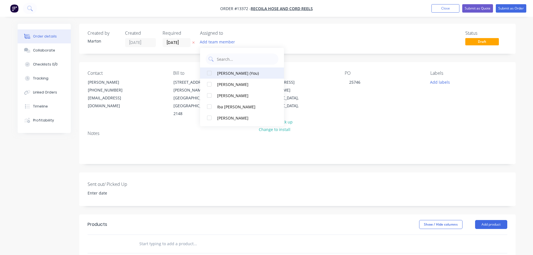
click at [225, 75] on div "[PERSON_NAME] (You)" at bounding box center [245, 73] width 56 height 6
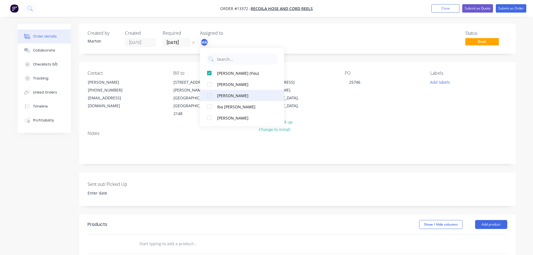
drag, startPoint x: 219, startPoint y: 83, endPoint x: 218, endPoint y: 94, distance: 11.8
click at [219, 83] on div "[PERSON_NAME]" at bounding box center [245, 84] width 56 height 6
click at [218, 94] on div "[PERSON_NAME]" at bounding box center [245, 96] width 56 height 6
click at [325, 25] on div "Created by Marton Created 30/09/25 Required 30/09/25 Assigned to MA CK GS Statu…" at bounding box center [297, 39] width 436 height 30
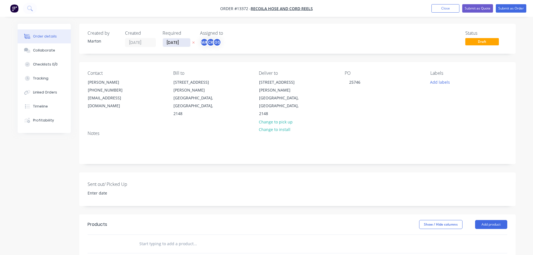
click at [181, 42] on input "[DATE]" at bounding box center [176, 42] width 27 height 8
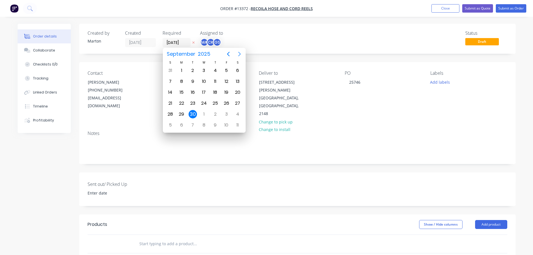
click at [241, 52] on icon "Next page" at bounding box center [239, 54] width 7 height 7
click at [208, 68] on div "[DATE]" at bounding box center [203, 70] width 11 height 11
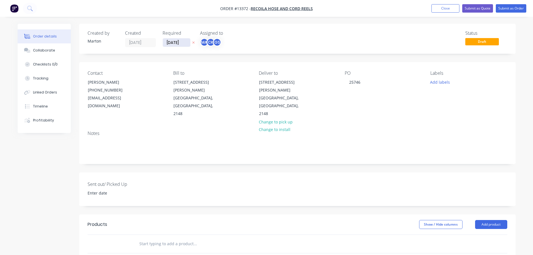
drag, startPoint x: 173, startPoint y: 40, endPoint x: 187, endPoint y: 41, distance: 14.3
click at [173, 40] on input "[DATE]" at bounding box center [176, 42] width 27 height 8
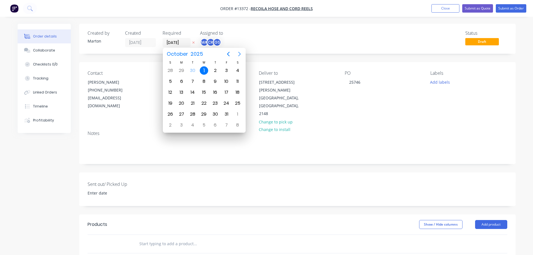
drag, startPoint x: 239, startPoint y: 53, endPoint x: 235, endPoint y: 55, distance: 4.3
click at [240, 53] on icon "Next page" at bounding box center [239, 54] width 3 height 4
click at [237, 70] on div "1" at bounding box center [237, 70] width 8 height 8
type input "01/11/25"
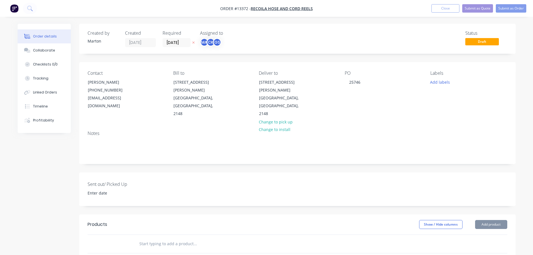
click at [268, 43] on div "Status Draft" at bounding box center [381, 38] width 251 height 16
click at [437, 82] on button "Add labels" at bounding box center [440, 82] width 26 height 8
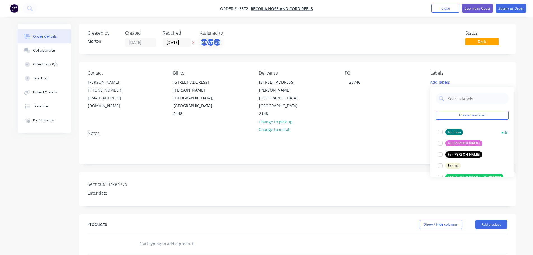
click at [441, 133] on div at bounding box center [439, 131] width 11 height 11
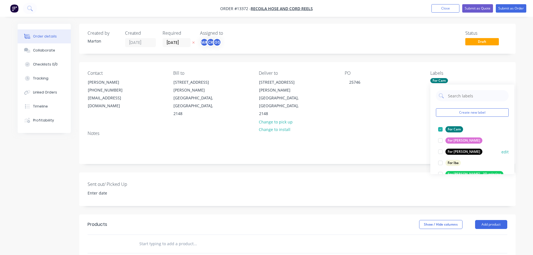
click at [440, 150] on div at bounding box center [439, 151] width 11 height 11
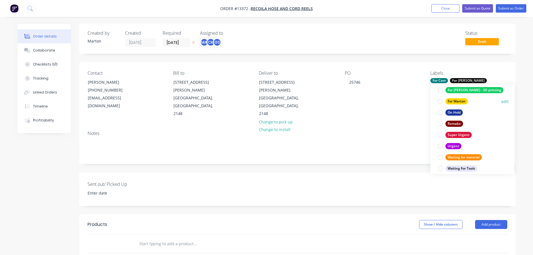
click at [440, 104] on div at bounding box center [439, 101] width 11 height 11
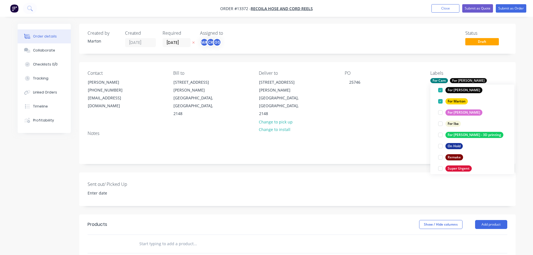
click at [161, 238] on input "text" at bounding box center [195, 243] width 112 height 11
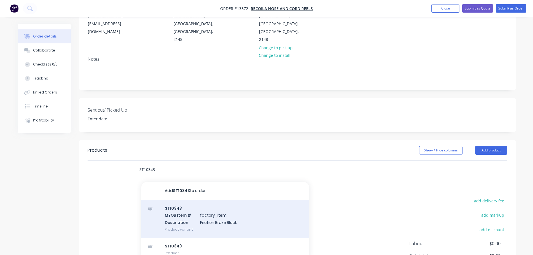
scroll to position [84, 0]
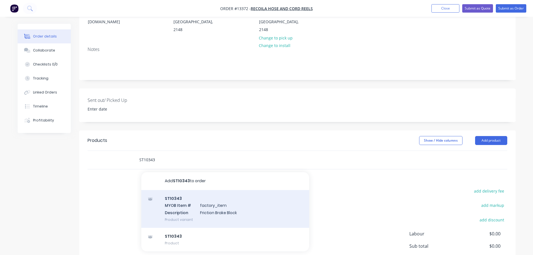
type input "ST10343"
click at [193, 195] on div "ST10343 MYOB Item # factory_item Description Friction Brake Block Product varia…" at bounding box center [225, 209] width 168 height 38
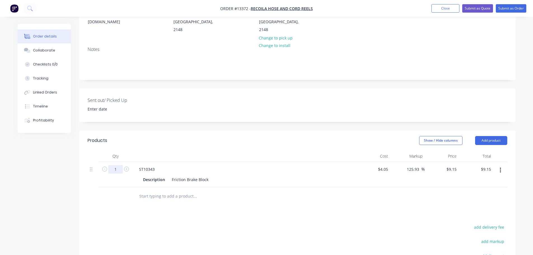
click at [119, 165] on input "1" at bounding box center [115, 169] width 15 height 8
type input "100"
type input "$915.00"
click at [169, 136] on div "Products" at bounding box center [132, 140] width 89 height 9
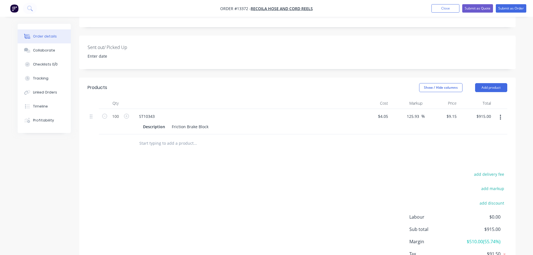
scroll to position [140, 0]
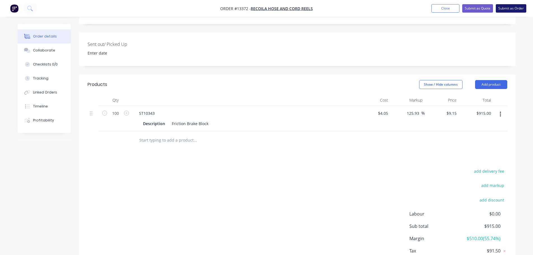
click at [508, 7] on button "Submit as Order" at bounding box center [510, 8] width 30 height 8
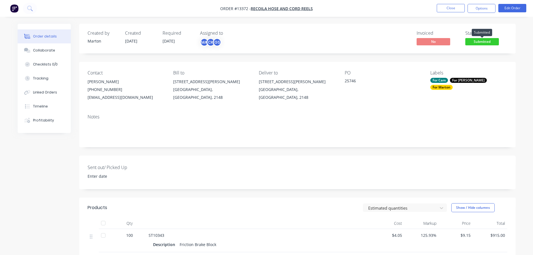
click at [481, 44] on span "Submitted" at bounding box center [482, 41] width 34 height 7
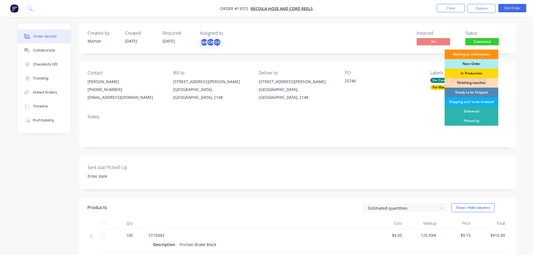
click at [474, 61] on div "Next Order" at bounding box center [471, 64] width 54 height 10
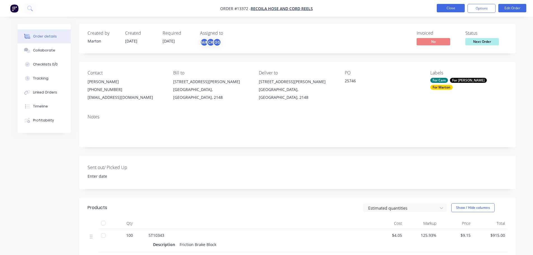
click at [447, 11] on button "Close" at bounding box center [450, 8] width 28 height 8
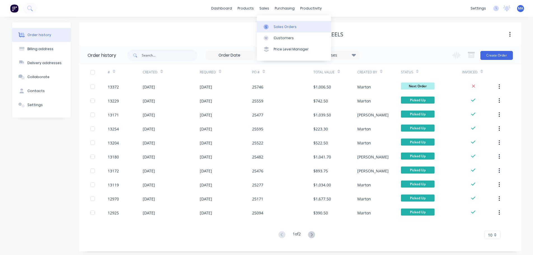
click at [278, 24] on div "Sales Orders" at bounding box center [284, 26] width 23 height 5
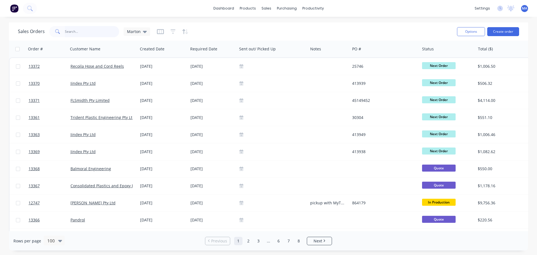
click at [101, 32] on input "text" at bounding box center [92, 31] width 55 height 11
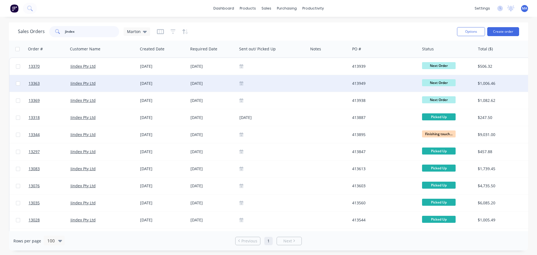
type input "jindex"
click at [259, 86] on div at bounding box center [272, 83] width 71 height 17
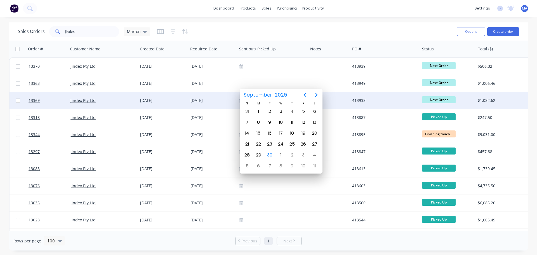
click at [122, 96] on div "Jindex Pty Ltd" at bounding box center [103, 100] width 70 height 17
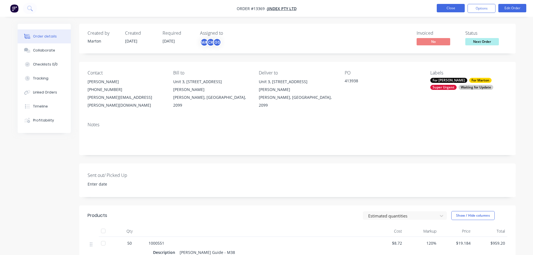
click at [441, 11] on button "Close" at bounding box center [450, 8] width 28 height 8
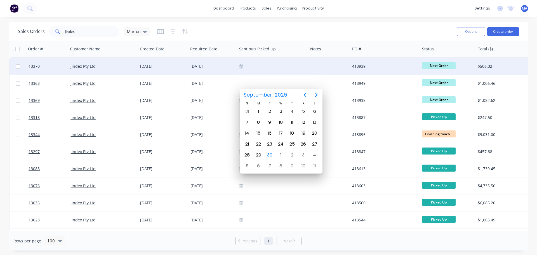
click at [120, 68] on div "Jindex Pty Ltd" at bounding box center [101, 66] width 62 height 6
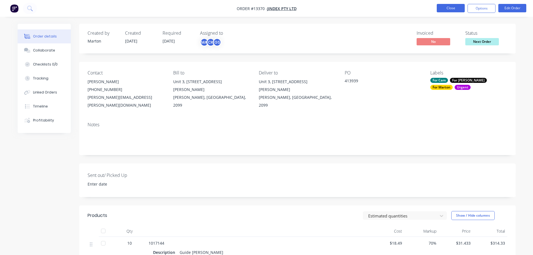
click at [448, 7] on button "Close" at bounding box center [450, 8] width 28 height 8
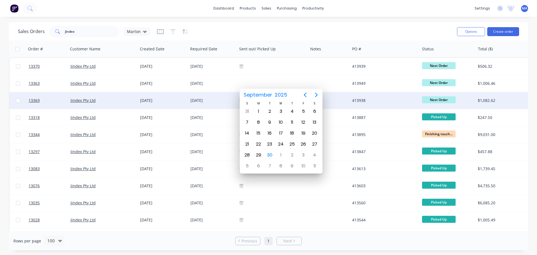
click at [127, 101] on div "Jindex Pty Ltd" at bounding box center [101, 101] width 62 height 6
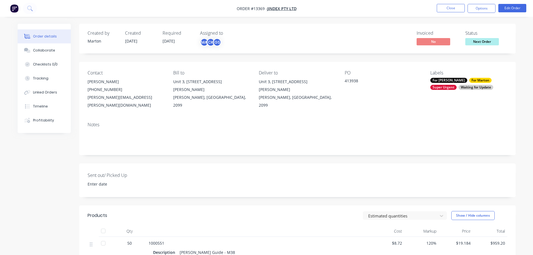
click at [458, 85] on div "Waiting for Update" at bounding box center [475, 87] width 35 height 5
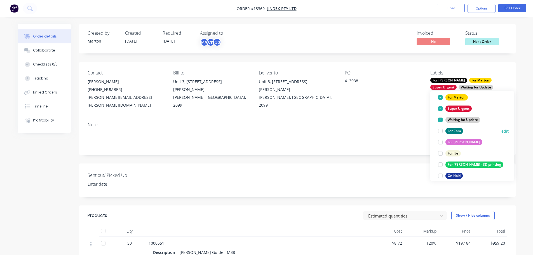
scroll to position [56, 0]
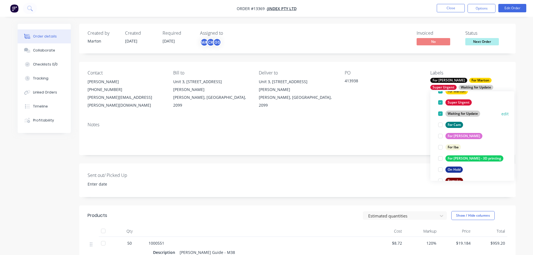
click at [440, 115] on div at bounding box center [439, 113] width 11 height 11
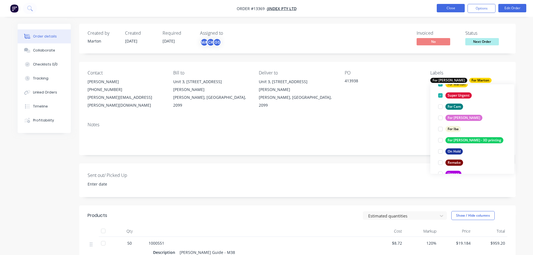
click at [453, 9] on button "Close" at bounding box center [450, 8] width 28 height 8
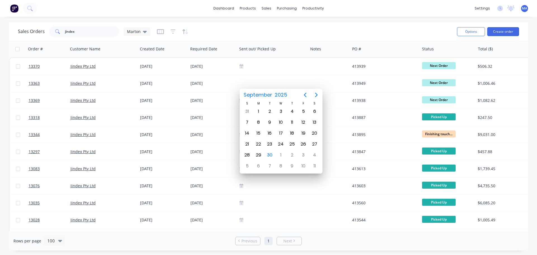
click at [84, 33] on input "jindex" at bounding box center [92, 31] width 55 height 11
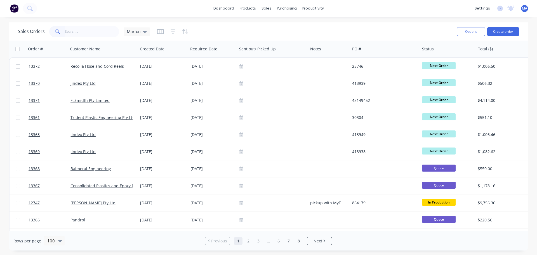
drag, startPoint x: 237, startPoint y: 29, endPoint x: 235, endPoint y: 23, distance: 6.1
click at [237, 28] on div "Sales Orders Marton" at bounding box center [235, 32] width 434 height 14
click at [225, 9] on link "dashboard" at bounding box center [224, 8] width 26 height 8
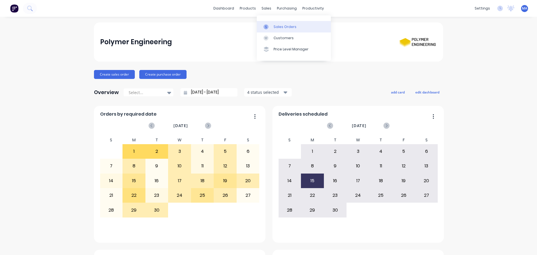
click at [275, 23] on link "Sales Orders" at bounding box center [294, 26] width 74 height 11
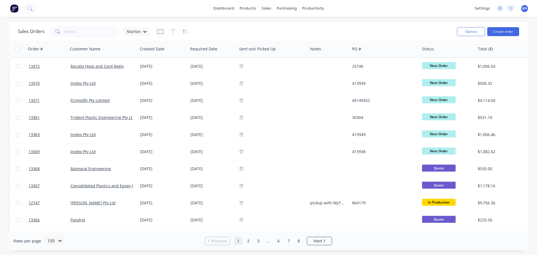
click at [216, 28] on div "Sales Orders Marton" at bounding box center [235, 32] width 434 height 14
click at [256, 24] on div "Sales Orders Marton Options Create order" at bounding box center [268, 31] width 519 height 18
drag, startPoint x: 276, startPoint y: 23, endPoint x: 271, endPoint y: 26, distance: 5.5
click at [276, 23] on link "Sales Orders" at bounding box center [296, 26] width 74 height 11
click at [107, 33] on input "text" at bounding box center [92, 31] width 55 height 11
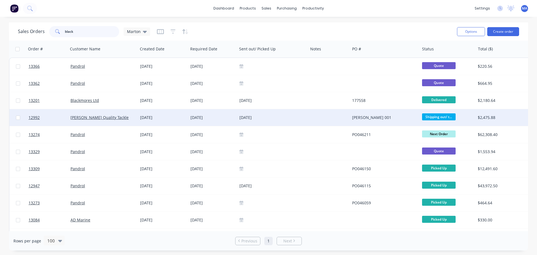
type input "black"
click at [140, 117] on div "[DATE]" at bounding box center [163, 118] width 46 height 6
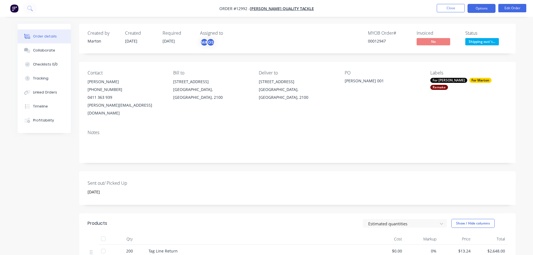
click at [481, 10] on button "Options" at bounding box center [481, 8] width 28 height 9
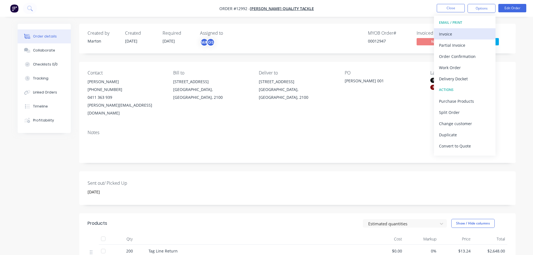
click at [455, 34] on div "Invoice" at bounding box center [464, 34] width 51 height 8
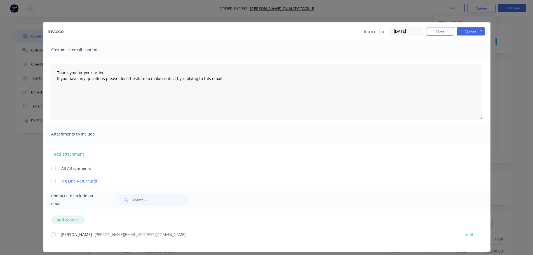
click at [65, 221] on button "add contact" at bounding box center [68, 219] width 34 height 8
type textarea "Thank you for your order. If you have any questions please don't hesitate to ma…"
select select "AU"
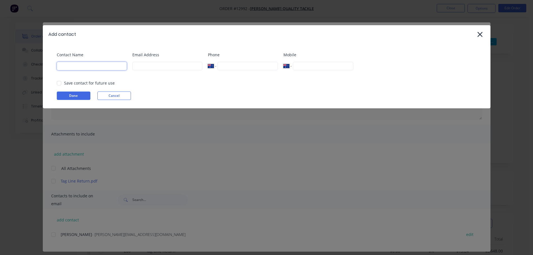
drag, startPoint x: 77, startPoint y: 62, endPoint x: 82, endPoint y: 67, distance: 6.7
click at [78, 62] on input at bounding box center [92, 66] width 70 height 8
type input "Accounts"
click at [87, 84] on div "Save contact for future use" at bounding box center [89, 83] width 51 height 6
click at [60, 83] on div at bounding box center [58, 82] width 11 height 11
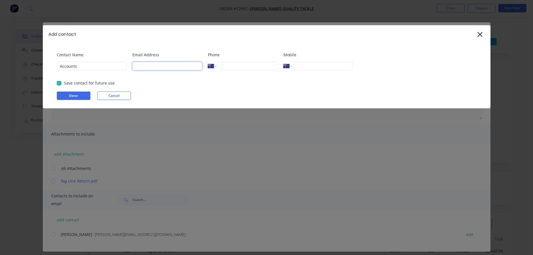
click at [150, 68] on input at bounding box center [167, 66] width 70 height 8
type input "accounts@blackpetetackle.com"
click at [234, 70] on input "tel" at bounding box center [247, 66] width 60 height 8
drag, startPoint x: 197, startPoint y: 94, endPoint x: 185, endPoint y: 95, distance: 12.4
click at [197, 94] on div "Done Cancel" at bounding box center [269, 95] width 425 height 8
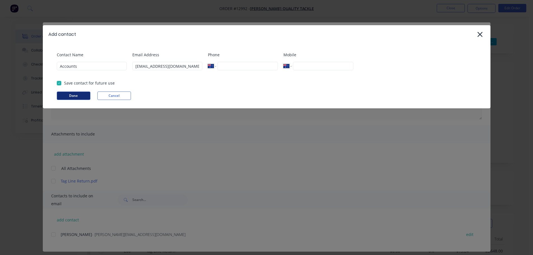
click at [82, 96] on button "Done" at bounding box center [74, 95] width 34 height 8
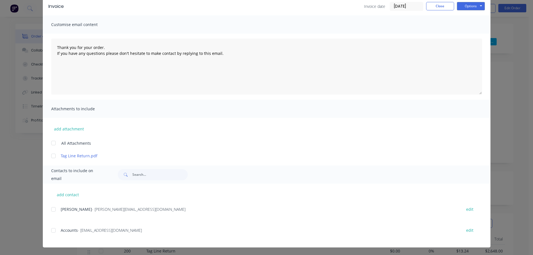
scroll to position [25, 0]
click at [50, 232] on div at bounding box center [53, 229] width 11 height 11
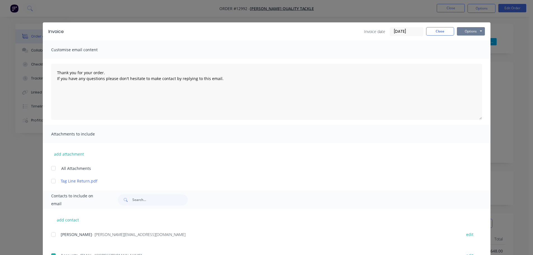
click at [471, 31] on button "Options" at bounding box center [471, 31] width 28 height 8
type textarea "Thank you for your order. If you have any questions please don't hesitate to ma…"
click at [501, 58] on div "Invoice Invoice date 30/09/25 Close Options Preview Print Email Customise email…" at bounding box center [266, 127] width 533 height 255
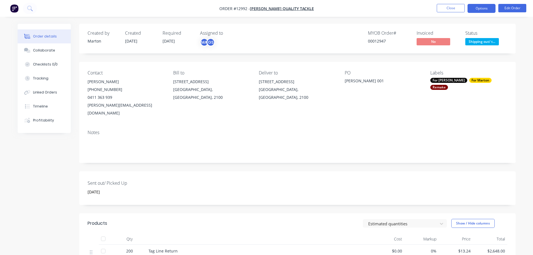
click at [479, 11] on button "Options" at bounding box center [481, 8] width 28 height 9
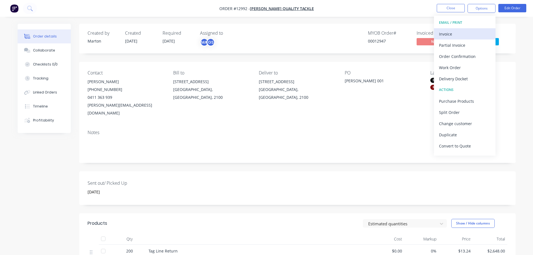
click at [467, 29] on button "Invoice" at bounding box center [465, 33] width 62 height 11
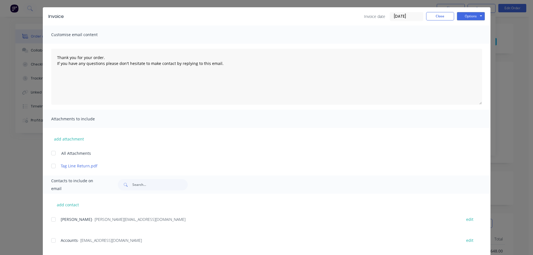
scroll to position [25, 0]
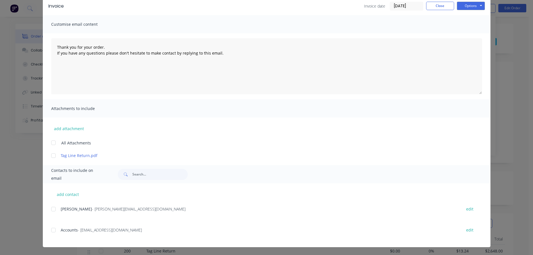
click at [50, 229] on div at bounding box center [53, 229] width 11 height 11
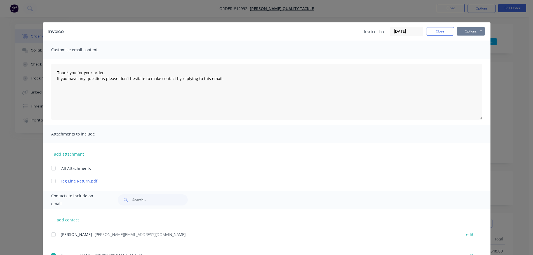
click at [469, 29] on button "Options" at bounding box center [471, 31] width 28 height 8
type textarea "Thank you for your order. If you have any questions please don't hesitate to ma…"
click at [505, 60] on div "Invoice Invoice date 30/09/25 Close Options Preview Print Email Customise email…" at bounding box center [266, 127] width 533 height 255
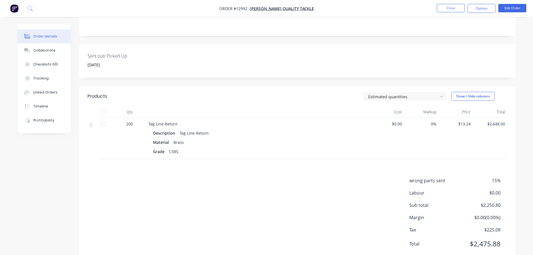
scroll to position [135, 0]
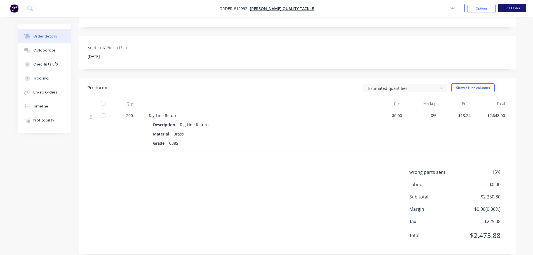
click at [517, 10] on button "Edit Order" at bounding box center [512, 8] width 28 height 8
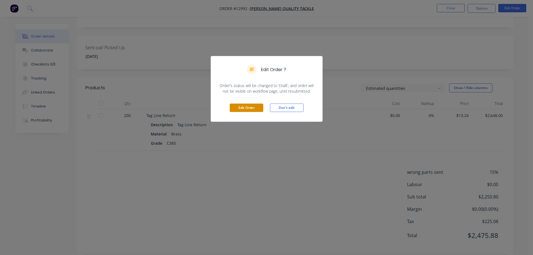
click at [261, 108] on button "Edit Order" at bounding box center [247, 107] width 34 height 8
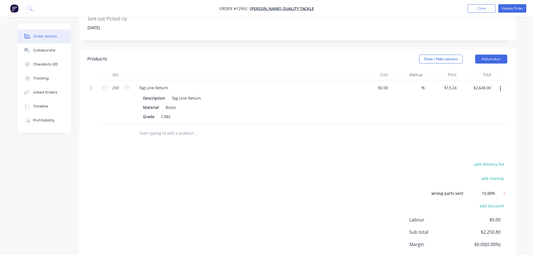
scroll to position [196, 0]
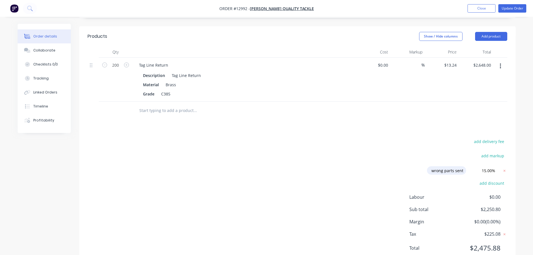
click at [456, 166] on input "wrong parts sent" at bounding box center [446, 170] width 39 height 8
drag, startPoint x: 450, startPoint y: 155, endPoint x: 413, endPoint y: 158, distance: 37.3
click at [413, 157] on div "add delivery fee add markup wrong parts sent wrong parts sent Discount name (Op…" at bounding box center [297, 198] width 419 height 121
type input "badly machined parts were sent."
click at [368, 163] on div "add delivery fee add markup badly machined parts were sent. badly machined part…" at bounding box center [297, 198] width 419 height 121
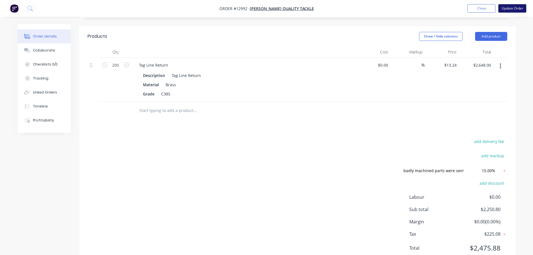
click at [511, 8] on button "Update Order" at bounding box center [512, 8] width 28 height 8
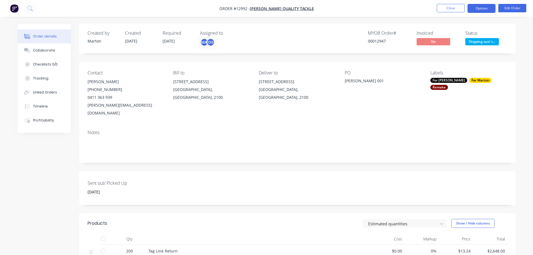
click at [476, 10] on button "Options" at bounding box center [481, 8] width 28 height 9
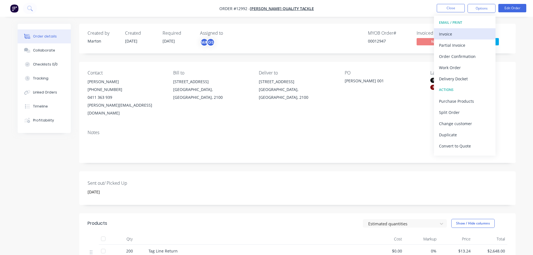
click at [462, 36] on div "Invoice" at bounding box center [464, 34] width 51 height 8
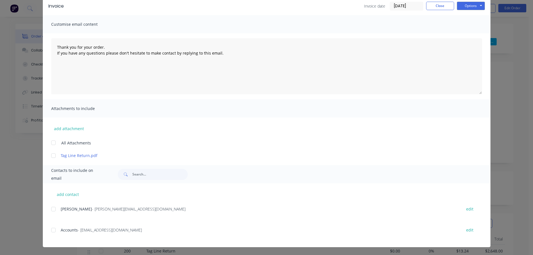
click at [54, 227] on div at bounding box center [53, 229] width 11 height 11
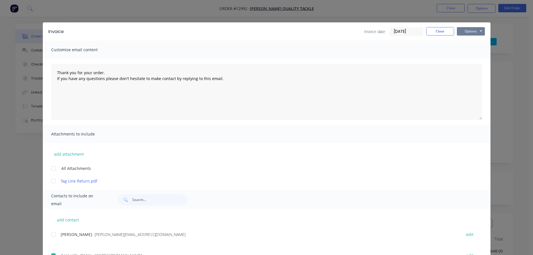
click at [465, 33] on button "Options" at bounding box center [471, 31] width 28 height 8
click at [464, 57] on button "Email" at bounding box center [475, 59] width 36 height 9
type textarea "Thank you for your order. If you have any questions please don't hesitate to ma…"
click at [442, 34] on button "Close" at bounding box center [440, 31] width 28 height 8
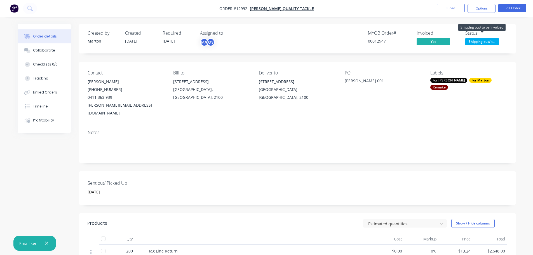
click at [478, 40] on span "Shipping out/ t..." at bounding box center [482, 41] width 34 height 7
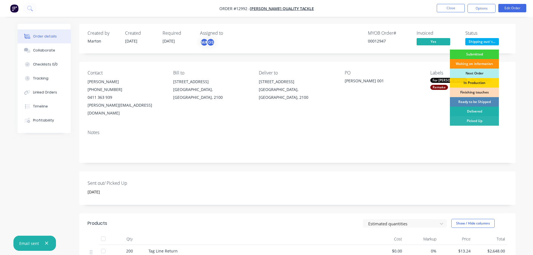
click at [470, 111] on div "Delivered" at bounding box center [474, 112] width 49 height 10
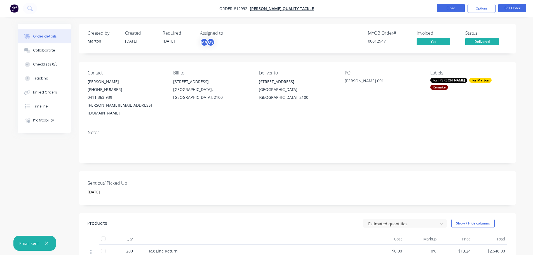
click at [452, 11] on button "Close" at bounding box center [450, 8] width 28 height 8
